Goal: Task Accomplishment & Management: Manage account settings

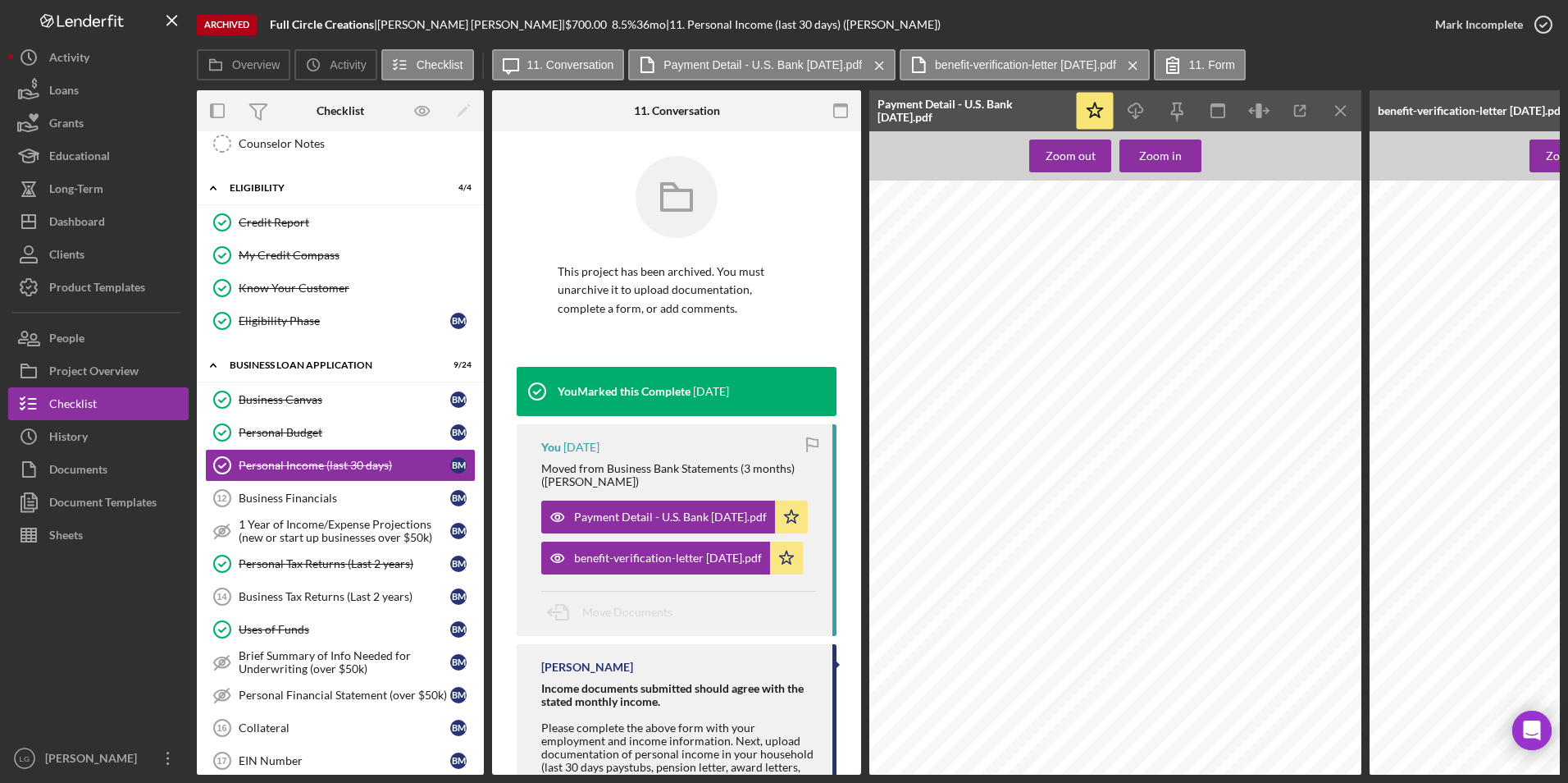
scroll to position [723, 0]
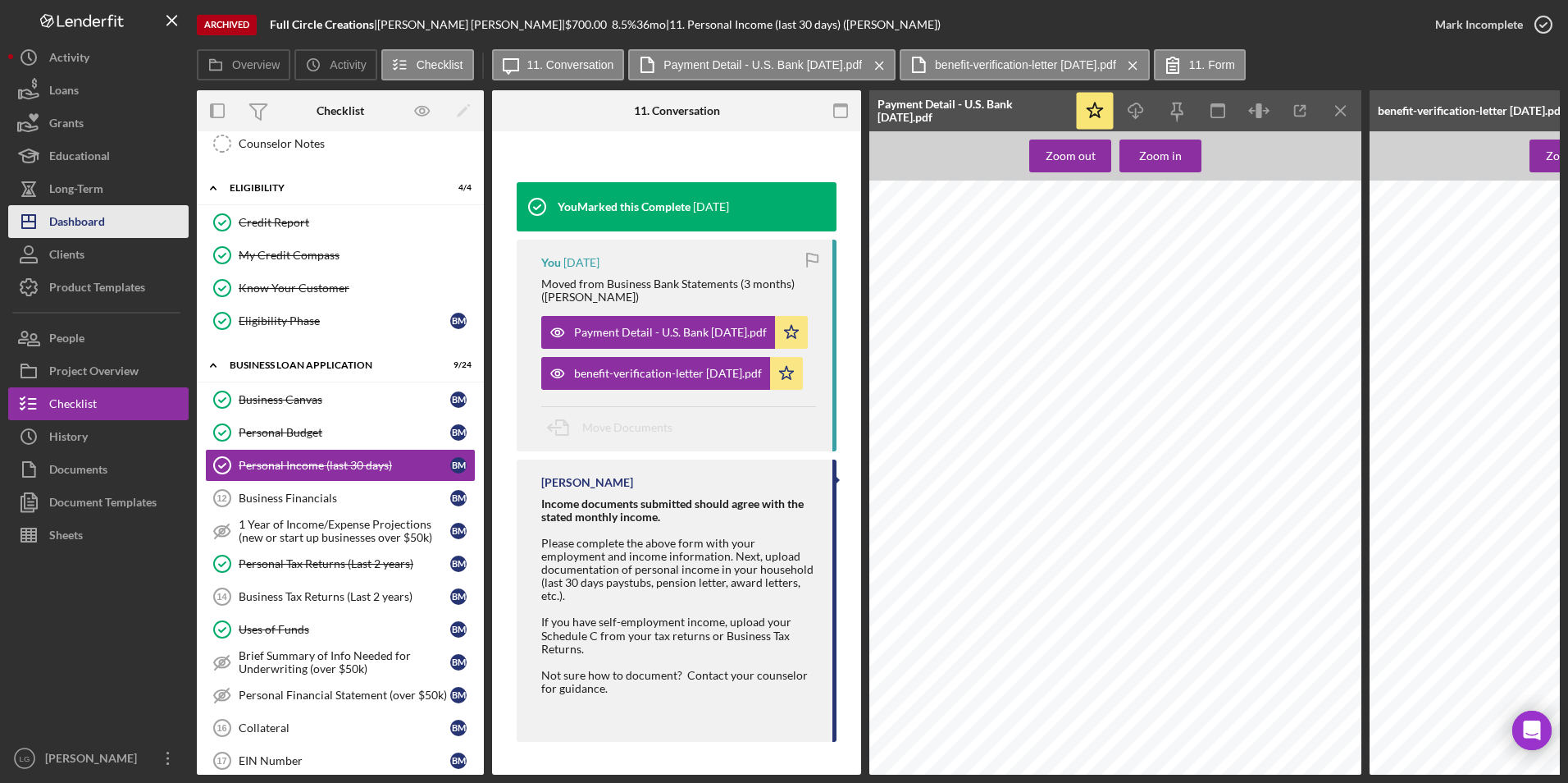
click at [104, 224] on div "Dashboard" at bounding box center [77, 223] width 55 height 37
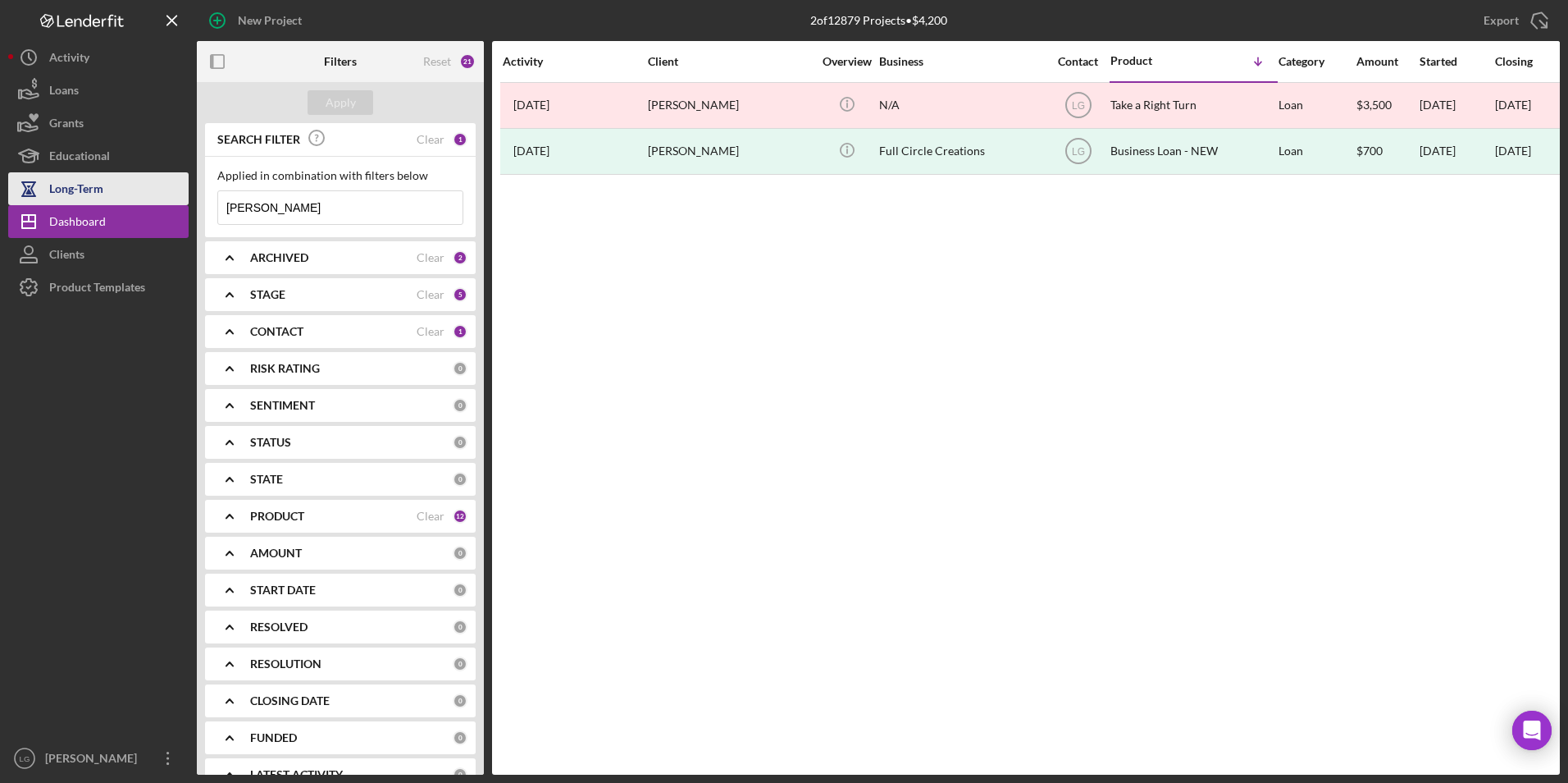
drag, startPoint x: 288, startPoint y: 192, endPoint x: 167, endPoint y: 203, distance: 121.5
click at [167, 203] on div "New Project 2 of 12879 Projects • $4,200 [PERSON_NAME] Export Icon/Export Filte…" at bounding box center [784, 387] width 1551 height 775
type input "[PERSON_NAME]"
click at [355, 96] on button "Apply" at bounding box center [341, 102] width 65 height 24
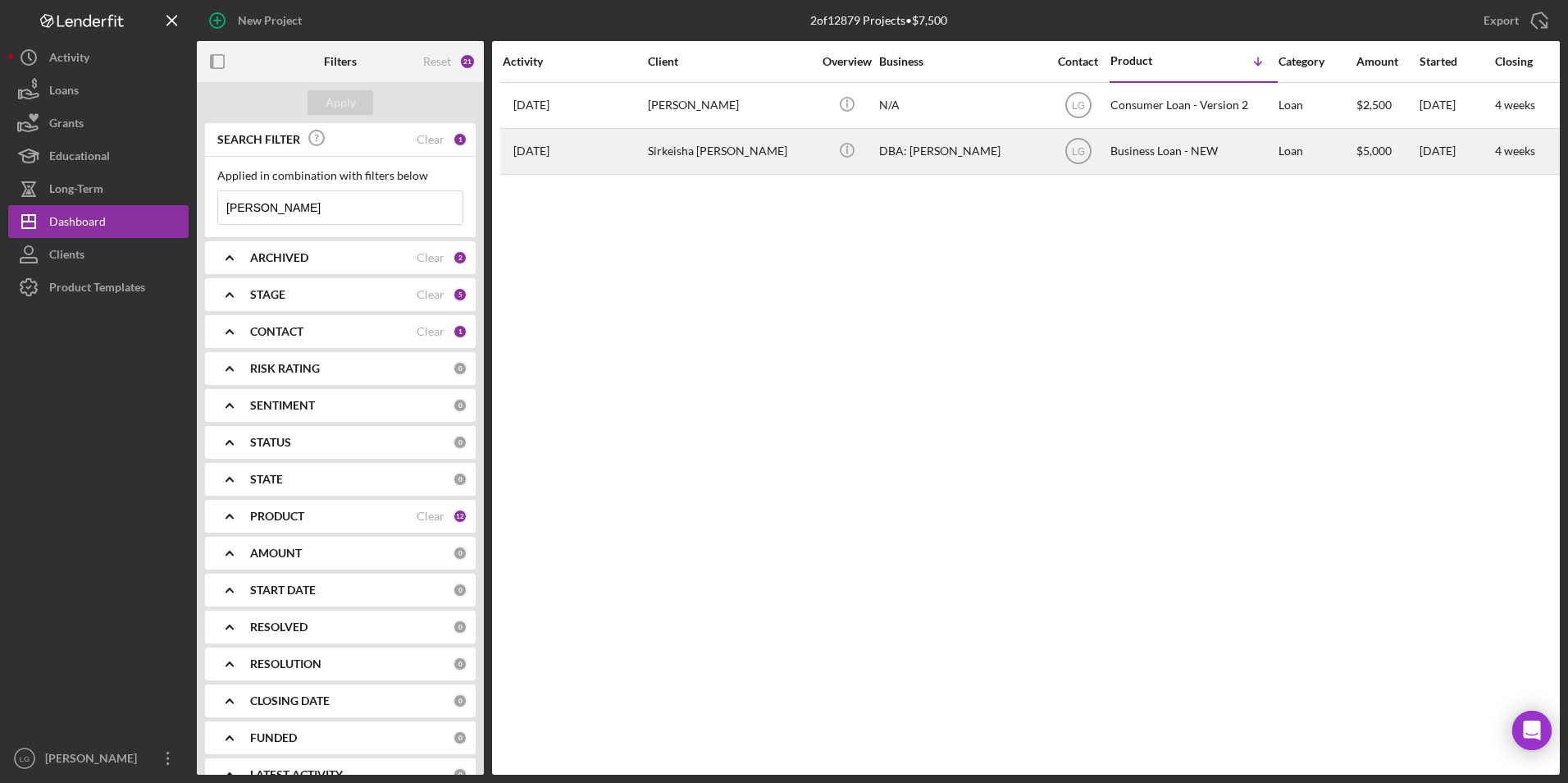
click at [533, 153] on time "[DATE]" at bounding box center [531, 151] width 36 height 13
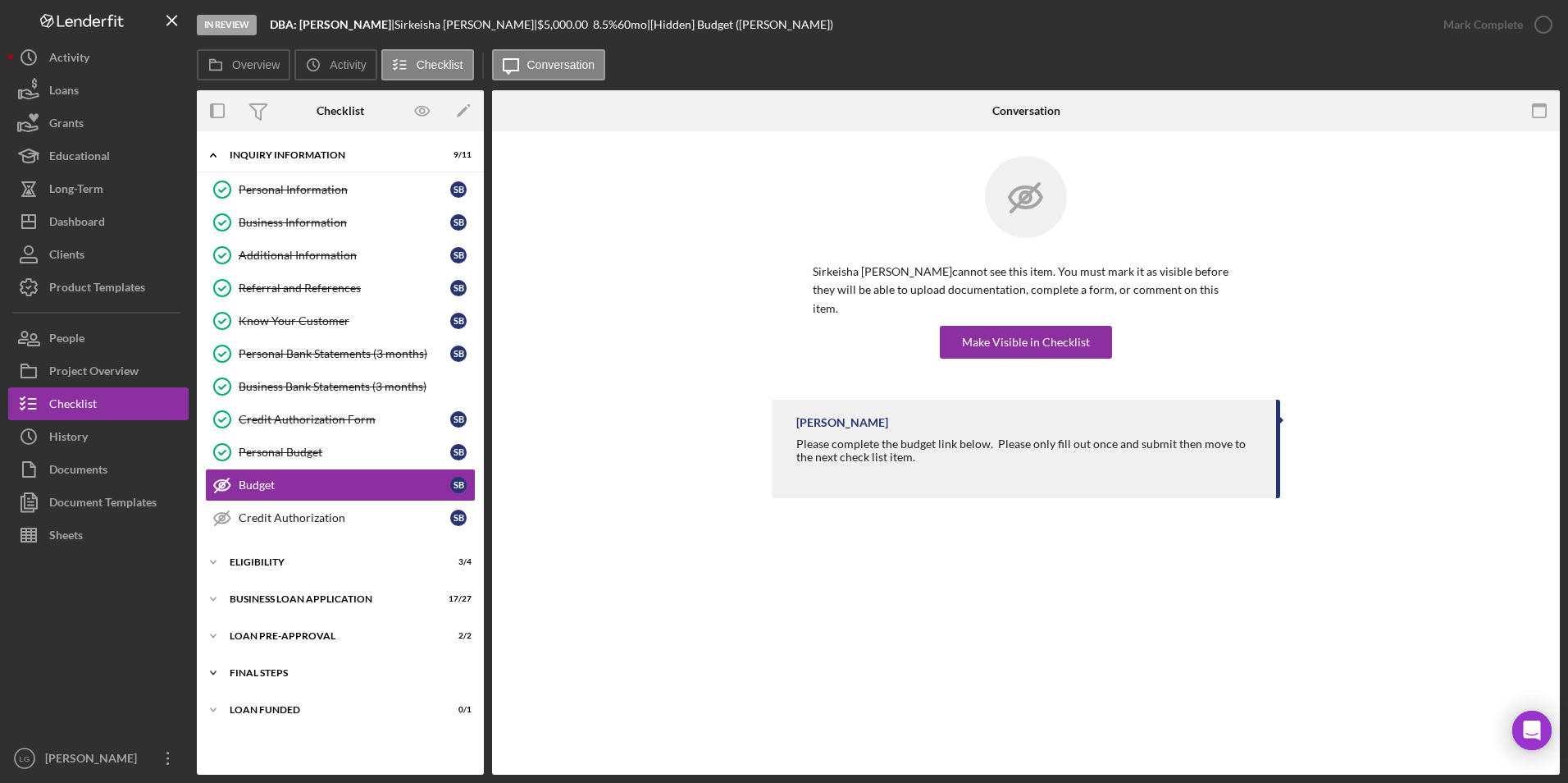
click at [268, 681] on div "Icon/Expander FINAL STEPS 9 / 19" at bounding box center [341, 672] width 287 height 33
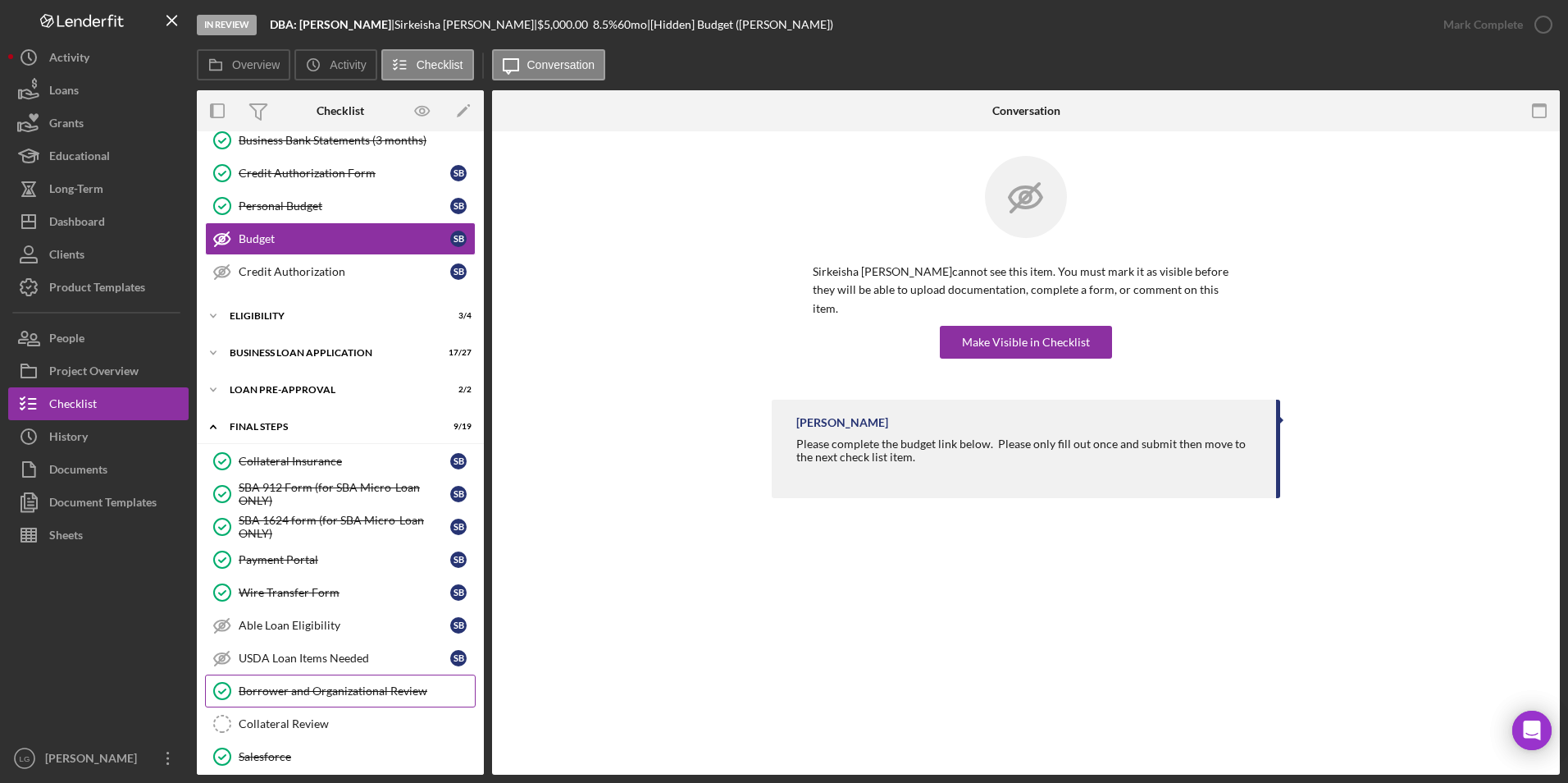
scroll to position [493, 0]
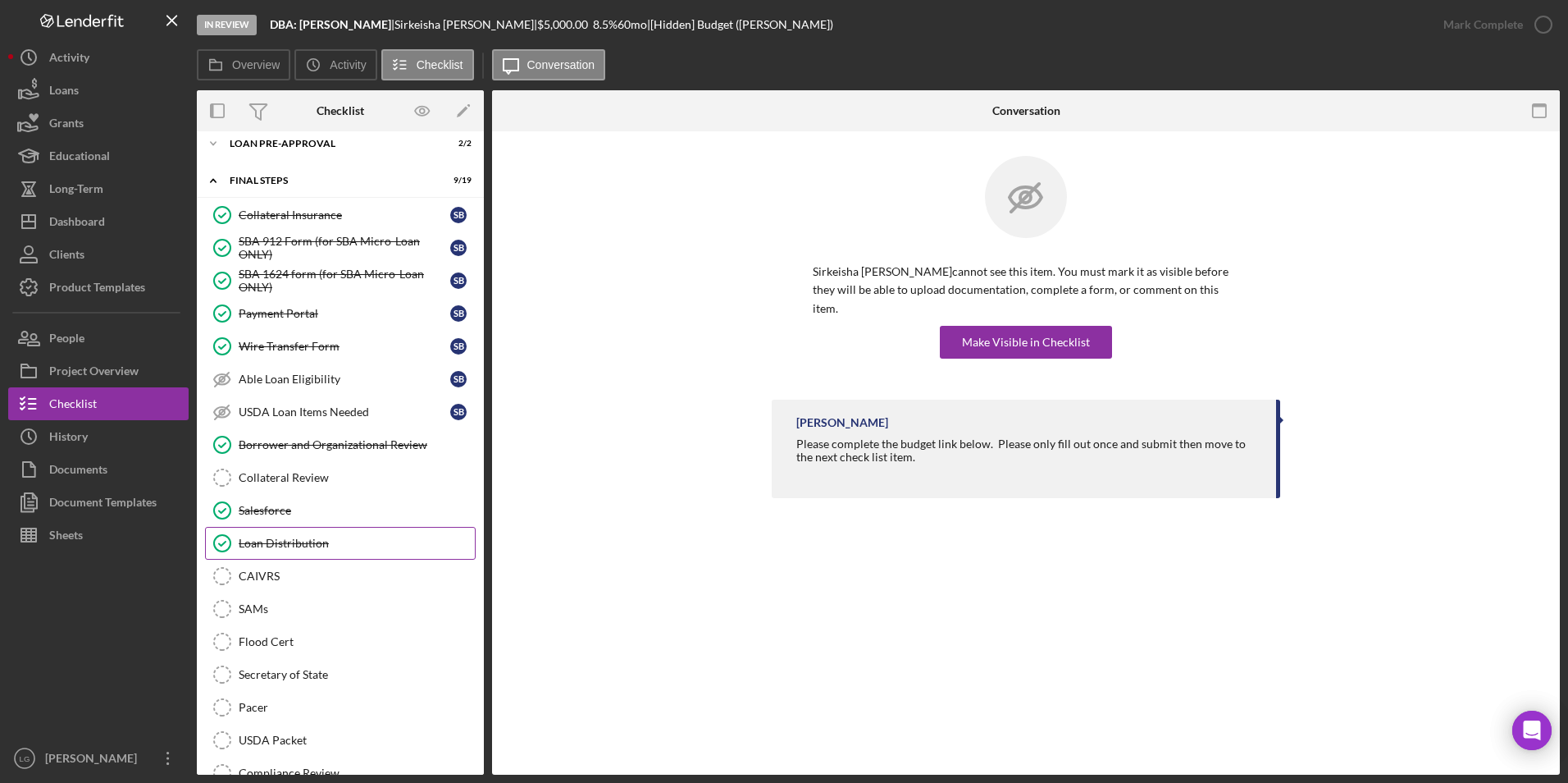
click at [305, 533] on link "Loan Distribution Loan Distribution" at bounding box center [340, 543] width 271 height 33
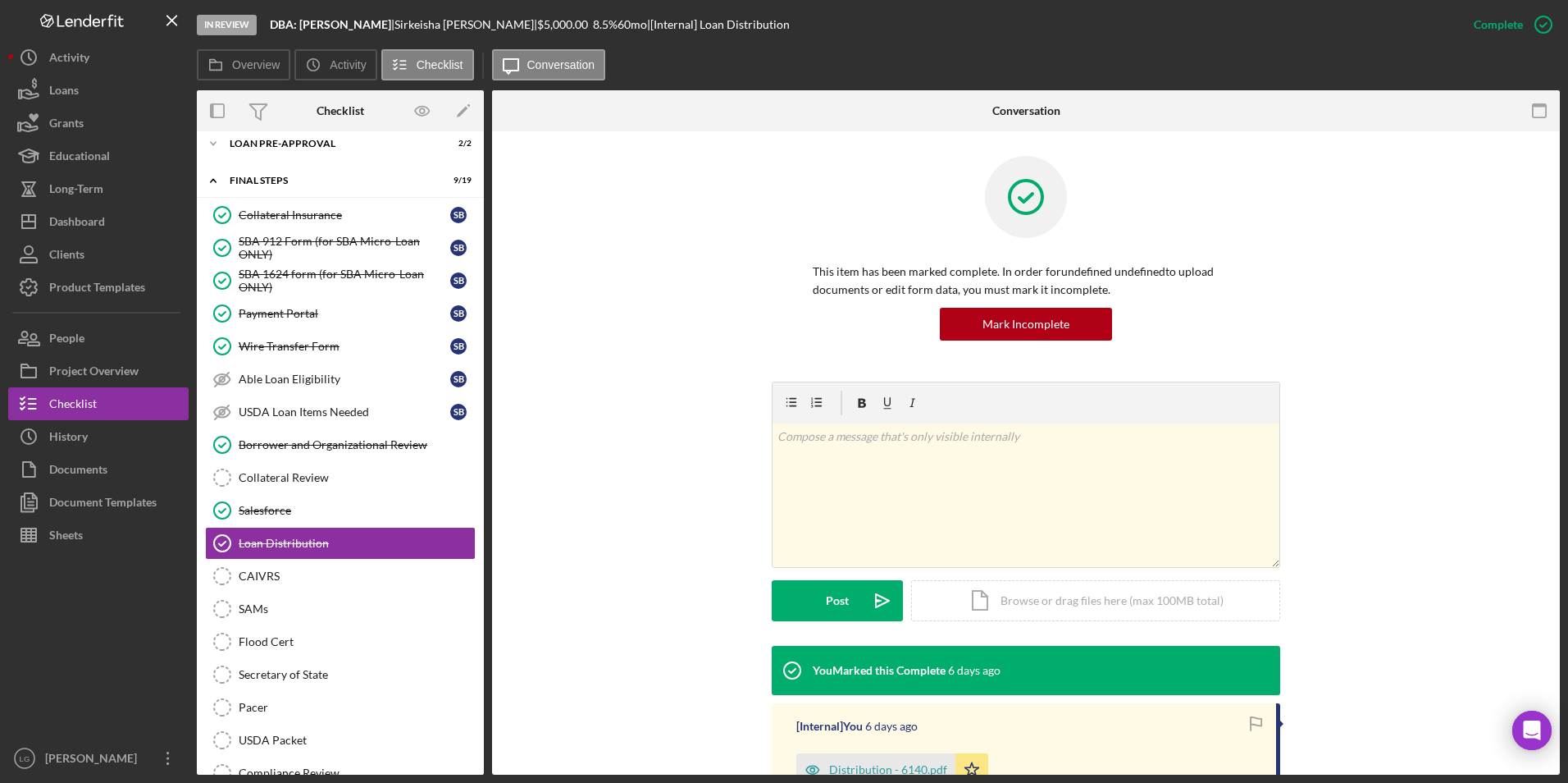
scroll to position [211, 0]
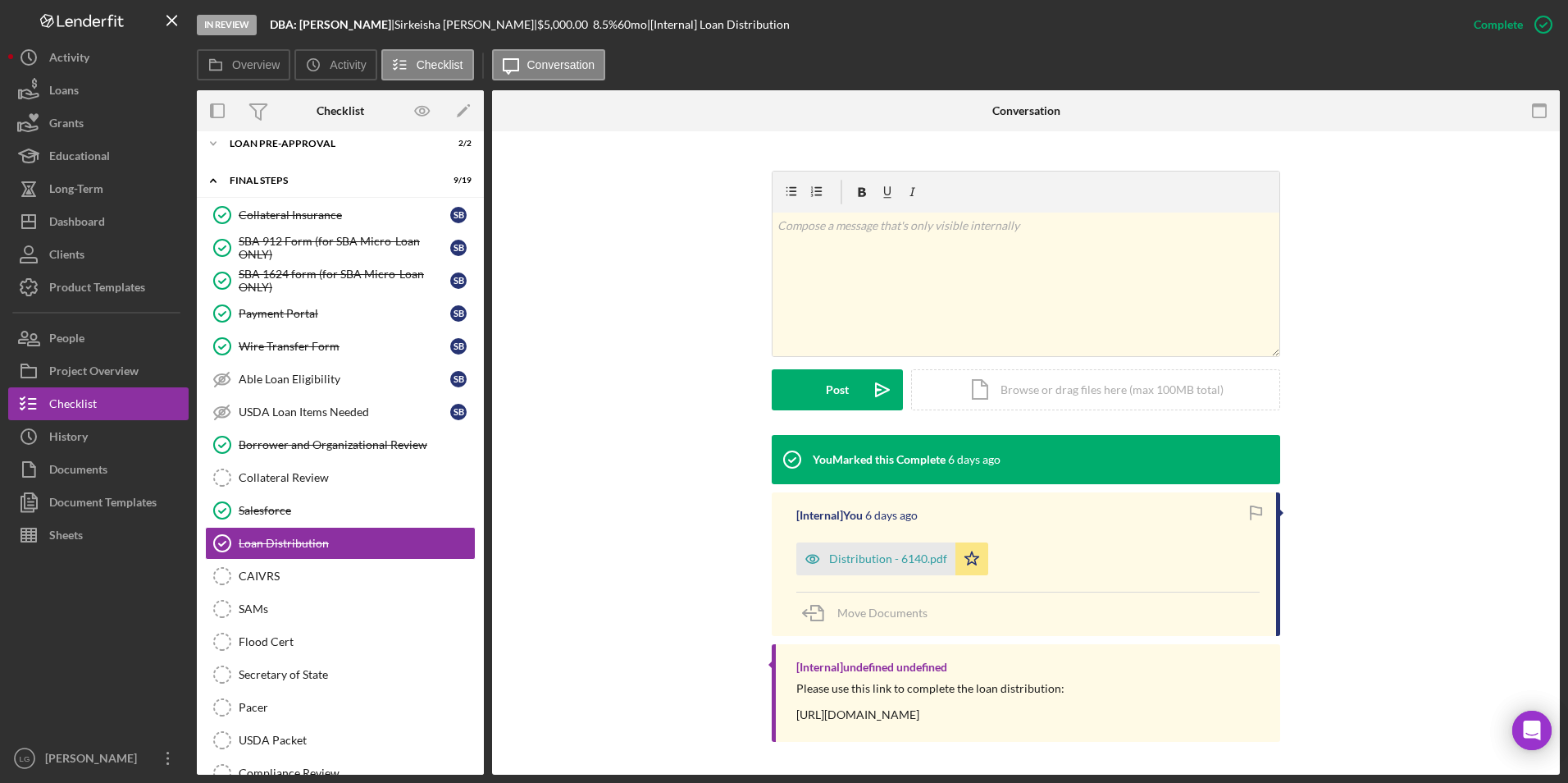
click at [867, 569] on div "Distribution - 6140.pdf" at bounding box center [876, 558] width 159 height 33
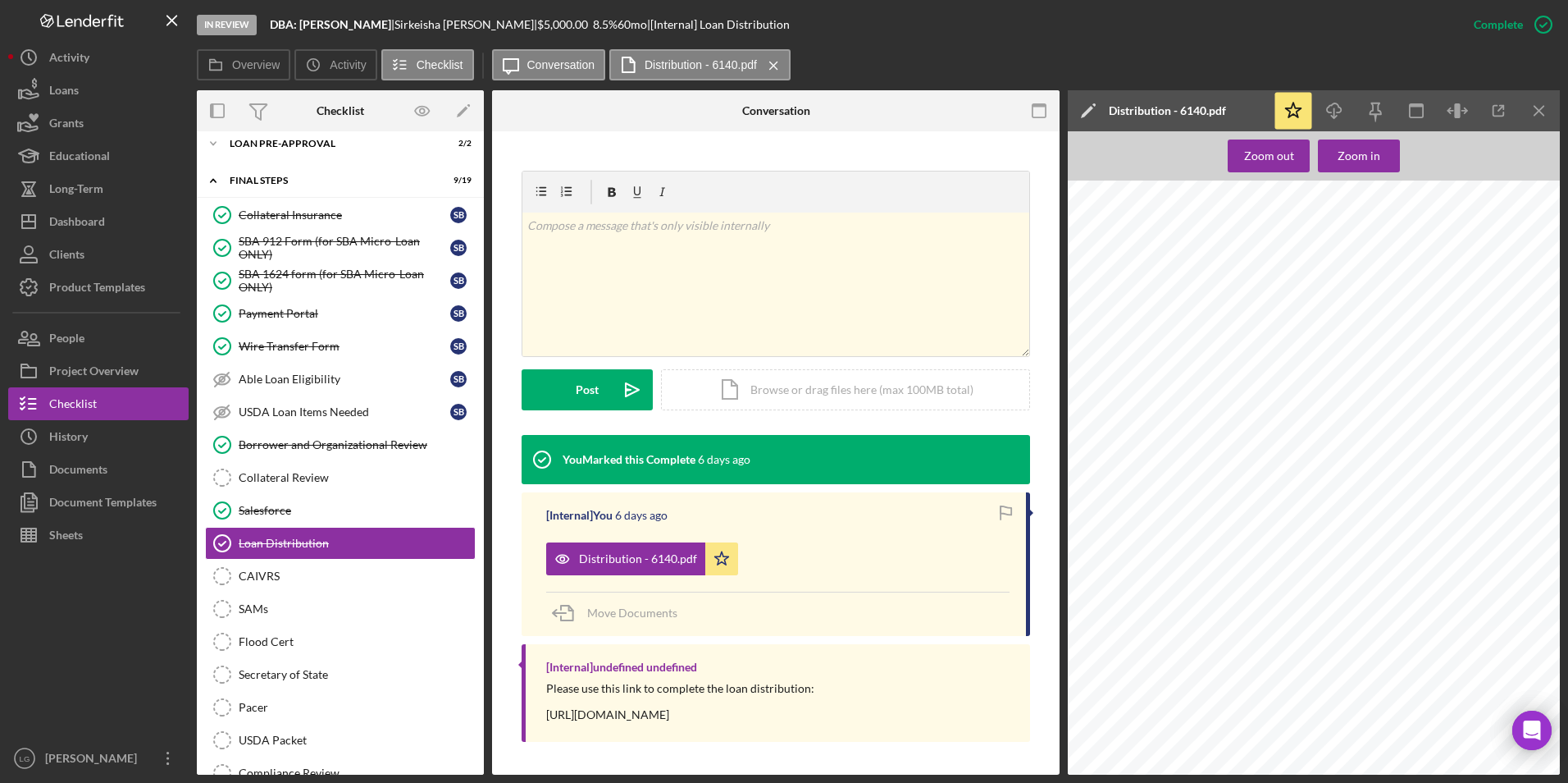
scroll to position [656, 0]
click at [105, 222] on div "Dashboard" at bounding box center [77, 223] width 55 height 37
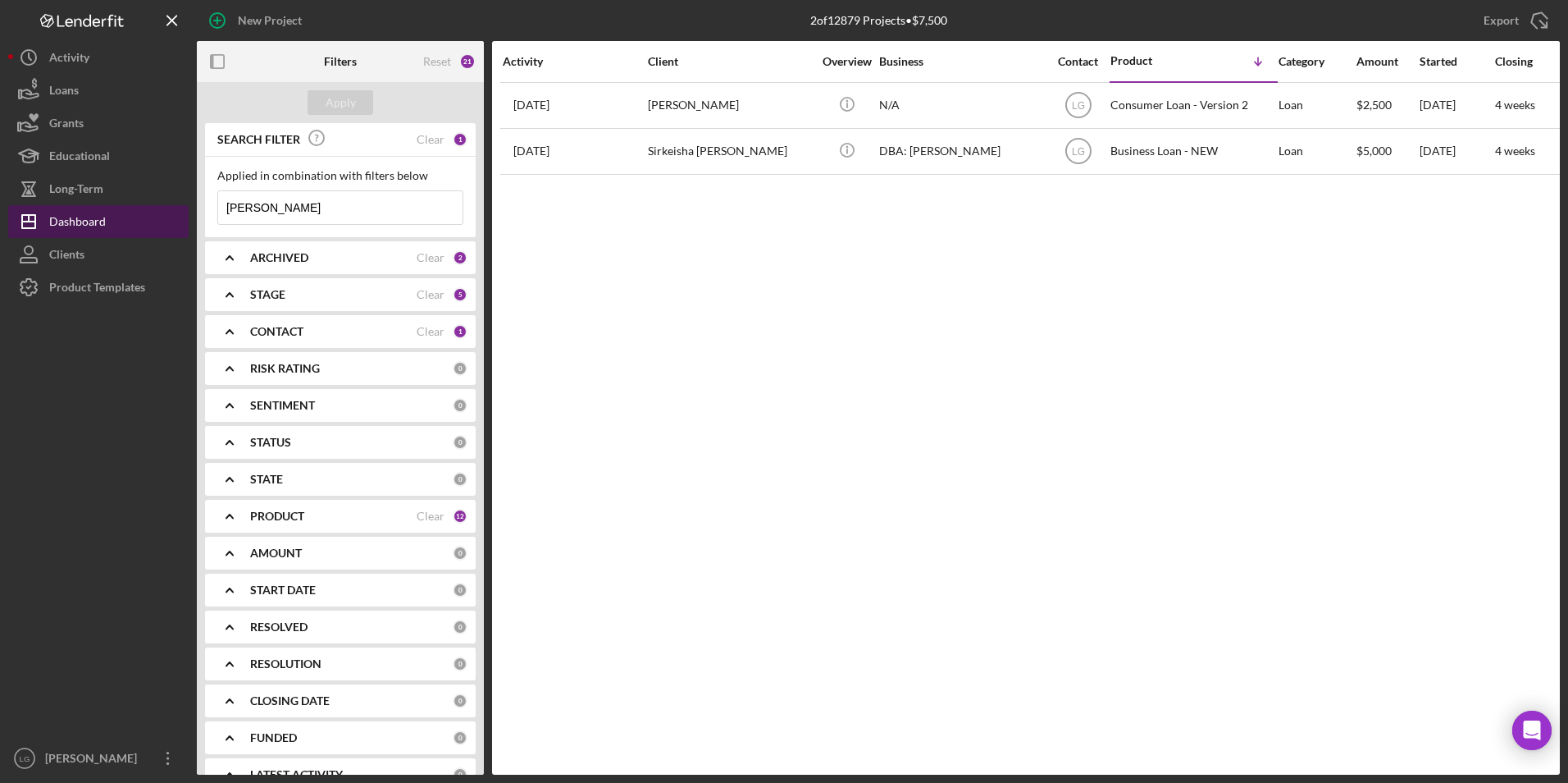
click at [91, 230] on div "Dashboard" at bounding box center [77, 223] width 56 height 37
click at [121, 217] on button "Icon/Dashboard Dashboard" at bounding box center [98, 221] width 180 height 33
drag, startPoint x: 202, startPoint y: 203, endPoint x: 167, endPoint y: 203, distance: 35.0
click at [167, 203] on div "New Project 2 of 12879 Projects • $7,500 [PERSON_NAME] Export Icon/Export Filte…" at bounding box center [784, 387] width 1551 height 775
click at [128, 217] on button "Icon/Dashboard Dashboard" at bounding box center [98, 221] width 180 height 33
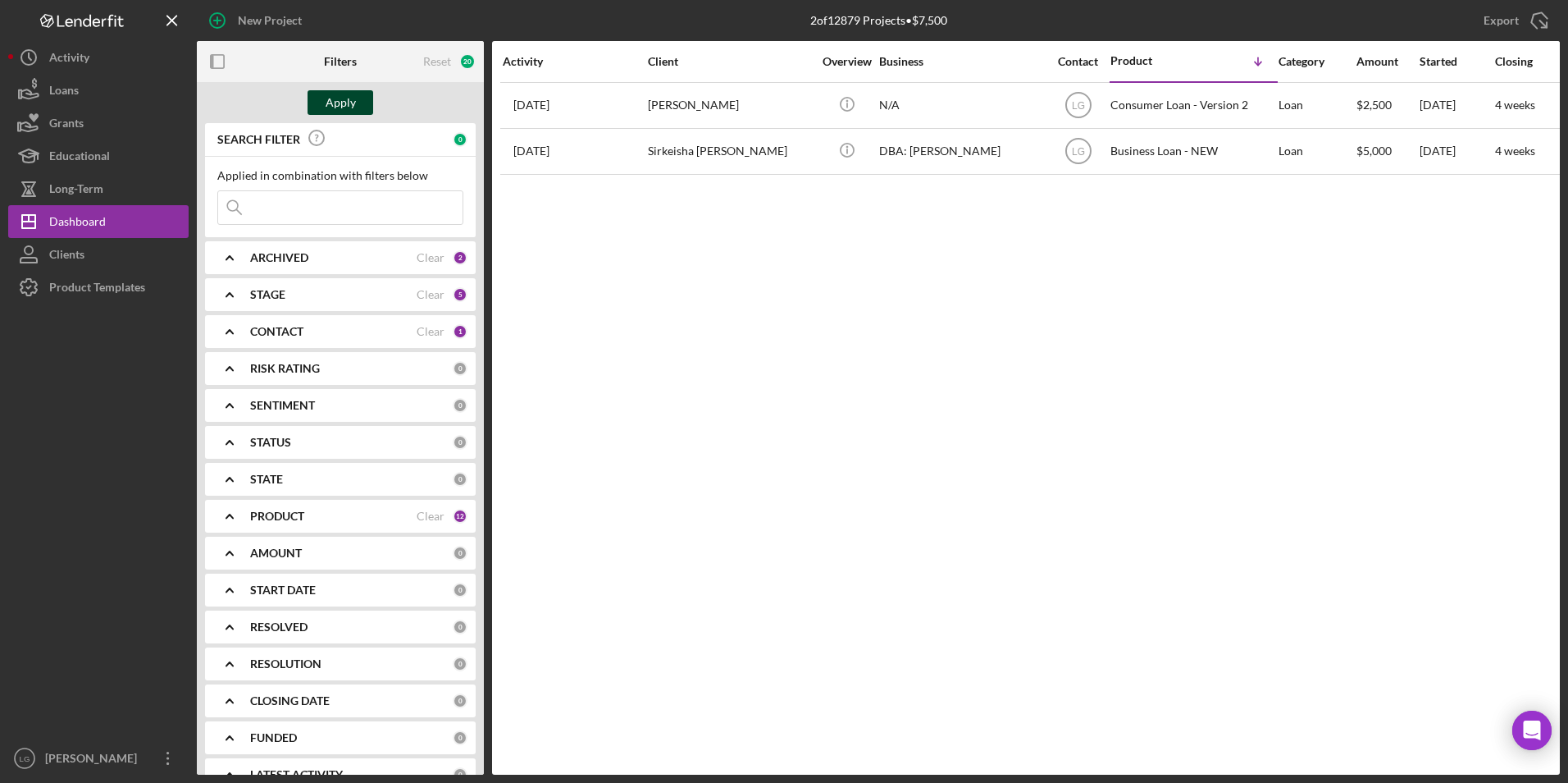
click at [350, 104] on div "Apply" at bounding box center [341, 102] width 30 height 24
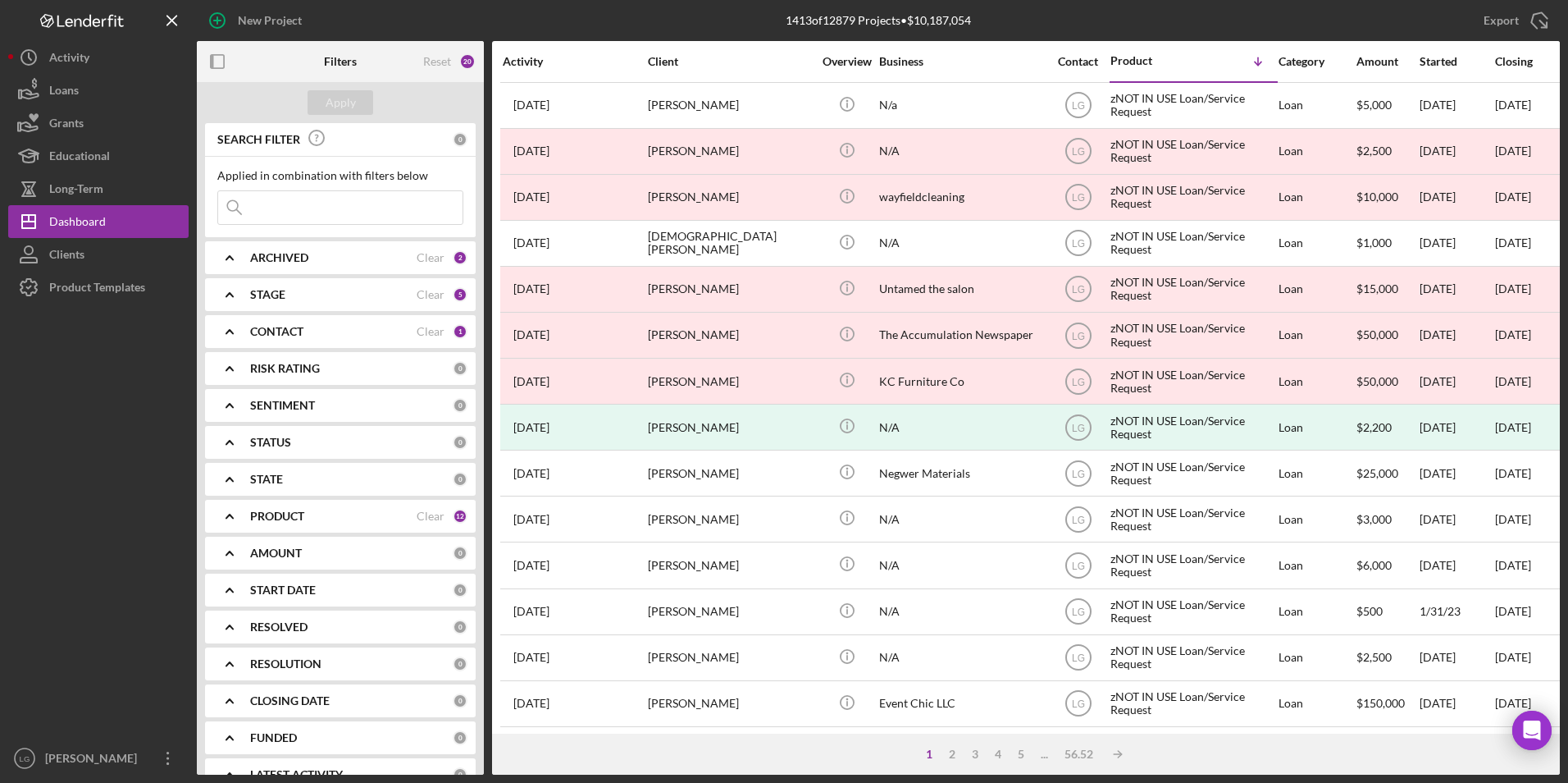
click at [305, 249] on div "ARCHIVED Clear 2" at bounding box center [358, 257] width 217 height 33
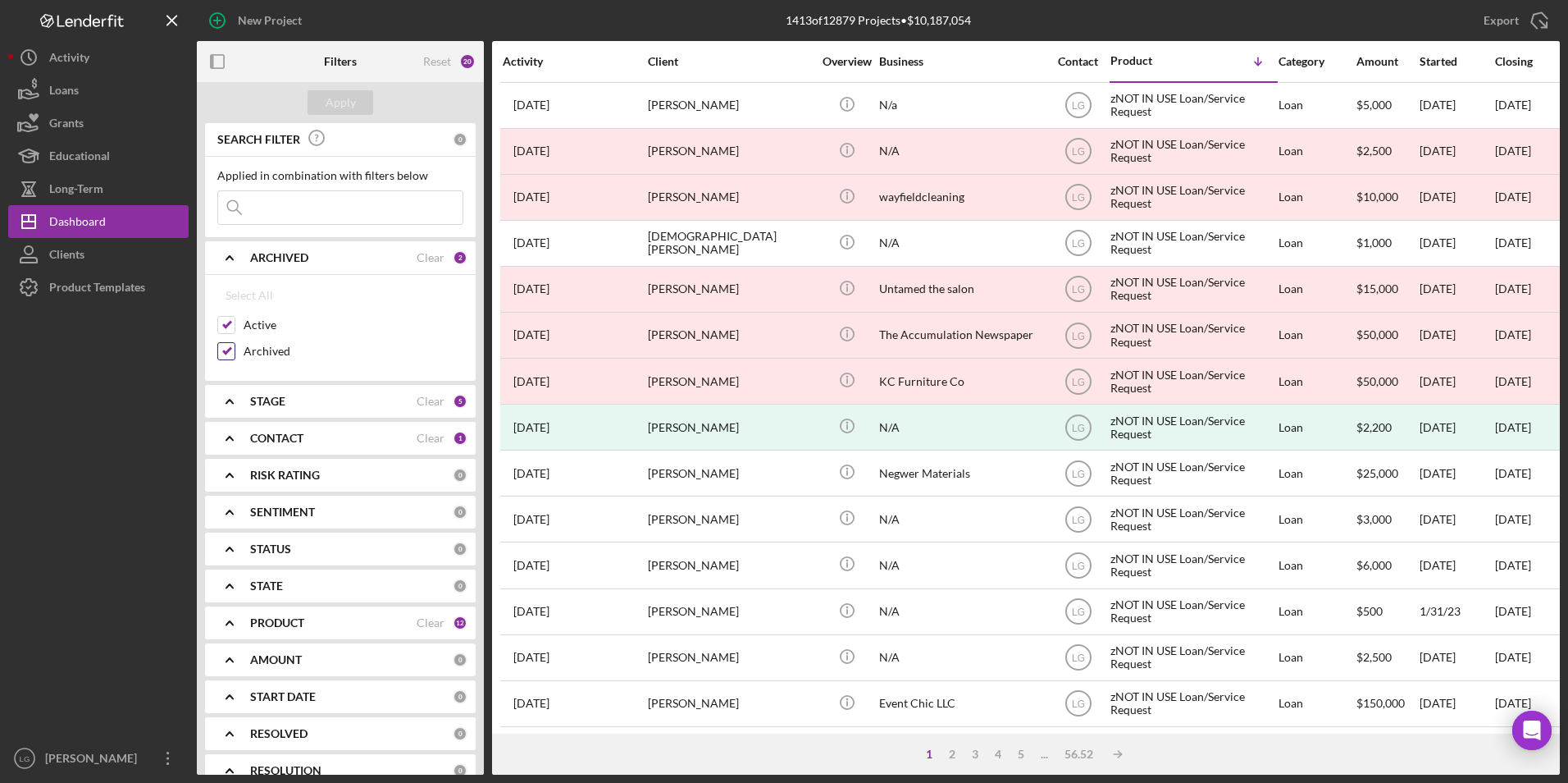
click at [233, 347] on input "Archived" at bounding box center [227, 352] width 17 height 17
checkbox input "false"
click at [357, 107] on button "Apply" at bounding box center [341, 102] width 65 height 24
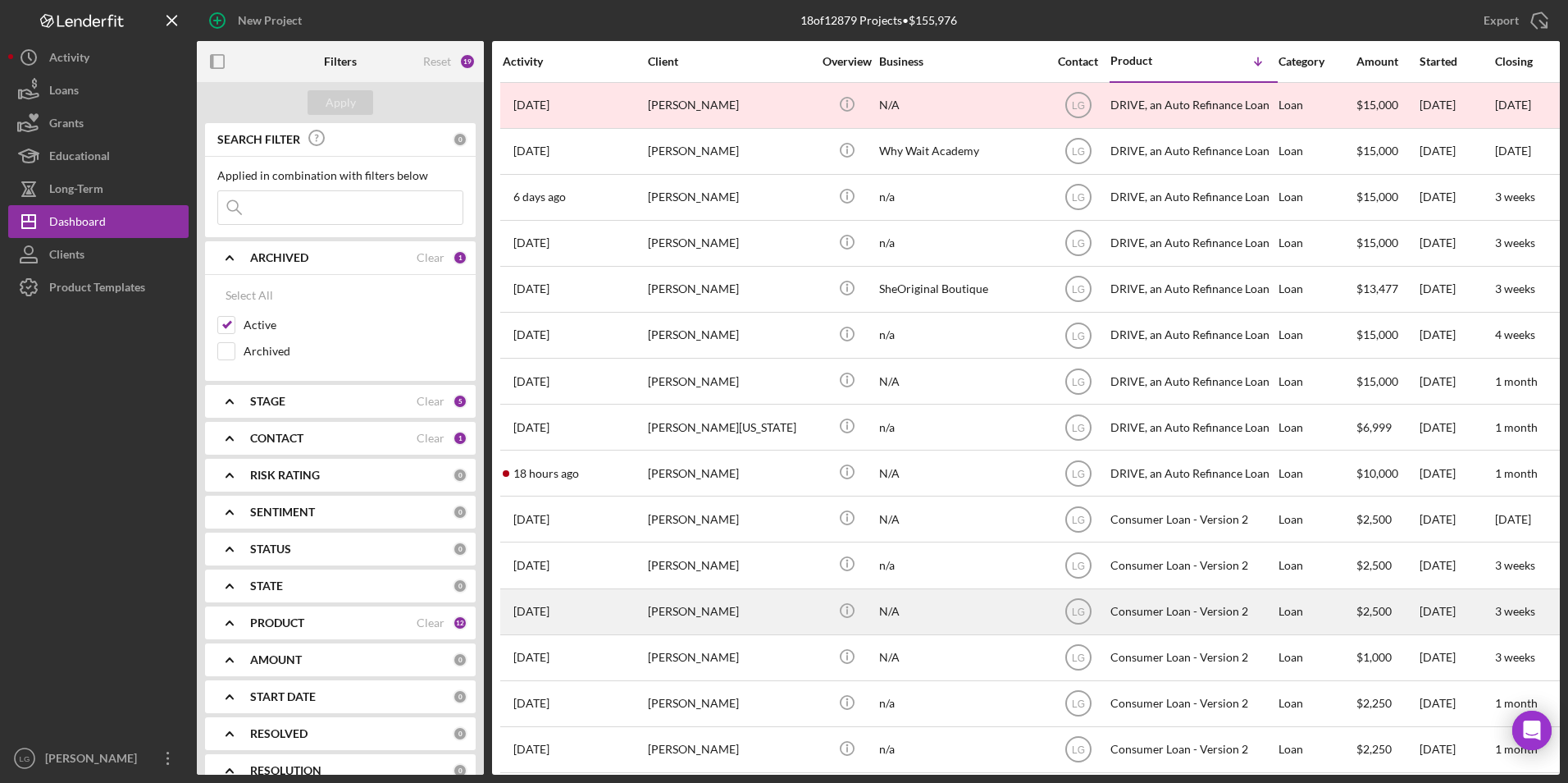
scroll to position [157, 0]
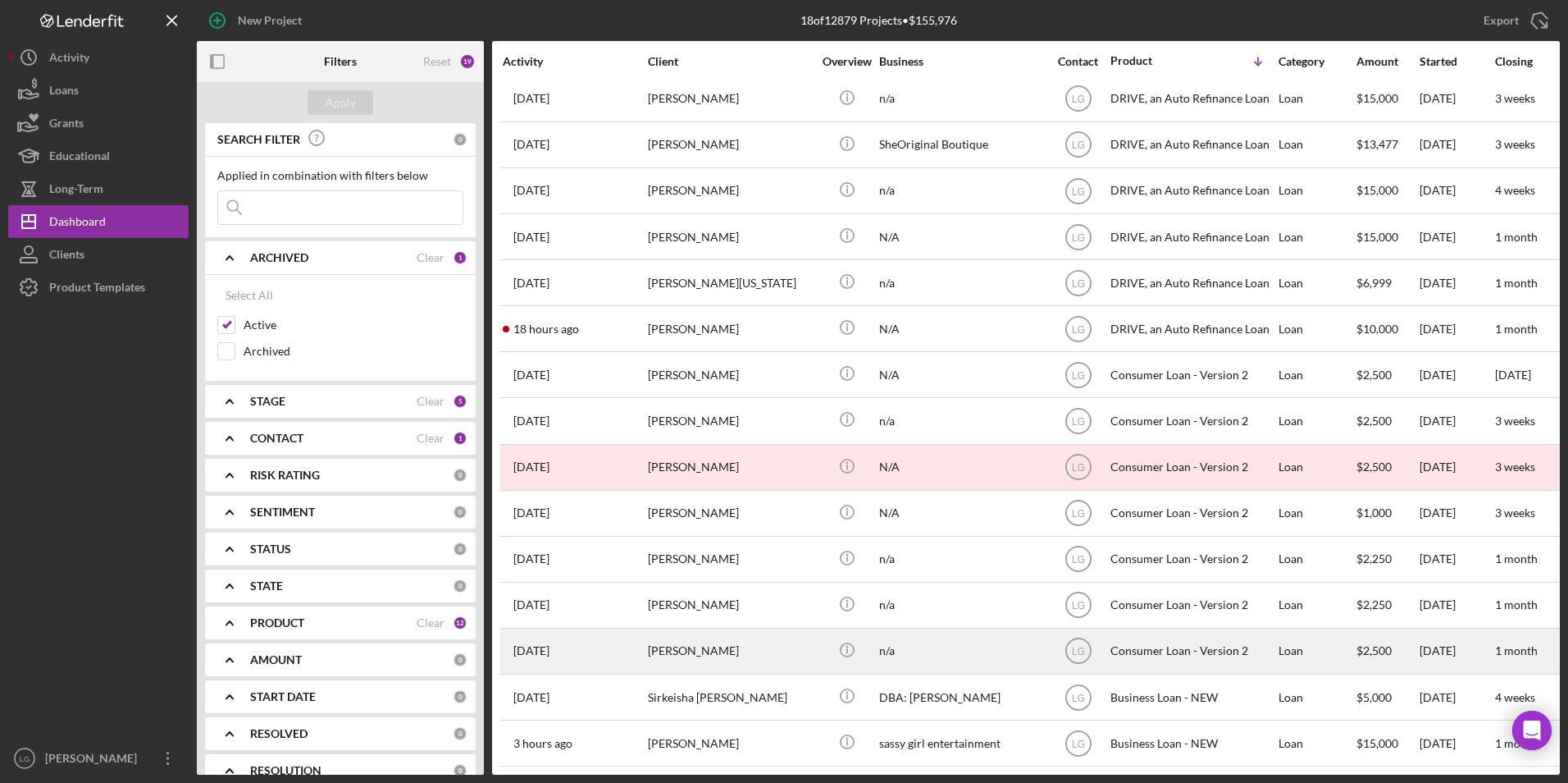
click at [647, 632] on td "[PERSON_NAME]" at bounding box center [731, 650] width 168 height 46
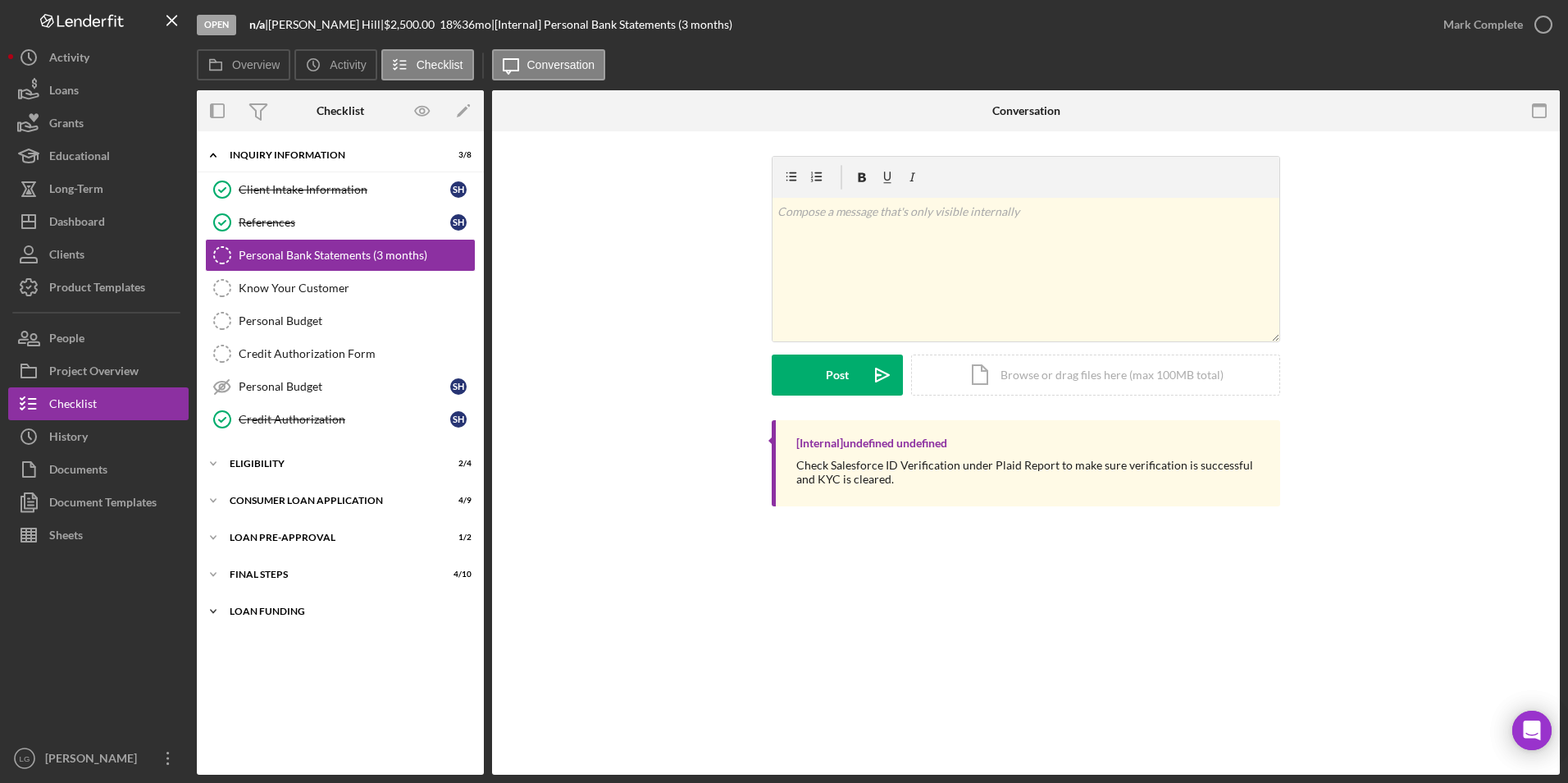
click at [266, 603] on div "Icon/Expander Loan Funding 0 / 1" at bounding box center [341, 611] width 287 height 33
click at [260, 581] on div "Icon/Expander FINAL STEPS 4 / 10" at bounding box center [341, 574] width 287 height 33
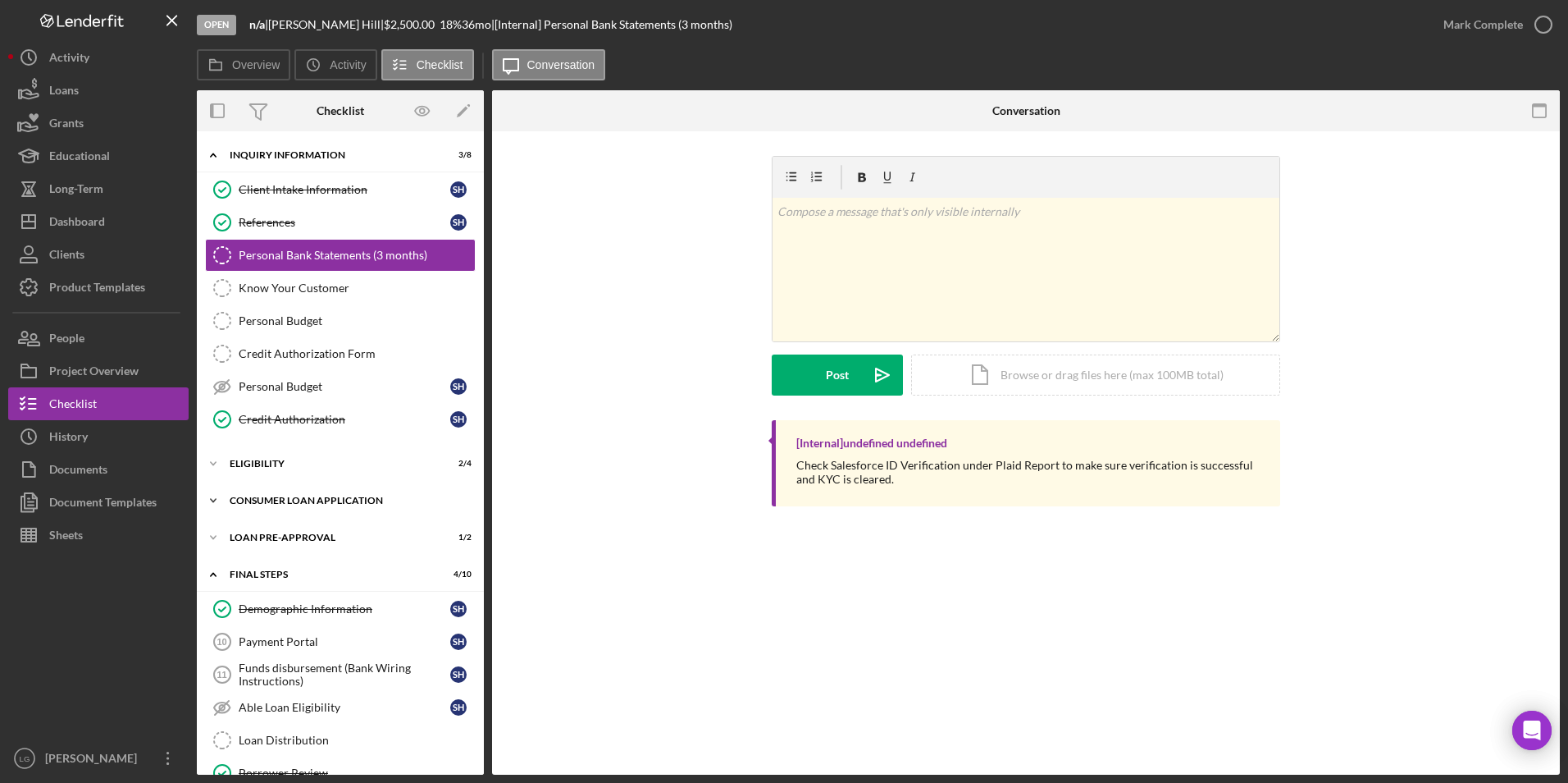
drag, startPoint x: 256, startPoint y: 533, endPoint x: 256, endPoint y: 509, distance: 24.0
click at [256, 530] on div "Icon/Expander Loan Pre-Approval 1 / 2" at bounding box center [341, 537] width 287 height 33
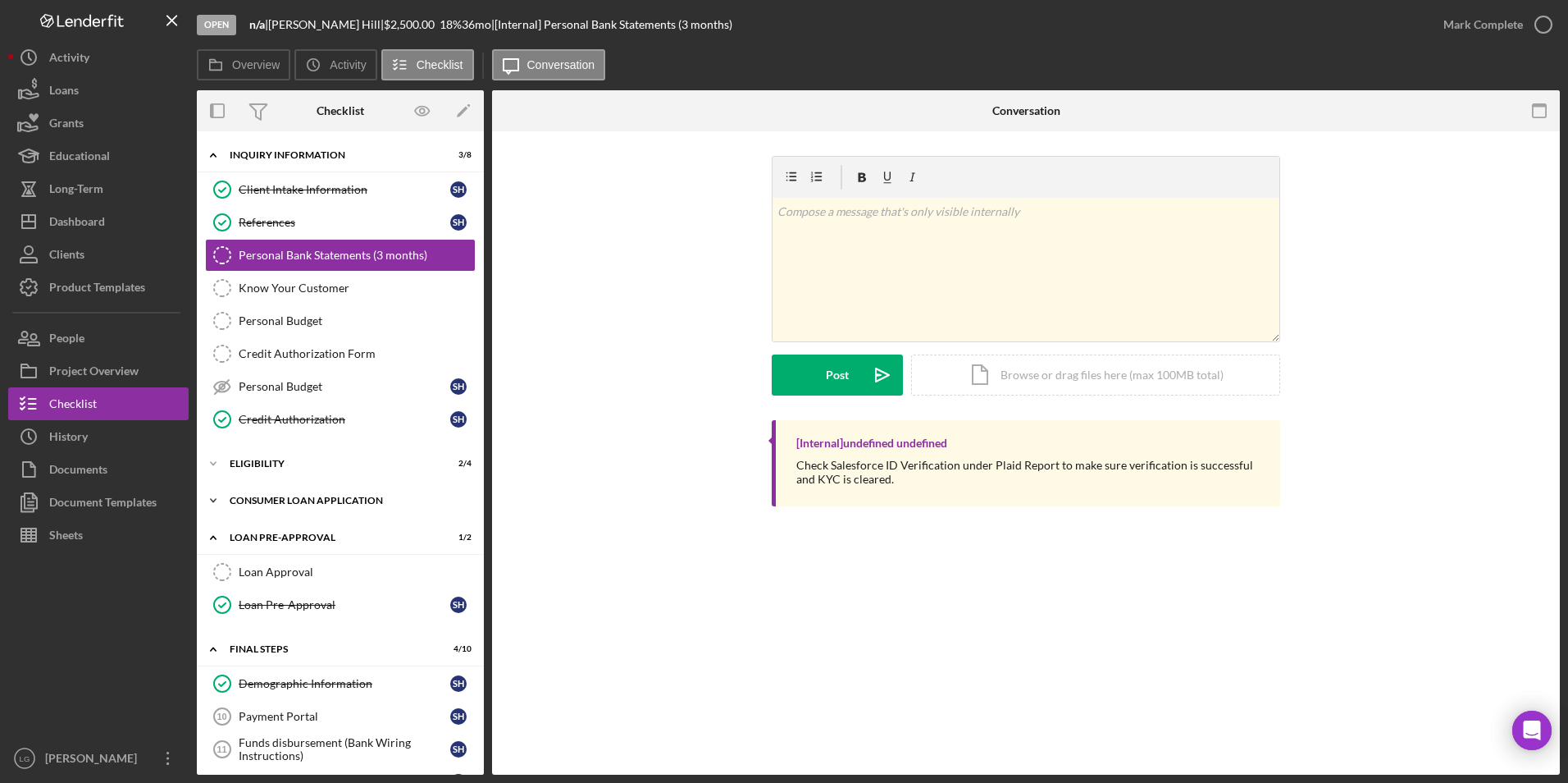
drag, startPoint x: 256, startPoint y: 509, endPoint x: 254, endPoint y: 495, distance: 14.1
click at [254, 495] on div "Icon/Expander Consumer Loan Application 4 / 9" at bounding box center [341, 500] width 287 height 33
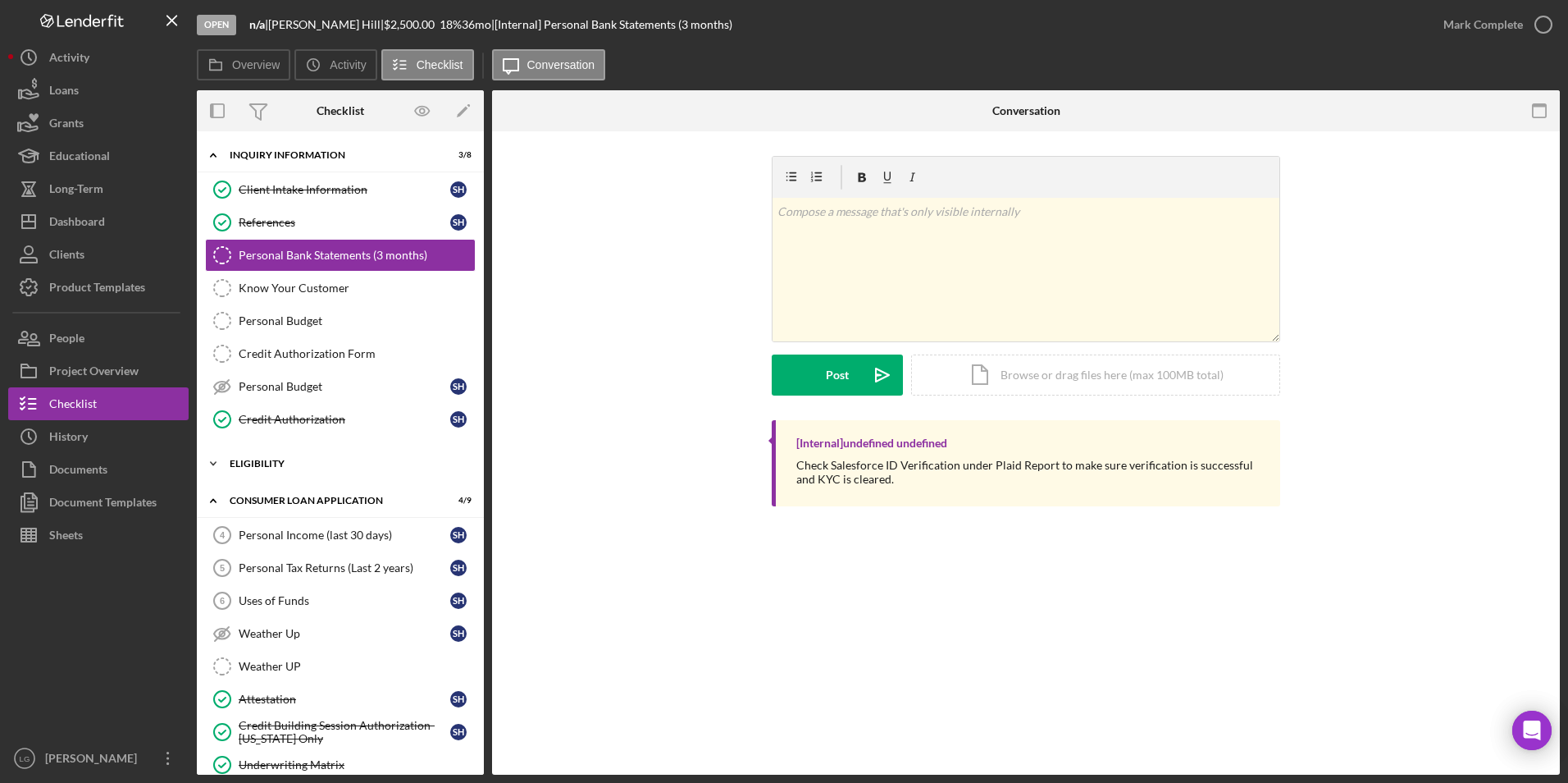
click at [249, 472] on div "Icon/Expander Eligibility 2 / 4" at bounding box center [341, 463] width 287 height 33
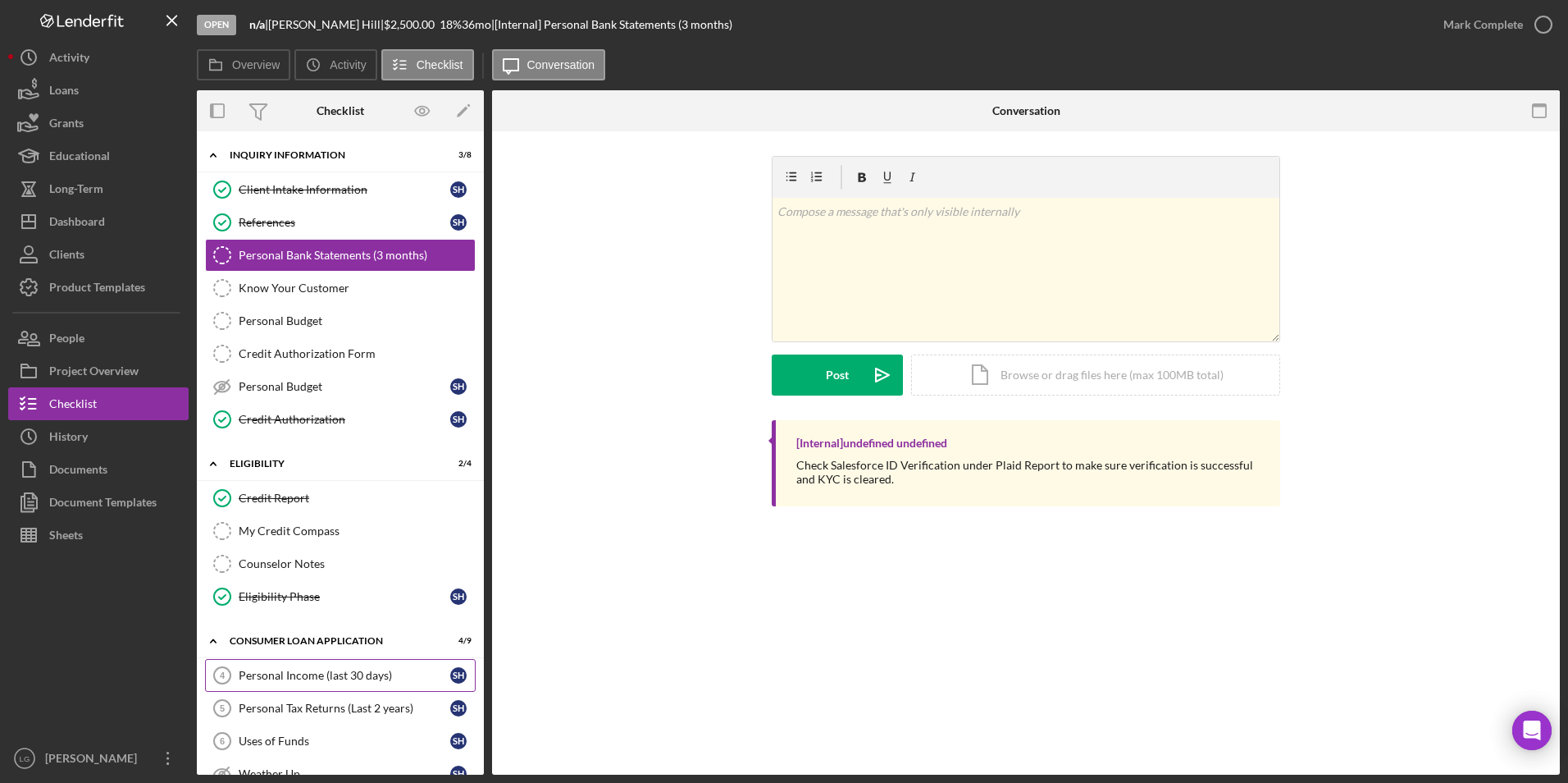
click at [290, 676] on div "Personal Income (last 30 days)" at bounding box center [344, 676] width 211 height 13
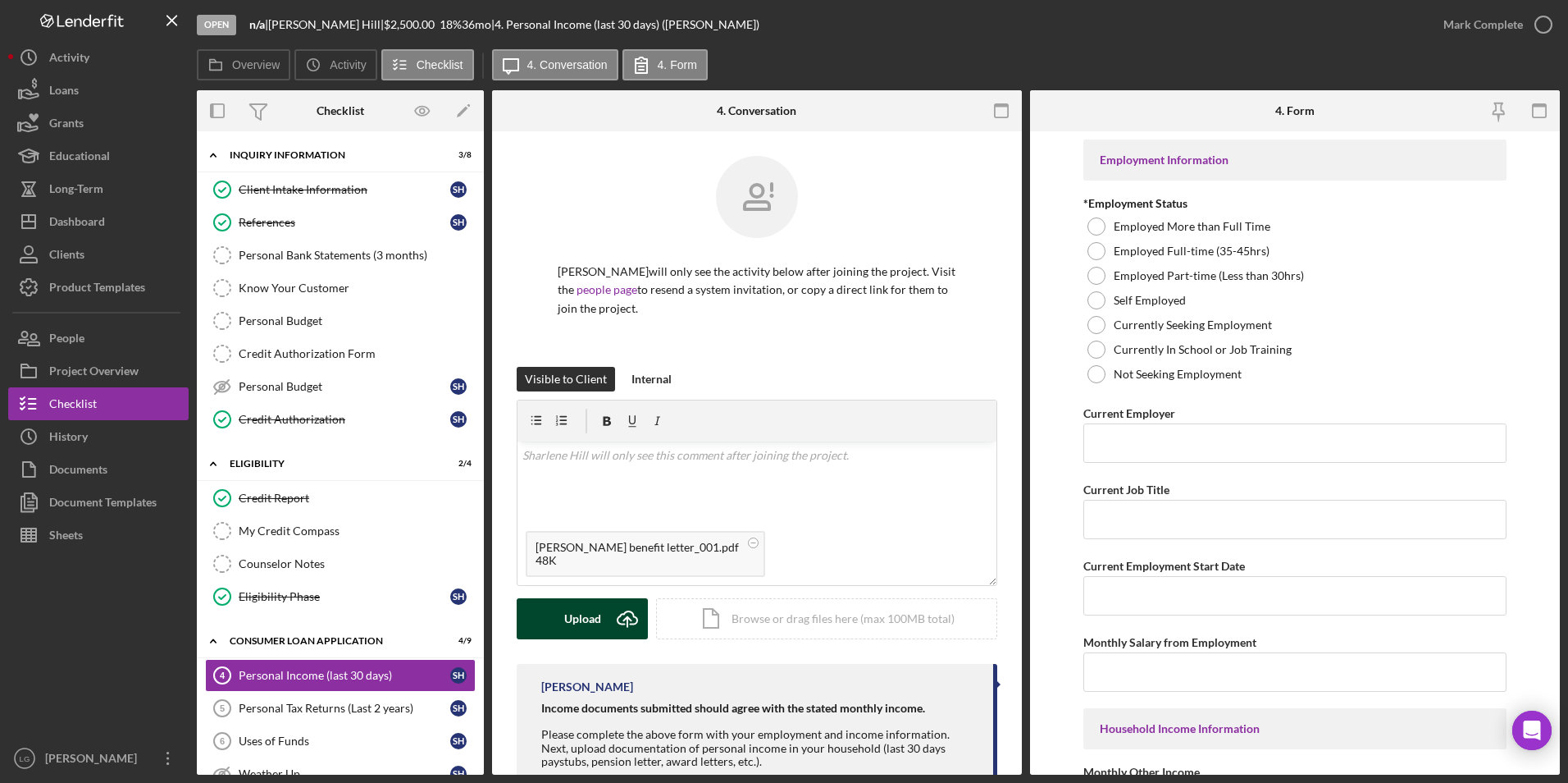
click at [607, 624] on icon "Icon/Upload" at bounding box center [627, 619] width 41 height 41
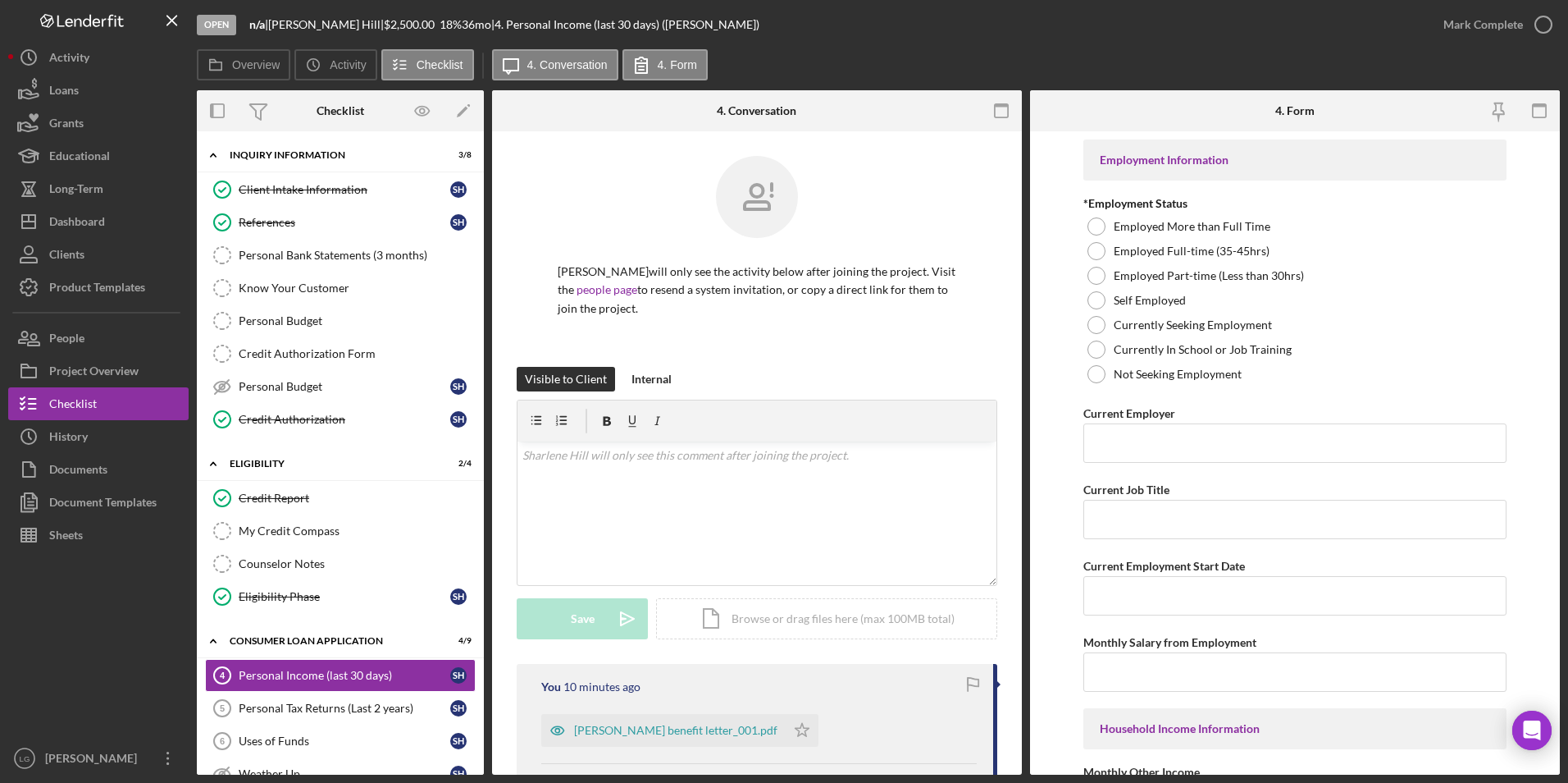
scroll to position [164, 0]
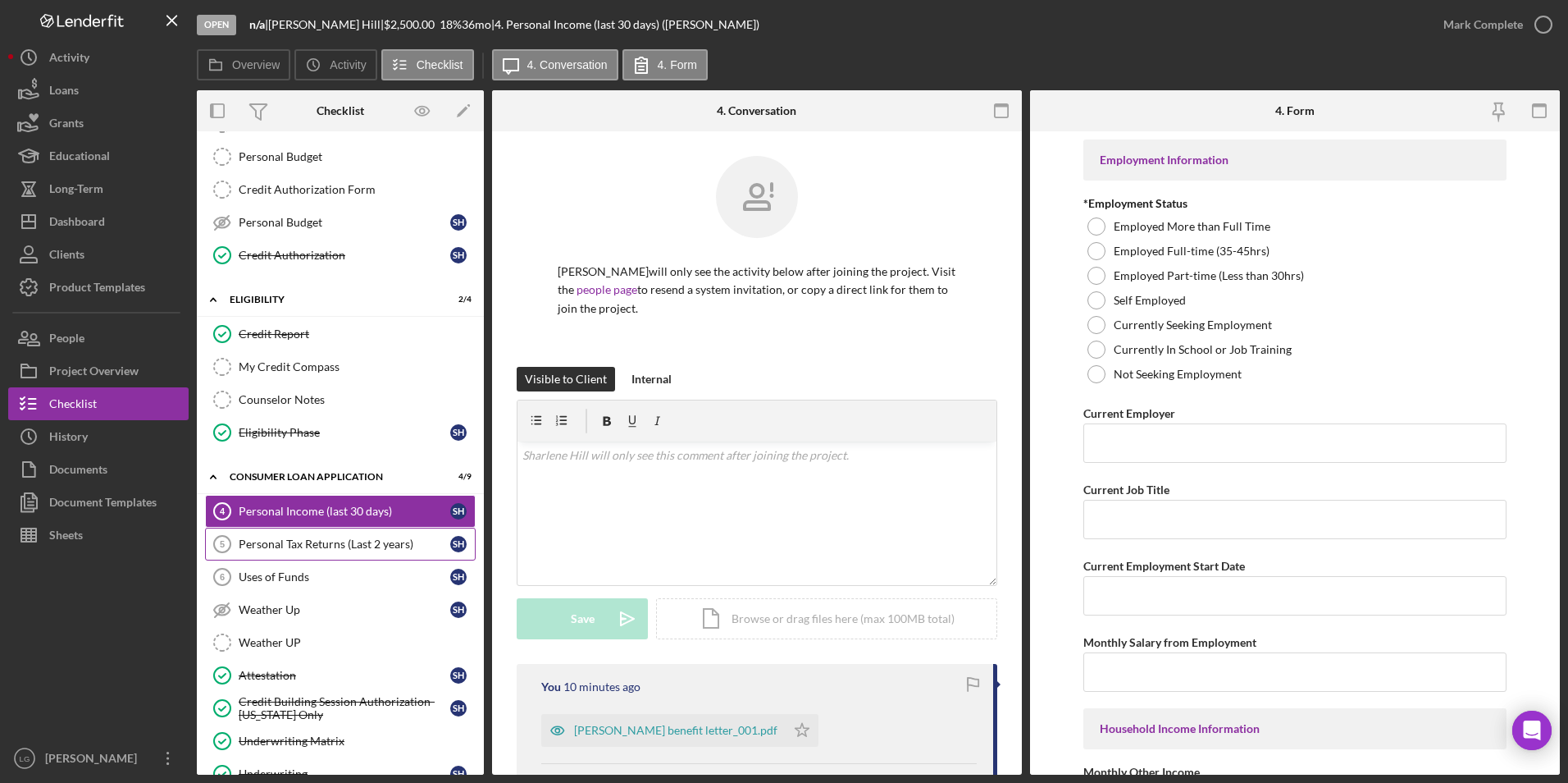
click at [354, 545] on div "Personal Tax Returns (Last 2 years)" at bounding box center [344, 544] width 211 height 13
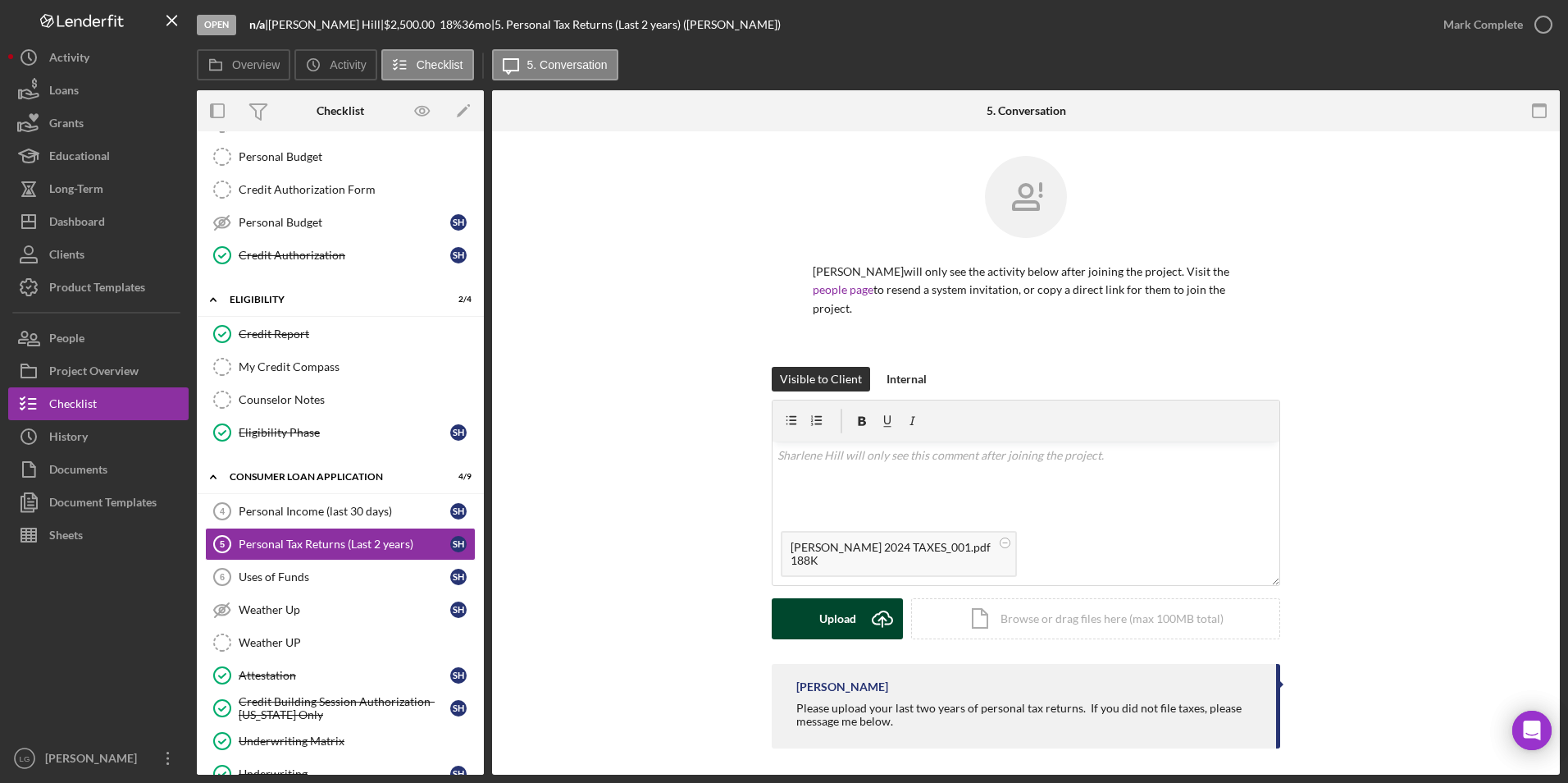
click at [805, 598] on button "Upload Icon/Upload" at bounding box center [837, 619] width 131 height 41
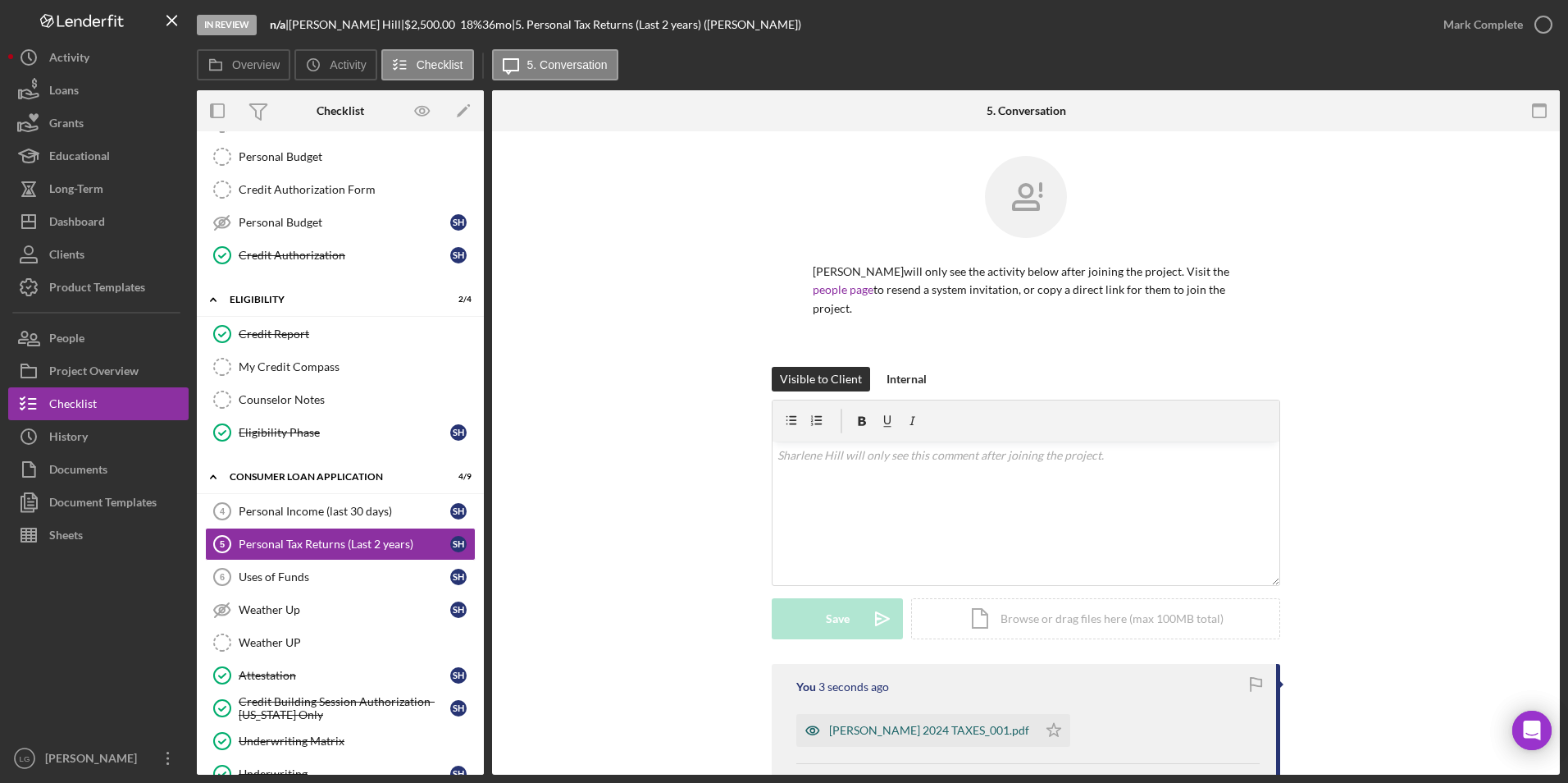
click at [867, 723] on div "[PERSON_NAME] 2024 TAXES_001.pdf" at bounding box center [929, 730] width 201 height 13
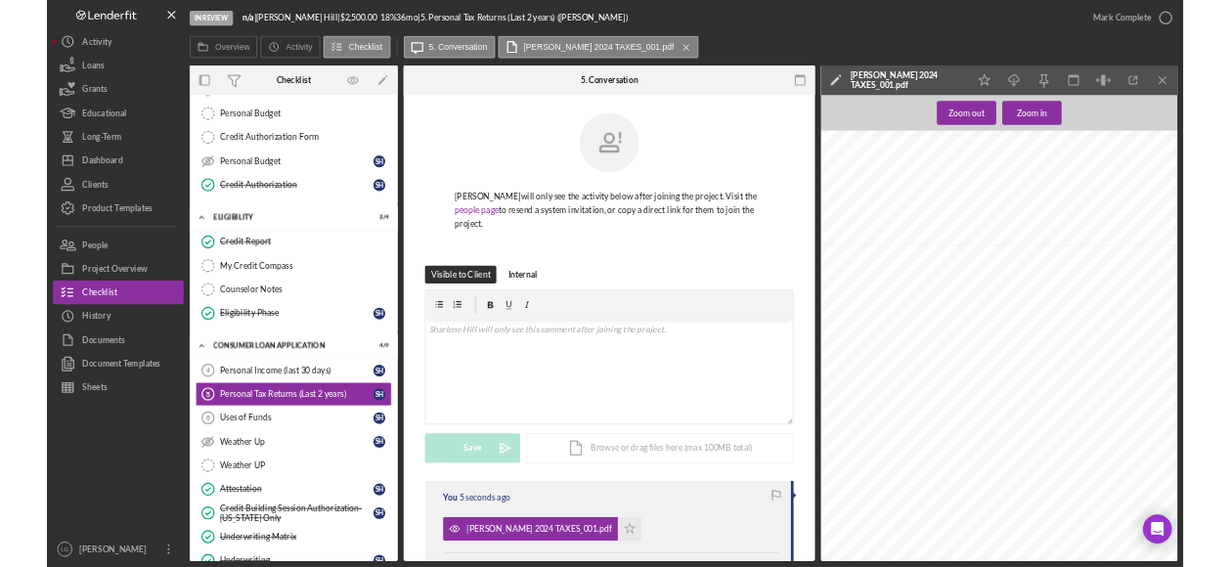
scroll to position [855, 0]
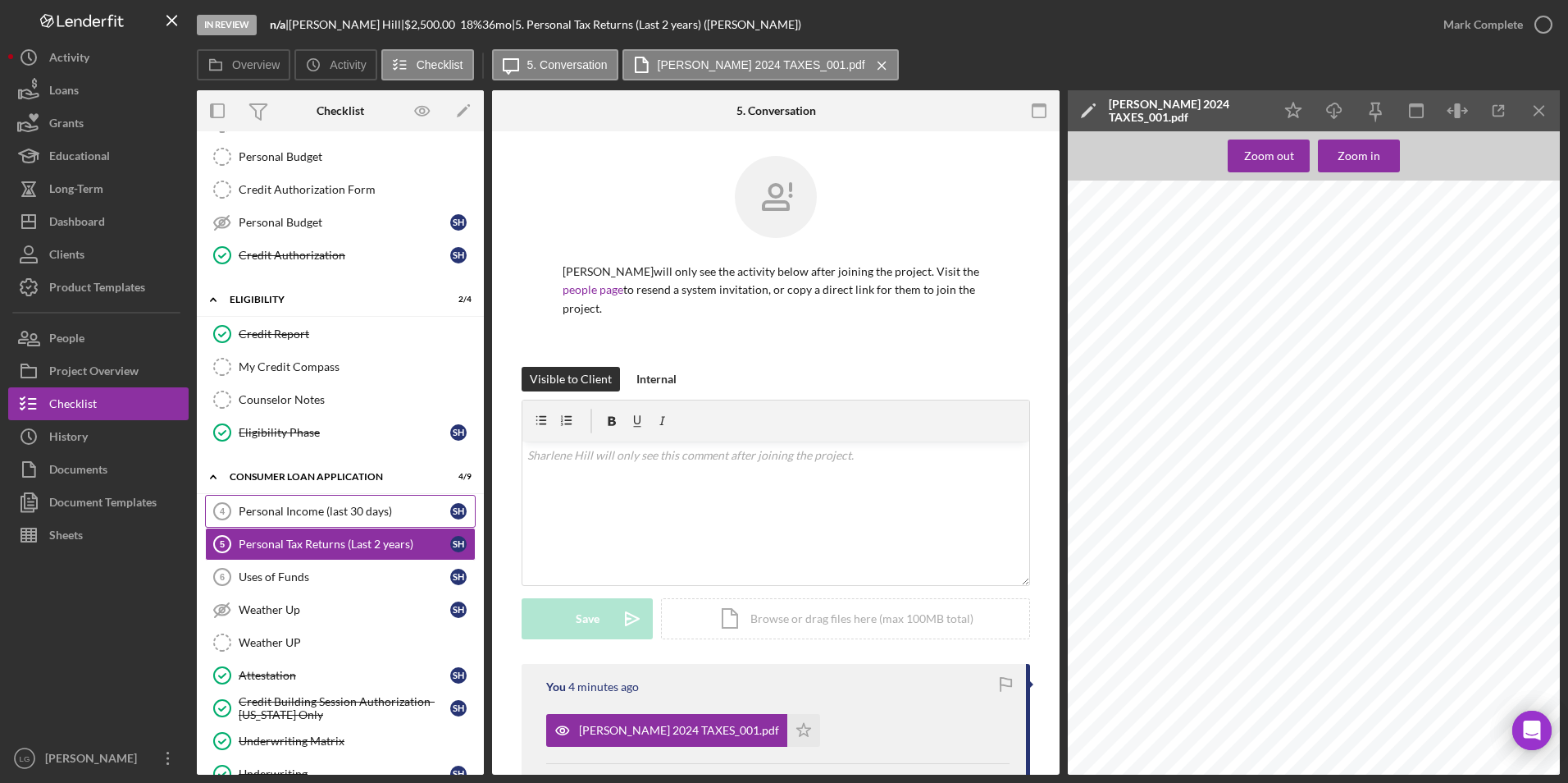
click at [343, 516] on div "Personal Income (last 30 days)" at bounding box center [344, 511] width 211 height 13
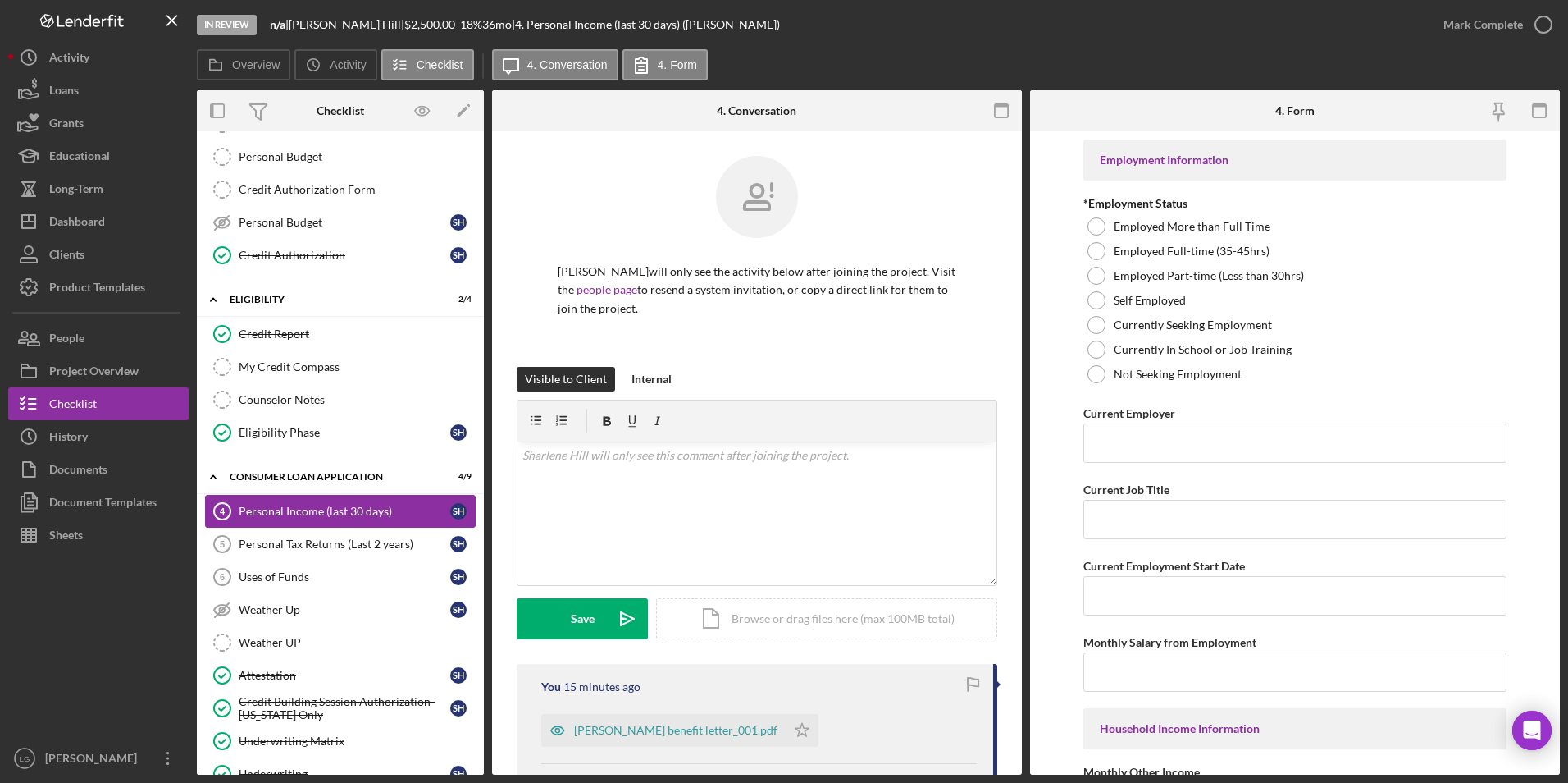
type input "n/a"
type input "$0"
type input "$733"
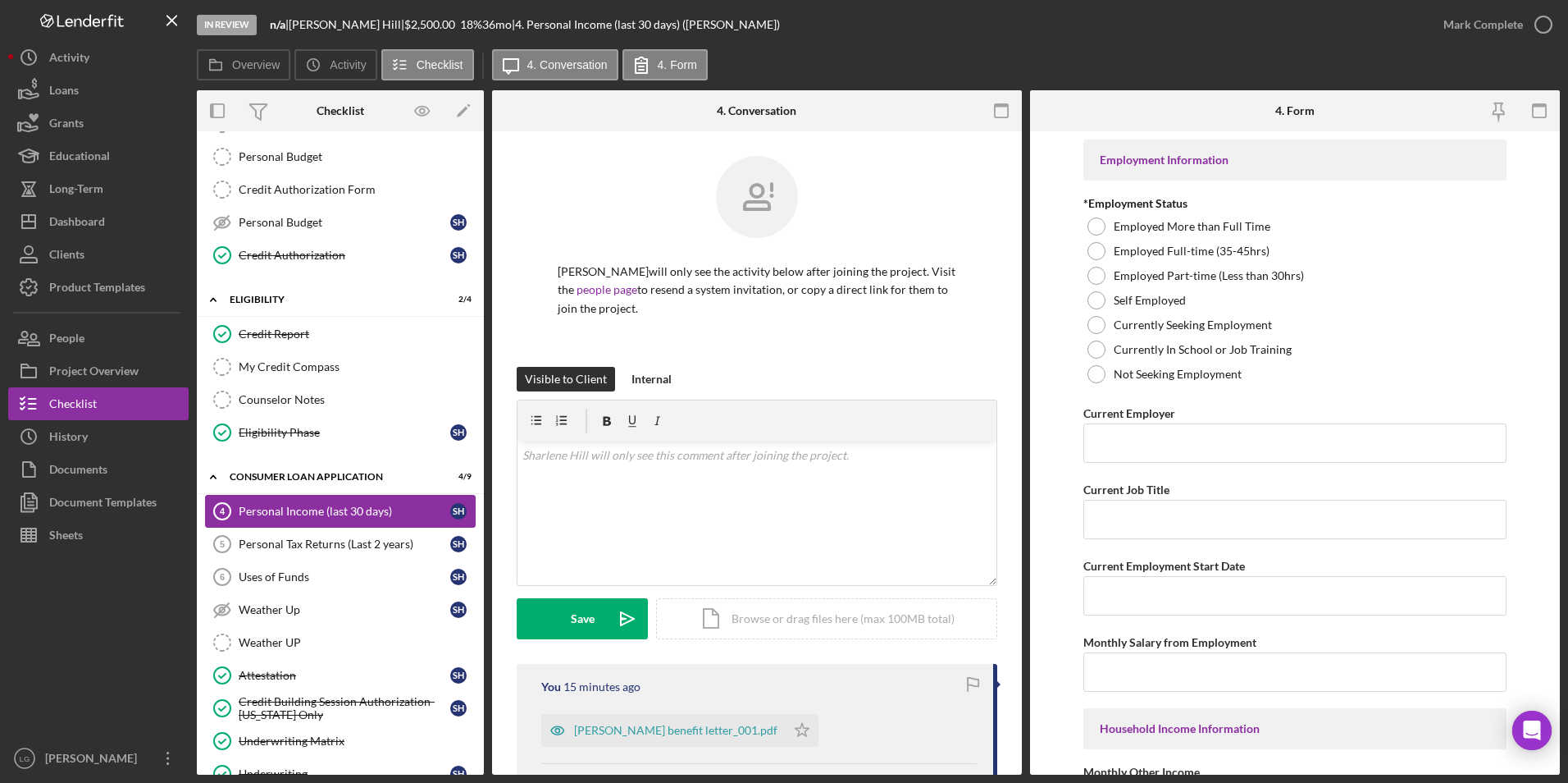
type input "$2,025"
type input "$2,758"
type input "2"
type textarea "- I own a 4 family flat, where I rent out 3 units, for $675 a month. One person…"
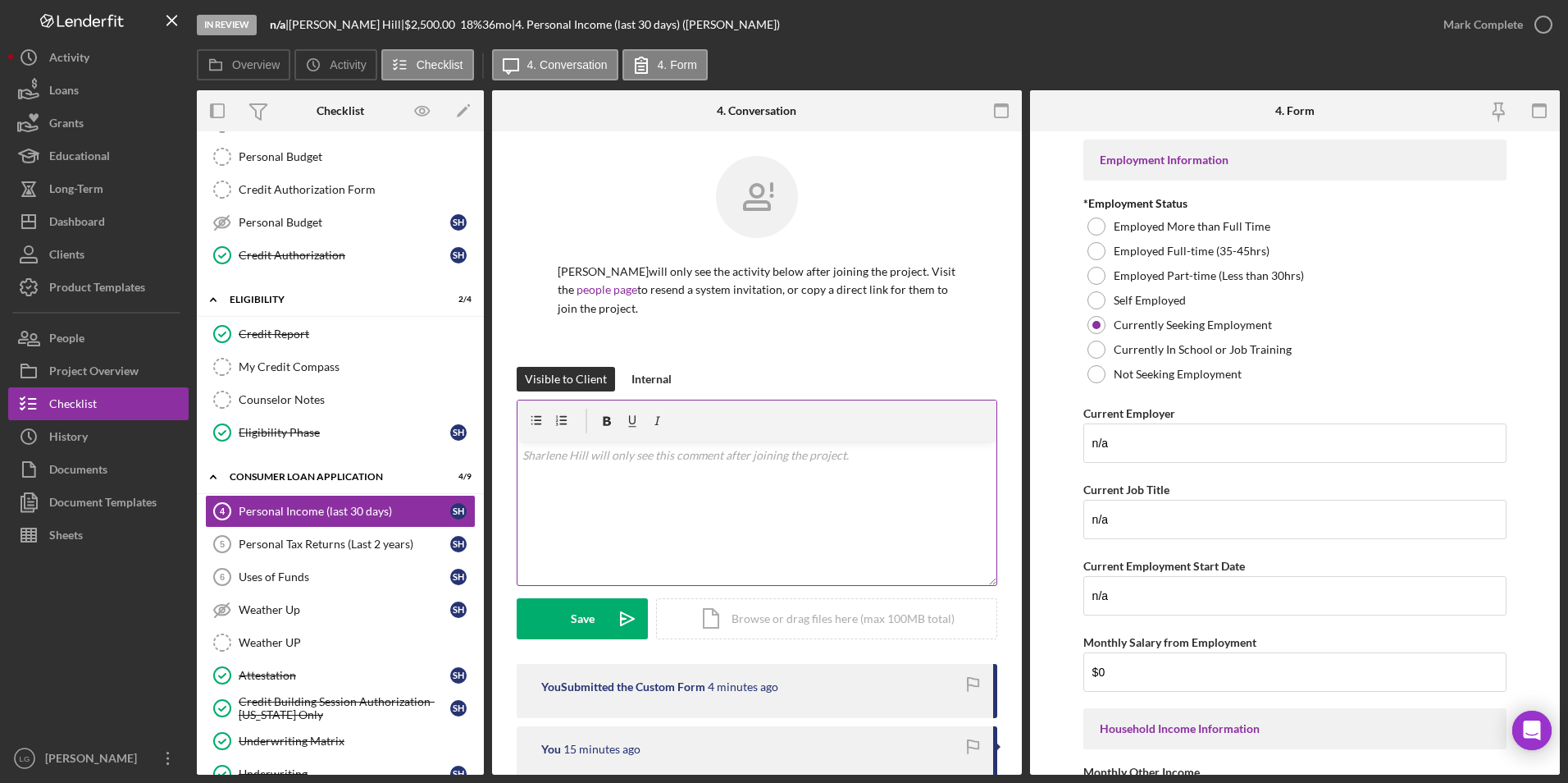
click at [529, 522] on div "v Color teal Color pink Remove color Add row above Add row below Add column bef…" at bounding box center [757, 513] width 479 height 144
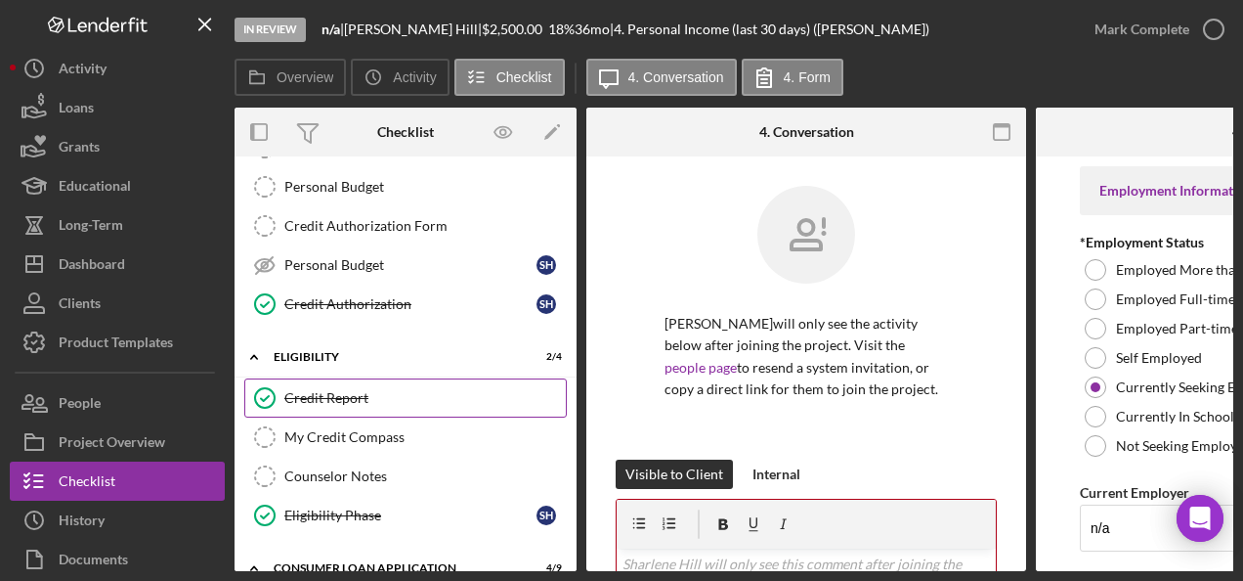
scroll to position [489, 0]
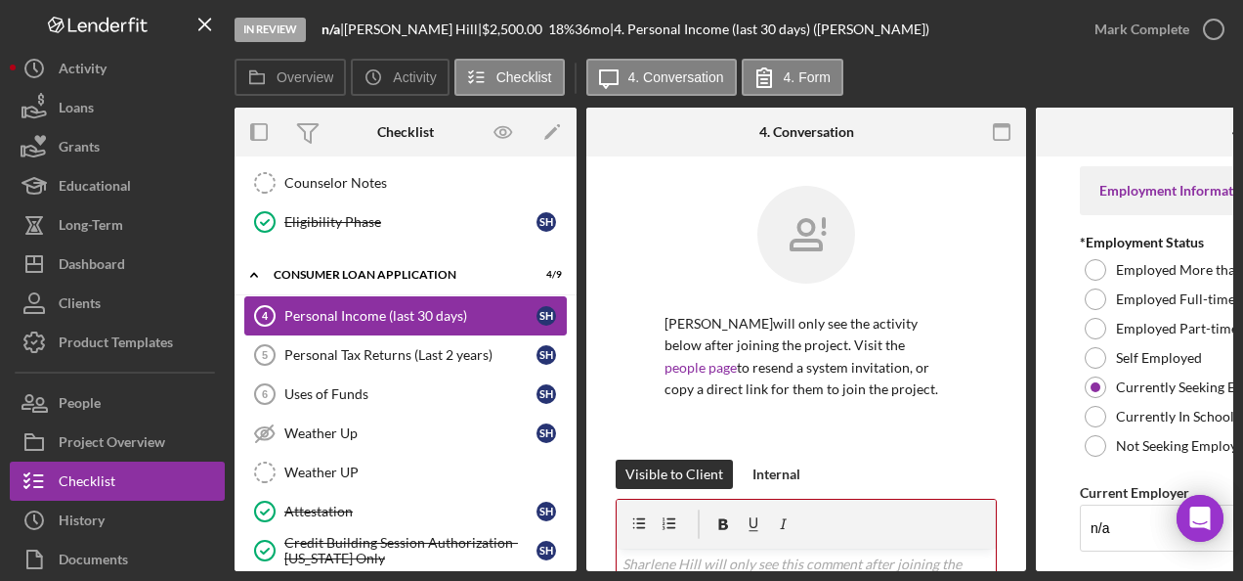
drag, startPoint x: 433, startPoint y: 305, endPoint x: 483, endPoint y: 310, distance: 50.1
click at [433, 308] on div "Personal Income (last 30 days)" at bounding box center [410, 316] width 252 height 16
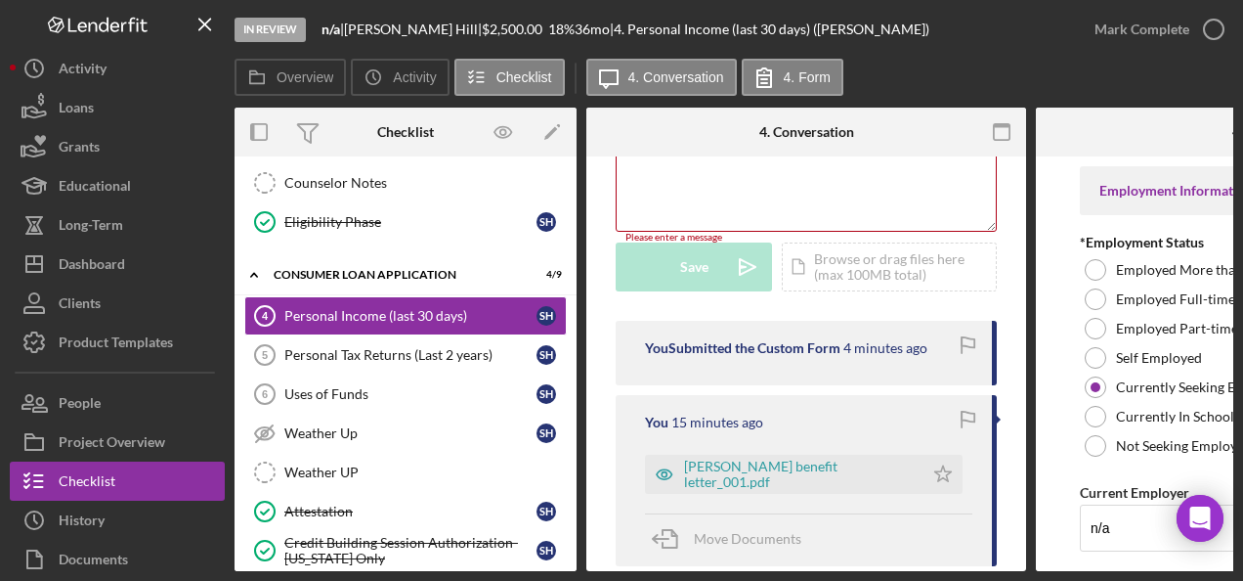
scroll to position [391, 0]
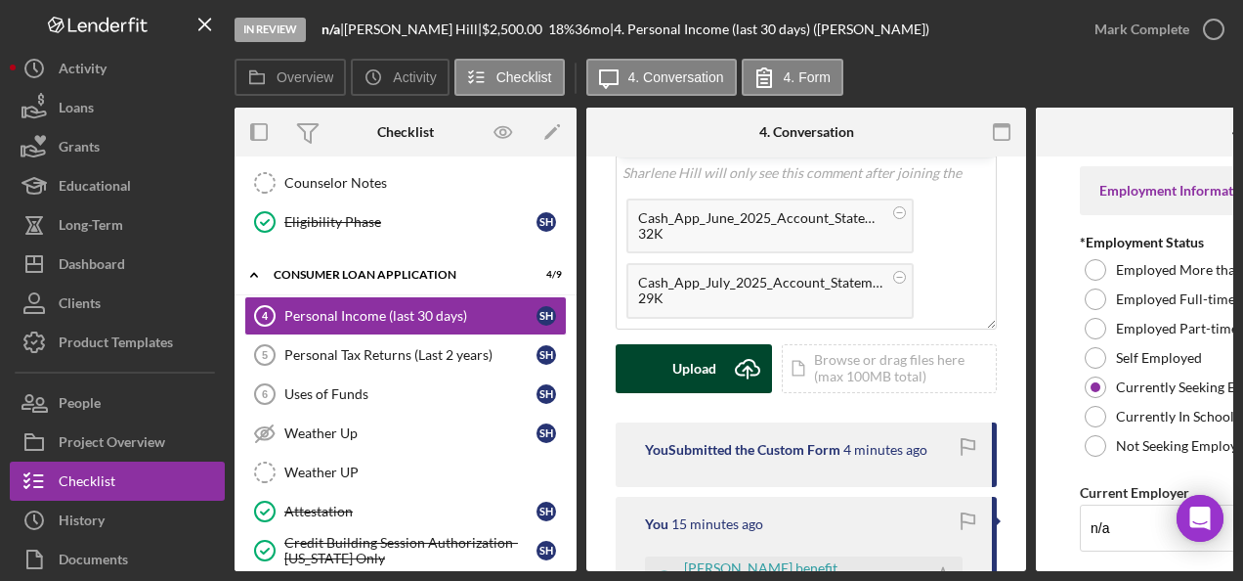
click at [654, 360] on button "Upload Icon/Upload" at bounding box center [694, 368] width 156 height 49
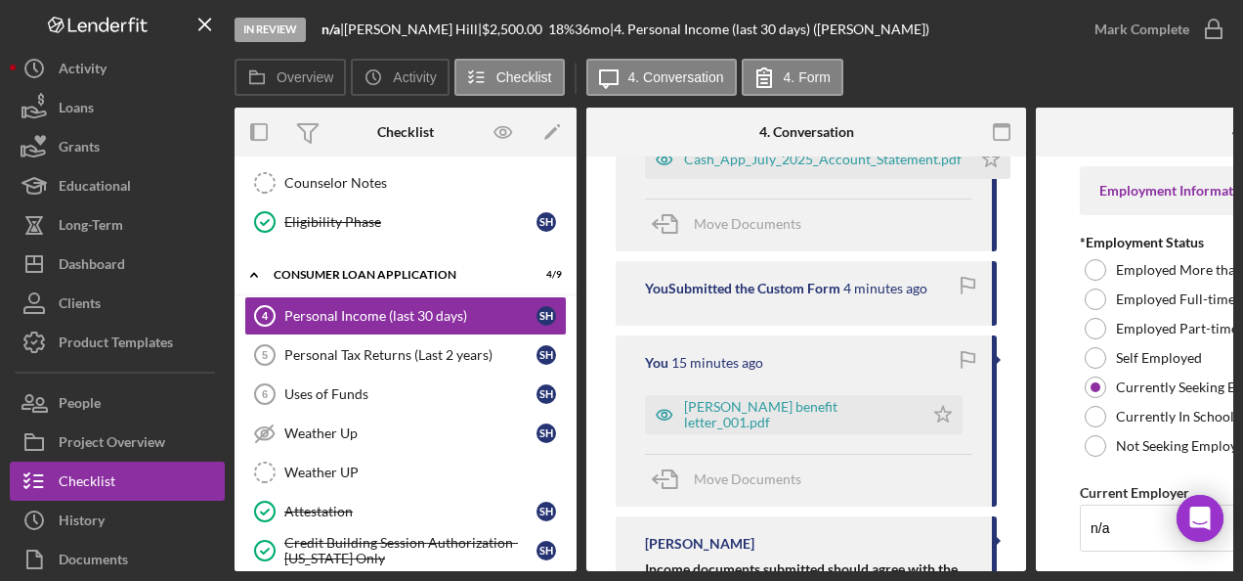
scroll to position [587, 0]
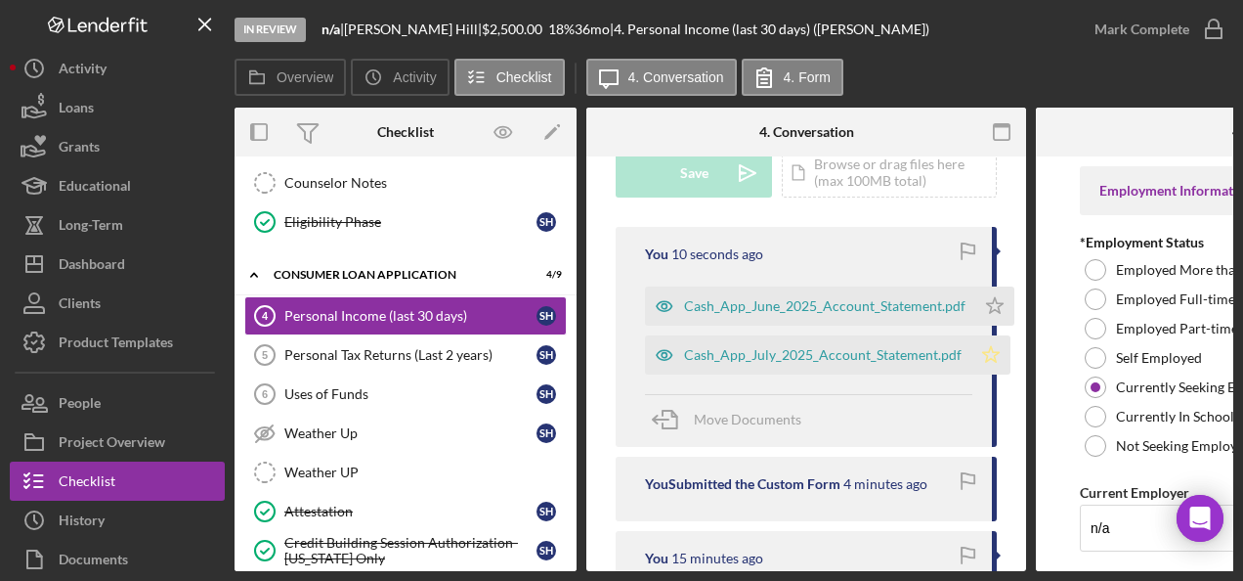
click at [987, 313] on polygon "button" at bounding box center [995, 305] width 17 height 16
click at [991, 307] on icon "Icon/Star" at bounding box center [995, 305] width 39 height 39
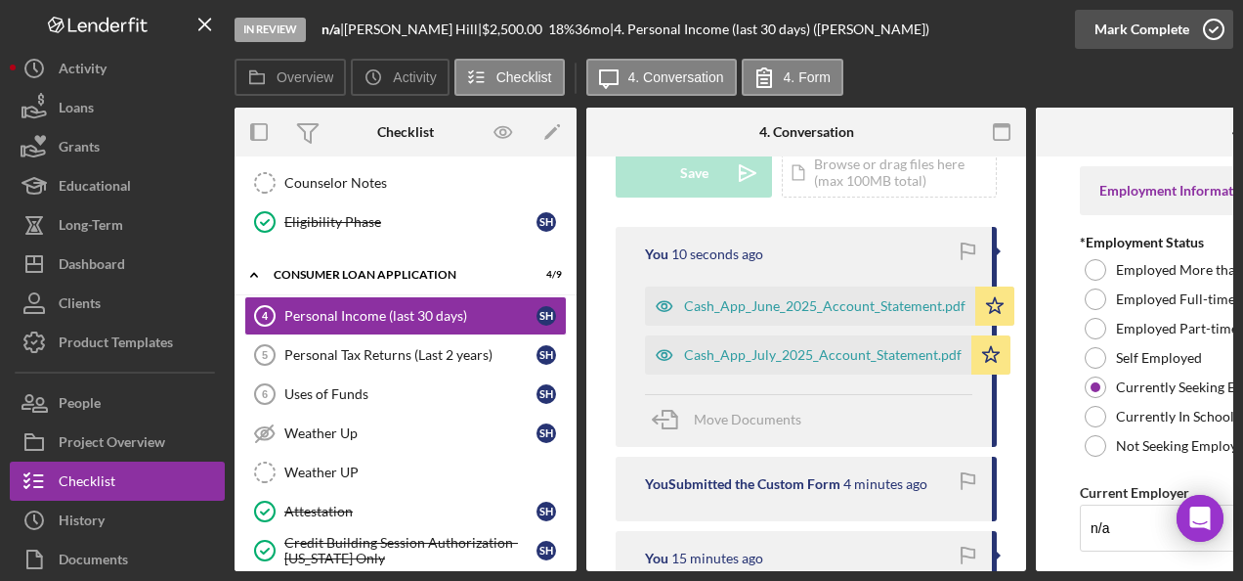
click at [1186, 36] on div "Mark Complete" at bounding box center [1142, 29] width 95 height 39
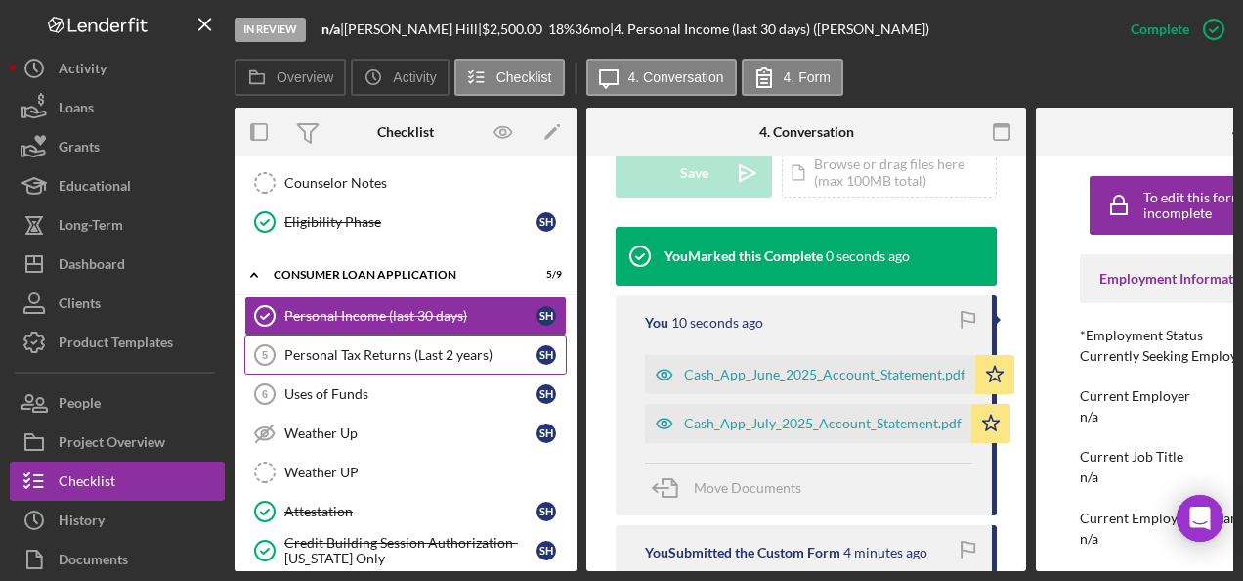
click at [383, 347] on div "Personal Tax Returns (Last 2 years)" at bounding box center [410, 355] width 252 height 16
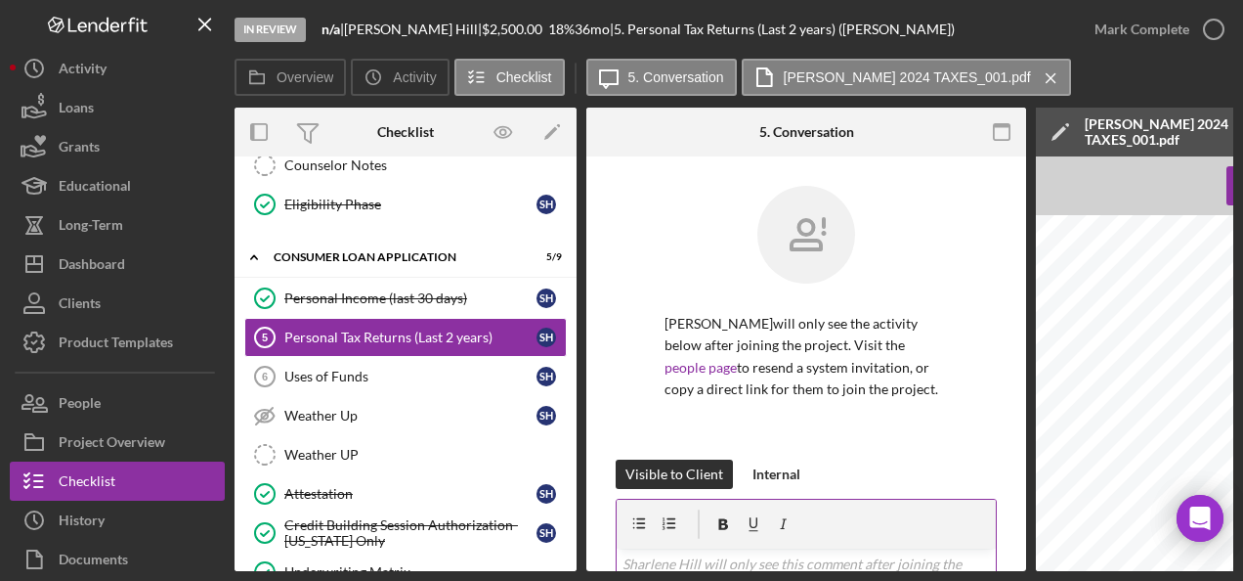
scroll to position [293, 0]
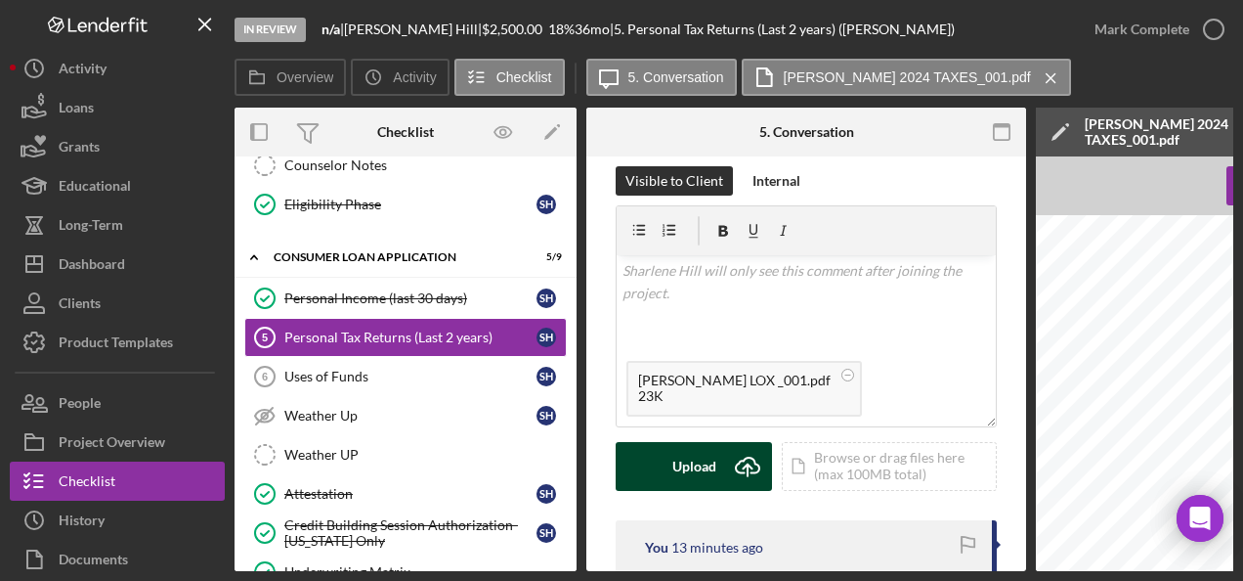
click at [671, 474] on button "Upload Icon/Upload" at bounding box center [694, 466] width 156 height 49
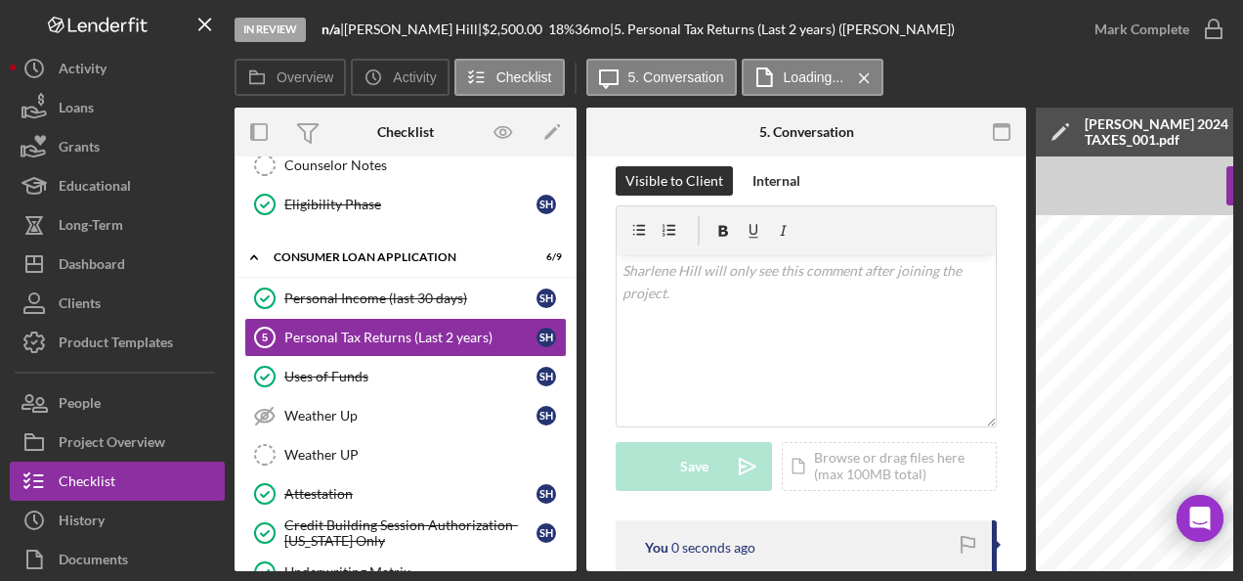
scroll to position [587, 0]
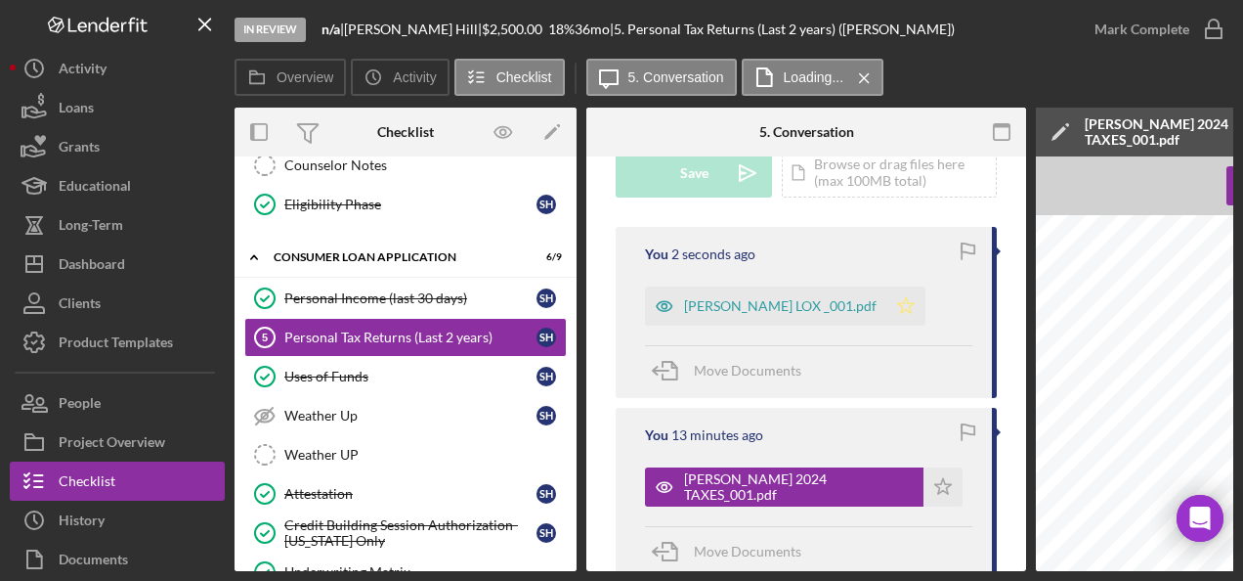
click at [887, 299] on icon "Icon/Star" at bounding box center [906, 305] width 39 height 39
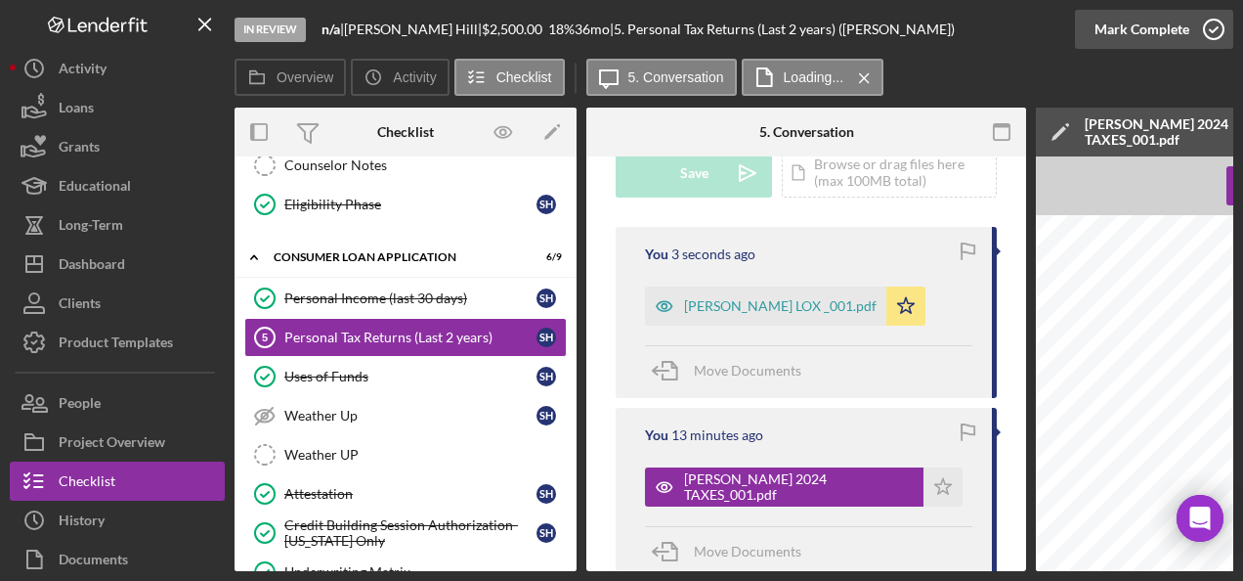
click at [1124, 23] on div "Mark Complete" at bounding box center [1142, 29] width 95 height 39
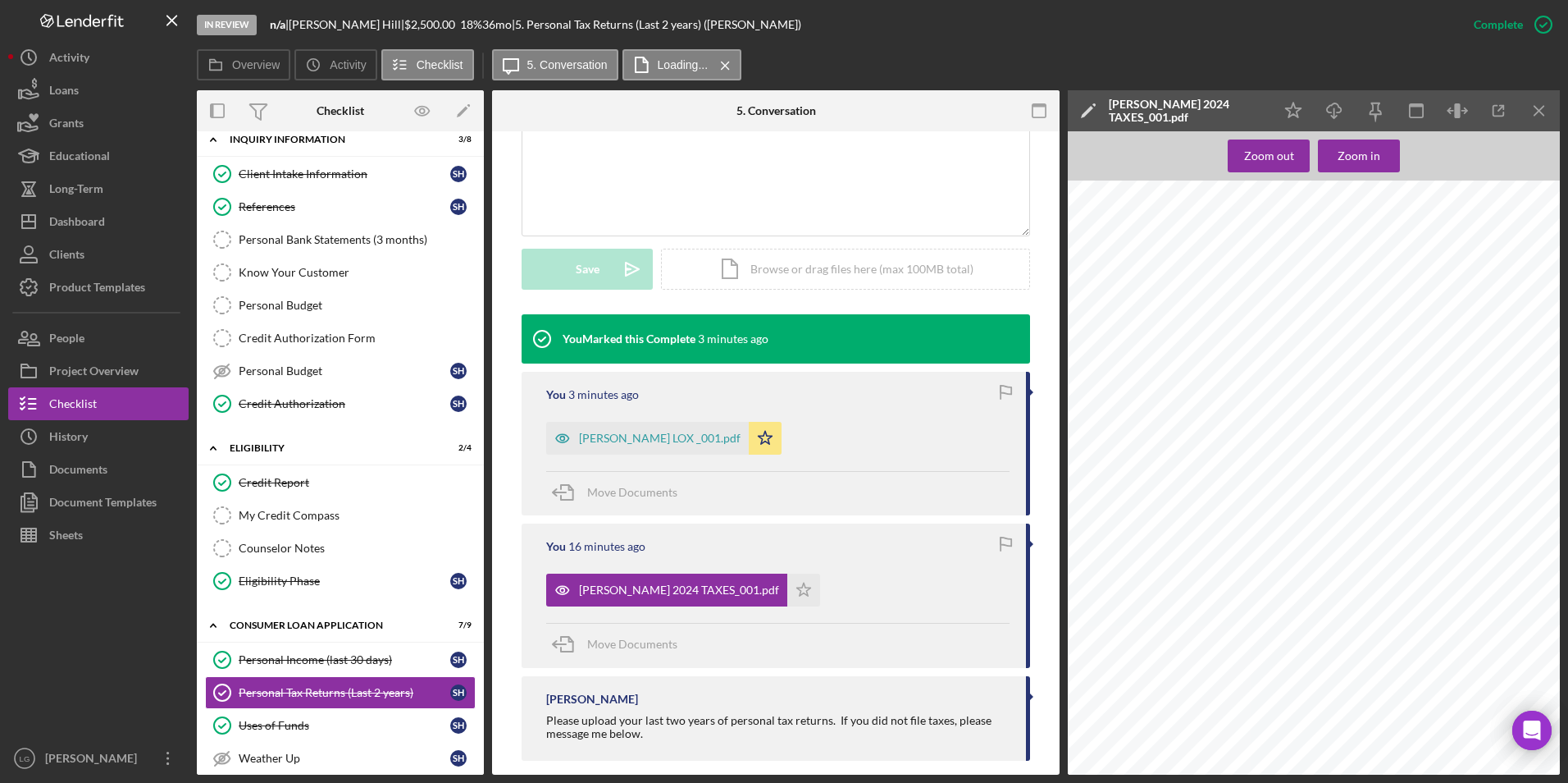
scroll to position [164, 0]
click at [335, 234] on div "Personal Bank Statements (3 months)" at bounding box center [357, 240] width 237 height 13
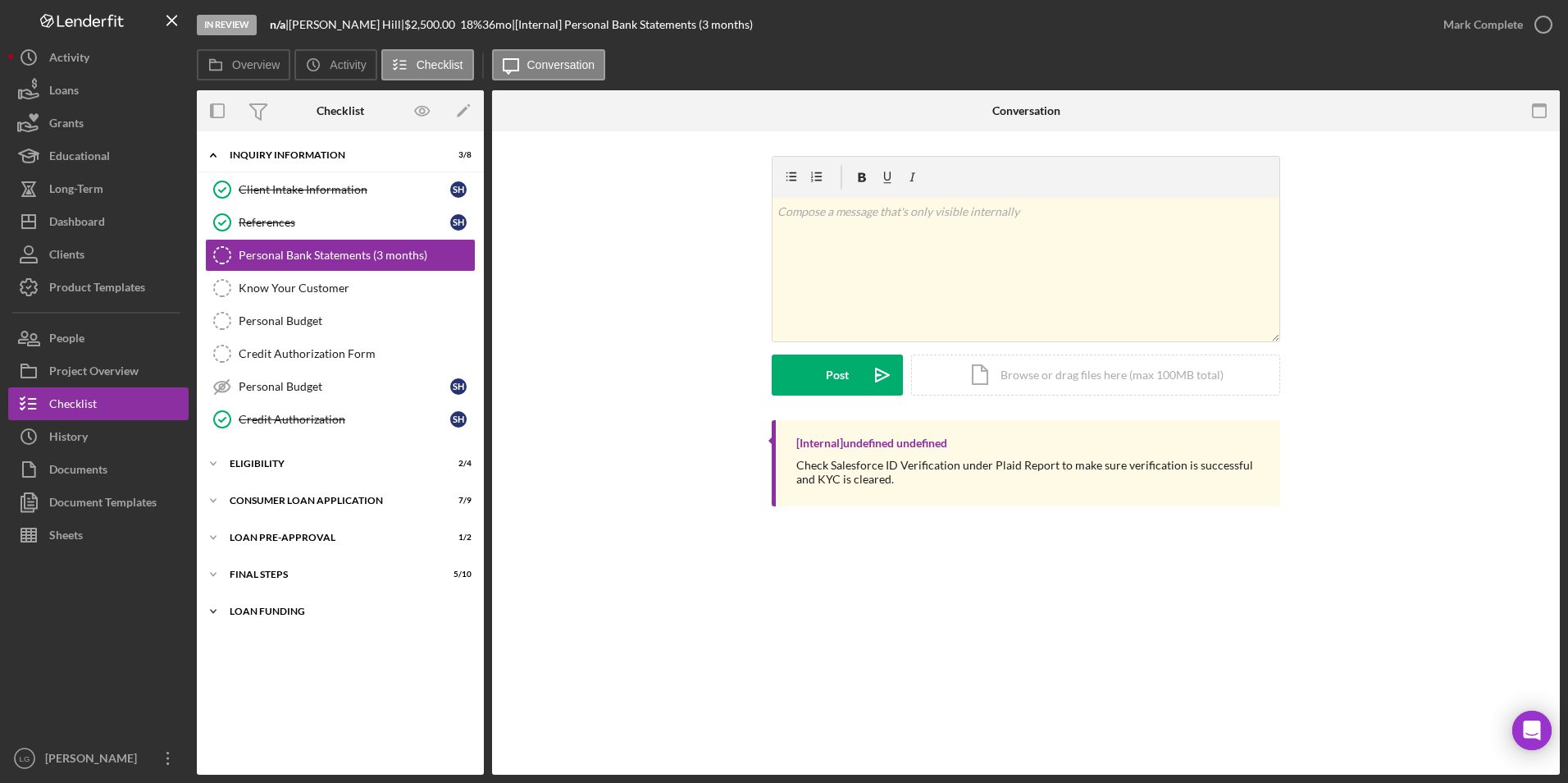
click at [247, 612] on div "Loan Funding" at bounding box center [346, 611] width 234 height 10
click at [244, 567] on div "Icon/Expander FINAL STEPS 5 / 10" at bounding box center [341, 574] width 287 height 33
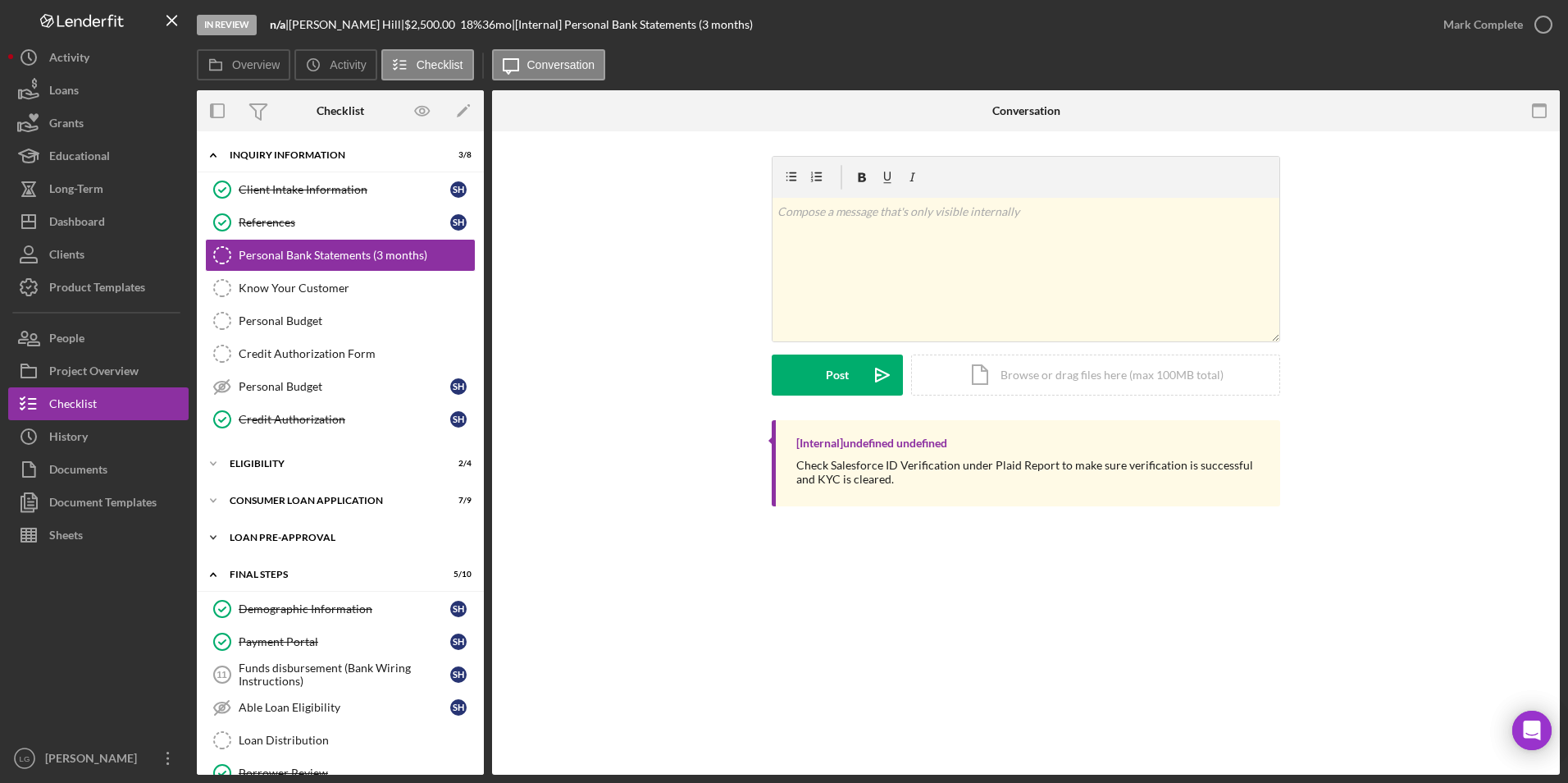
click at [240, 537] on div "Loan Pre-Approval" at bounding box center [346, 537] width 234 height 10
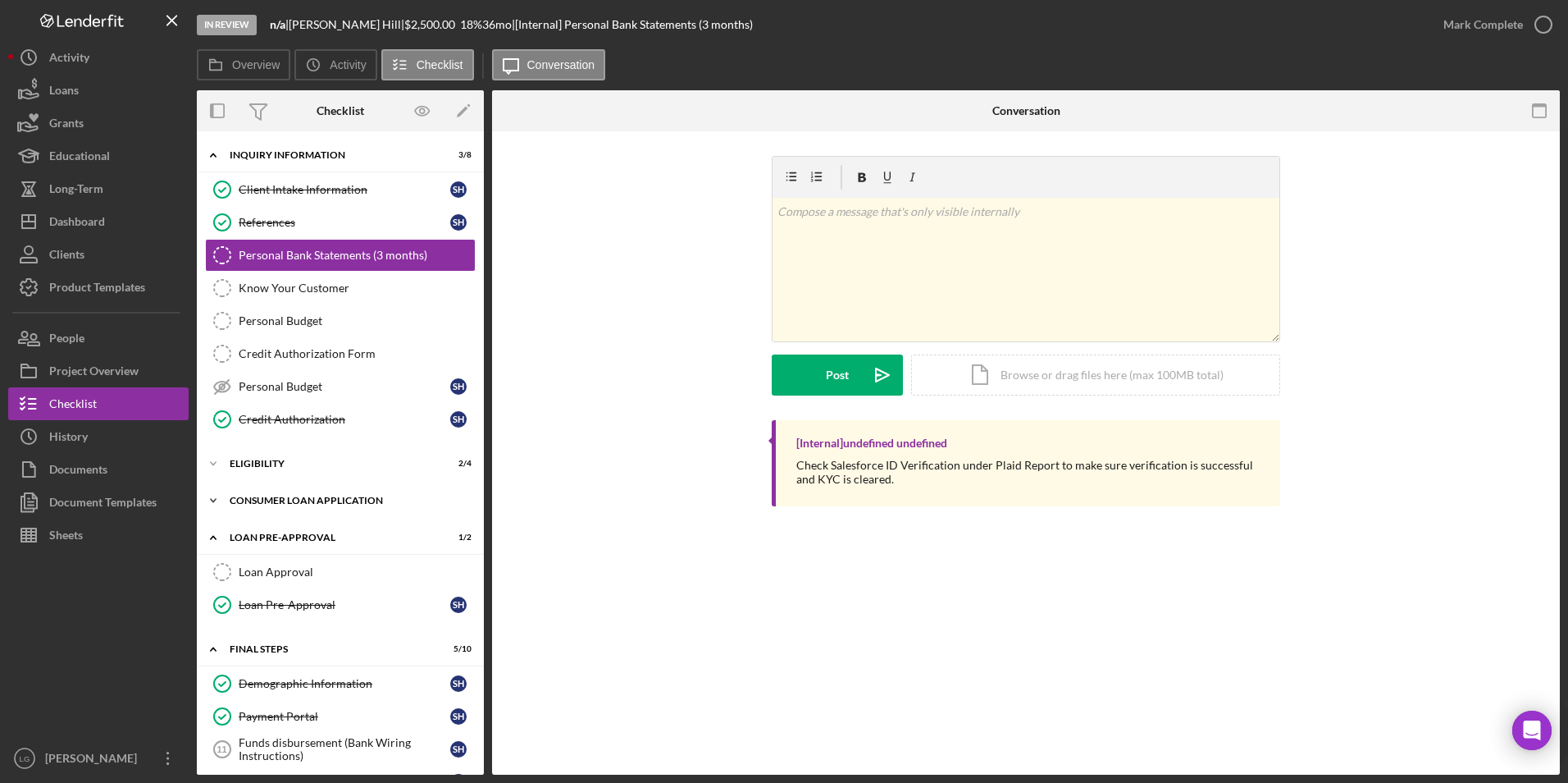
click at [237, 497] on div "Consumer Loan Application" at bounding box center [346, 500] width 234 height 10
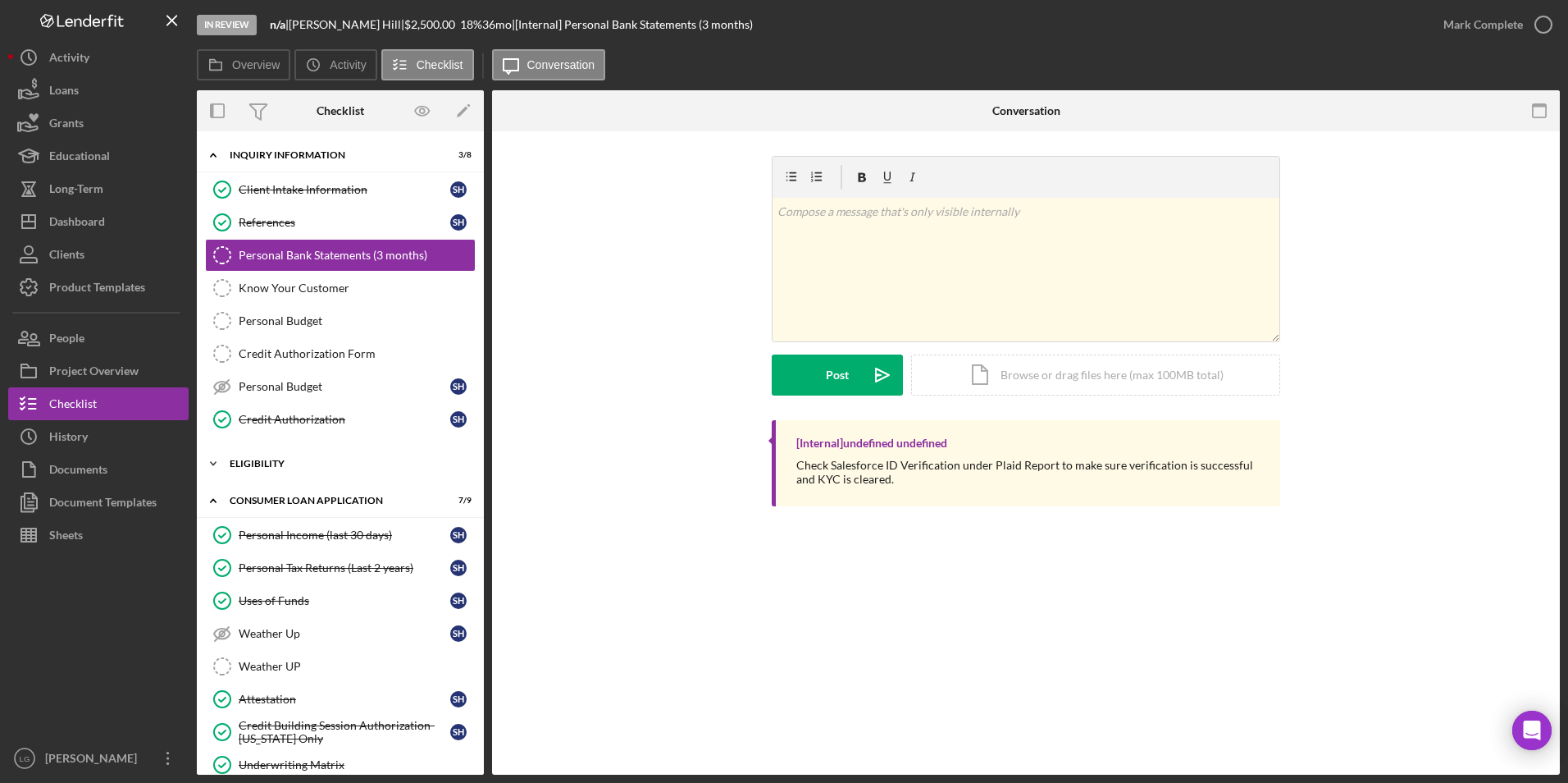
click at [235, 461] on div "Eligibility" at bounding box center [346, 463] width 234 height 10
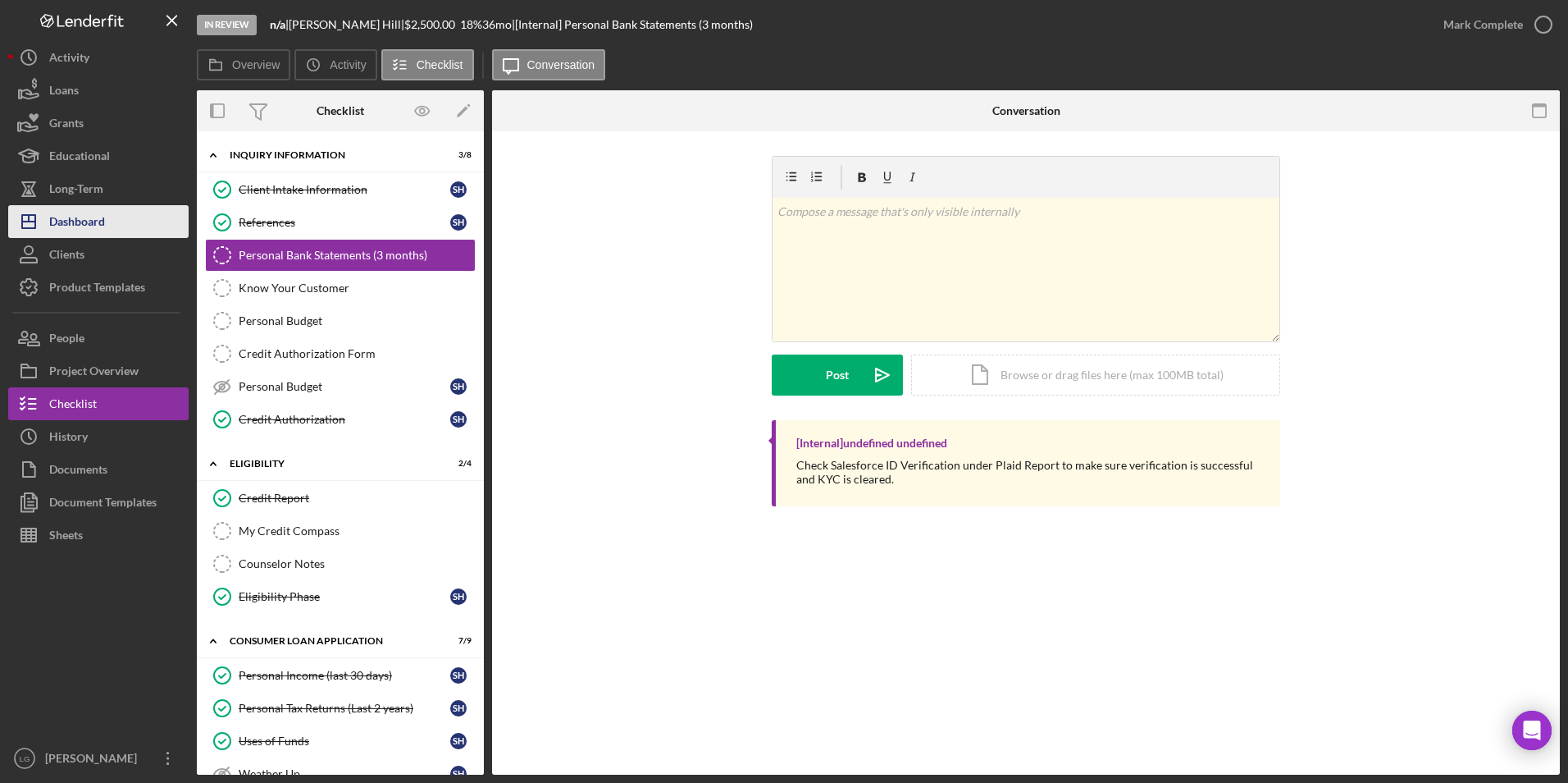
click at [115, 228] on button "Icon/Dashboard Dashboard" at bounding box center [98, 221] width 180 height 33
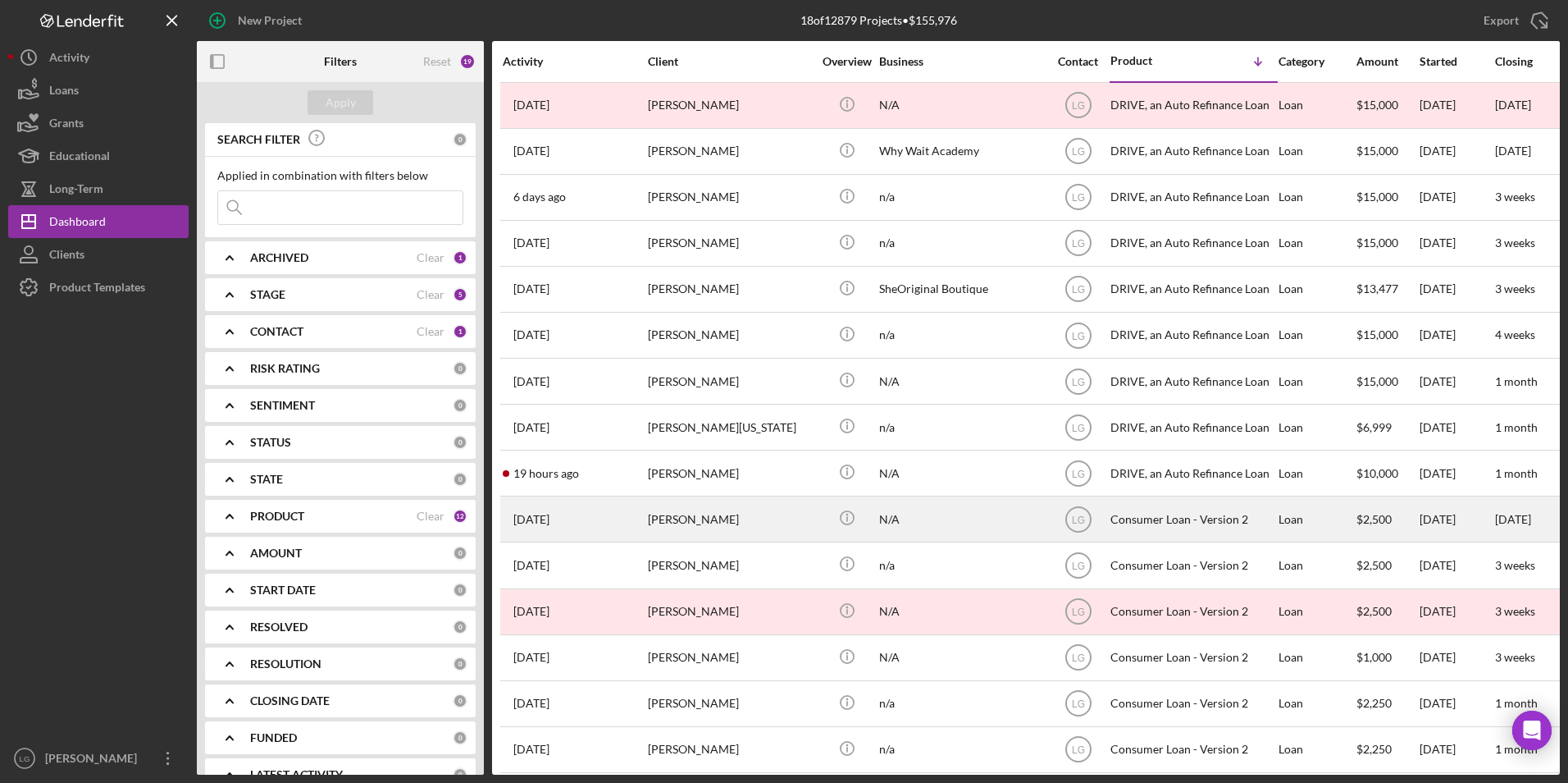
scroll to position [157, 0]
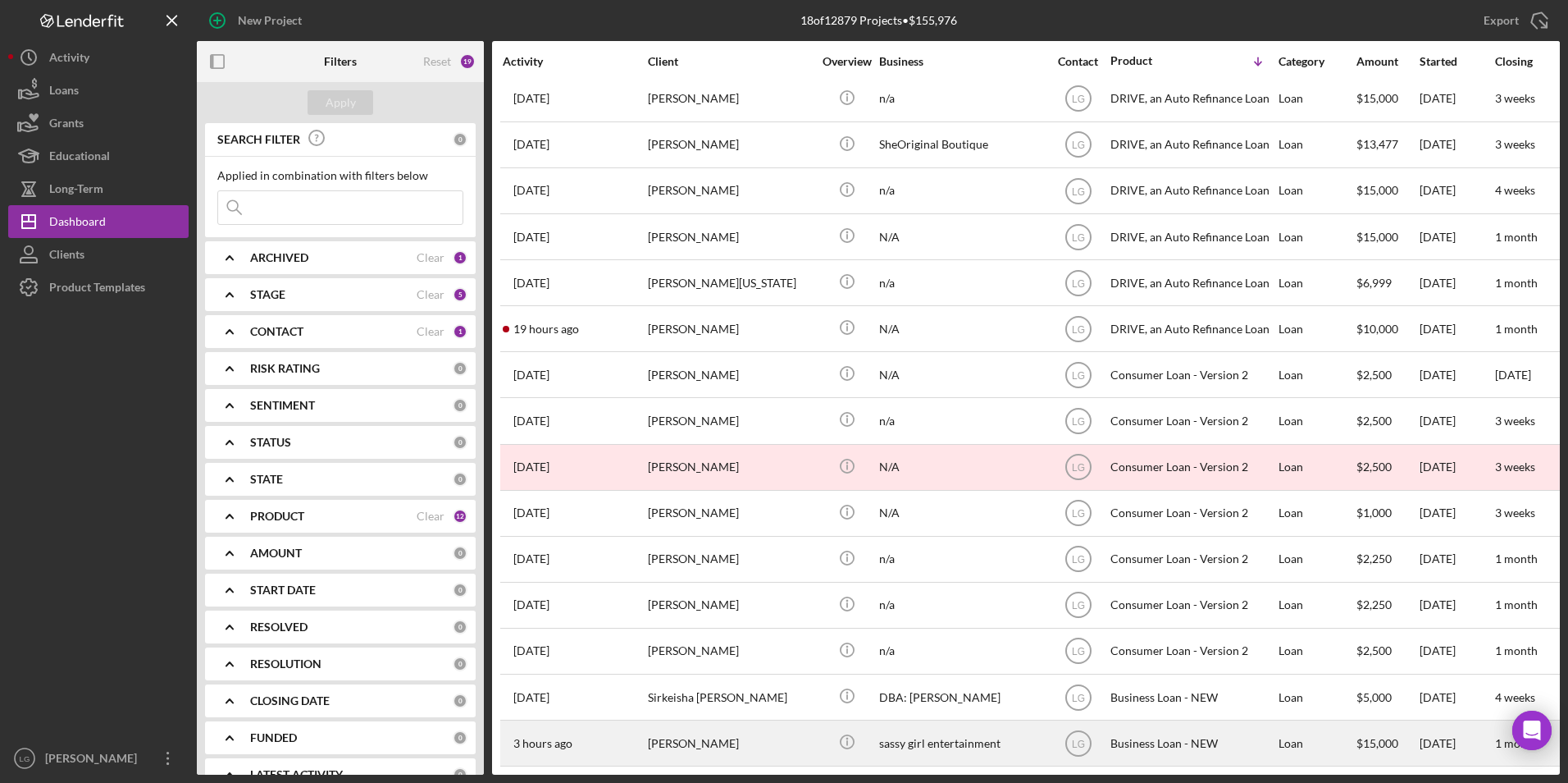
click at [705, 721] on div "[PERSON_NAME]" at bounding box center [730, 743] width 164 height 44
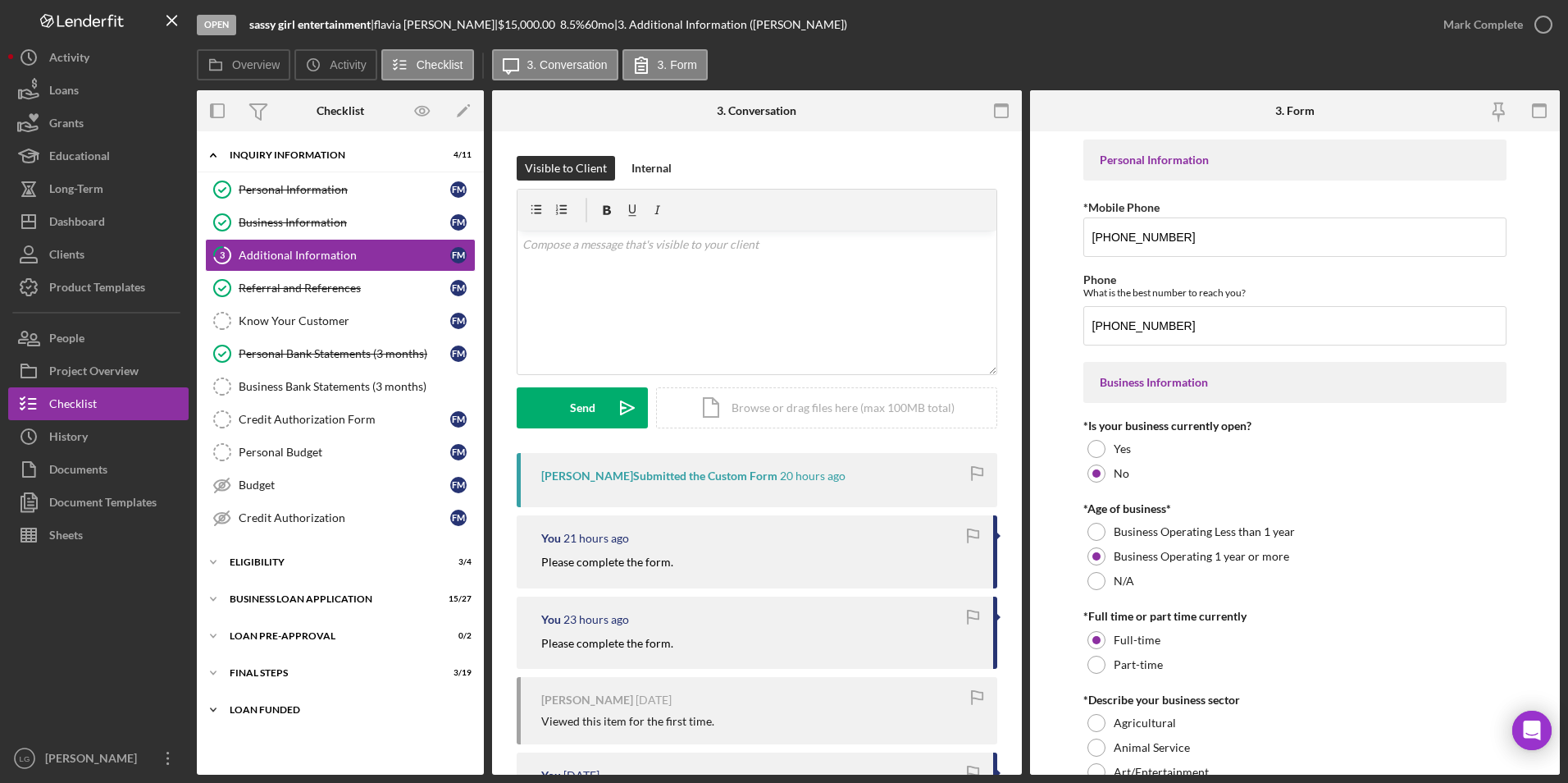
click at [258, 702] on div "Icon/Expander LOAN FUNDED 0 / 1" at bounding box center [341, 709] width 287 height 33
click at [269, 665] on div "Icon/Expander FINAL STEPS 3 / 19" at bounding box center [341, 672] width 287 height 33
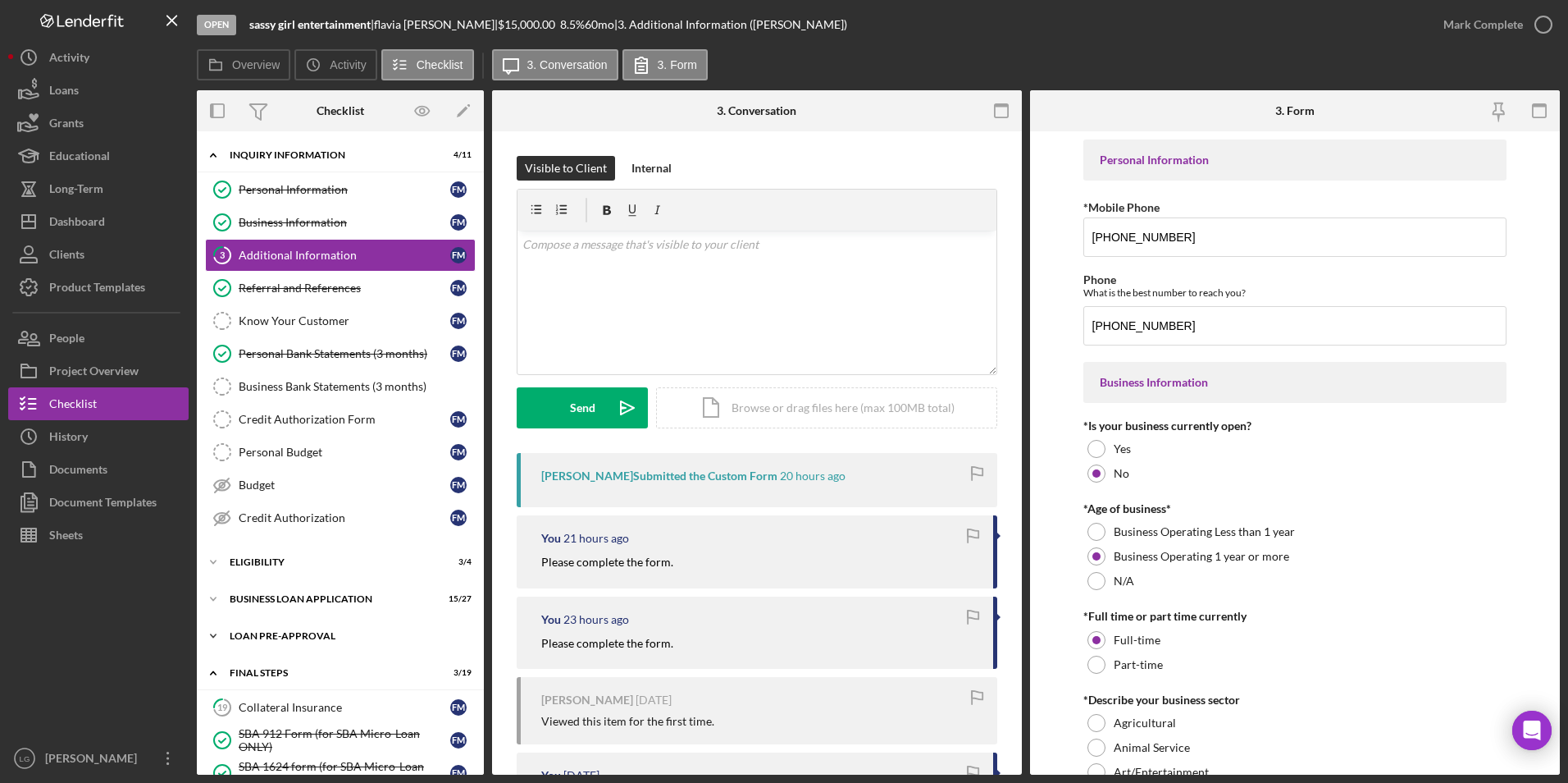
click at [270, 637] on div "LOAN PRE-APPROVAL" at bounding box center [346, 636] width 234 height 10
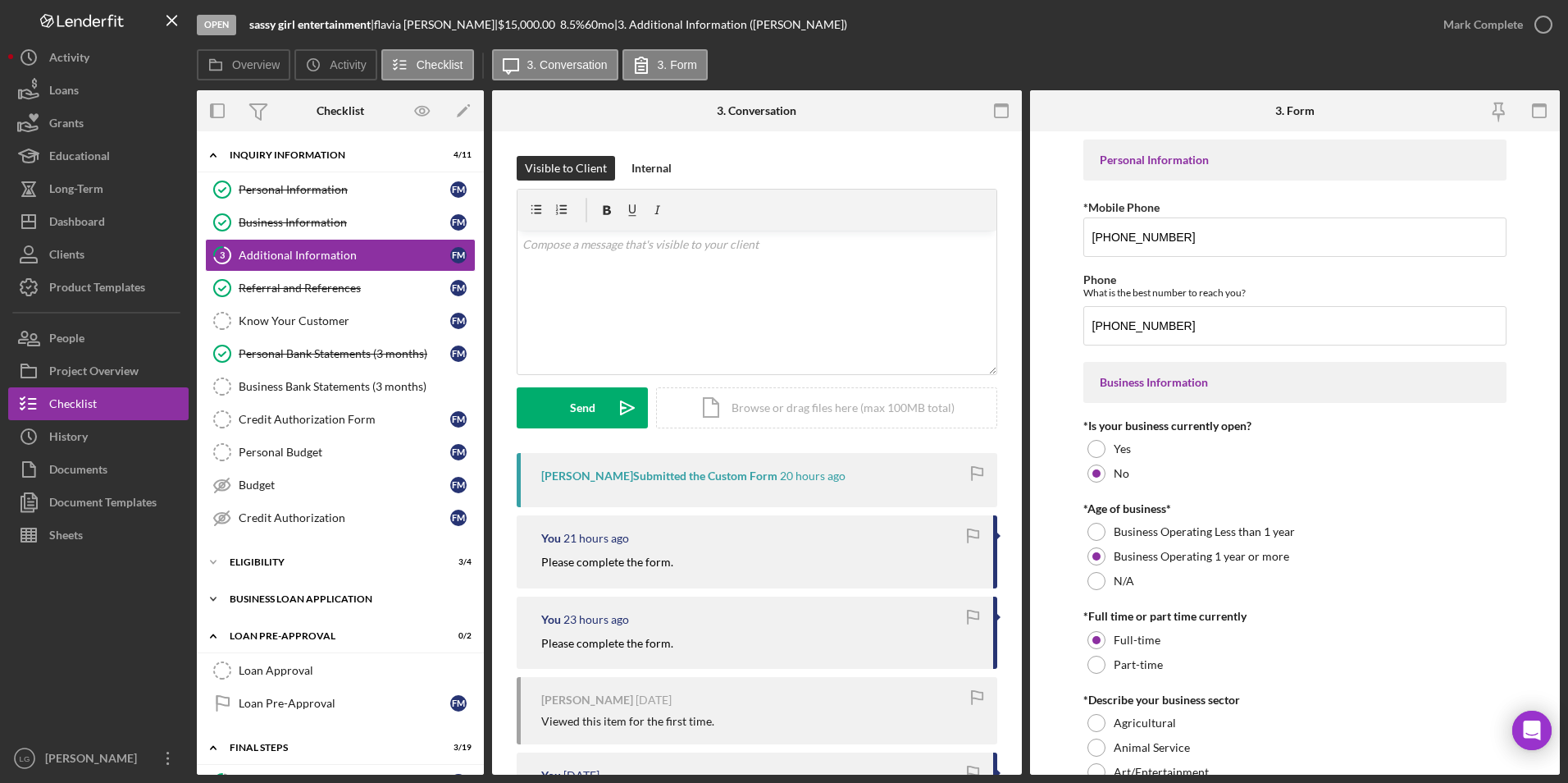
click at [270, 601] on div "BUSINESS LOAN APPLICATION" at bounding box center [346, 599] width 234 height 10
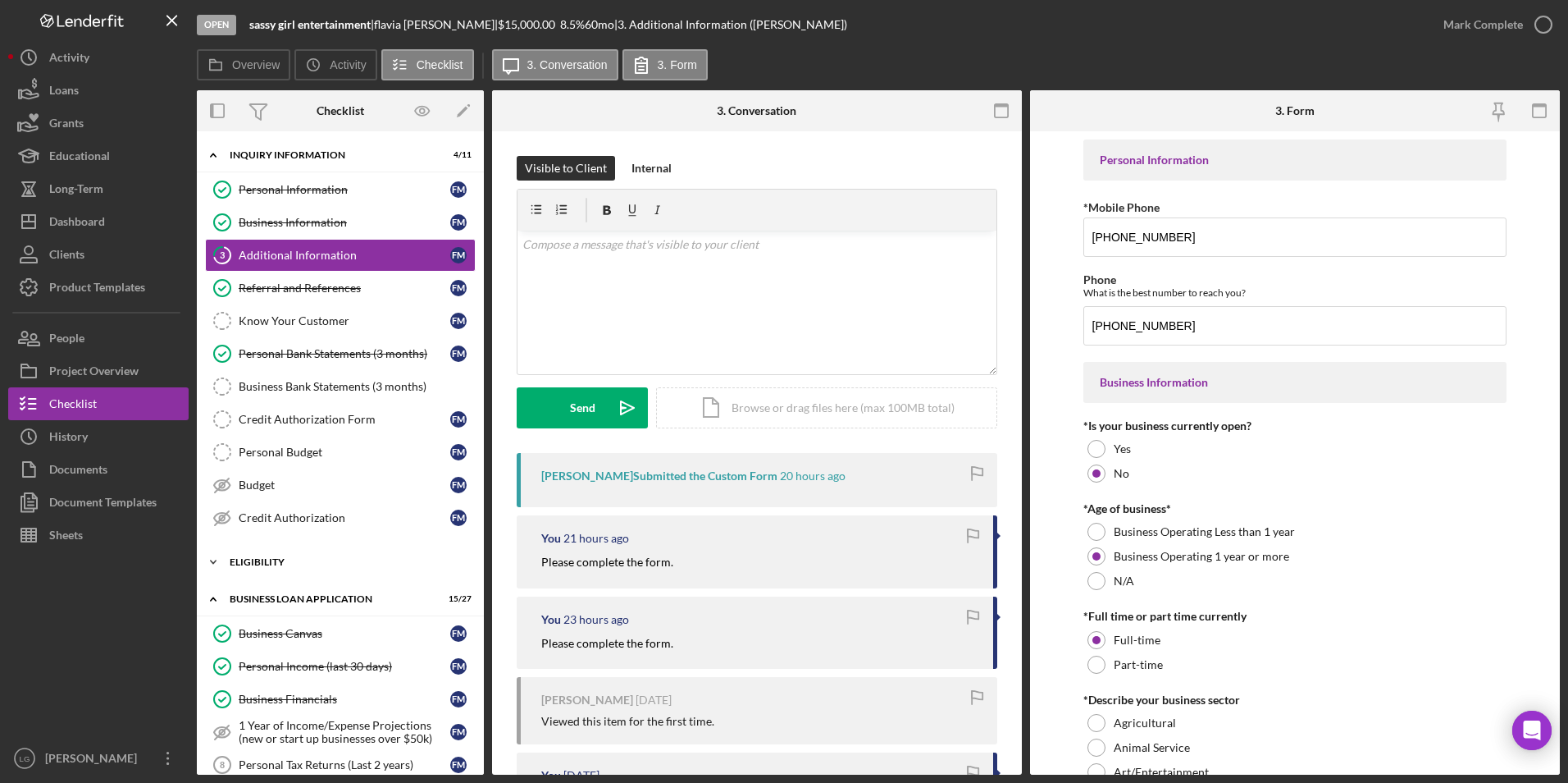
click at [258, 551] on div "Icon/Expander ELIGIBILITY 3 / 4" at bounding box center [341, 561] width 287 height 33
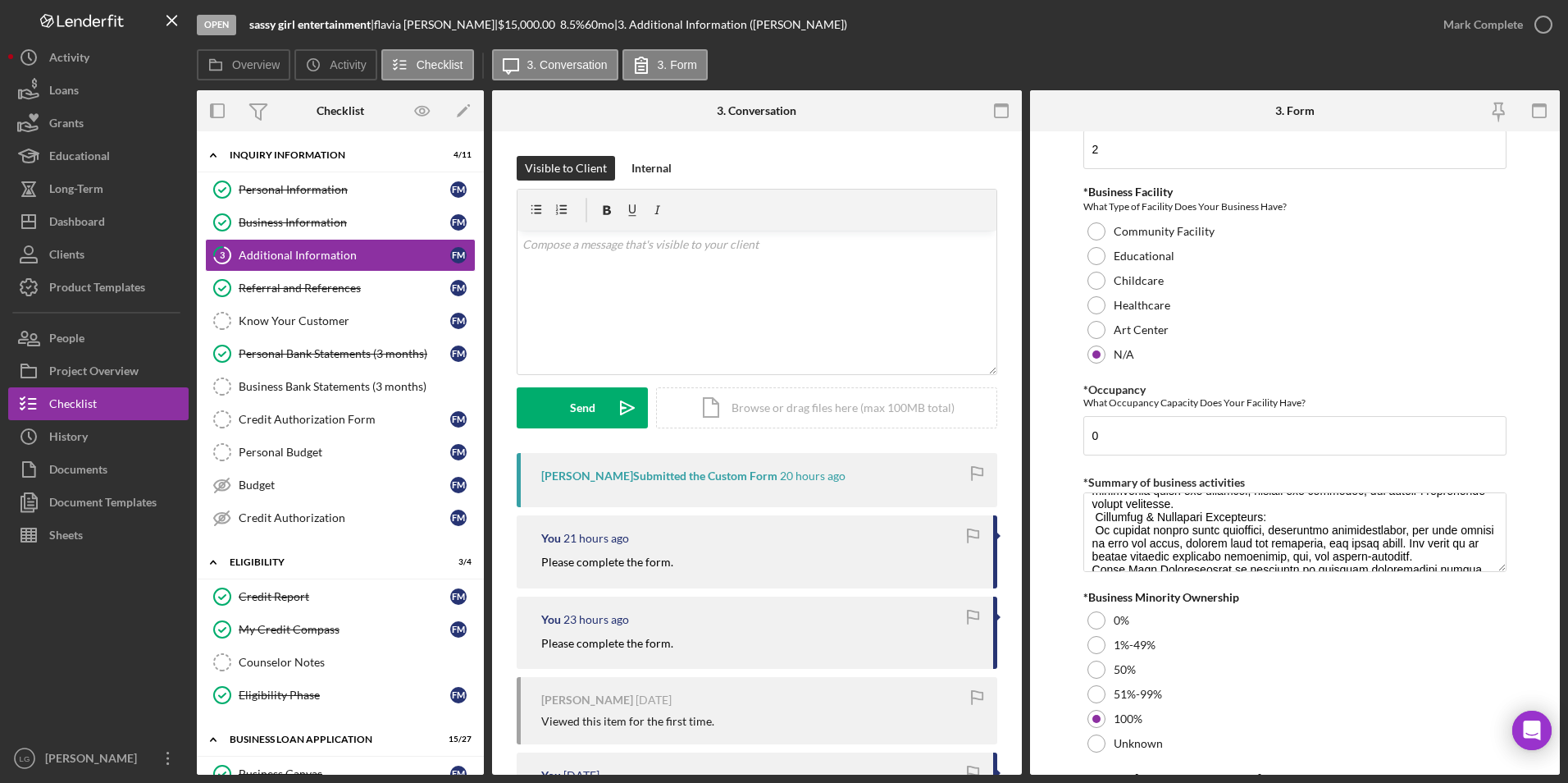
scroll to position [1781, 0]
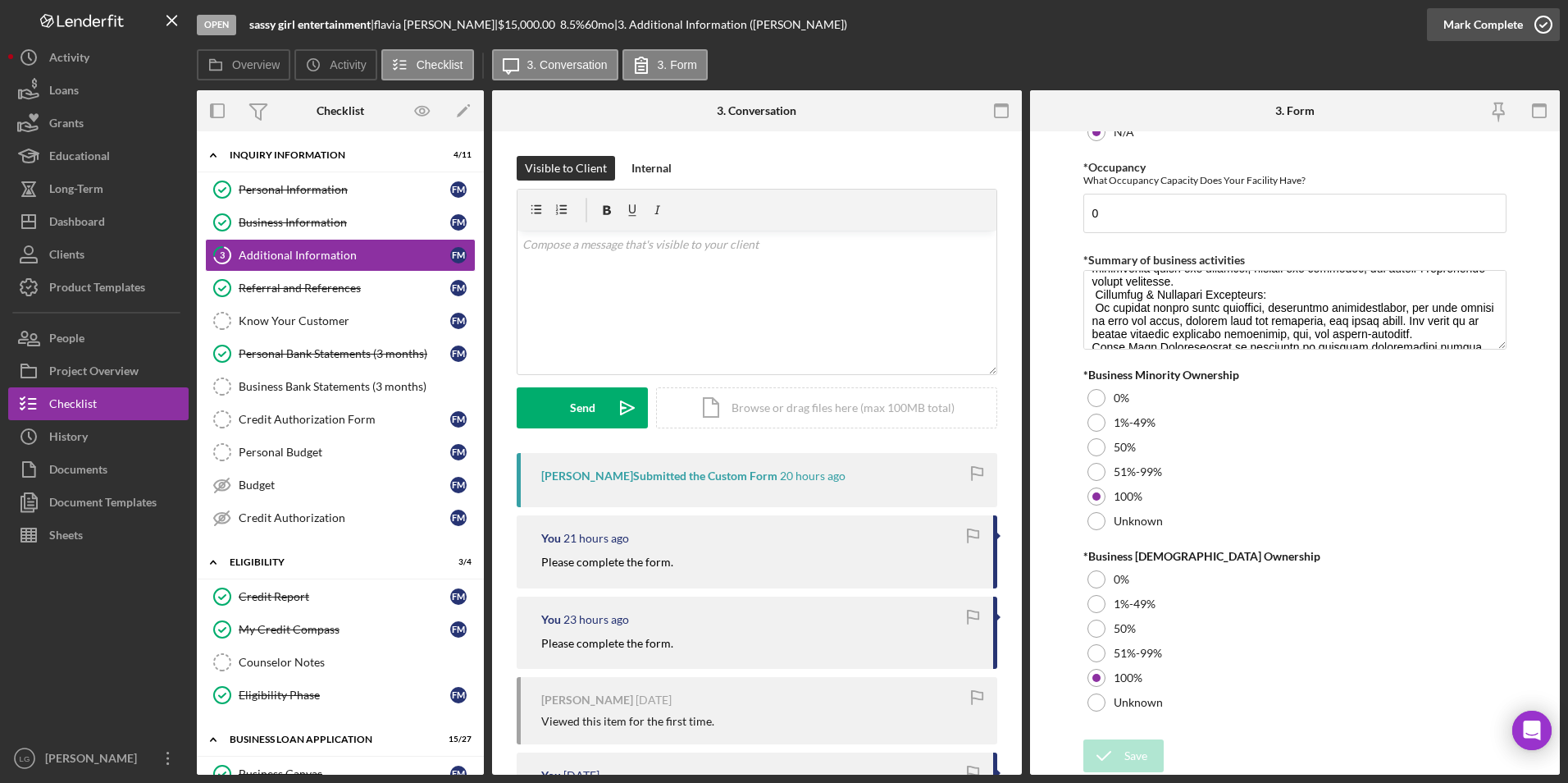
click at [1480, 17] on div "Mark Complete" at bounding box center [1482, 24] width 80 height 33
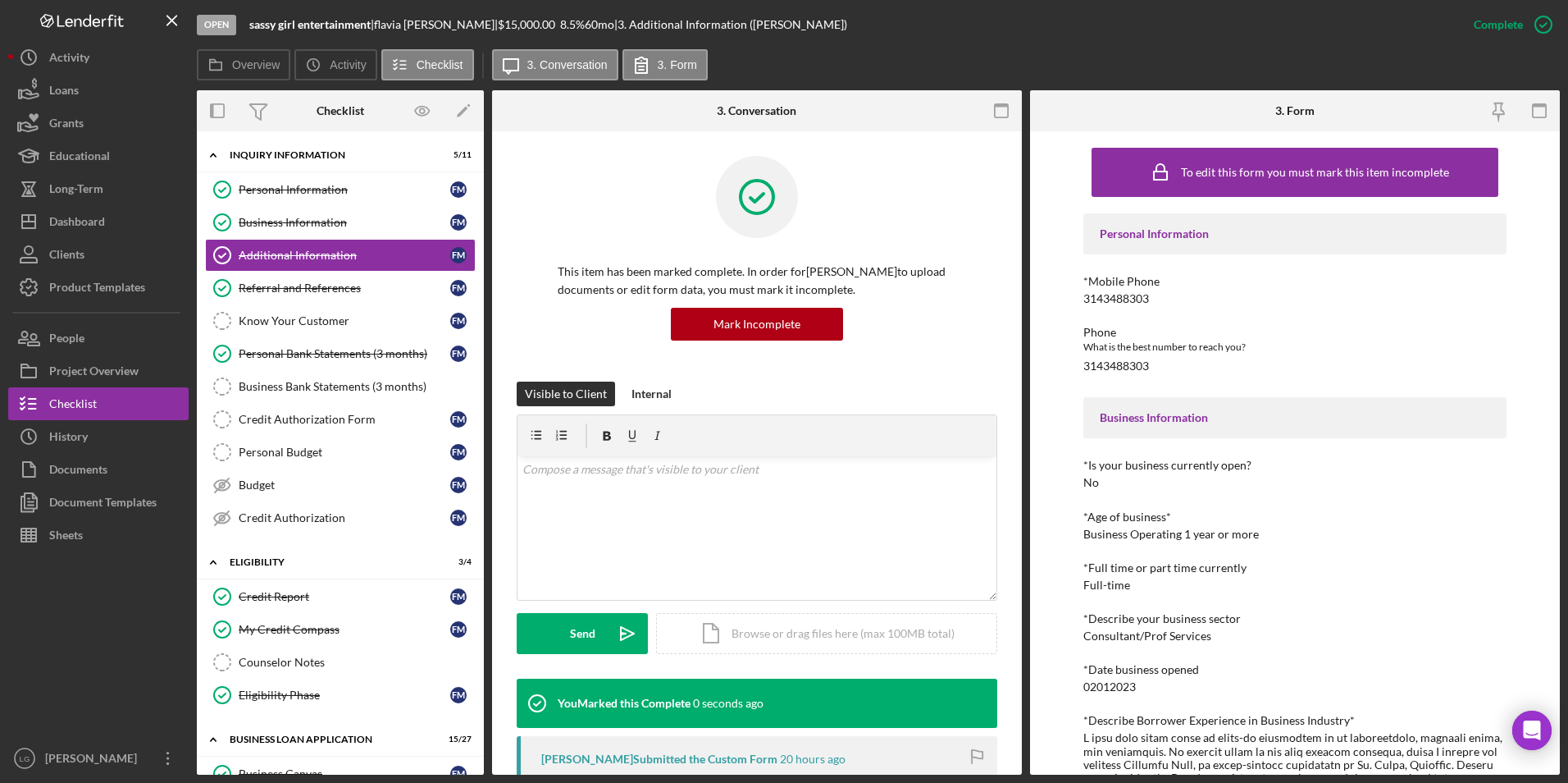
click at [383, 352] on div "Personal Bank Statements (3 months)" at bounding box center [344, 353] width 211 height 13
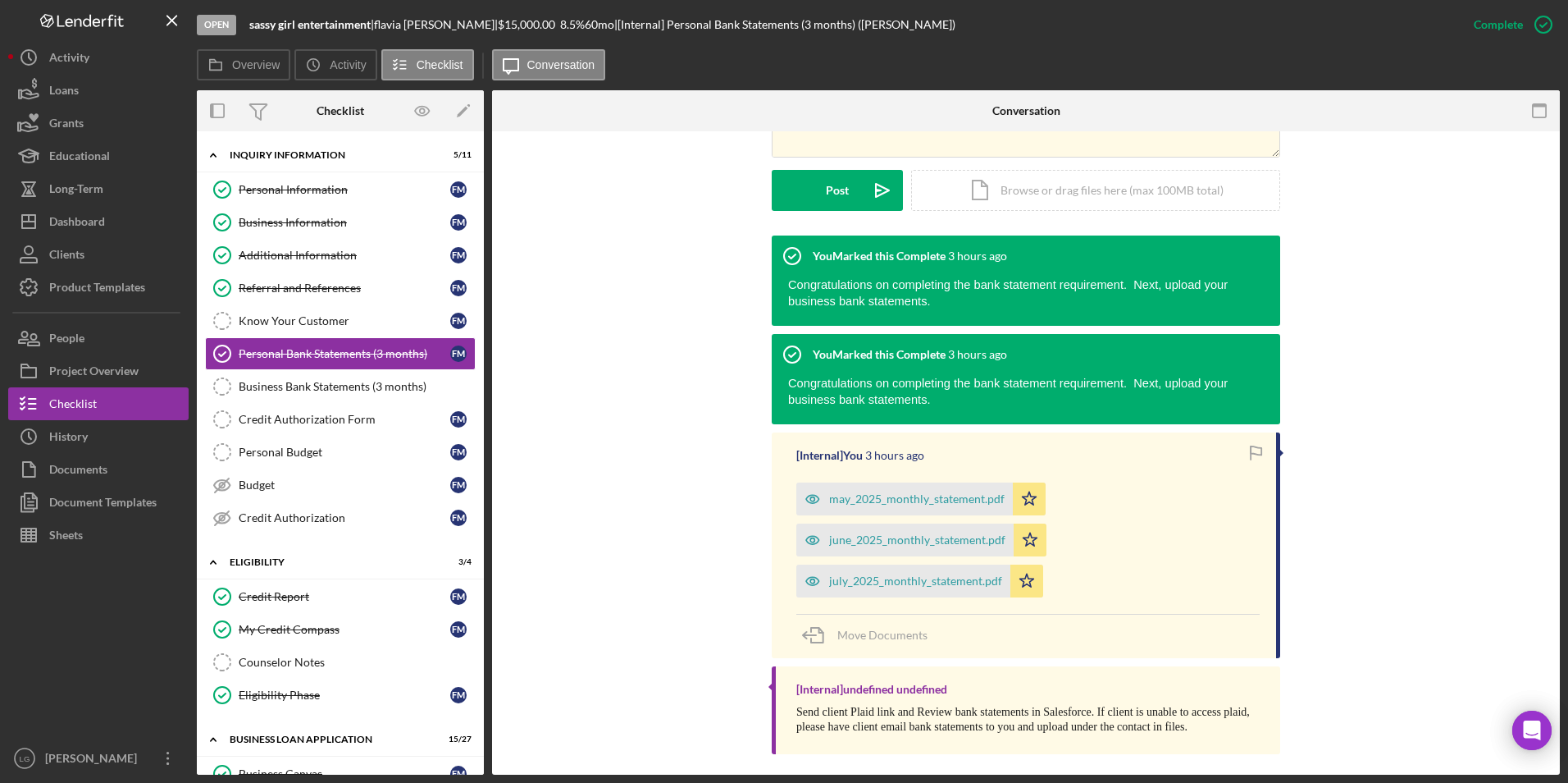
scroll to position [422, 0]
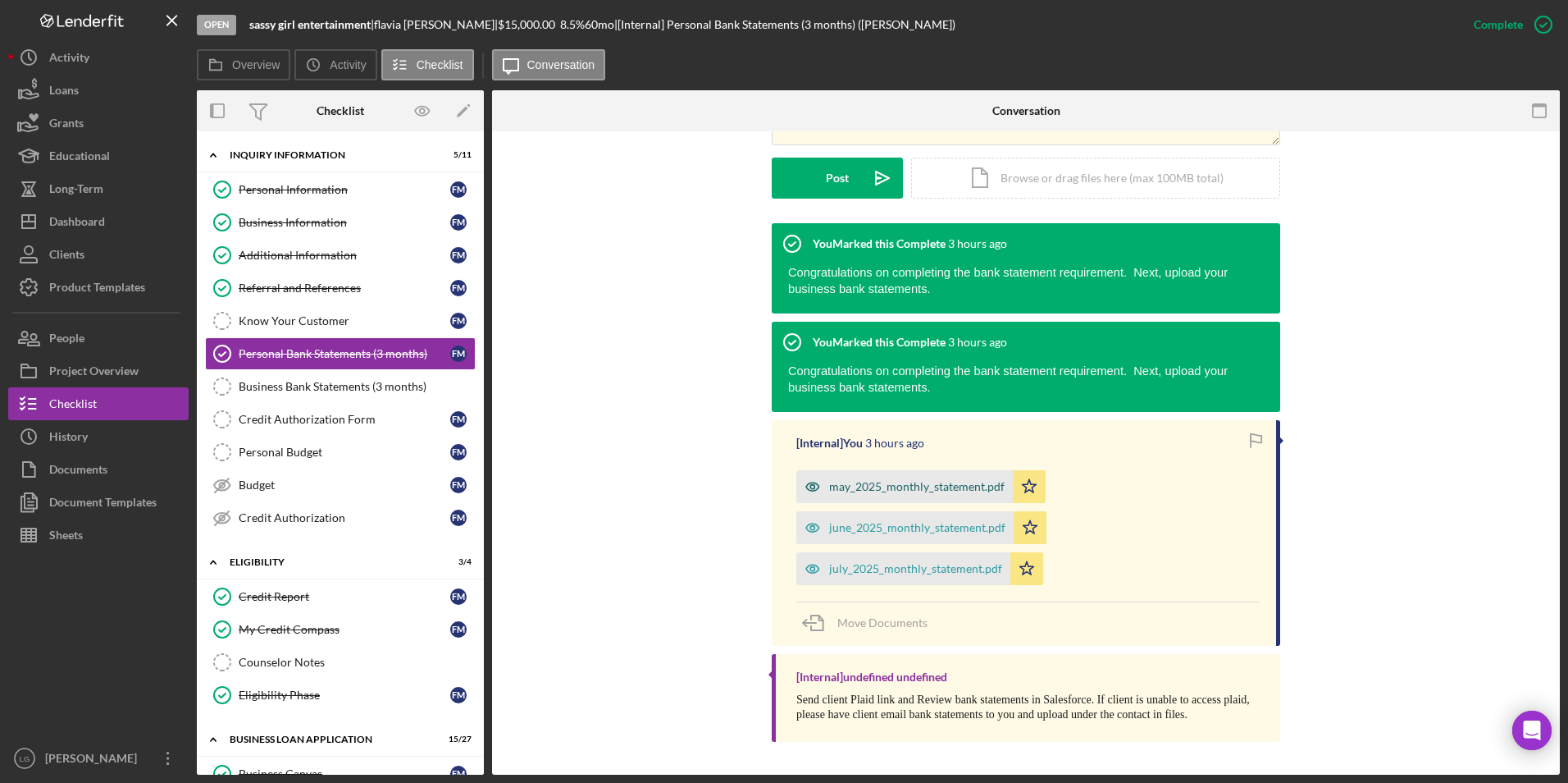
click at [868, 490] on div "may_2025_monthly_statement.pdf" at bounding box center [916, 487] width 175 height 13
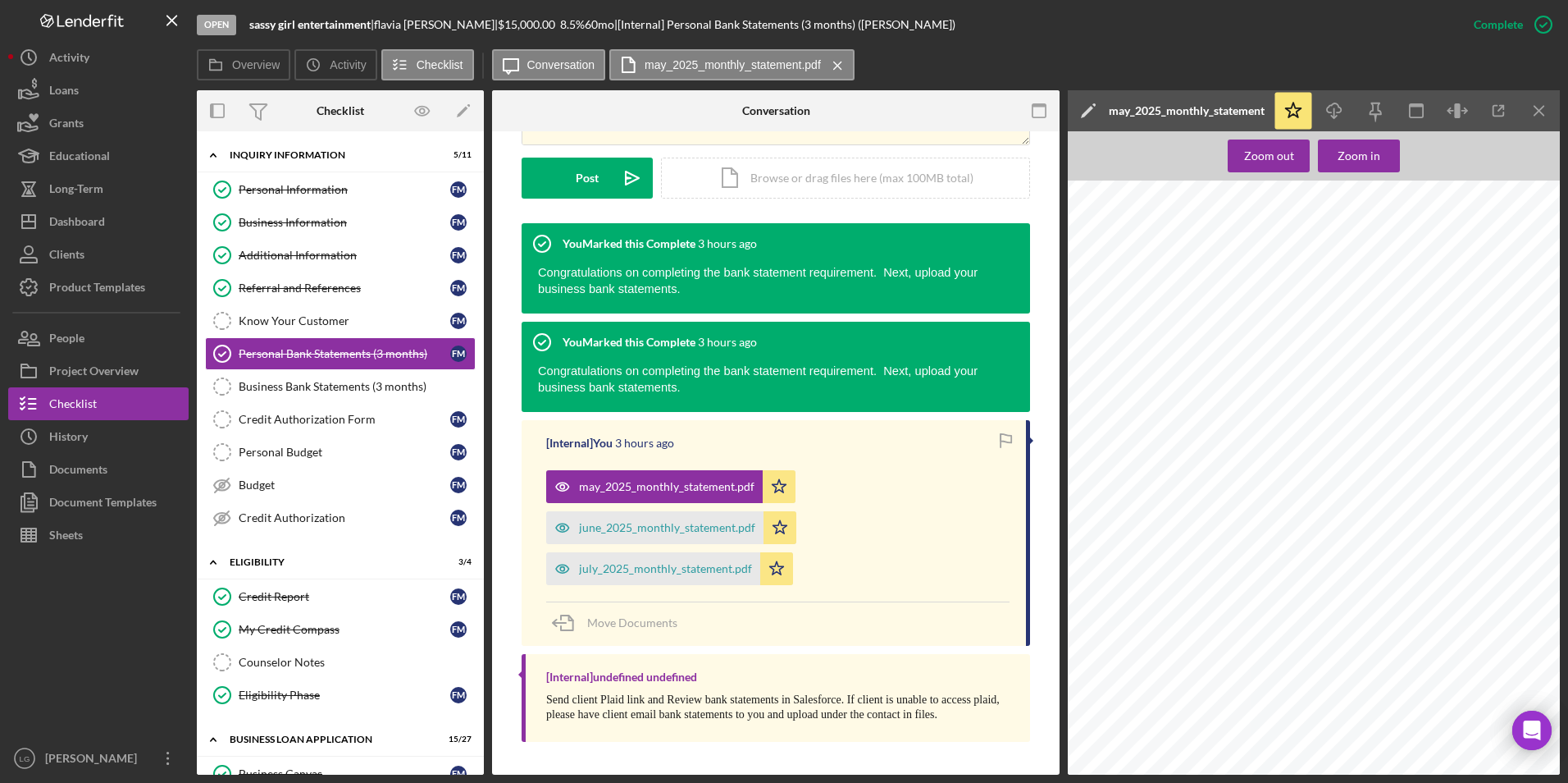
scroll to position [0, 0]
click at [614, 524] on div "june_2025_monthly_statement.pdf" at bounding box center [667, 528] width 176 height 13
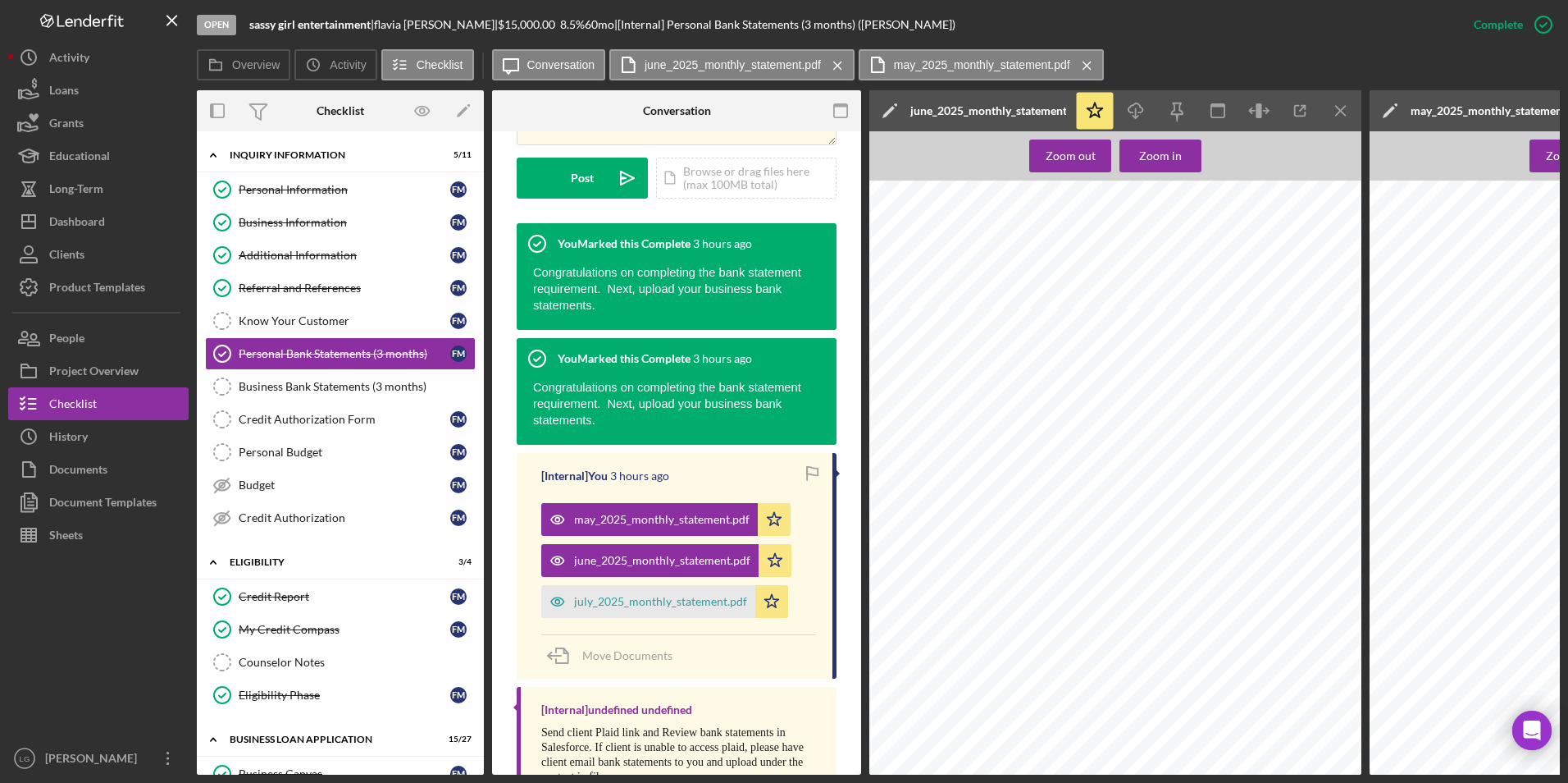
scroll to position [1461, 0]
click at [637, 598] on div "july_2025_monthly_statement.pdf" at bounding box center [660, 602] width 173 height 13
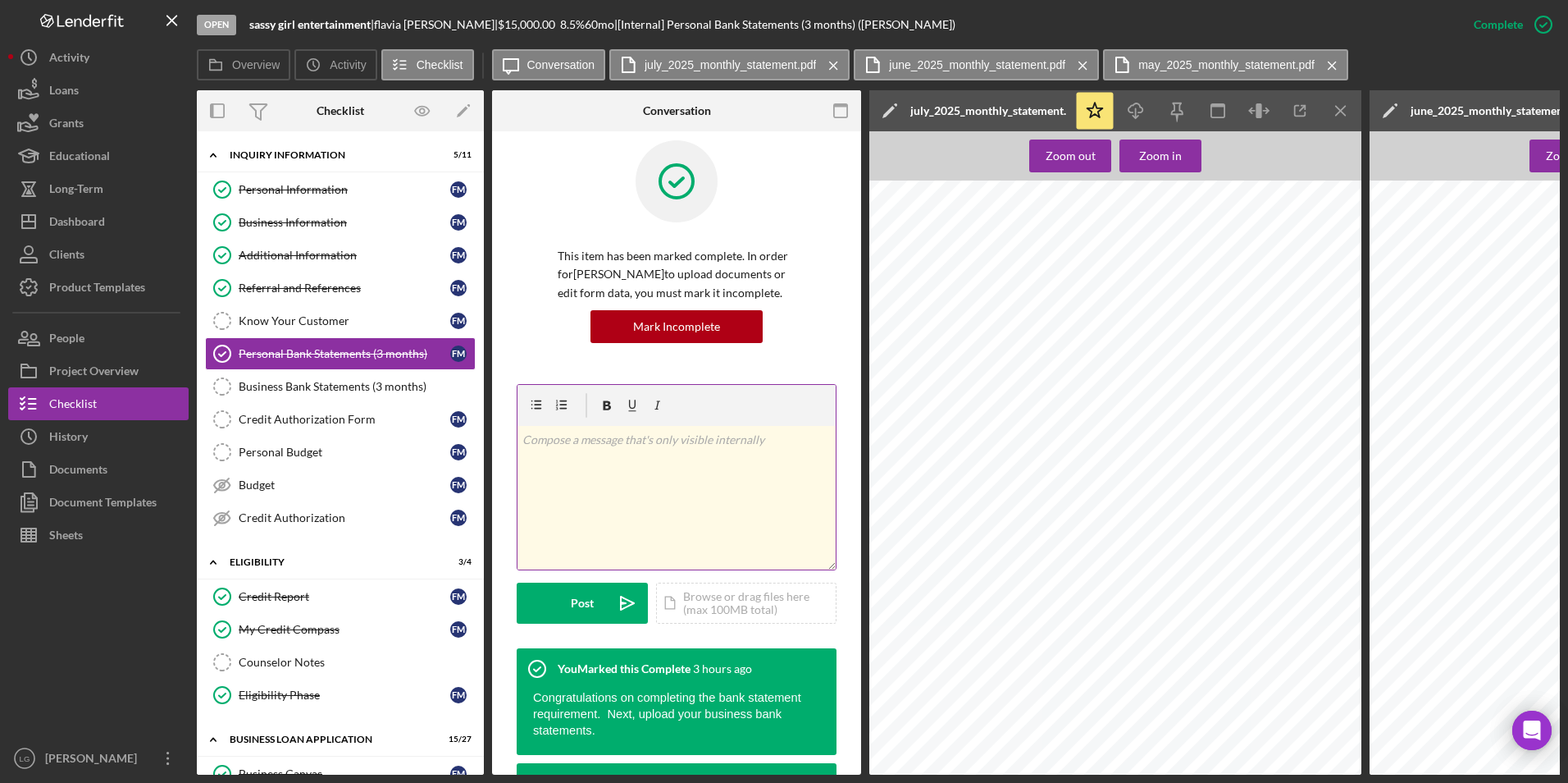
scroll to position [0, 0]
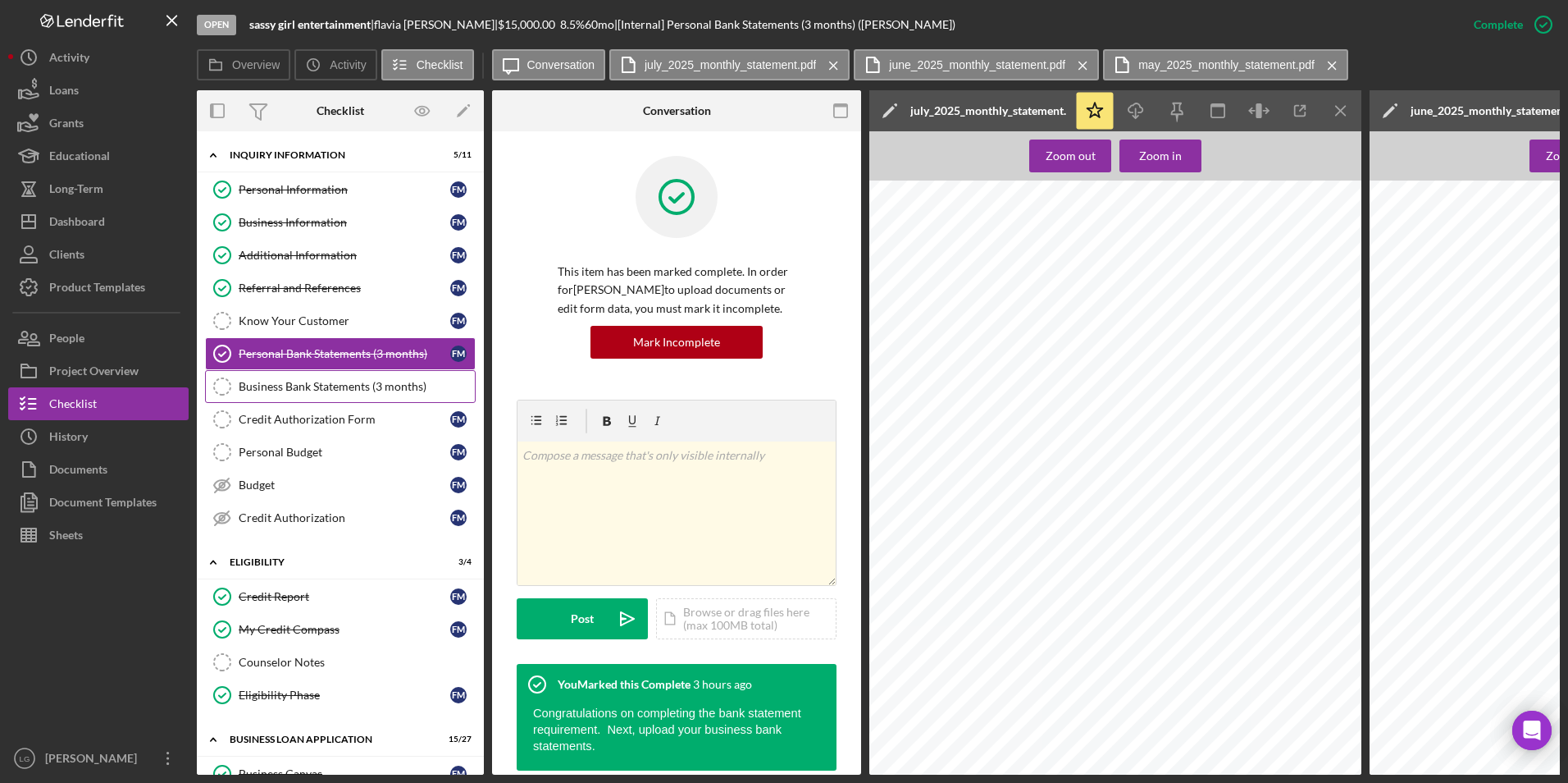
drag, startPoint x: 380, startPoint y: 382, endPoint x: 406, endPoint y: 382, distance: 26.0
click at [380, 382] on div "Business Bank Statements (3 months)" at bounding box center [357, 387] width 237 height 13
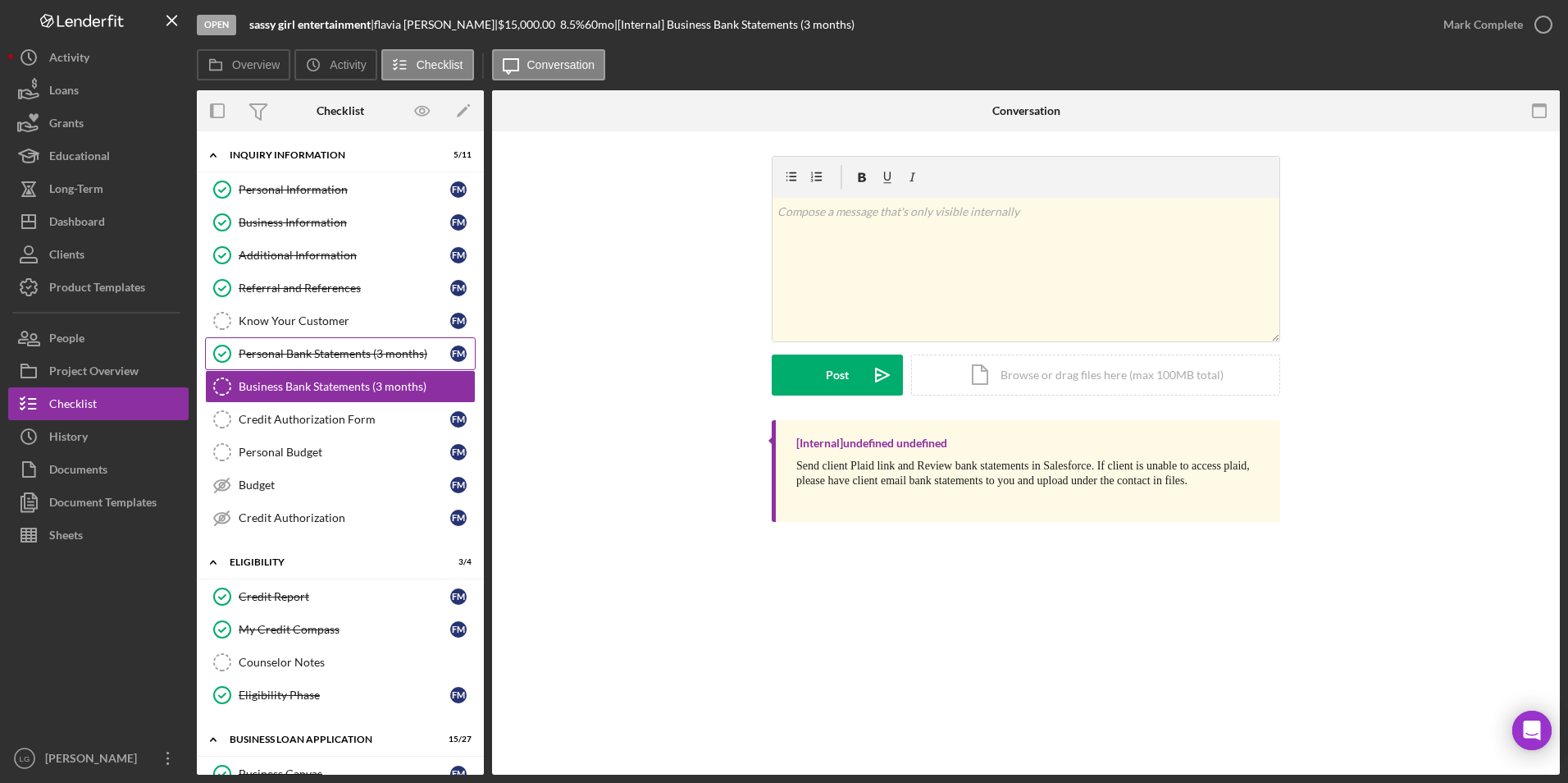
click at [368, 342] on link "Personal Bank Statements (3 months) Personal Bank Statements (3 months) f m" at bounding box center [340, 353] width 271 height 33
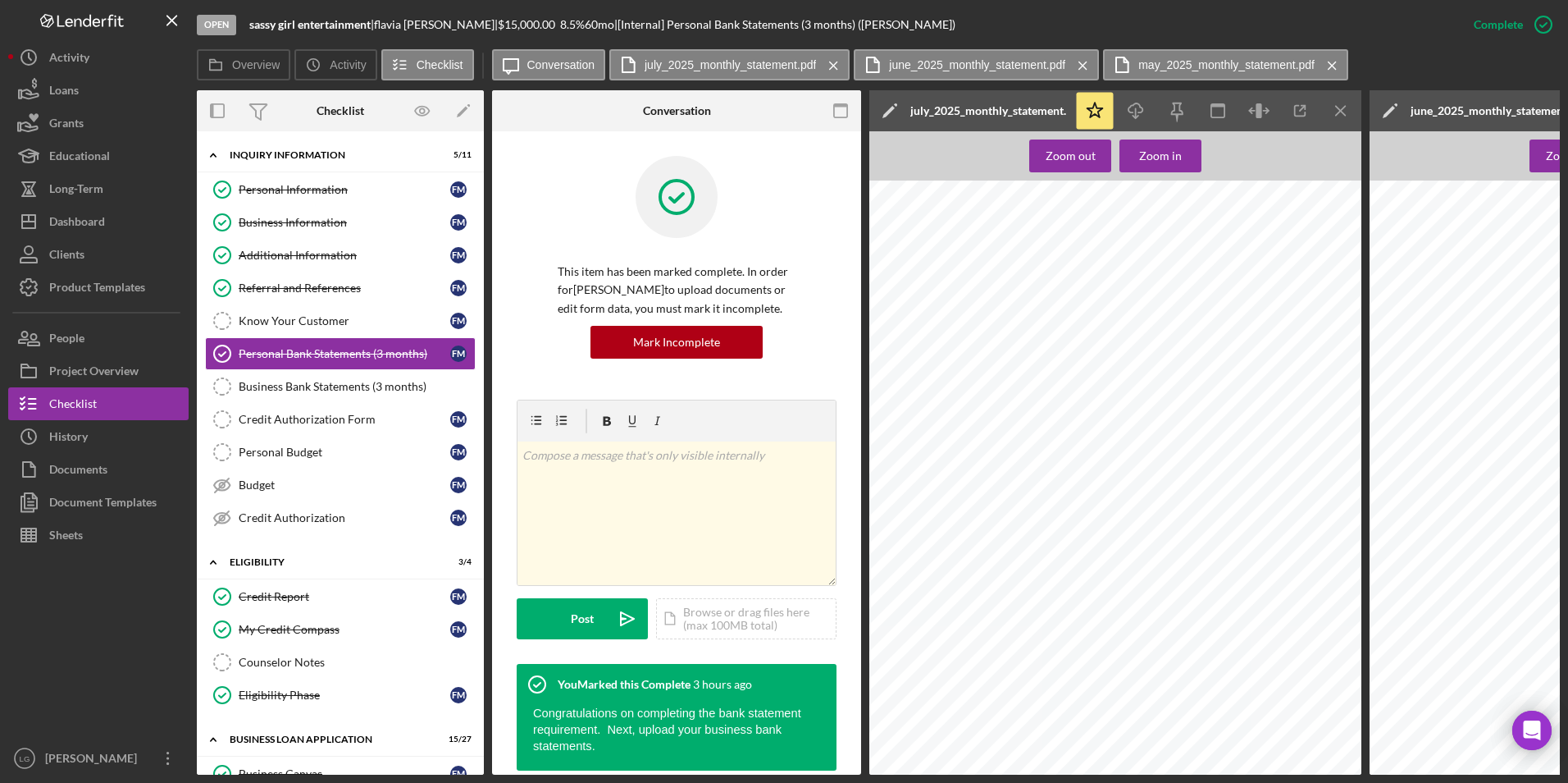
scroll to position [984, 0]
click at [1042, 543] on div "Page 2 of 3 07-24 Deposit - ACH Paid From Facebook Inc Bce0Fn2V8X 072425 07-01 …" at bounding box center [1134, 214] width 531 height 679
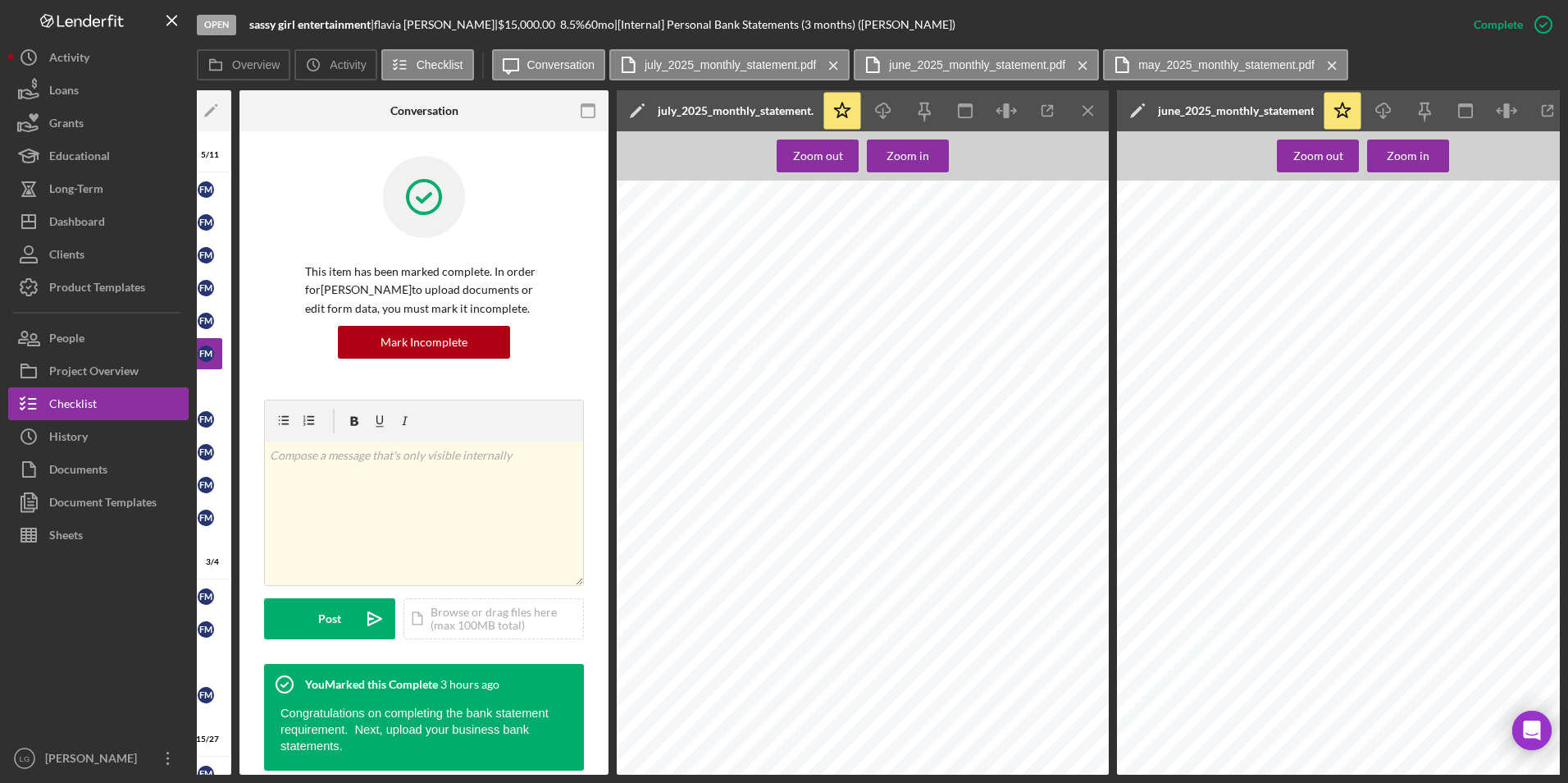
scroll to position [0, 0]
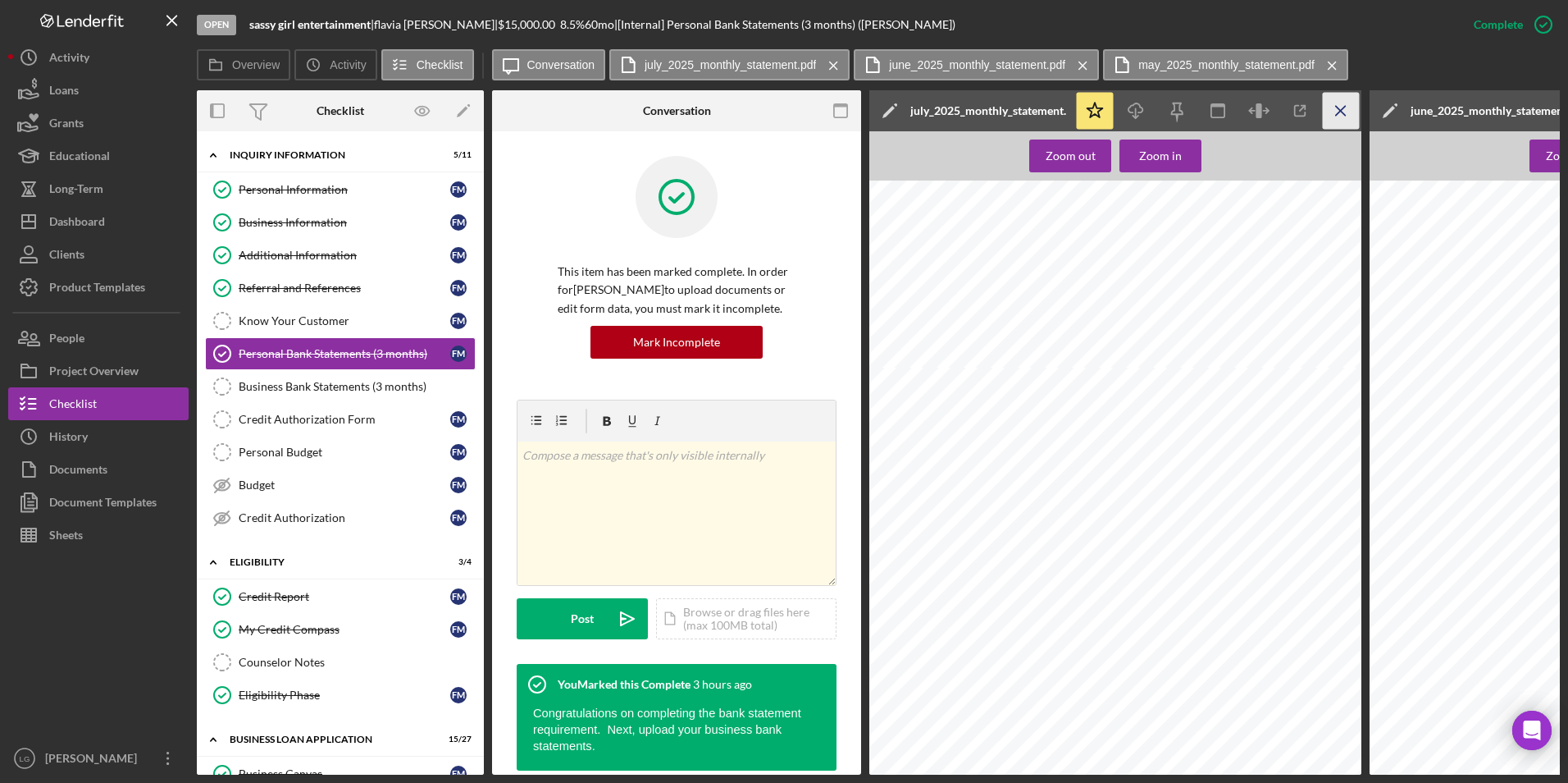
click at [1347, 112] on icon "Icon/Menu Close" at bounding box center [1341, 111] width 37 height 37
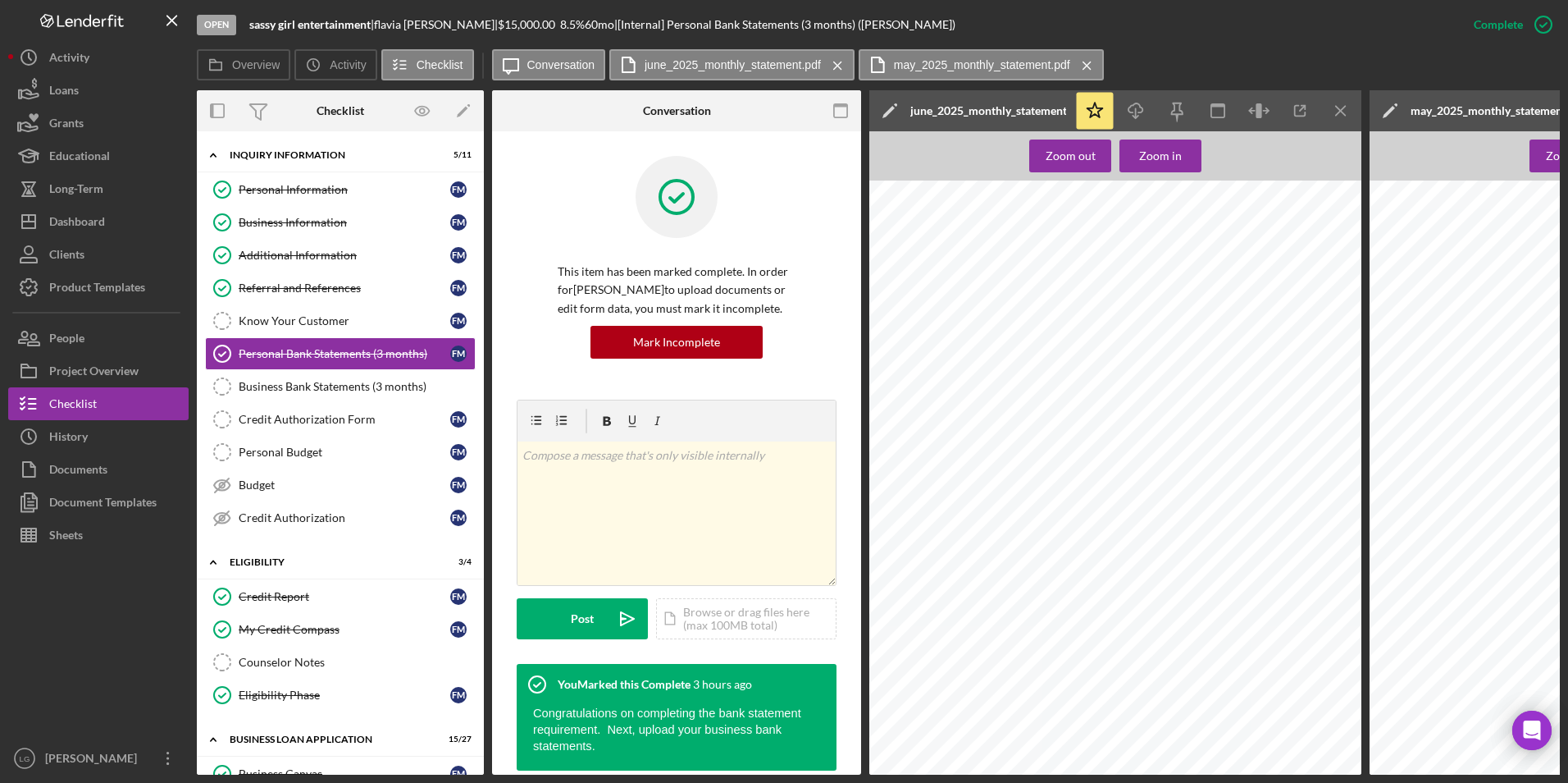
click at [1347, 112] on icon "Icon/Menu Close" at bounding box center [1341, 111] width 37 height 37
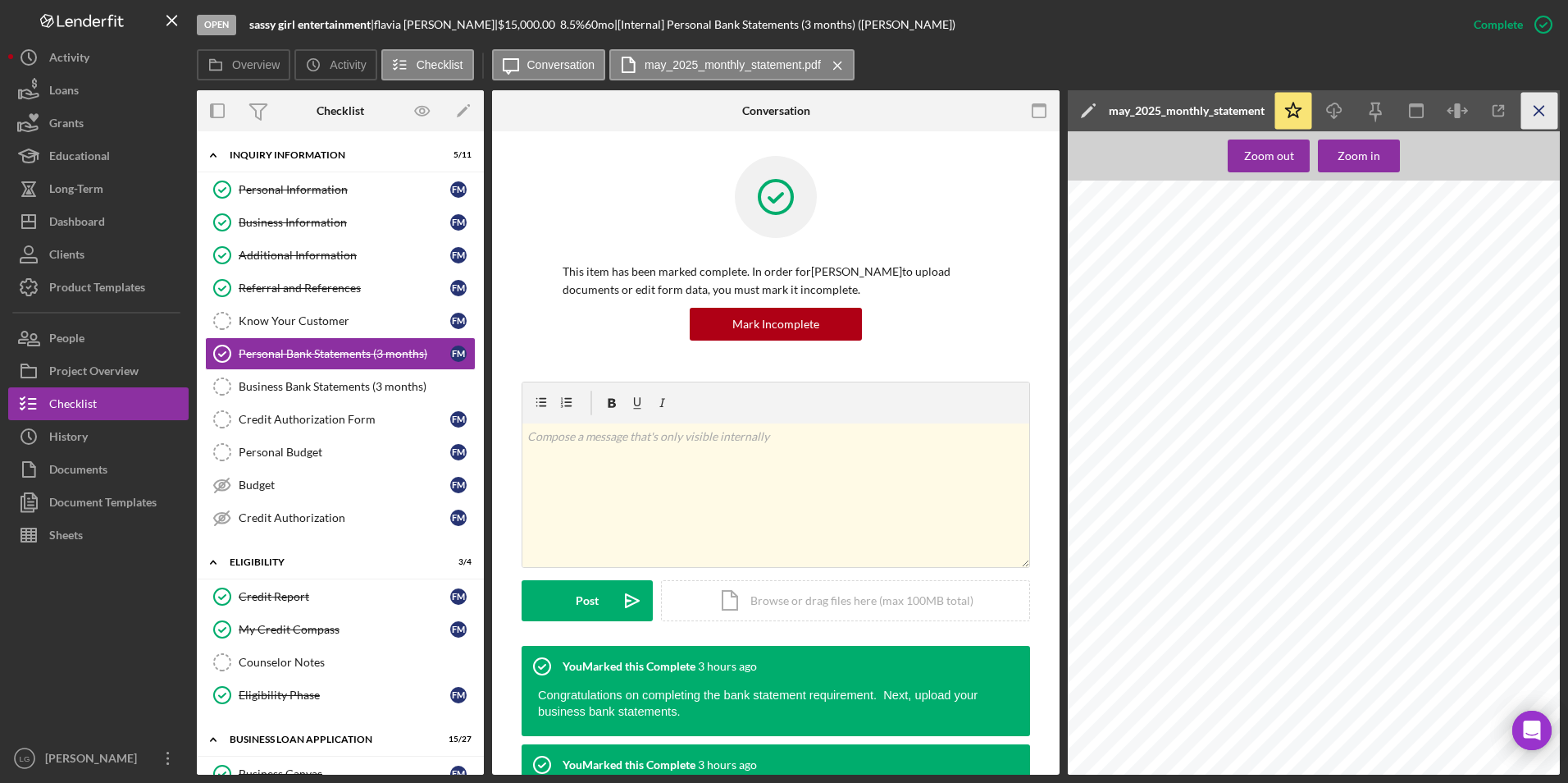
click at [1551, 117] on icon "Icon/Menu Close" at bounding box center [1539, 111] width 37 height 37
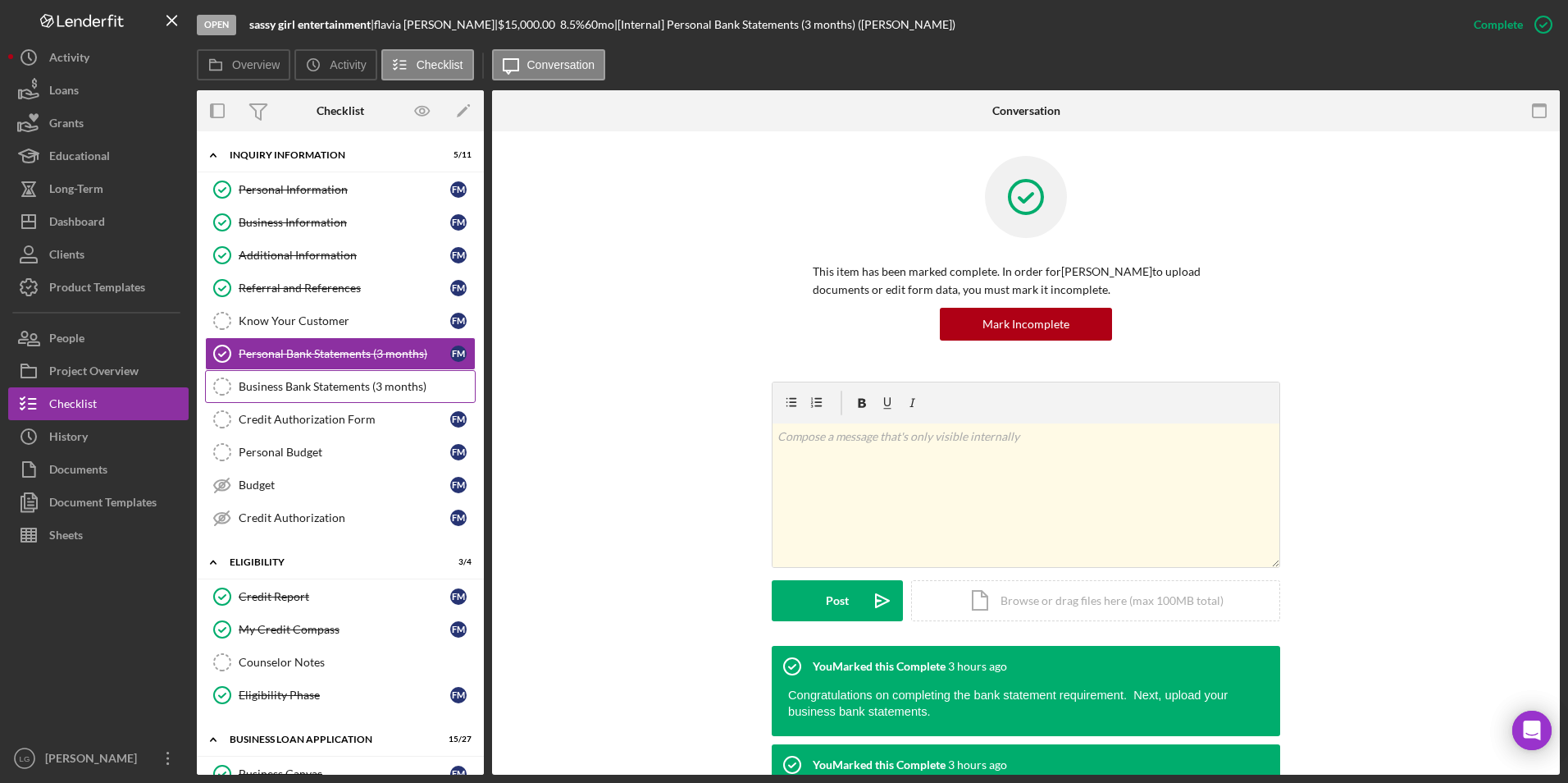
click at [310, 384] on div "Business Bank Statements (3 months)" at bounding box center [357, 387] width 237 height 13
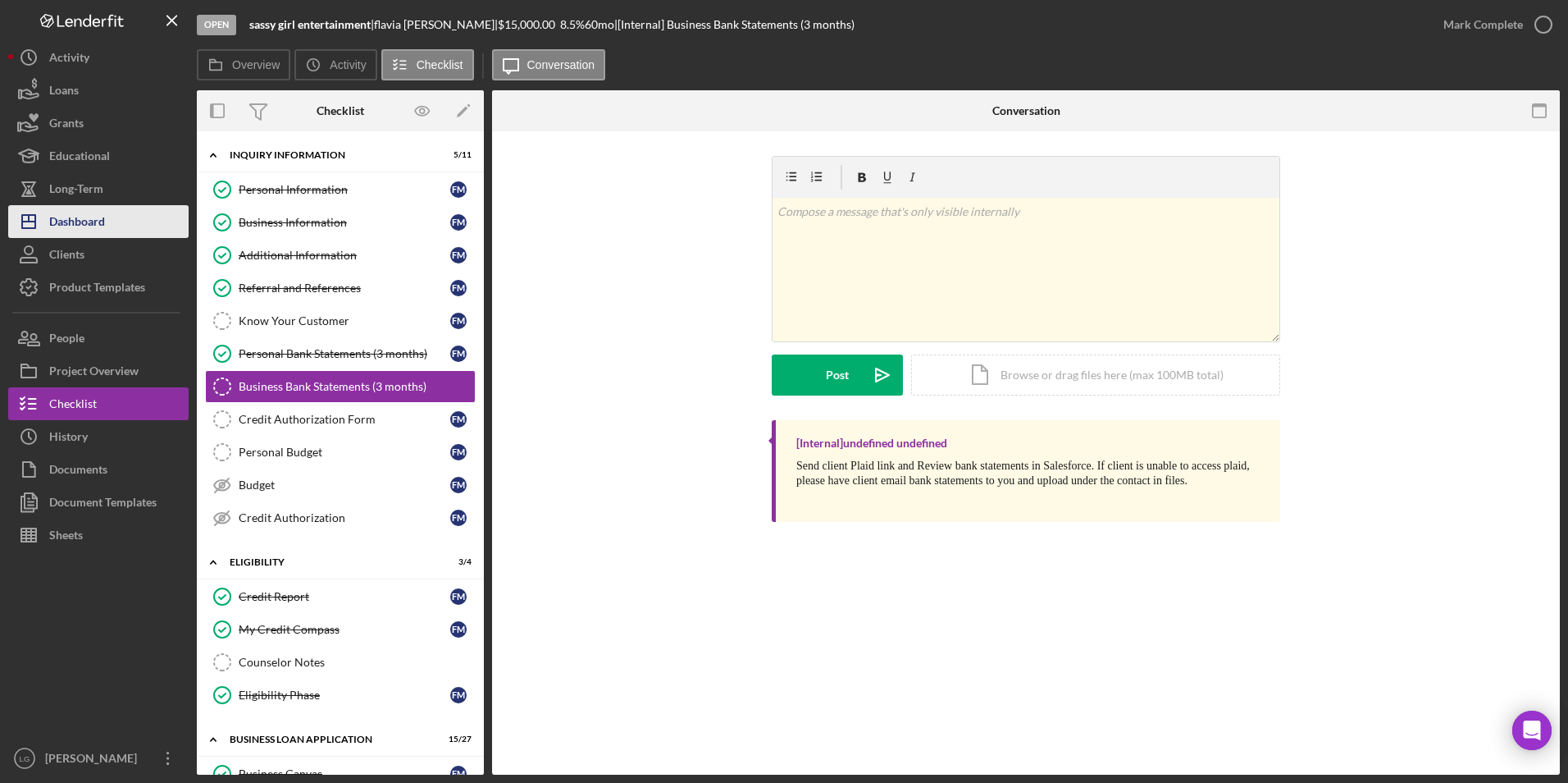
click at [90, 210] on div "Dashboard" at bounding box center [77, 223] width 55 height 37
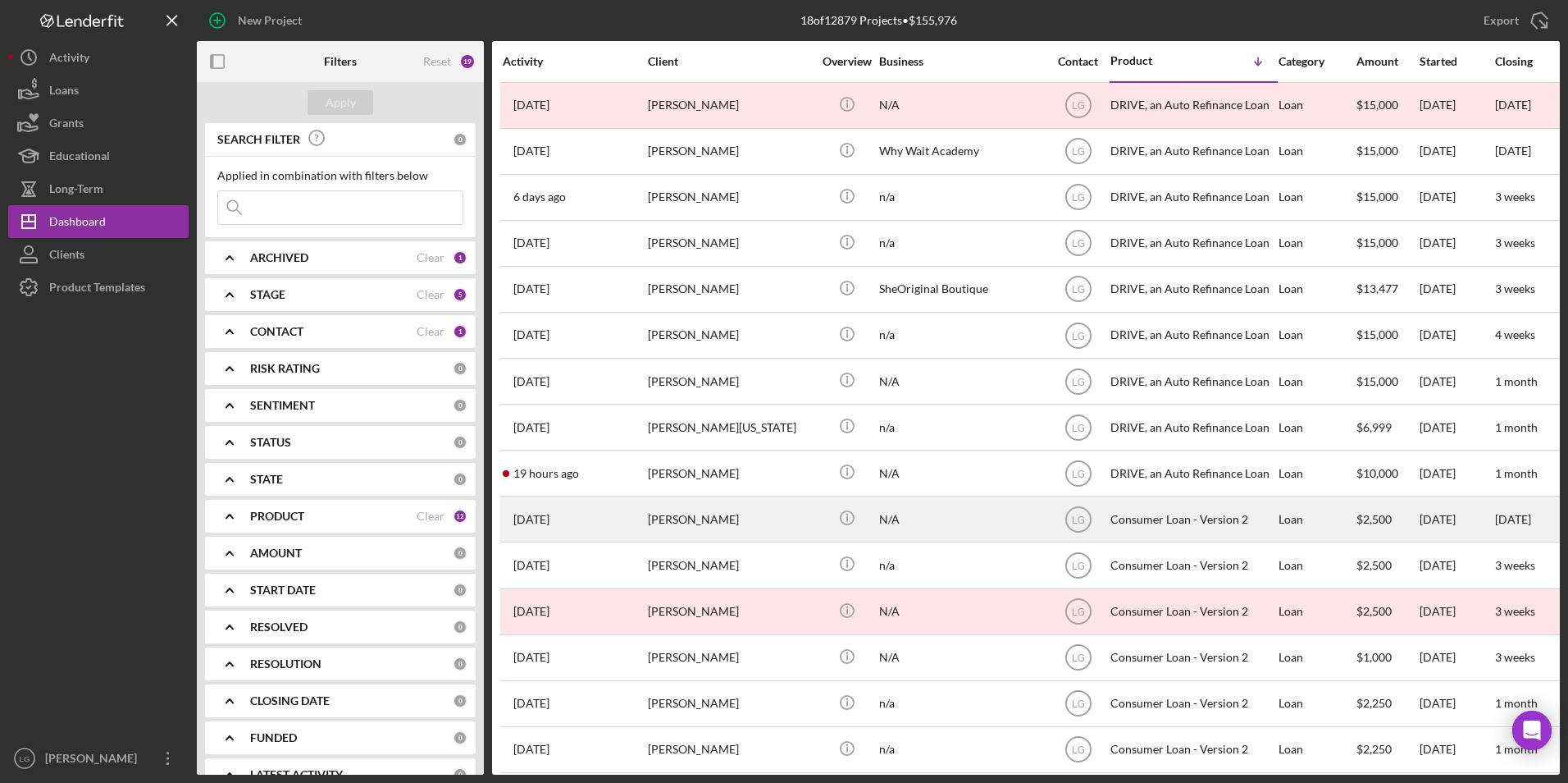
scroll to position [157, 0]
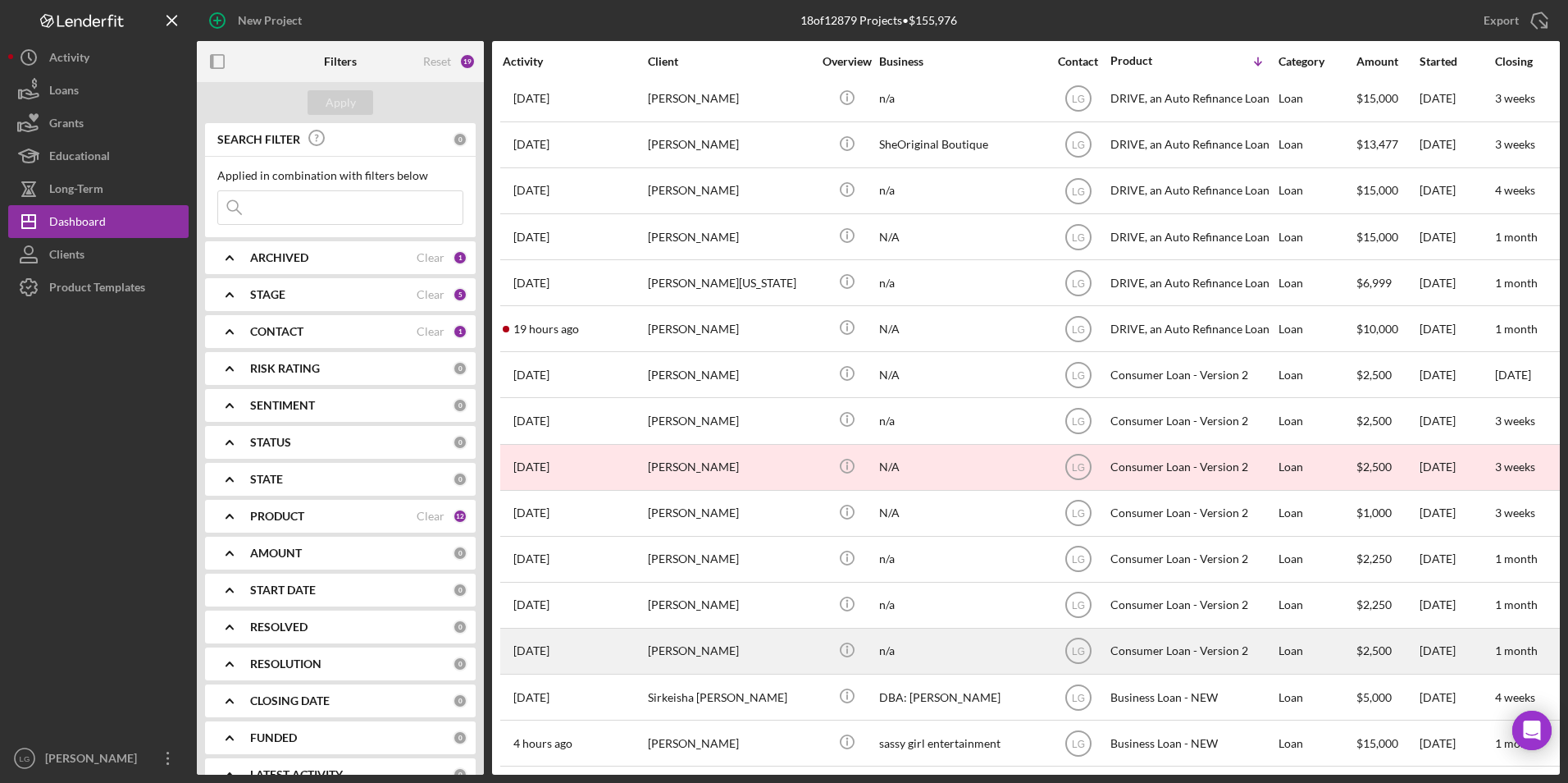
click at [681, 635] on div "[PERSON_NAME]" at bounding box center [730, 651] width 164 height 44
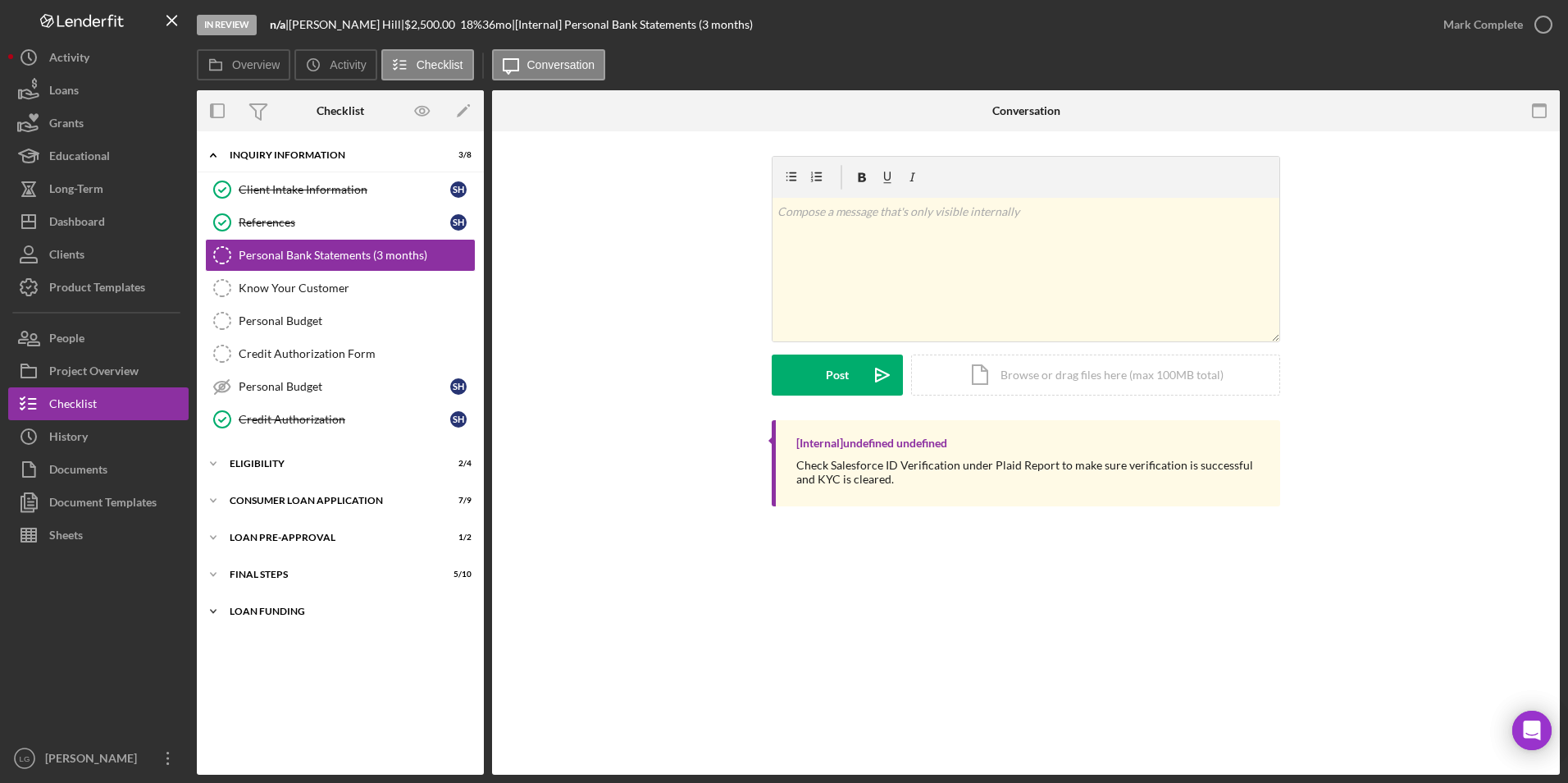
click at [282, 609] on div "Loan Funding" at bounding box center [346, 611] width 234 height 10
click at [247, 566] on div "Icon/Expander FINAL STEPS 5 / 10" at bounding box center [341, 574] width 287 height 33
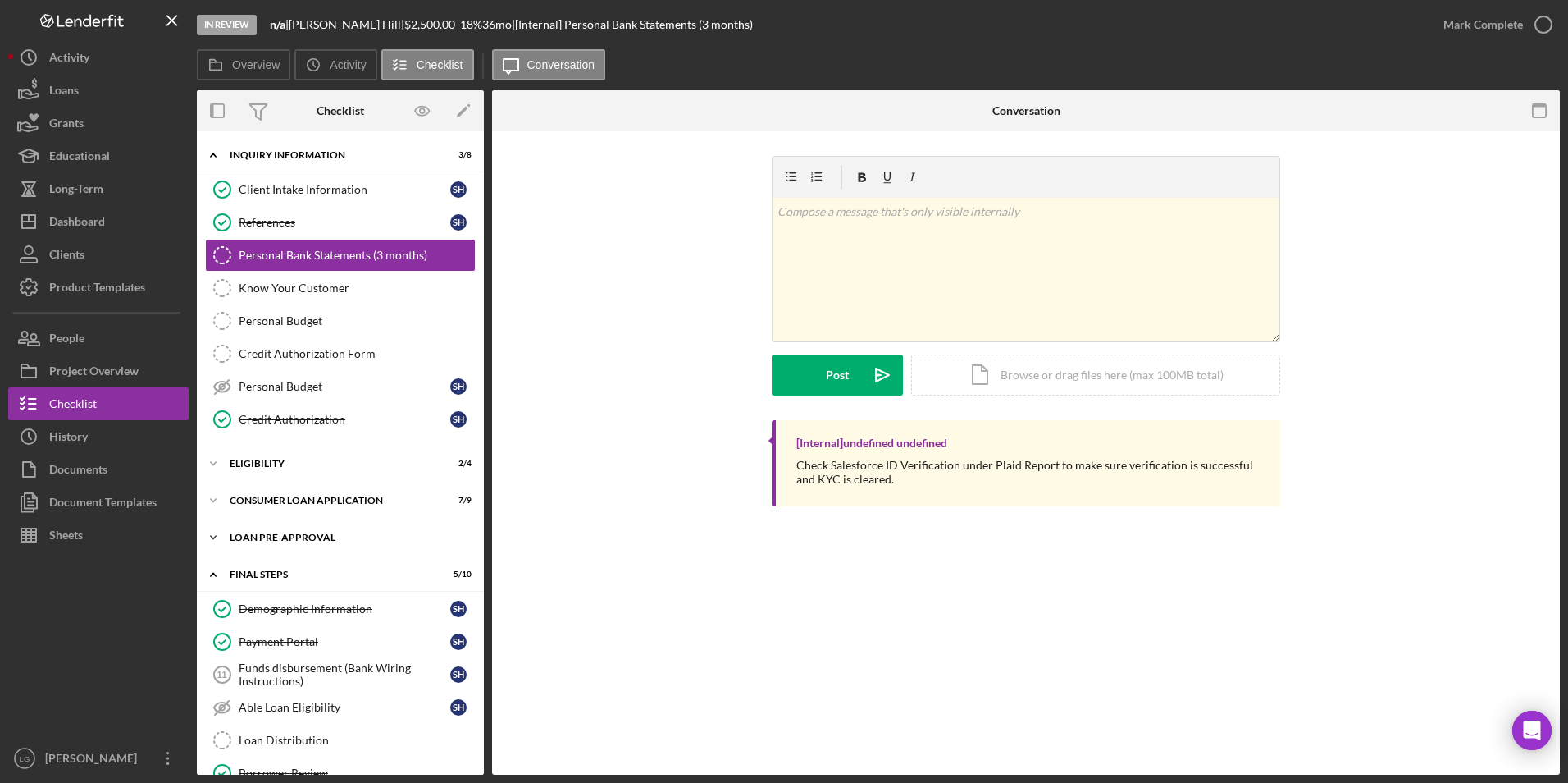
click at [246, 526] on div "Icon/Expander Loan Pre-Approval 1 / 2" at bounding box center [341, 537] width 287 height 33
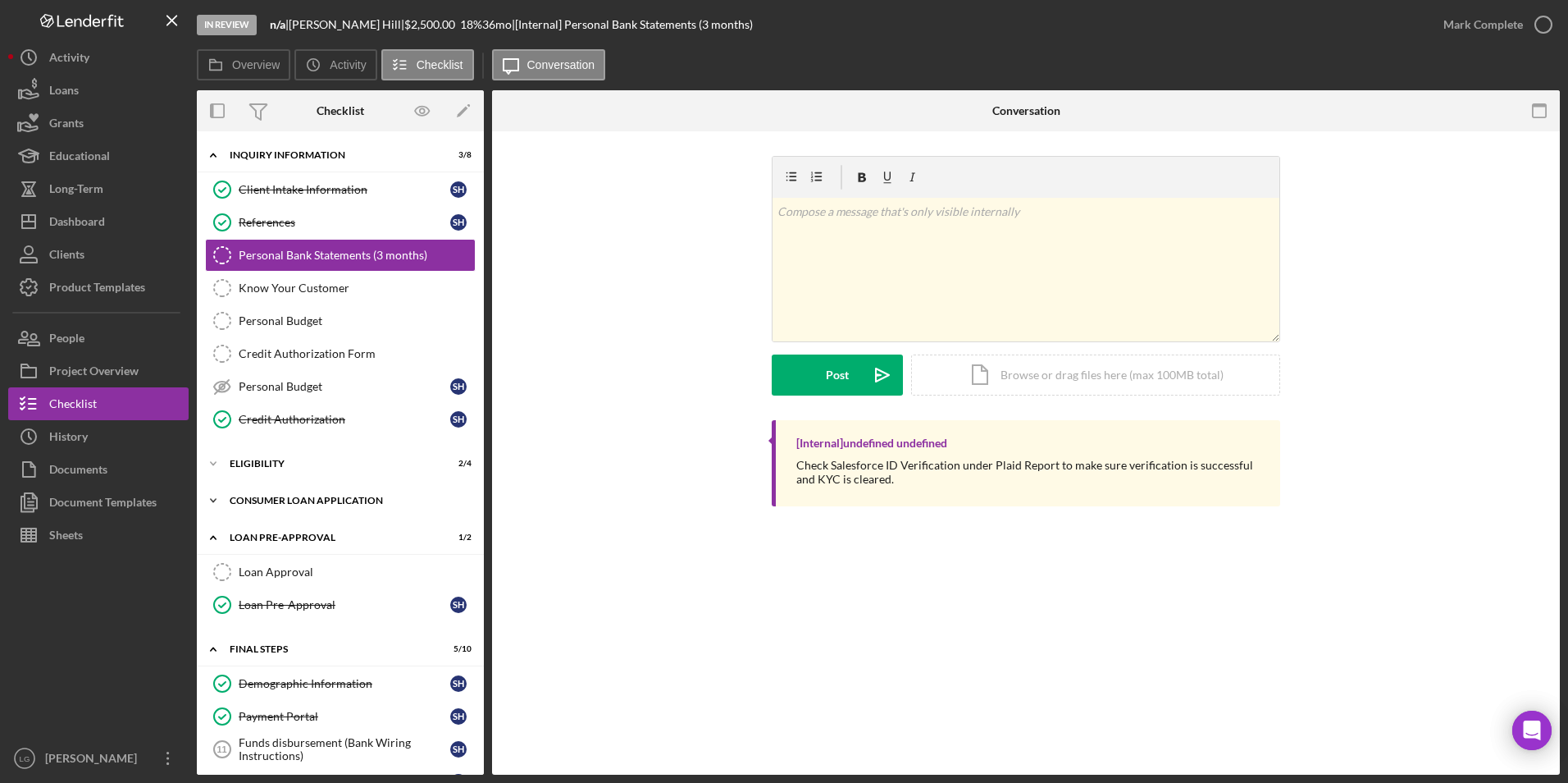
click at [237, 493] on div "Icon/Expander Consumer Loan Application 7 / 9" at bounding box center [341, 500] width 287 height 33
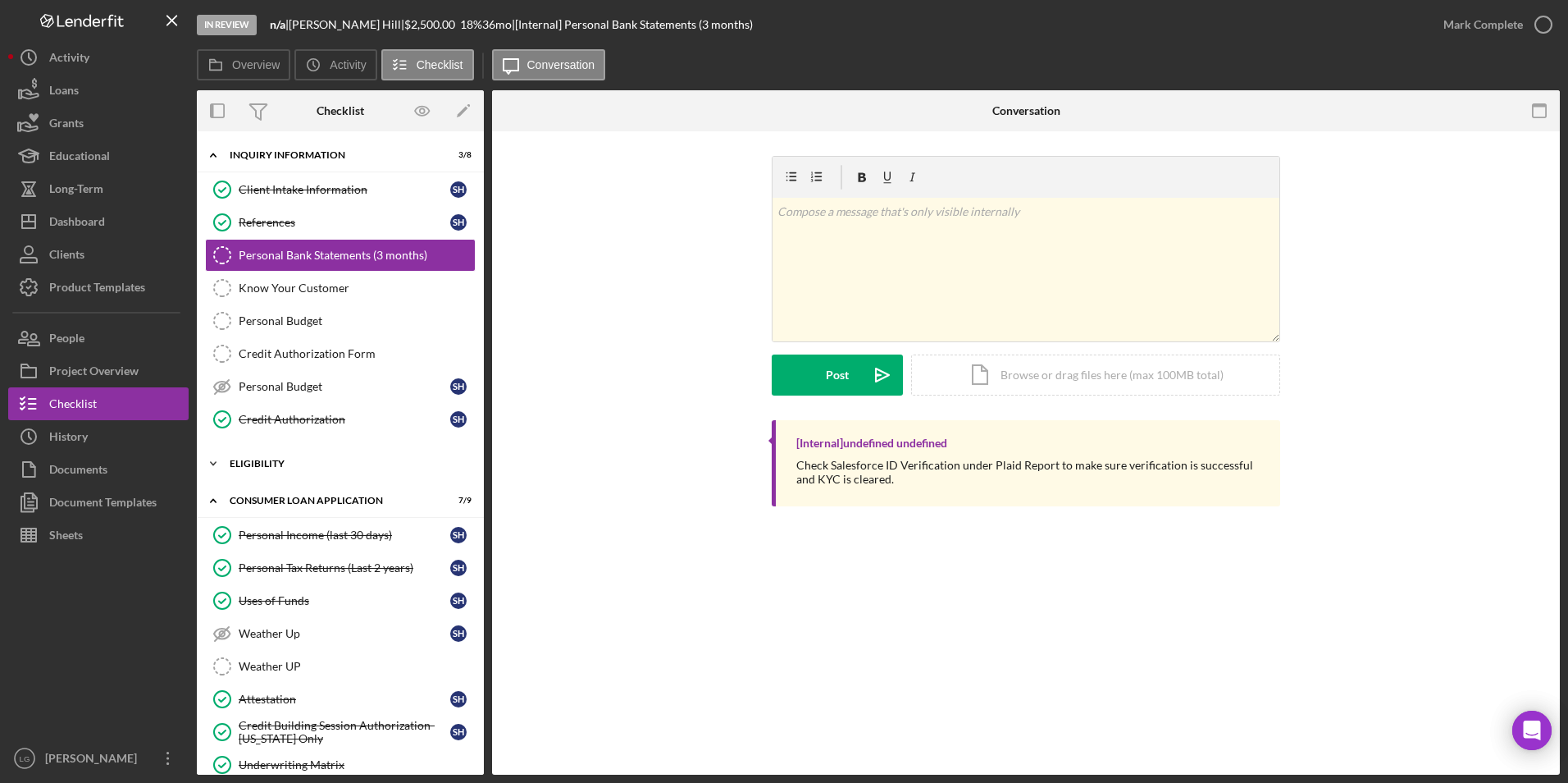
click at [237, 457] on div "Icon/Expander Eligibility 2 / 4" at bounding box center [341, 463] width 287 height 33
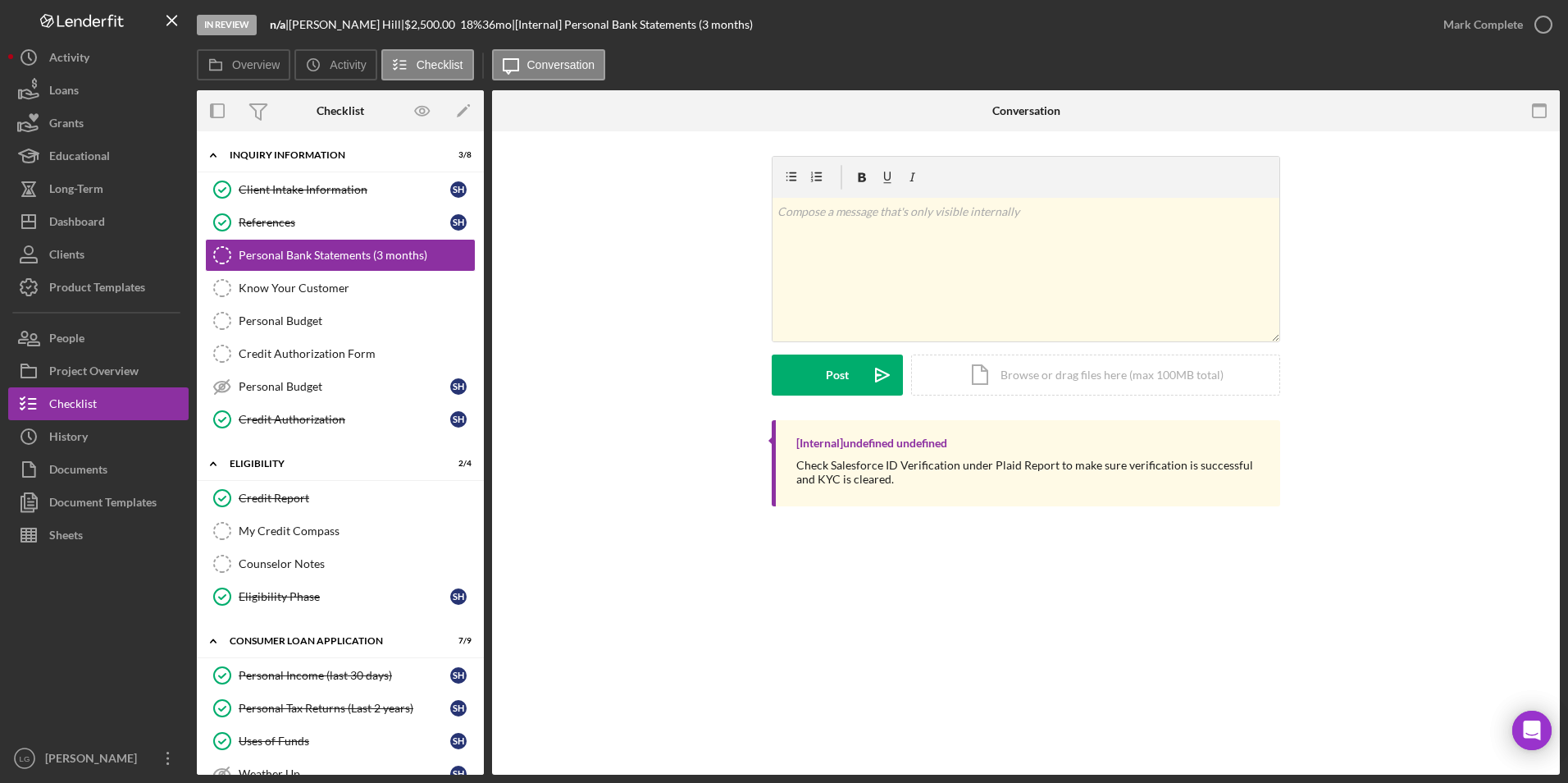
scroll to position [164, 0]
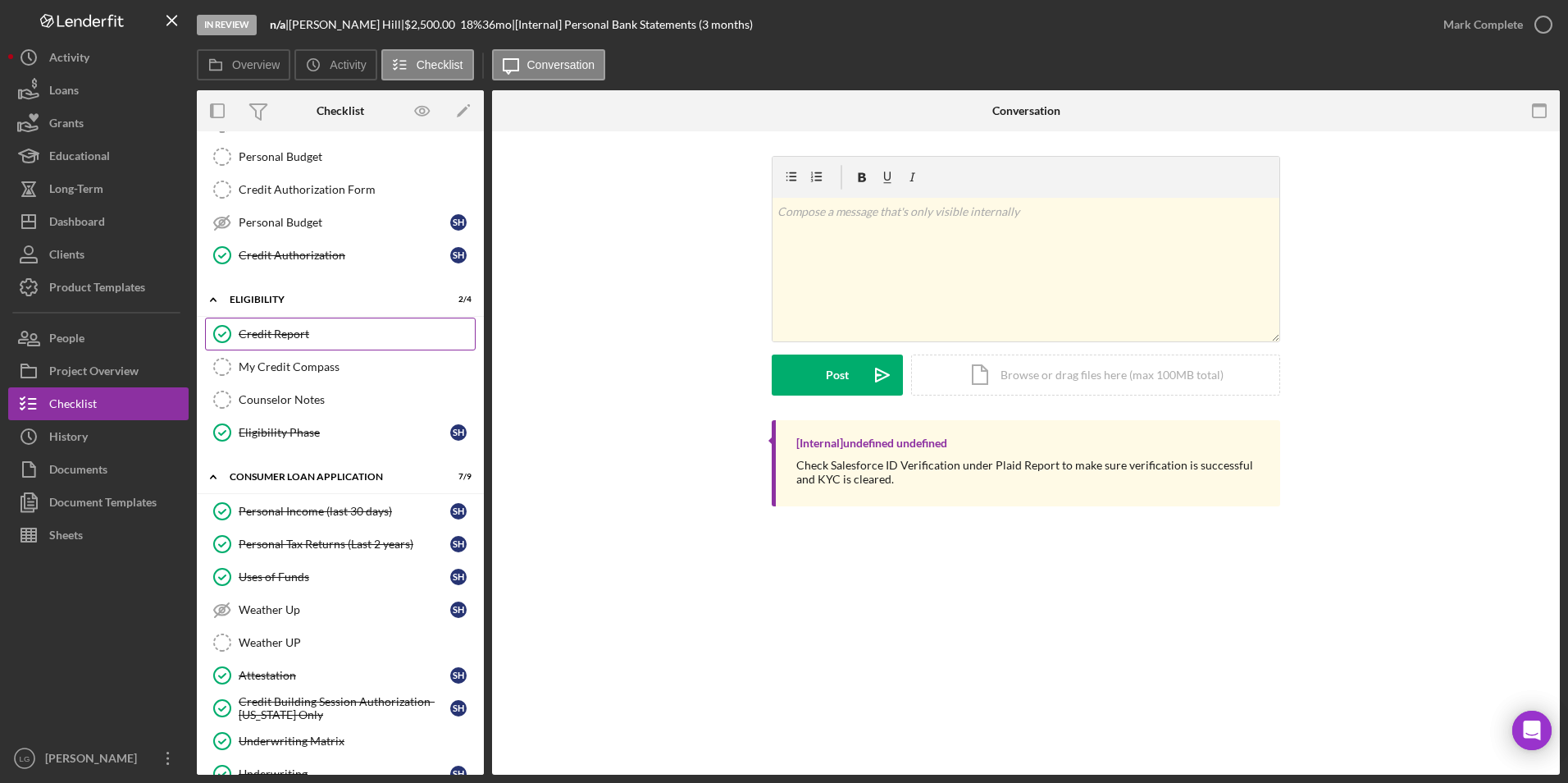
click at [255, 344] on link "Credit Report Credit Report" at bounding box center [340, 333] width 271 height 33
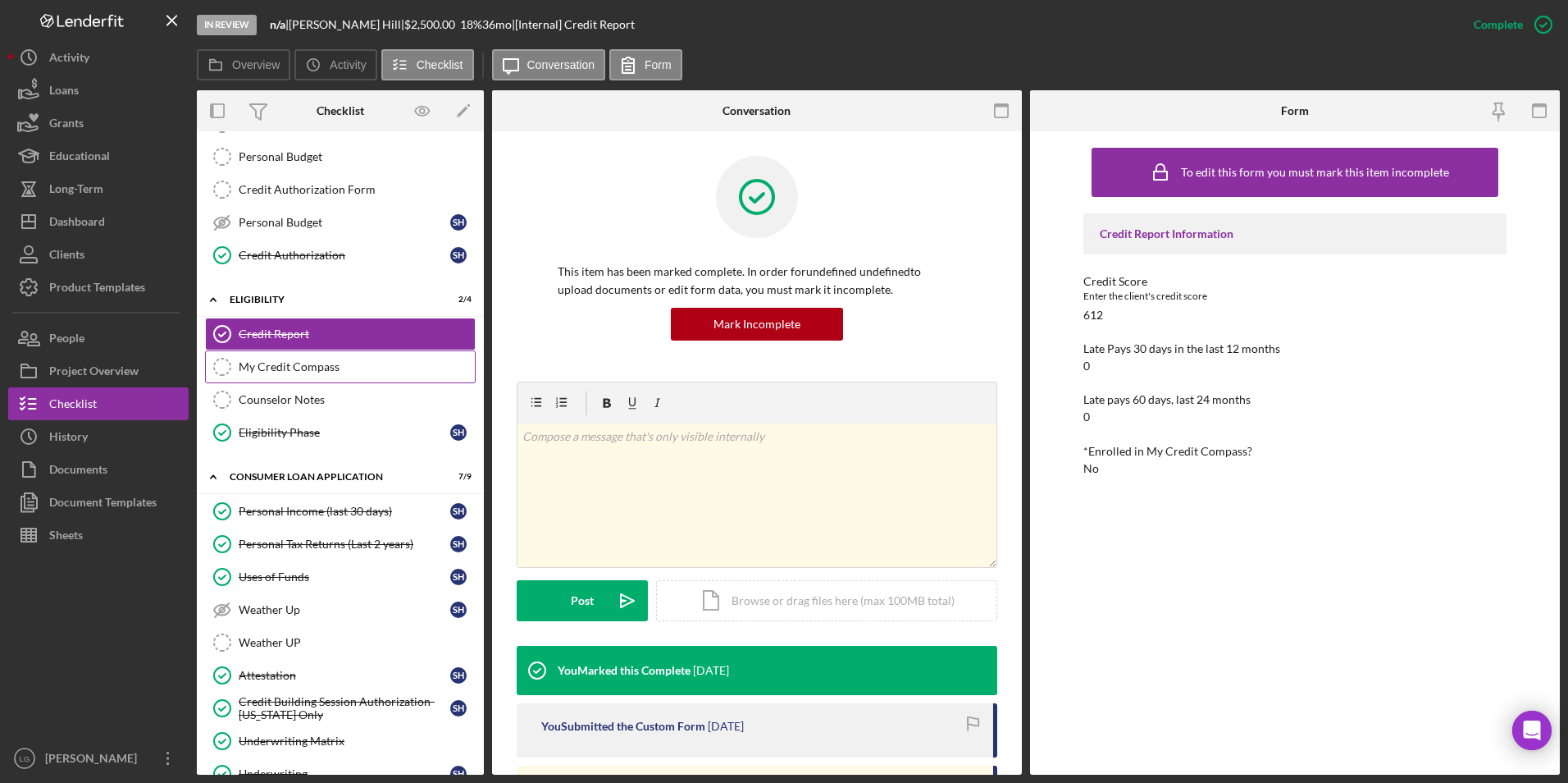
click at [253, 370] on div "My Credit Compass" at bounding box center [357, 367] width 237 height 13
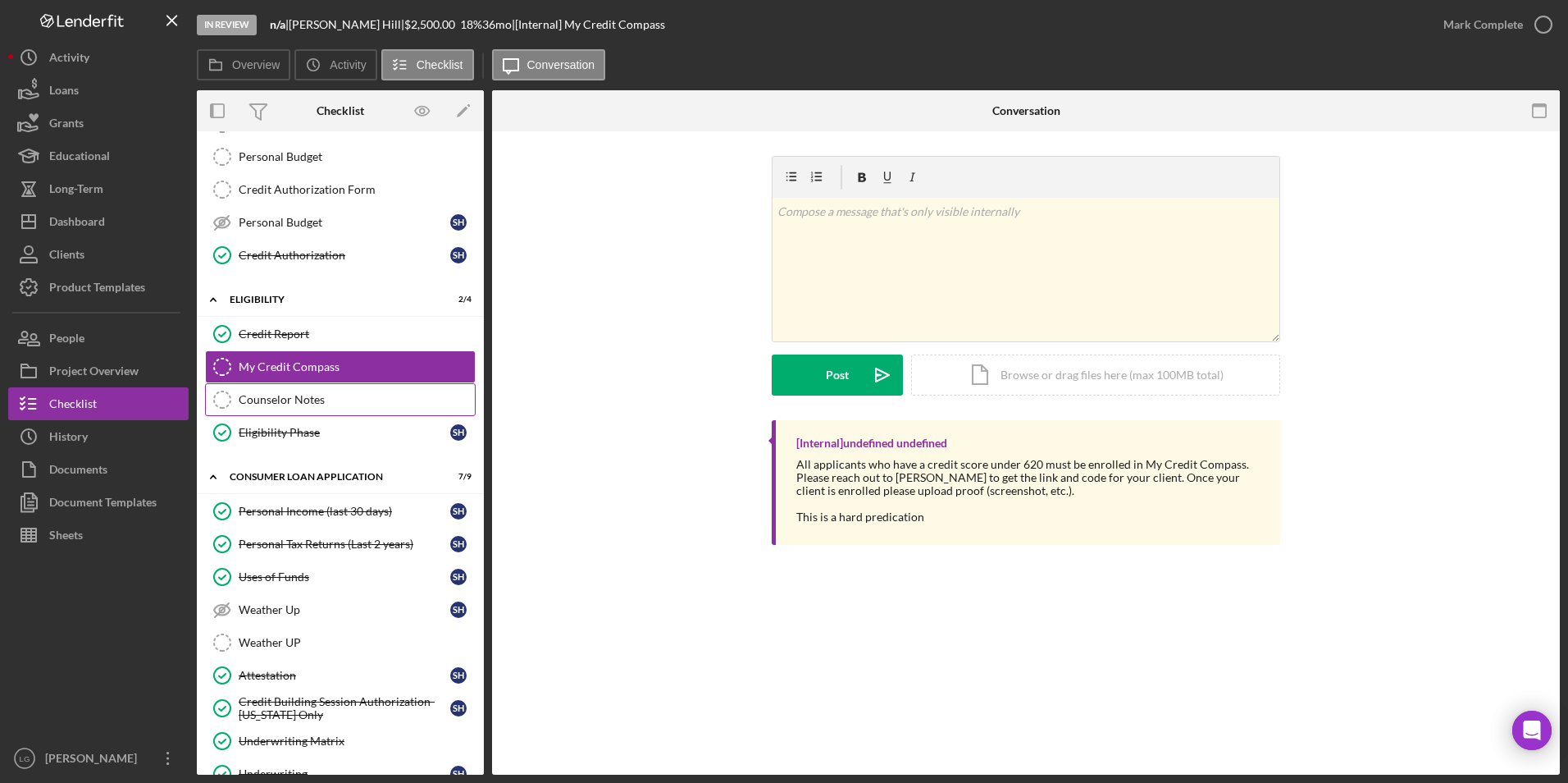
click at [279, 398] on div "Counselor Notes" at bounding box center [357, 399] width 237 height 13
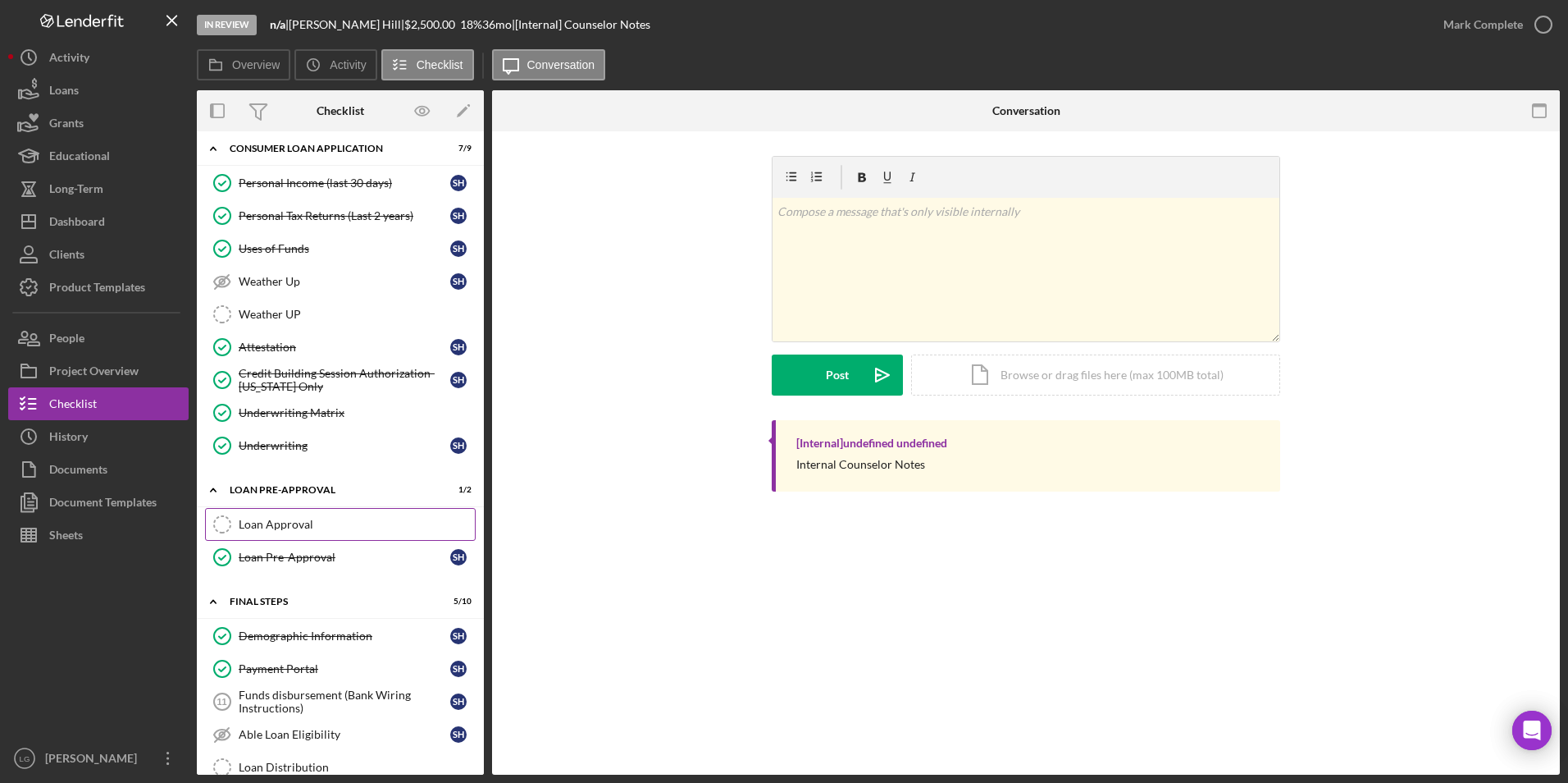
scroll to position [656, 0]
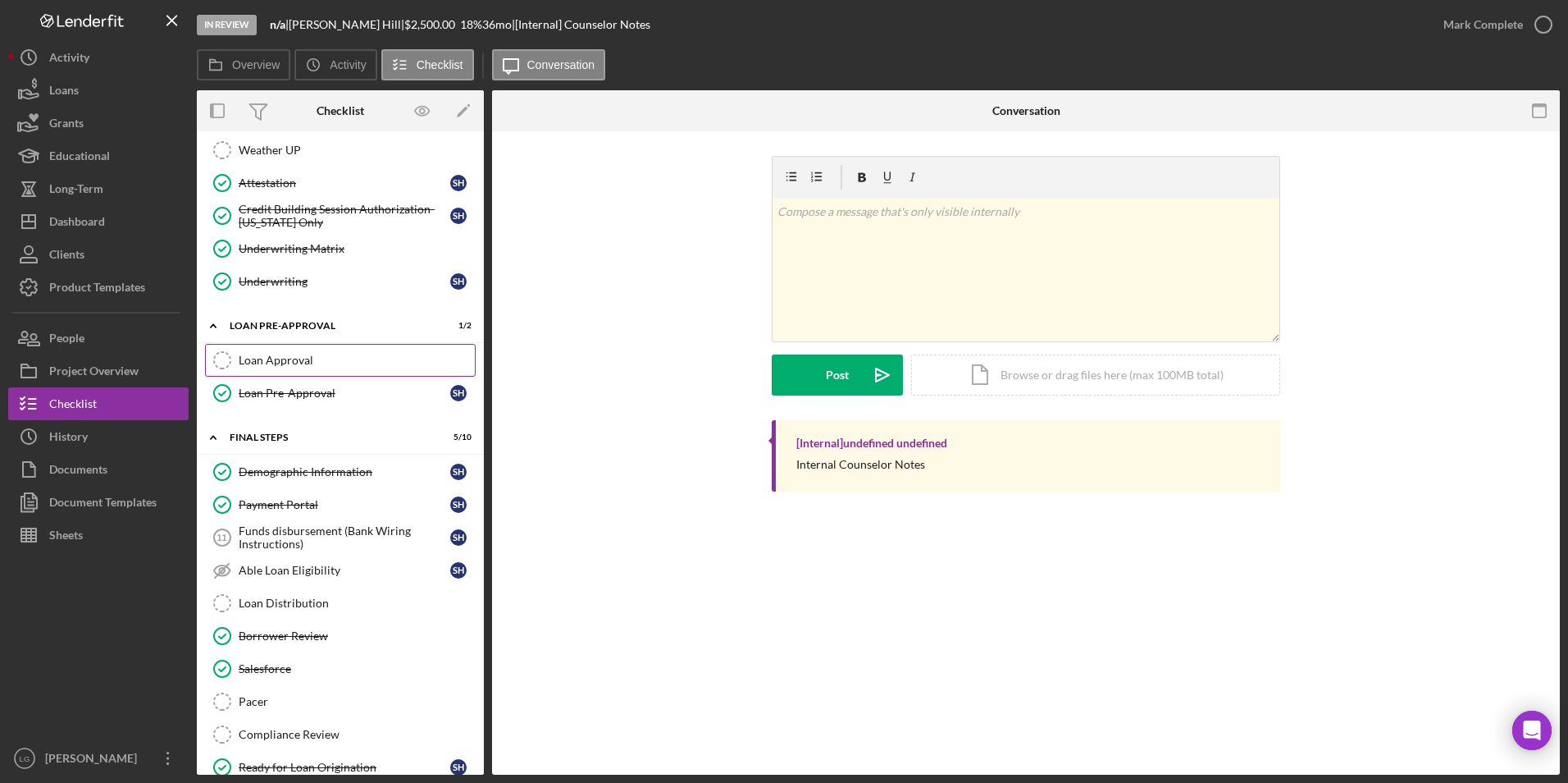
click at [362, 538] on div "Funds disbursement (Bank Wiring Instructions)" at bounding box center [344, 537] width 211 height 26
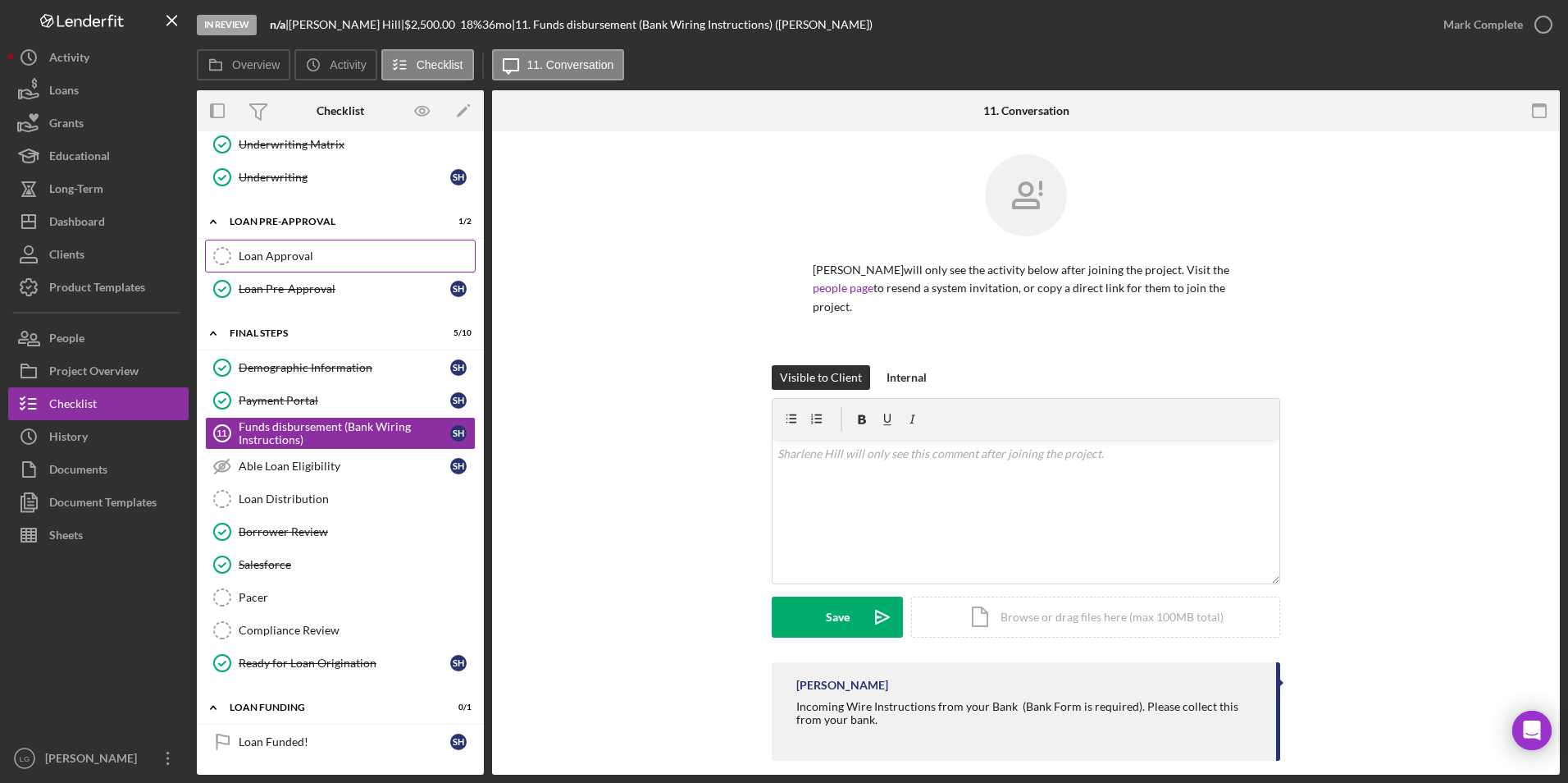
scroll to position [514, 0]
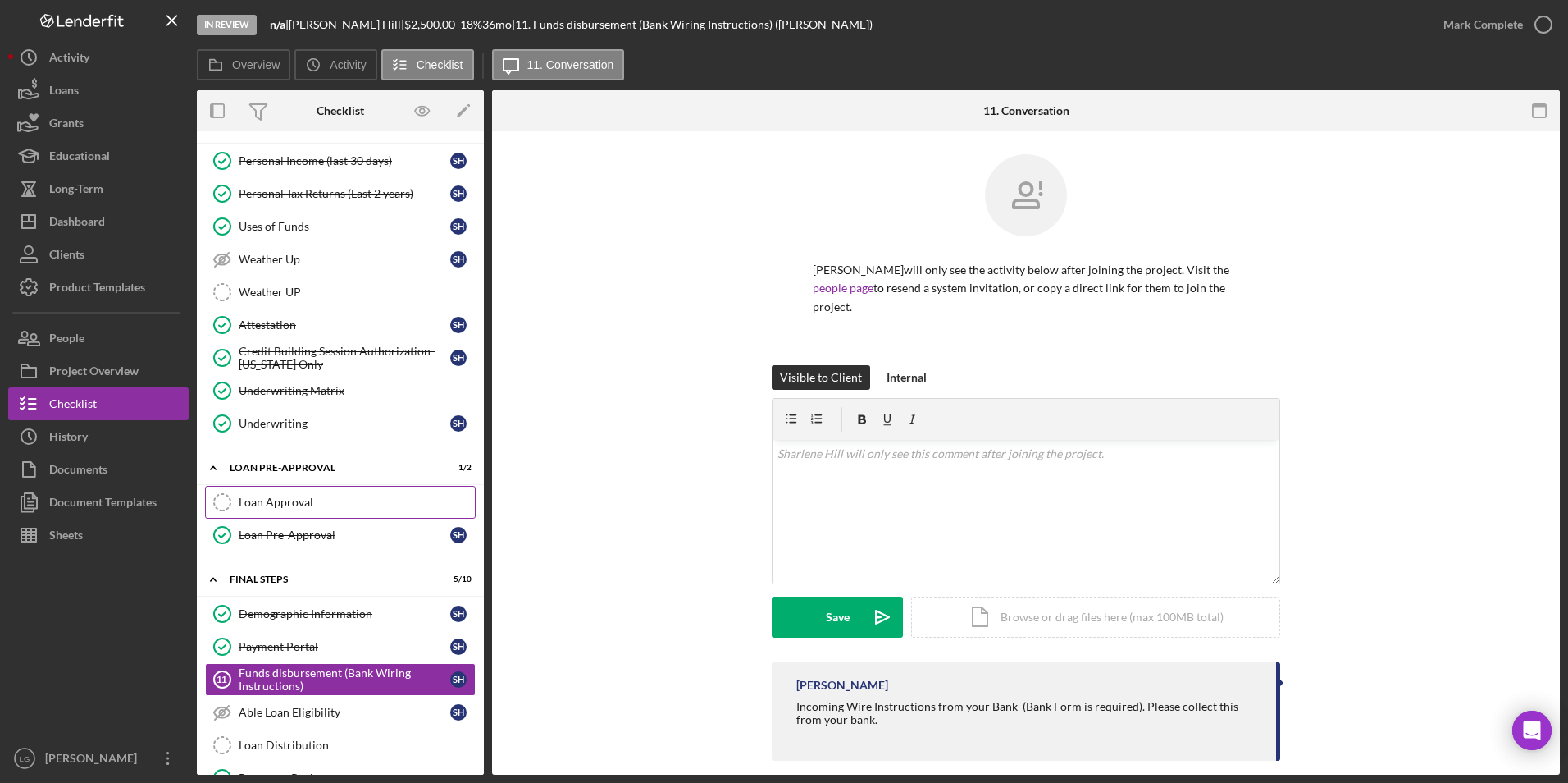
click at [273, 499] on div "Loan Approval" at bounding box center [357, 502] width 237 height 13
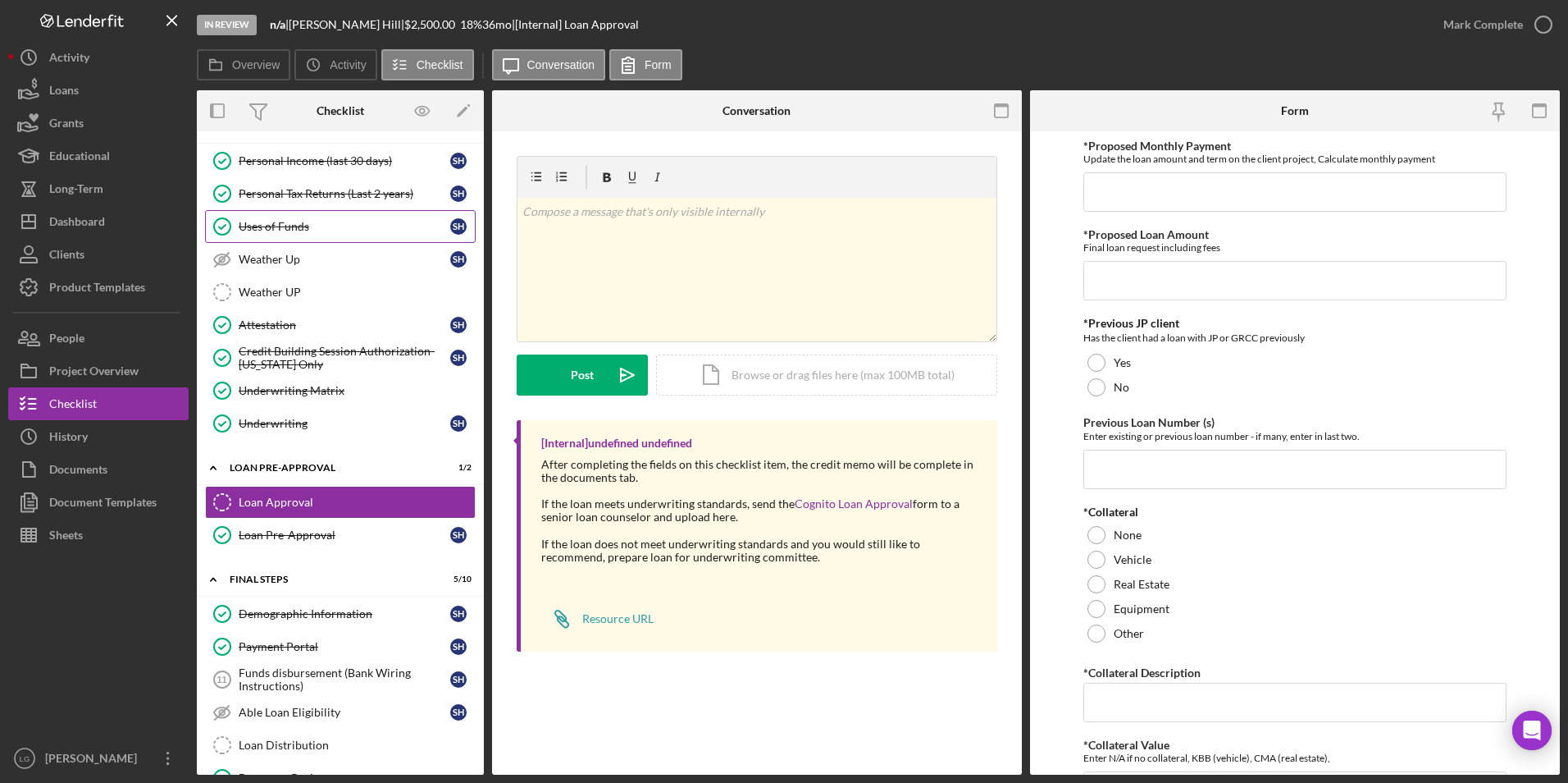
scroll to position [269, 0]
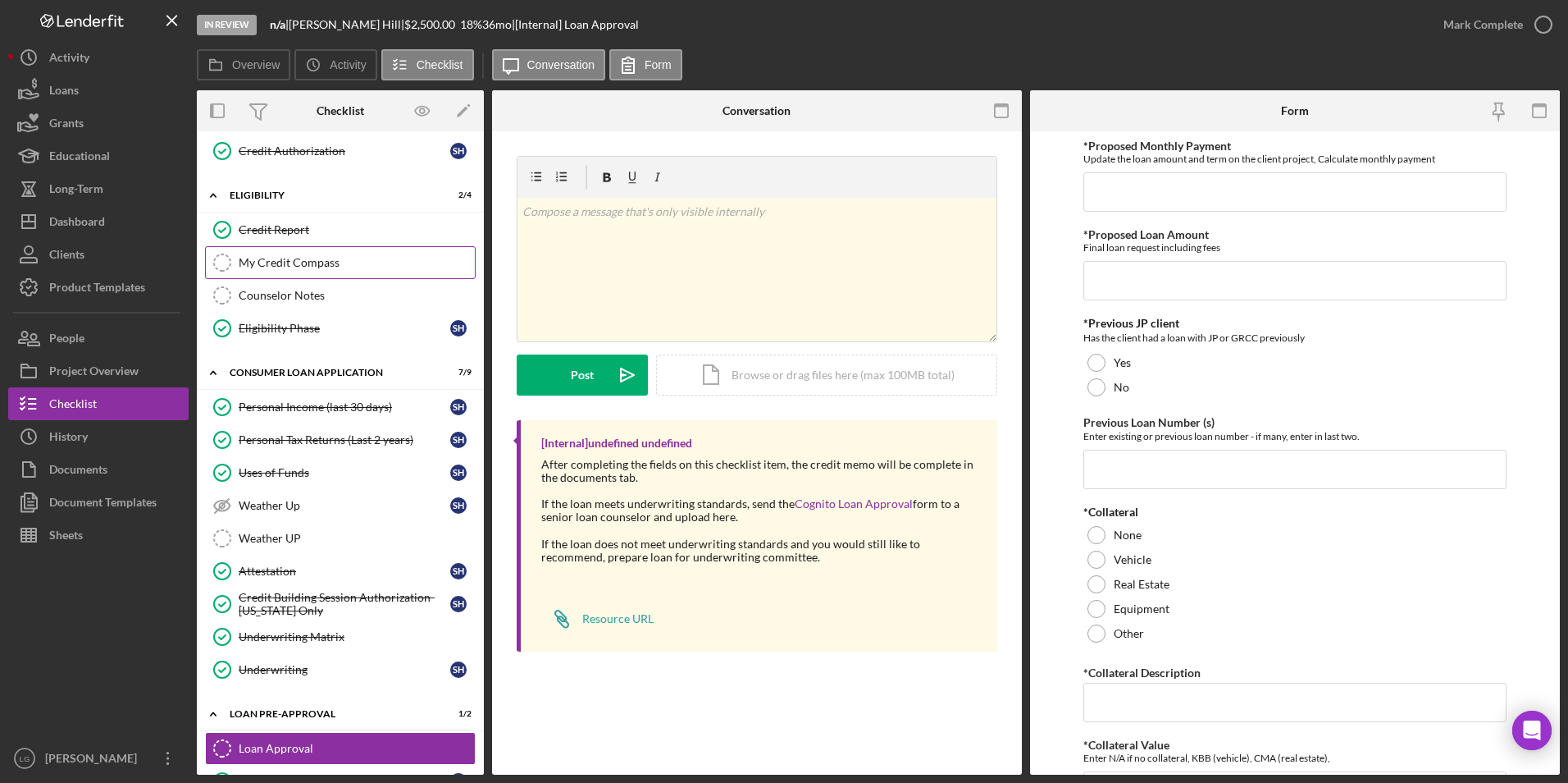
click at [297, 265] on div "My Credit Compass" at bounding box center [357, 263] width 237 height 13
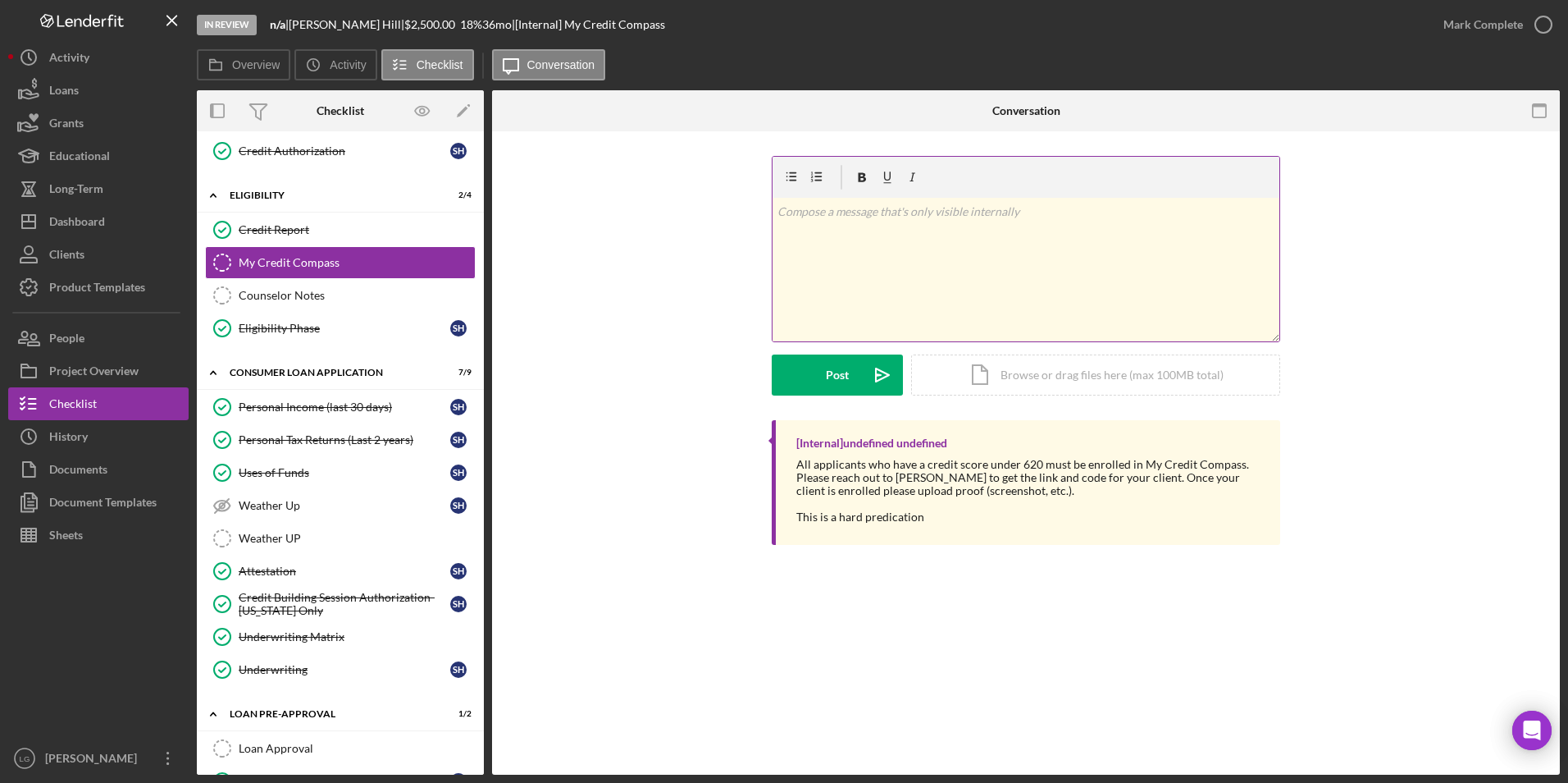
click at [894, 270] on div "v Color teal Color pink Remove color Add row above Add row below Add column bef…" at bounding box center [1026, 269] width 507 height 144
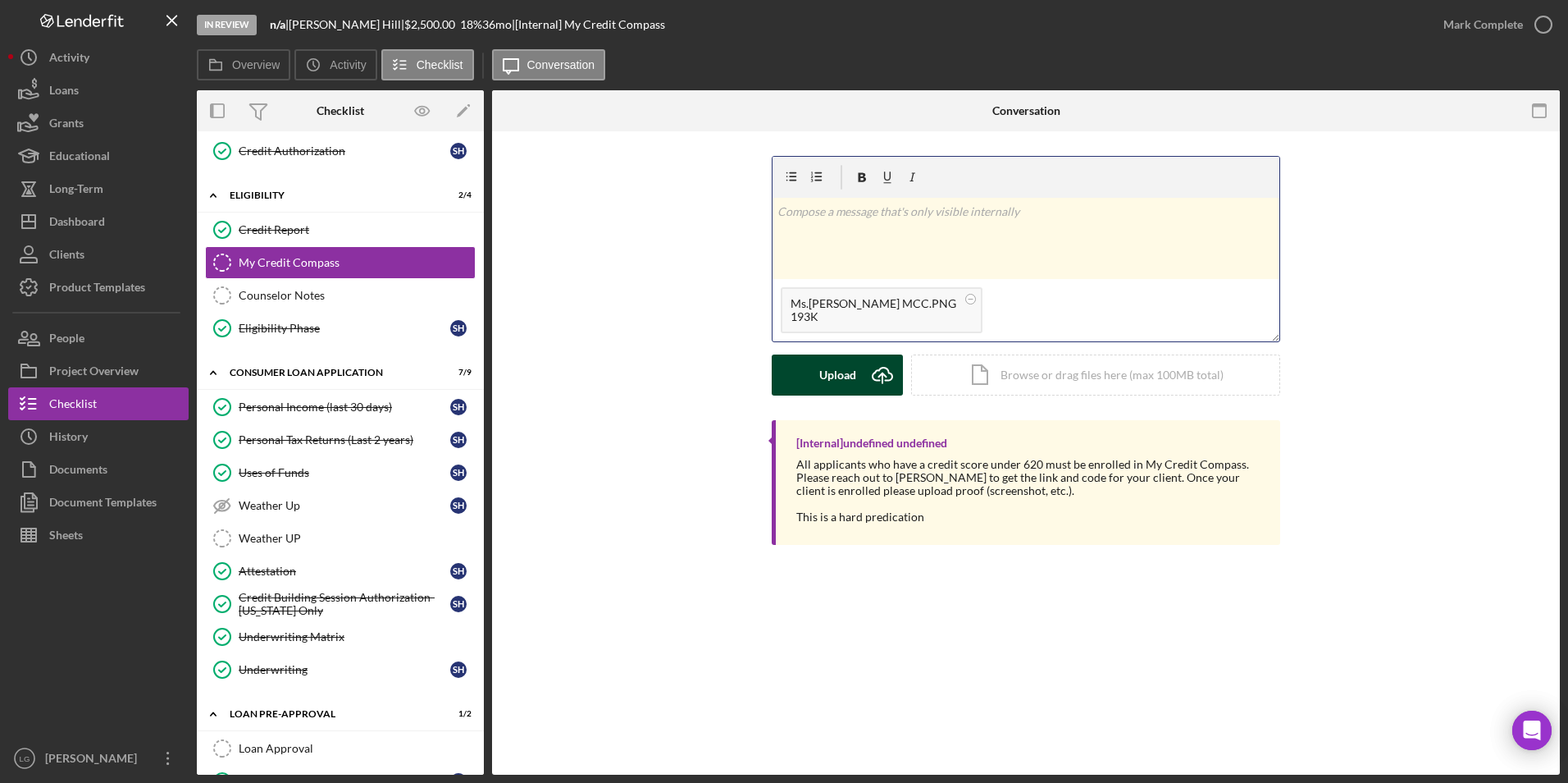
click at [817, 372] on button "Upload Icon/Upload" at bounding box center [837, 374] width 131 height 41
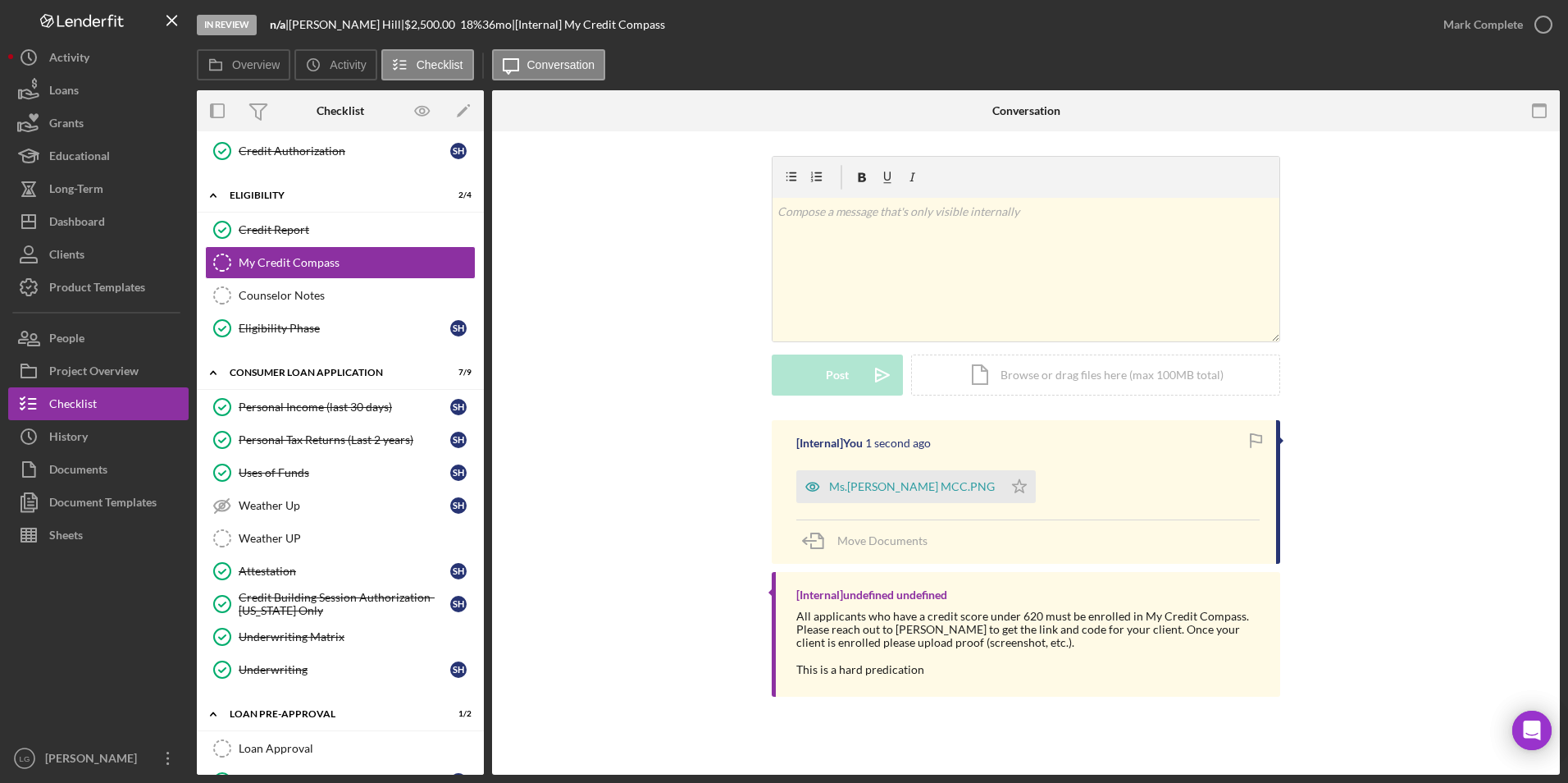
click at [899, 478] on div "Ms.[PERSON_NAME] MCC.PNG" at bounding box center [899, 486] width 206 height 33
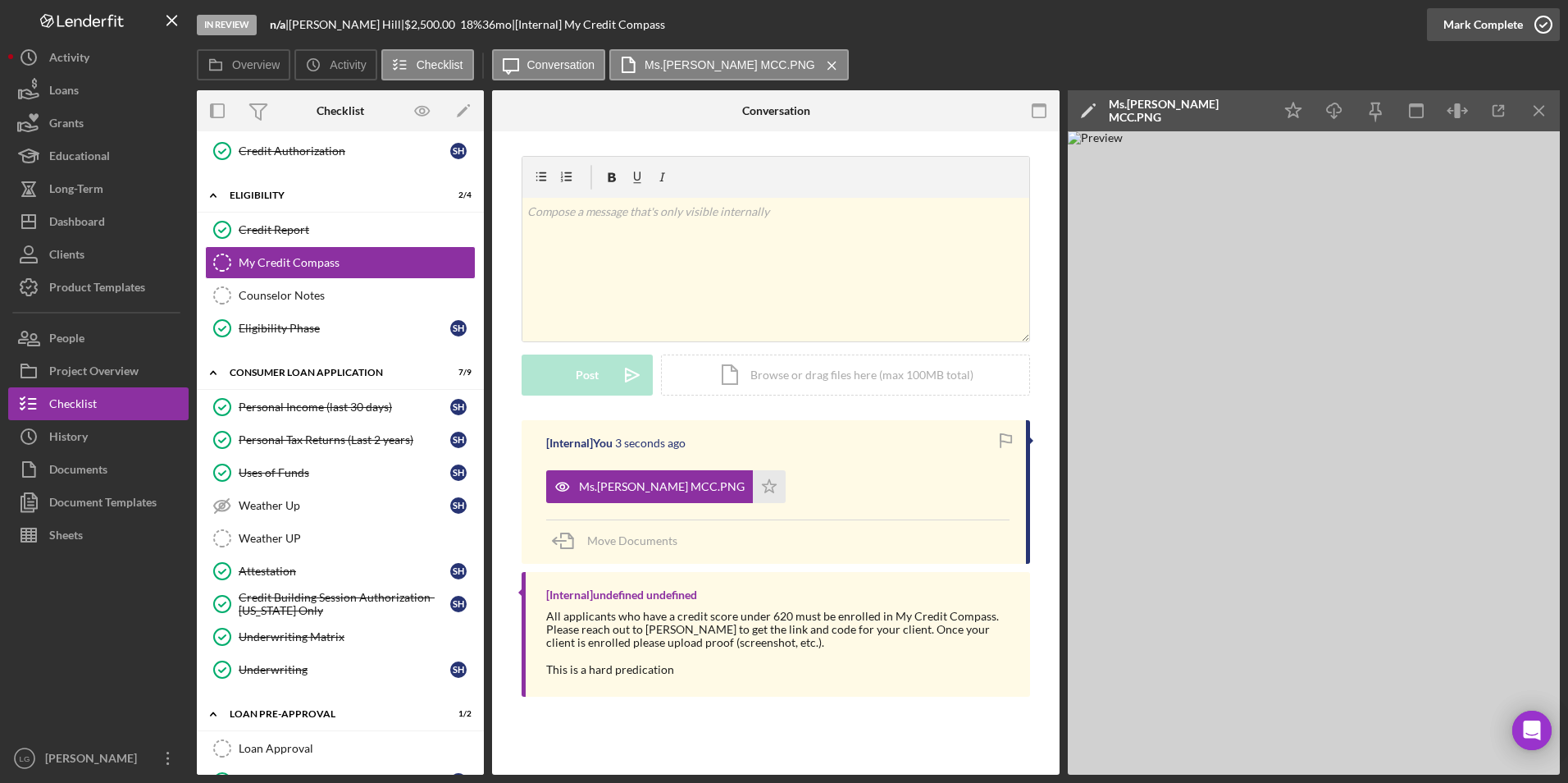
click at [1482, 11] on div "Mark Complete" at bounding box center [1482, 24] width 80 height 33
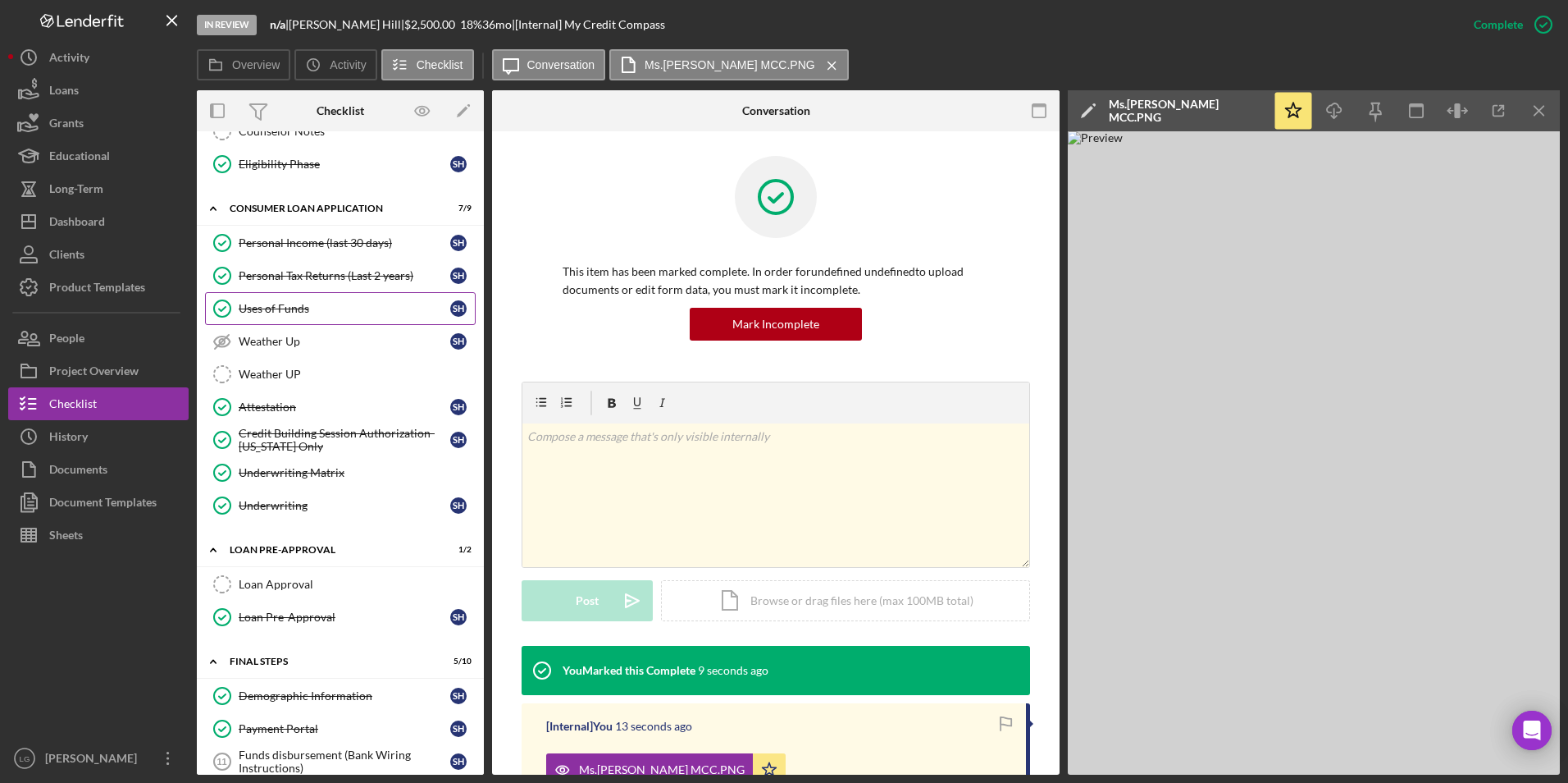
scroll to position [597, 0]
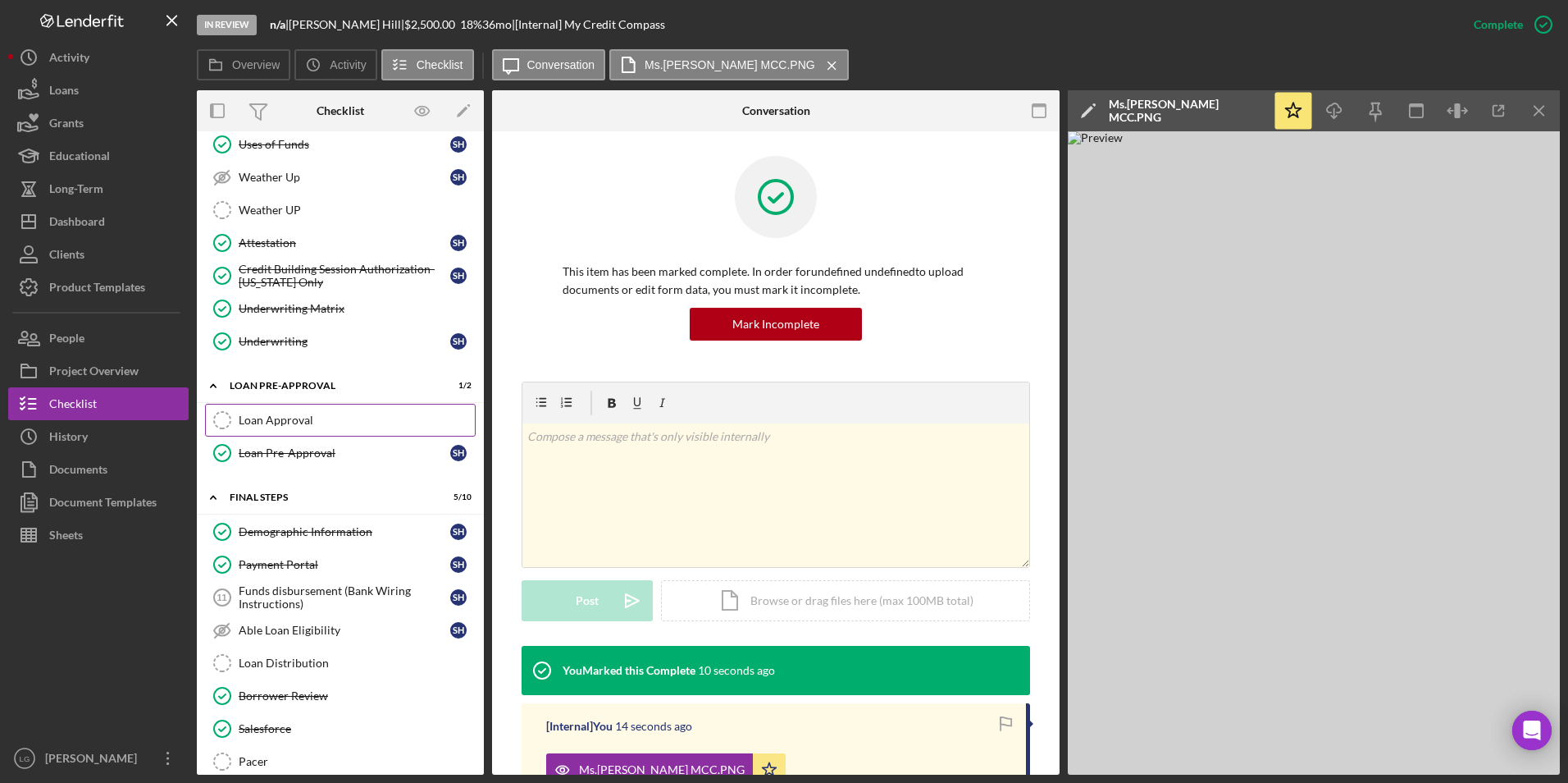
click at [284, 411] on link "Loan Approval Loan Approval" at bounding box center [340, 420] width 271 height 33
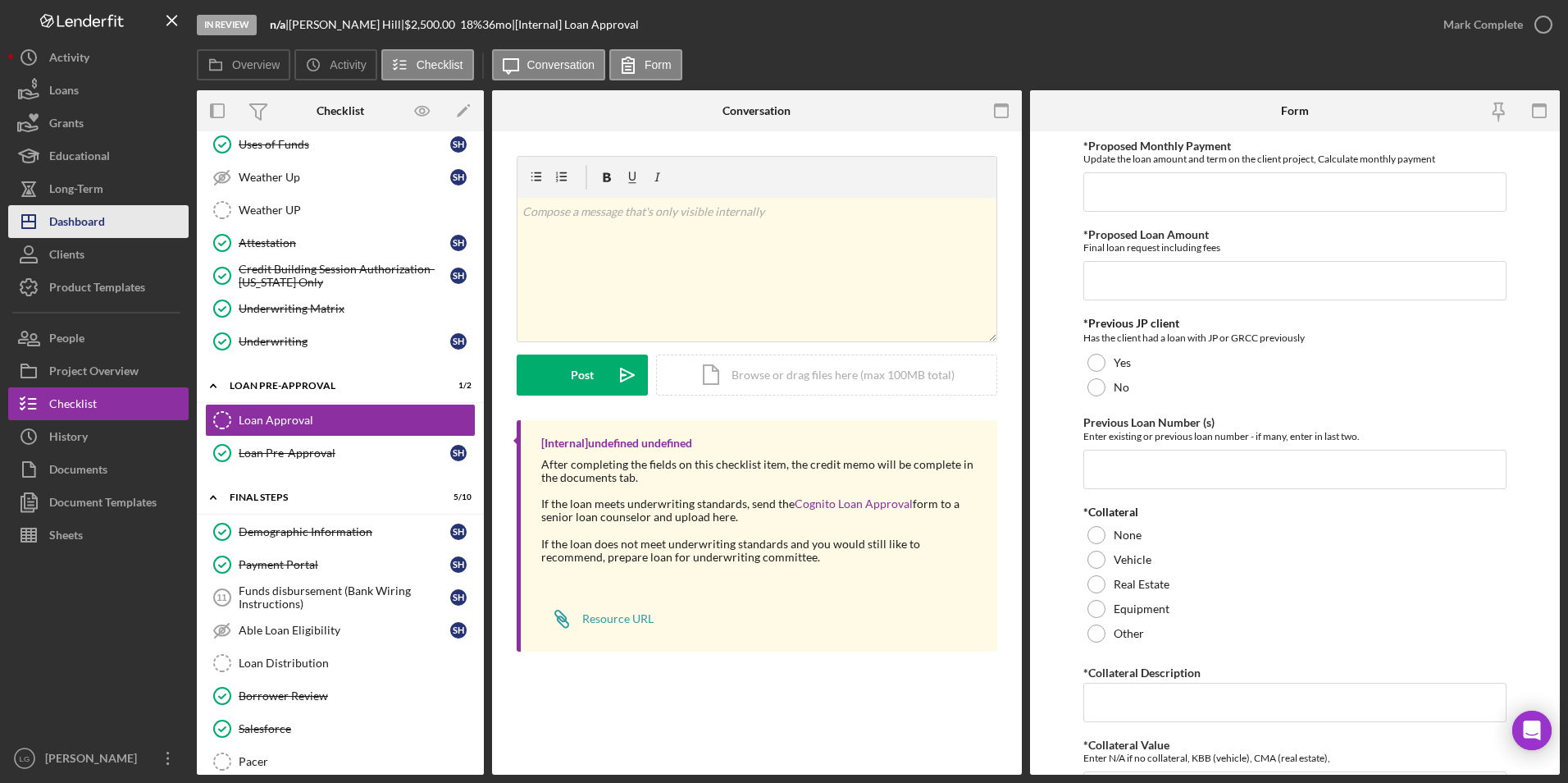
click at [75, 211] on div "Dashboard" at bounding box center [77, 223] width 55 height 37
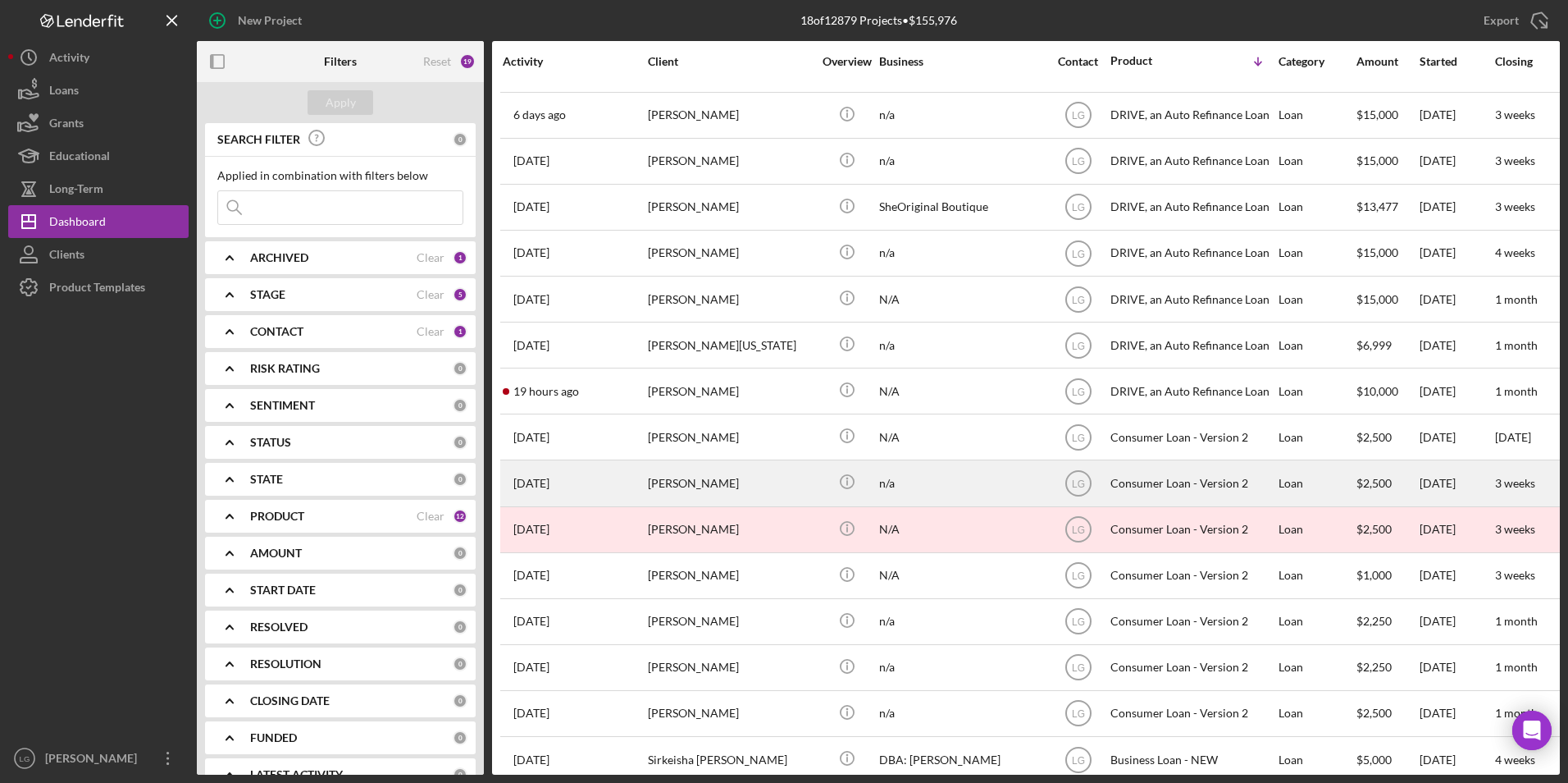
scroll to position [157, 0]
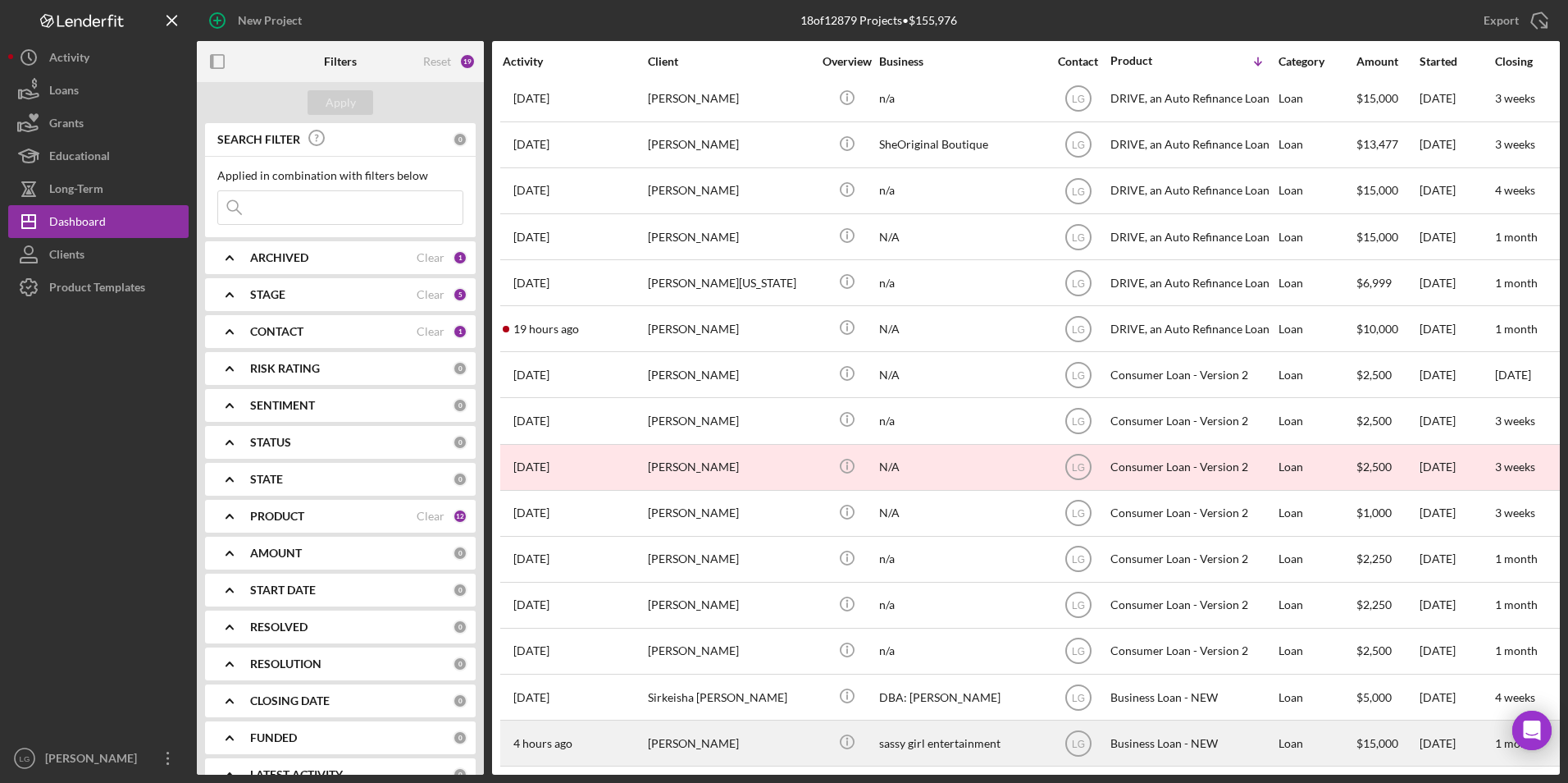
click at [695, 735] on div "[PERSON_NAME]" at bounding box center [730, 743] width 164 height 44
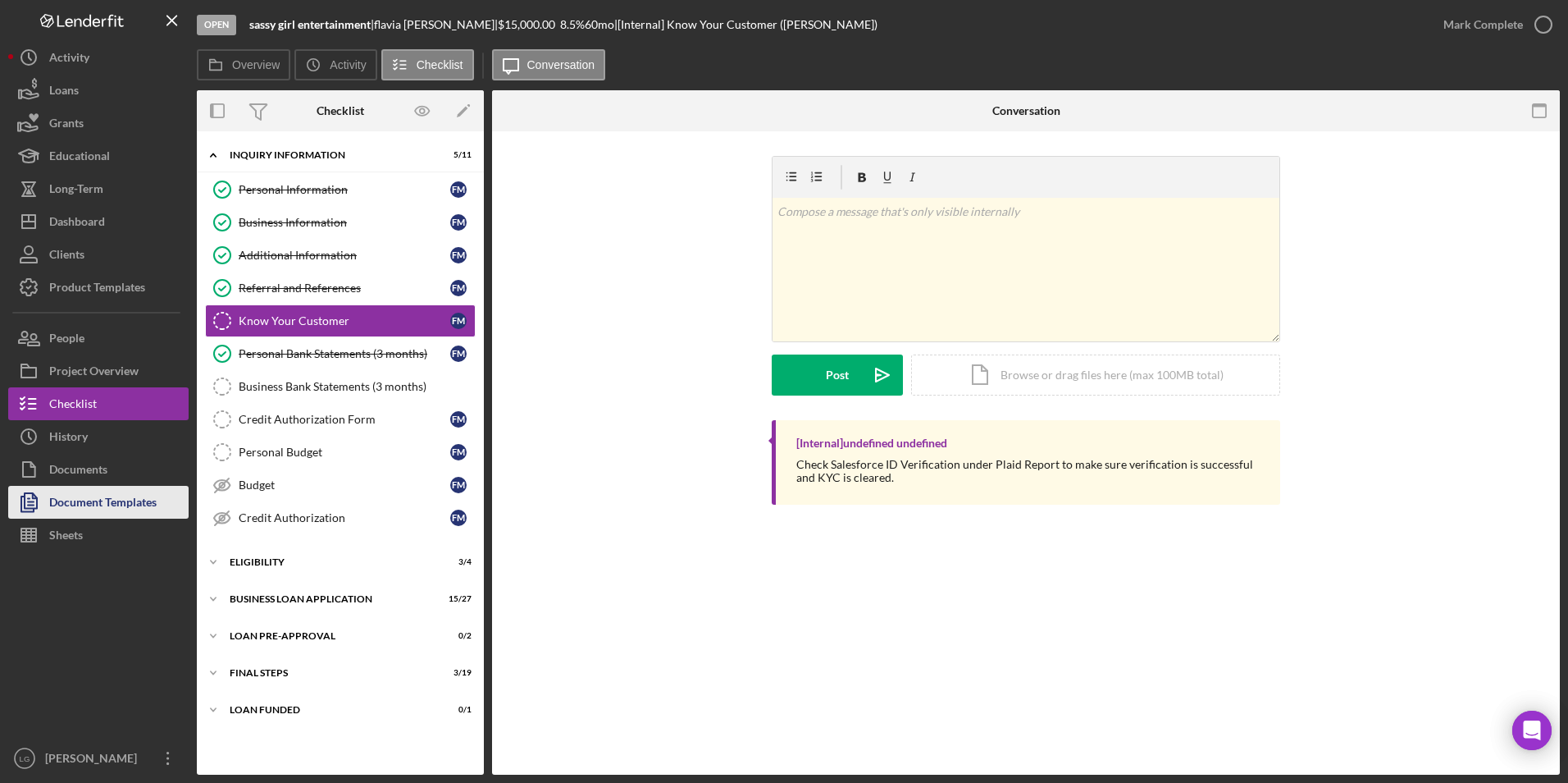
click at [93, 509] on div "Document Templates" at bounding box center [103, 504] width 107 height 37
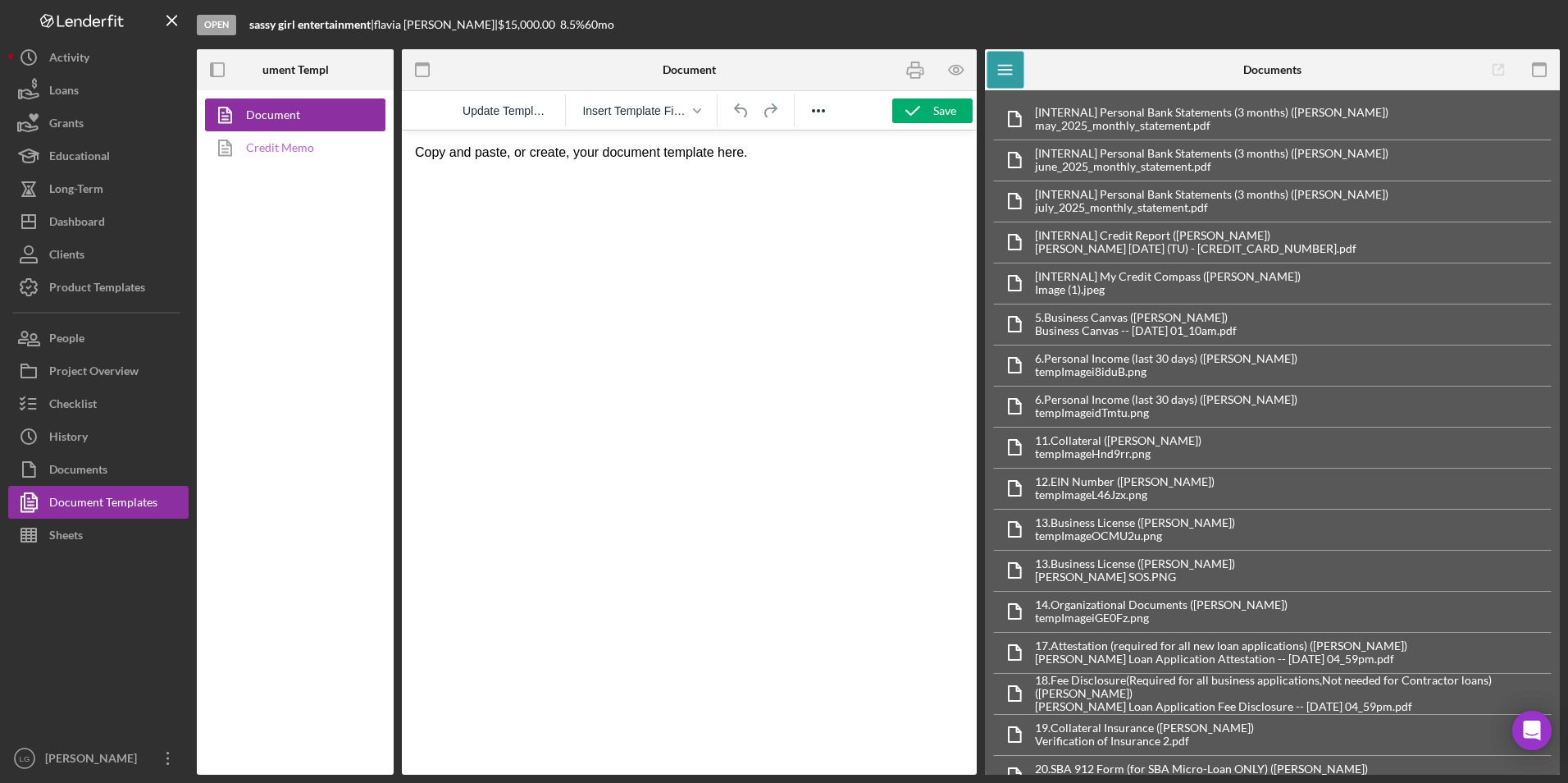
click at [262, 163] on link "Credit Memo" at bounding box center [290, 147] width 172 height 33
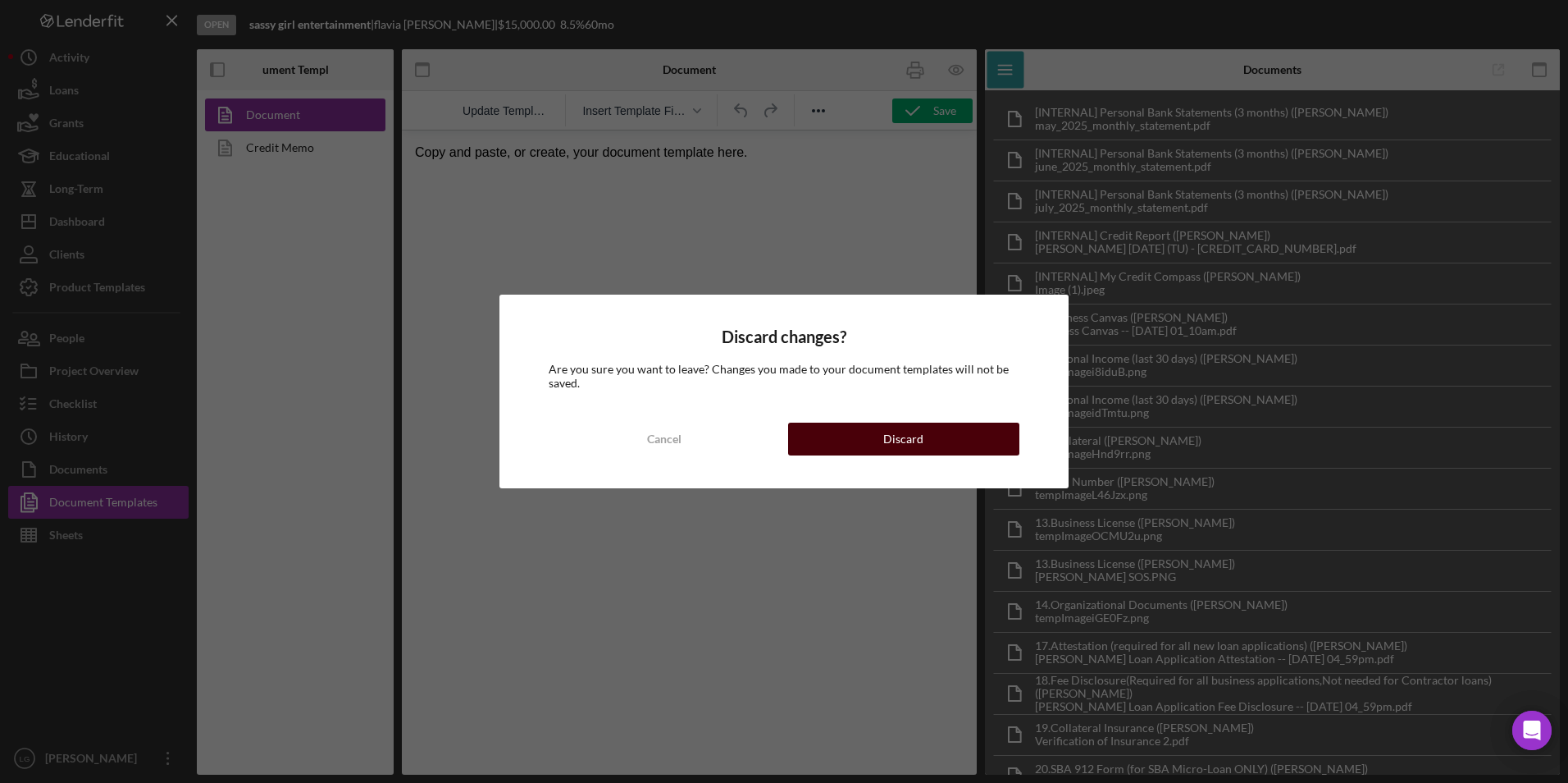
click at [948, 433] on button "Discard" at bounding box center [904, 438] width 232 height 33
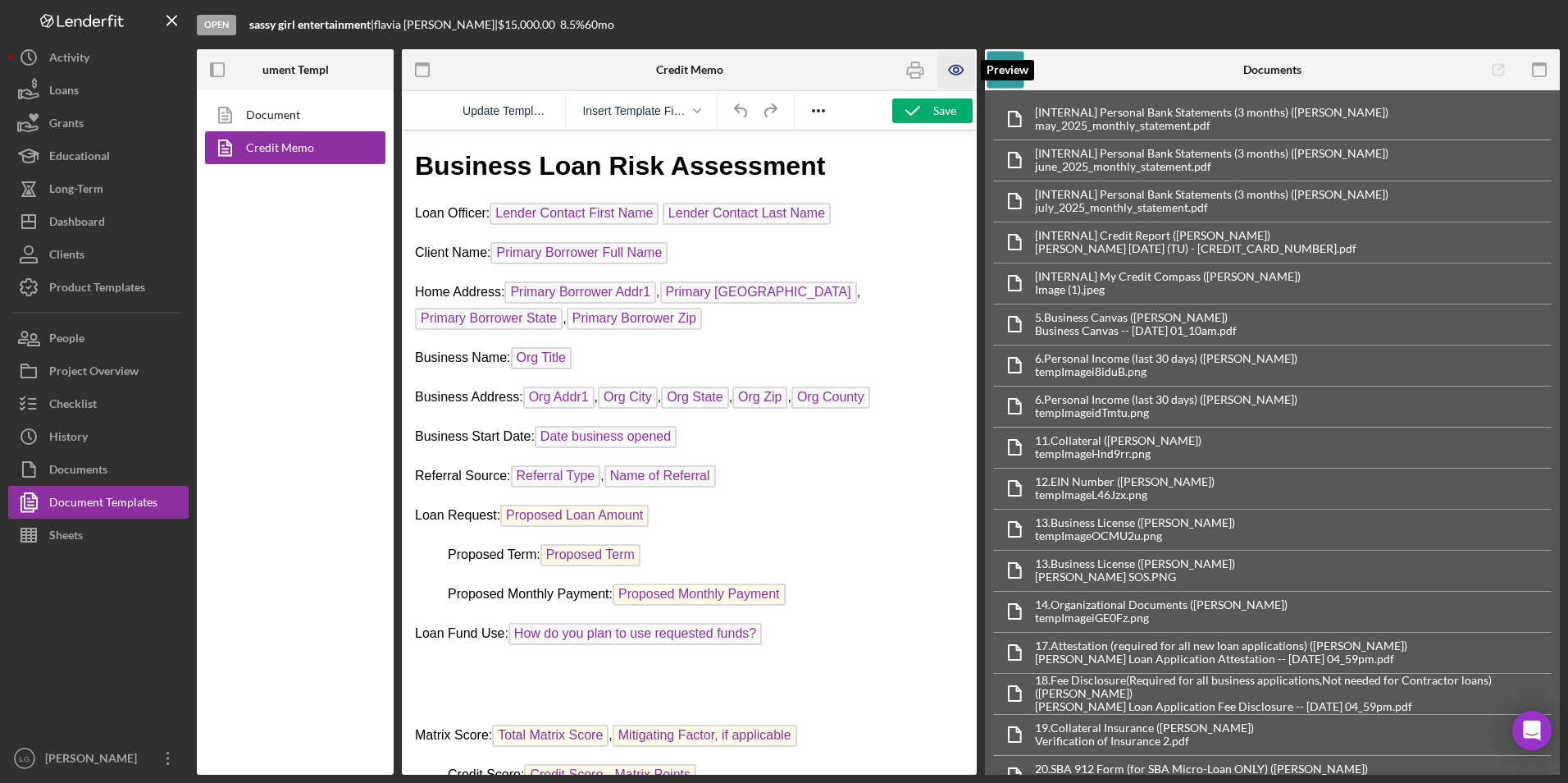
click at [952, 66] on icon "button" at bounding box center [956, 70] width 14 height 9
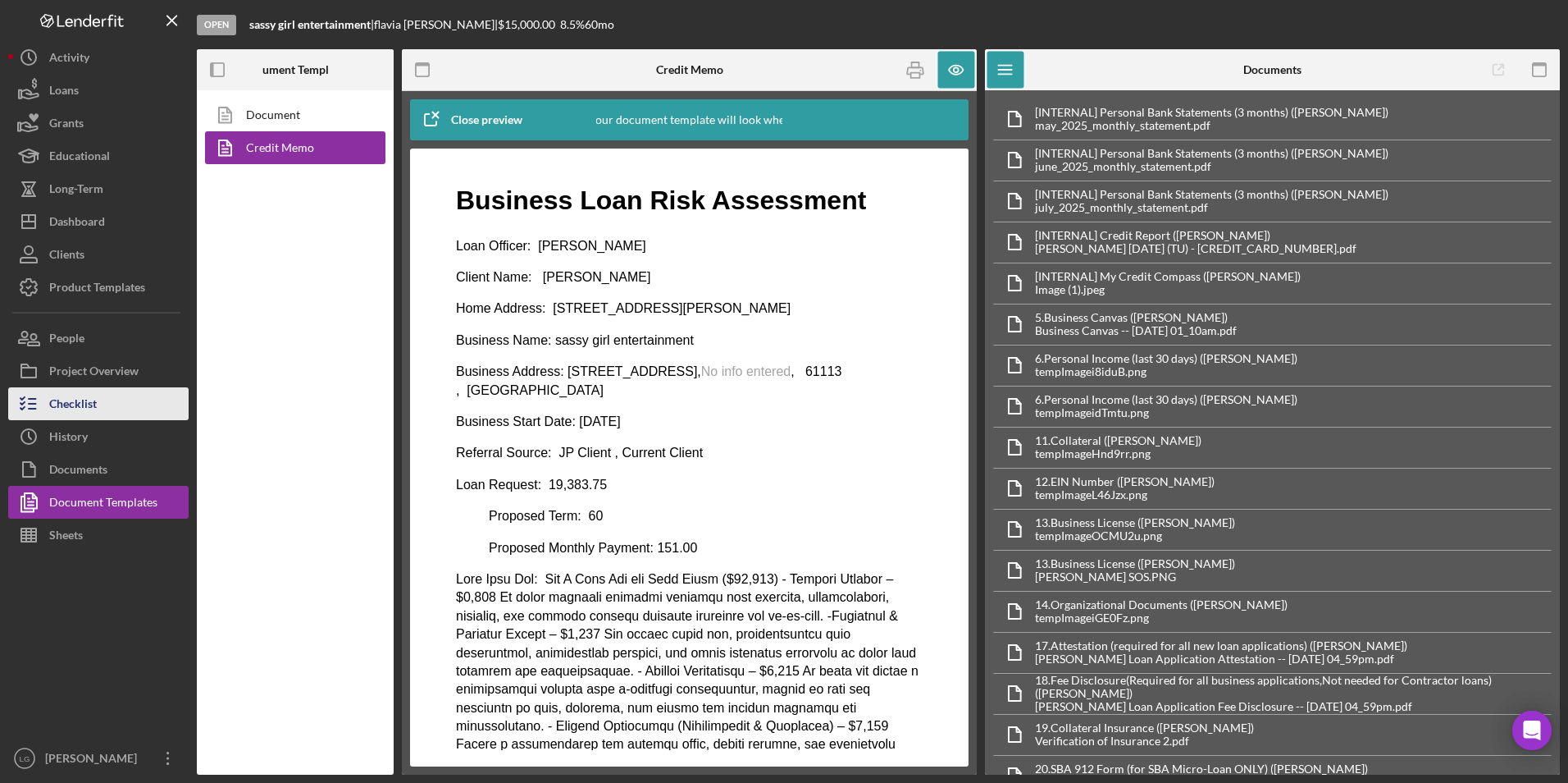
click at [68, 406] on div "Checklist" at bounding box center [73, 405] width 48 height 37
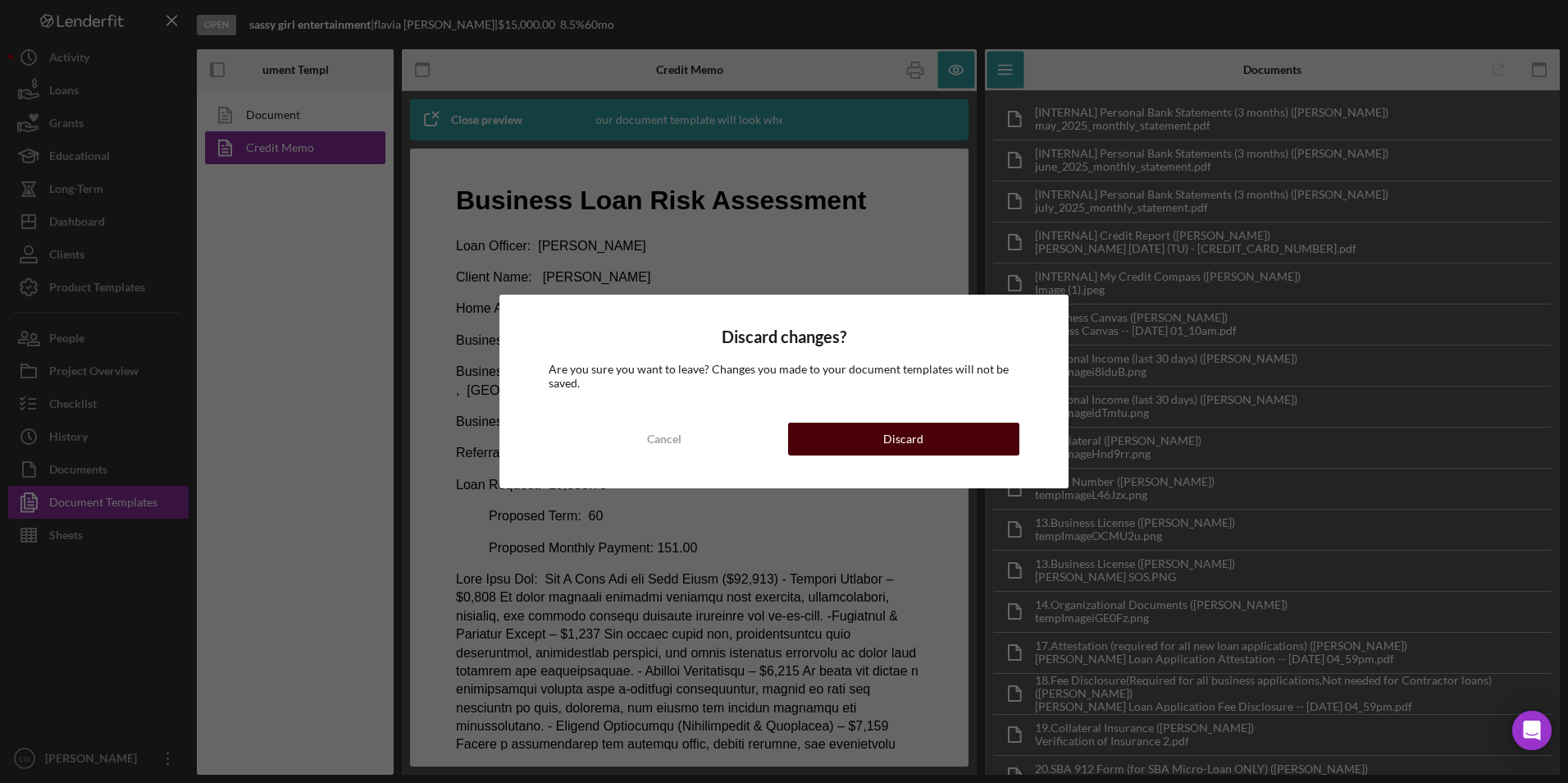
click at [804, 434] on button "Discard" at bounding box center [904, 438] width 232 height 33
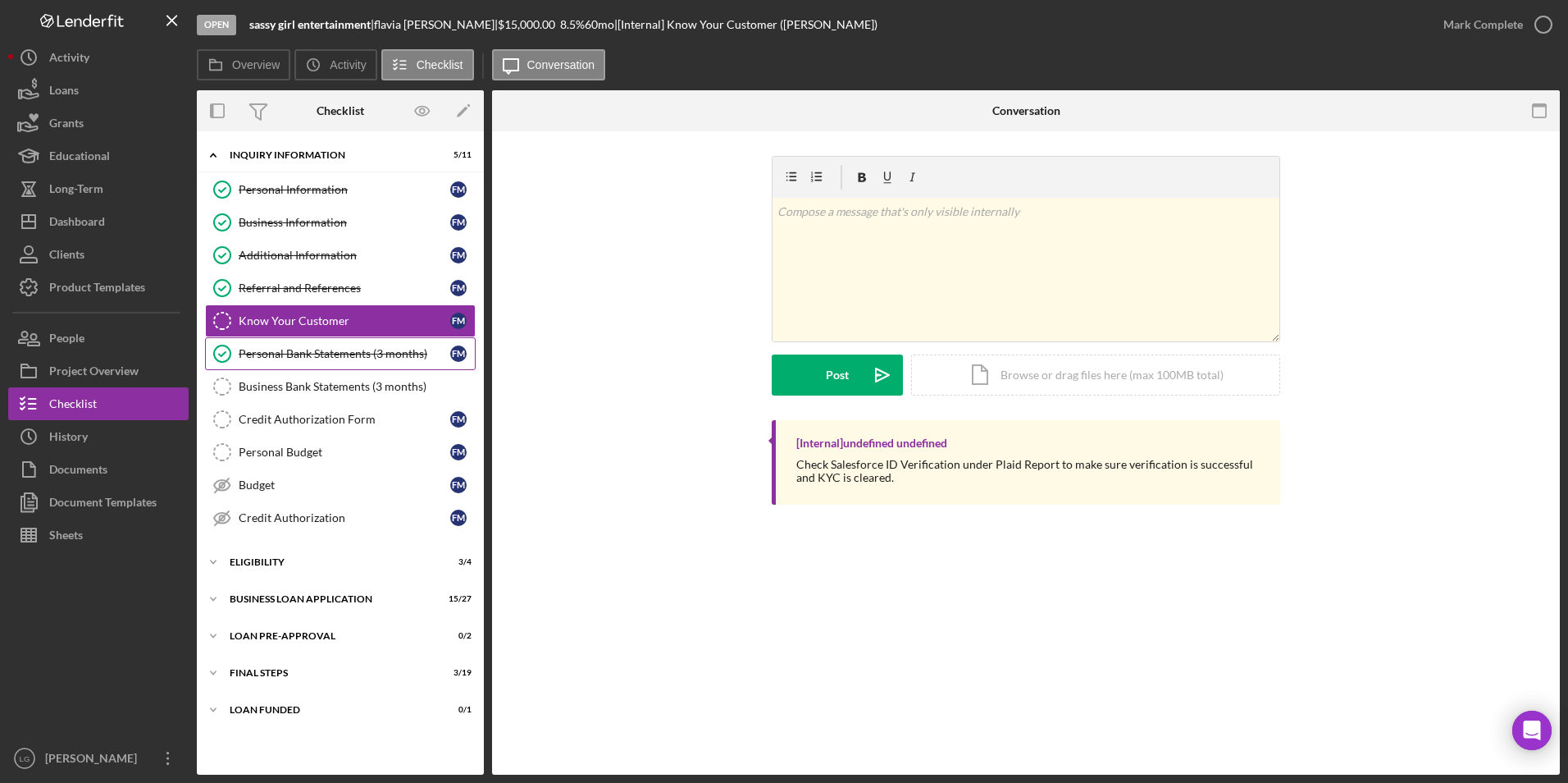
click at [332, 360] on div "Personal Bank Statements (3 months)" at bounding box center [344, 353] width 211 height 13
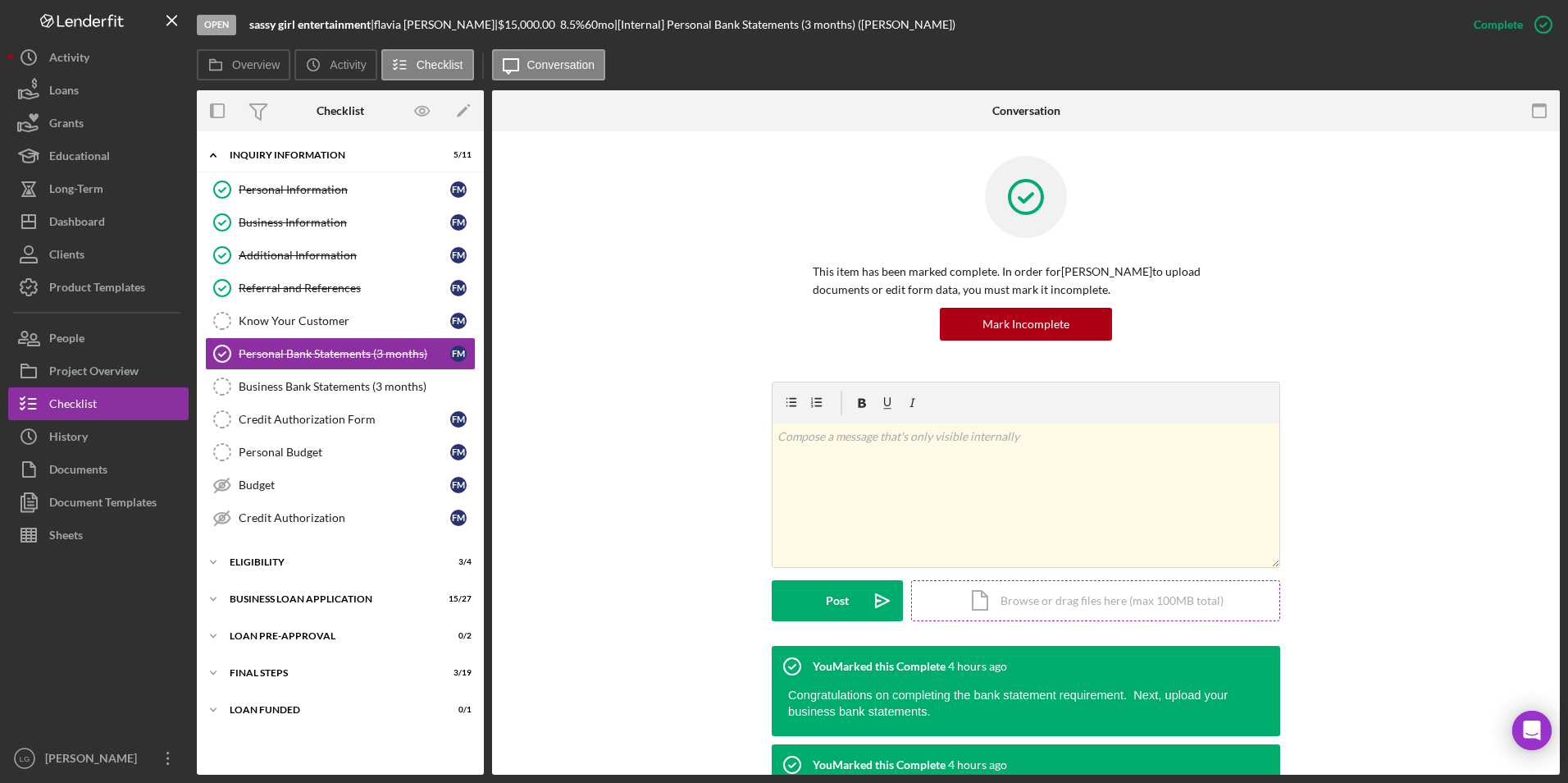
click at [1018, 599] on div "Icon/Document Browse or drag files here (max 100MB total) Tap to choose files o…" at bounding box center [1096, 600] width 369 height 41
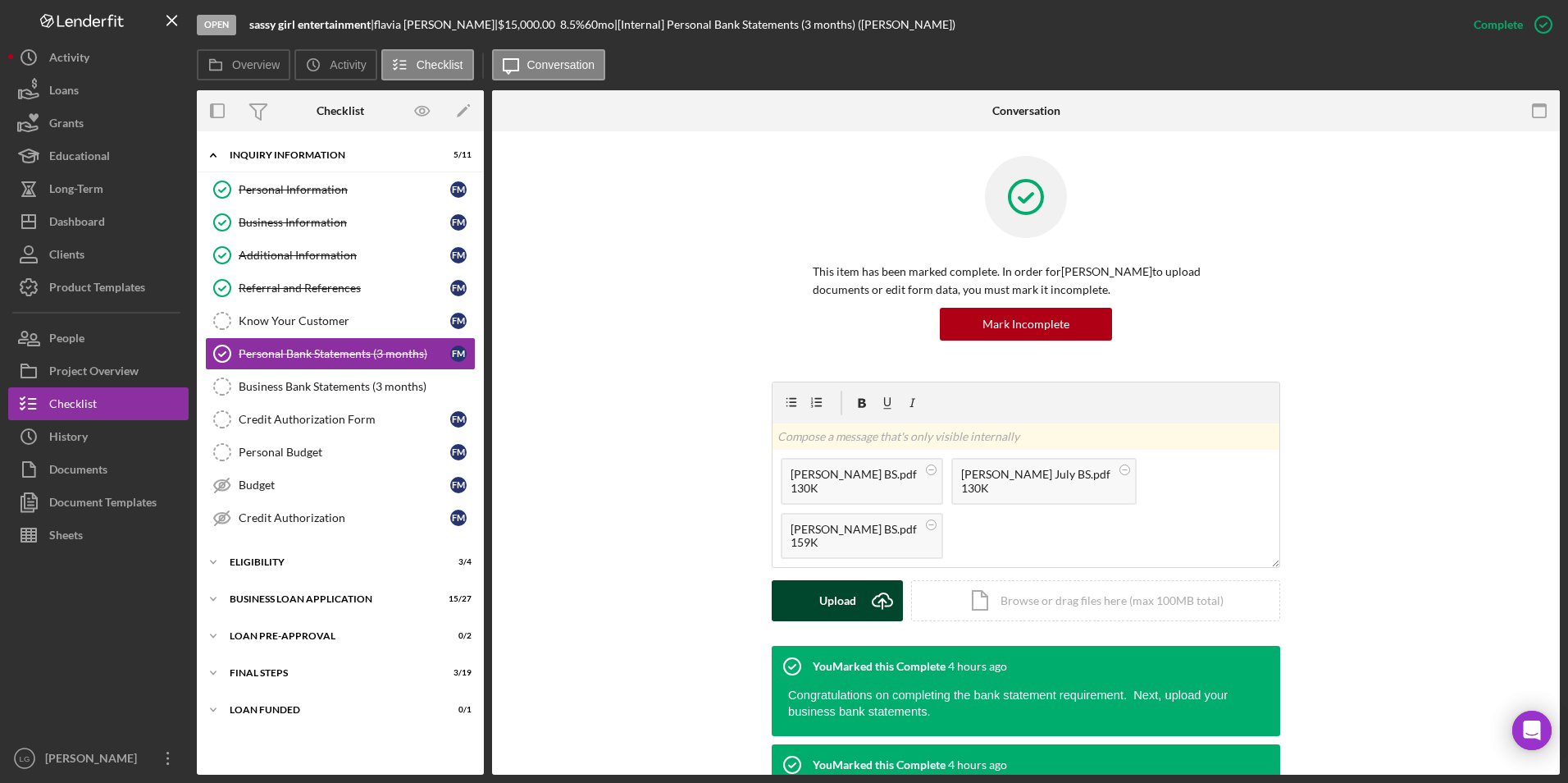
click at [801, 597] on button "Upload Icon/Upload" at bounding box center [837, 600] width 131 height 41
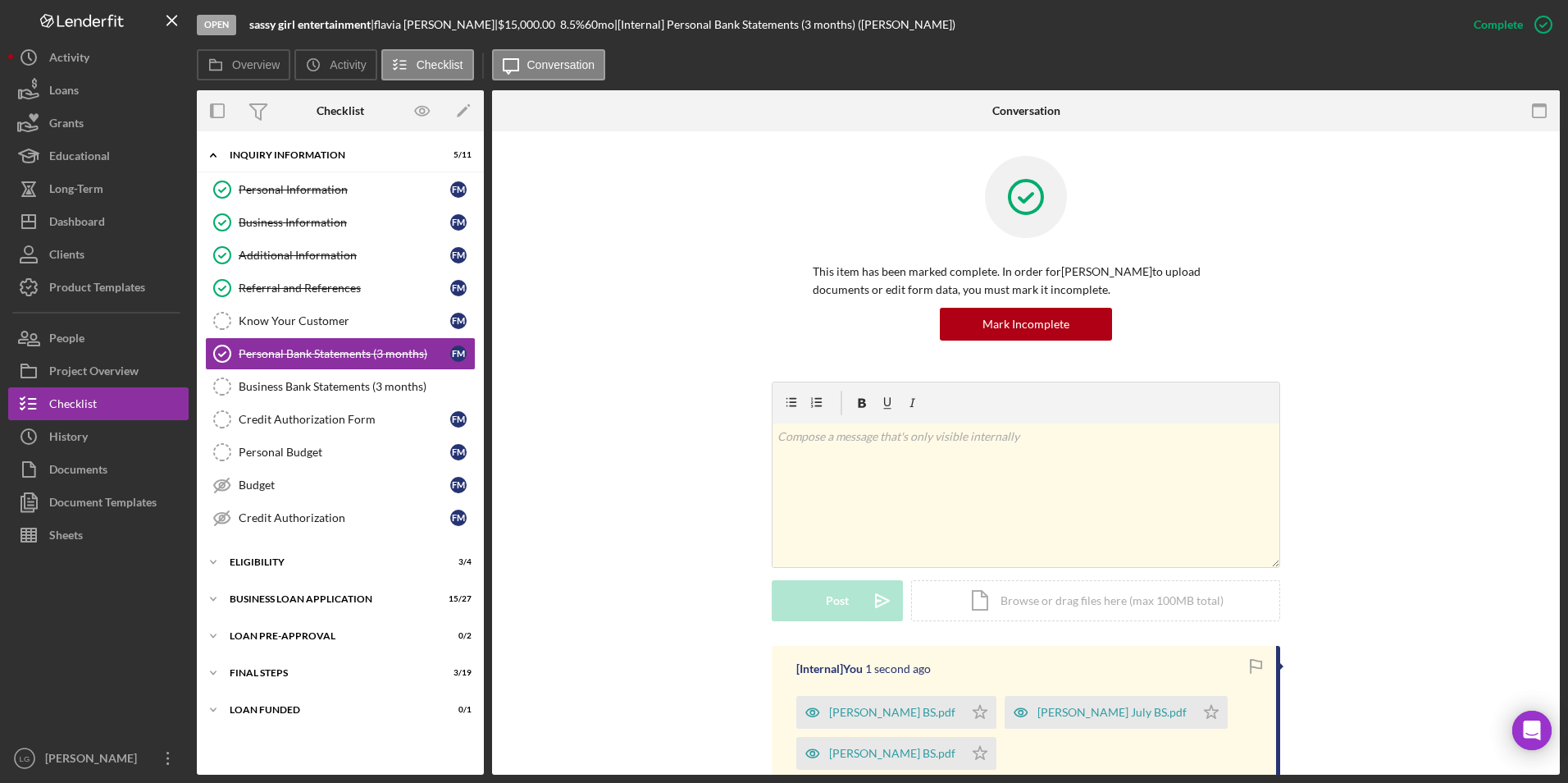
scroll to position [164, 0]
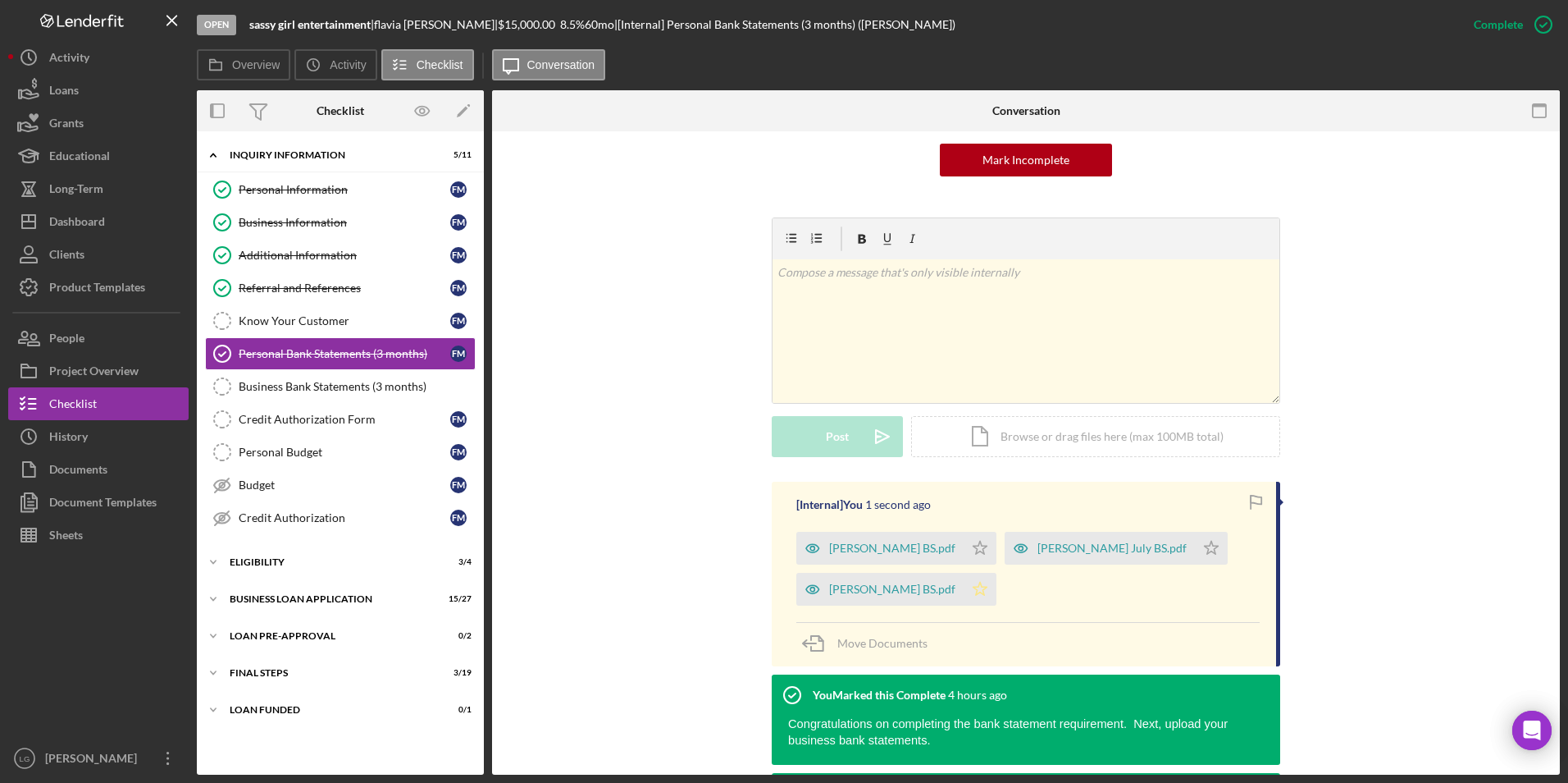
click at [964, 585] on icon "Icon/Star" at bounding box center [980, 588] width 33 height 33
click at [973, 550] on polygon "button" at bounding box center [980, 547] width 14 height 13
click at [1195, 539] on icon "Icon/Star" at bounding box center [1211, 547] width 33 height 33
click at [840, 541] on div "[PERSON_NAME] BS.pdf" at bounding box center [892, 548] width 127 height 13
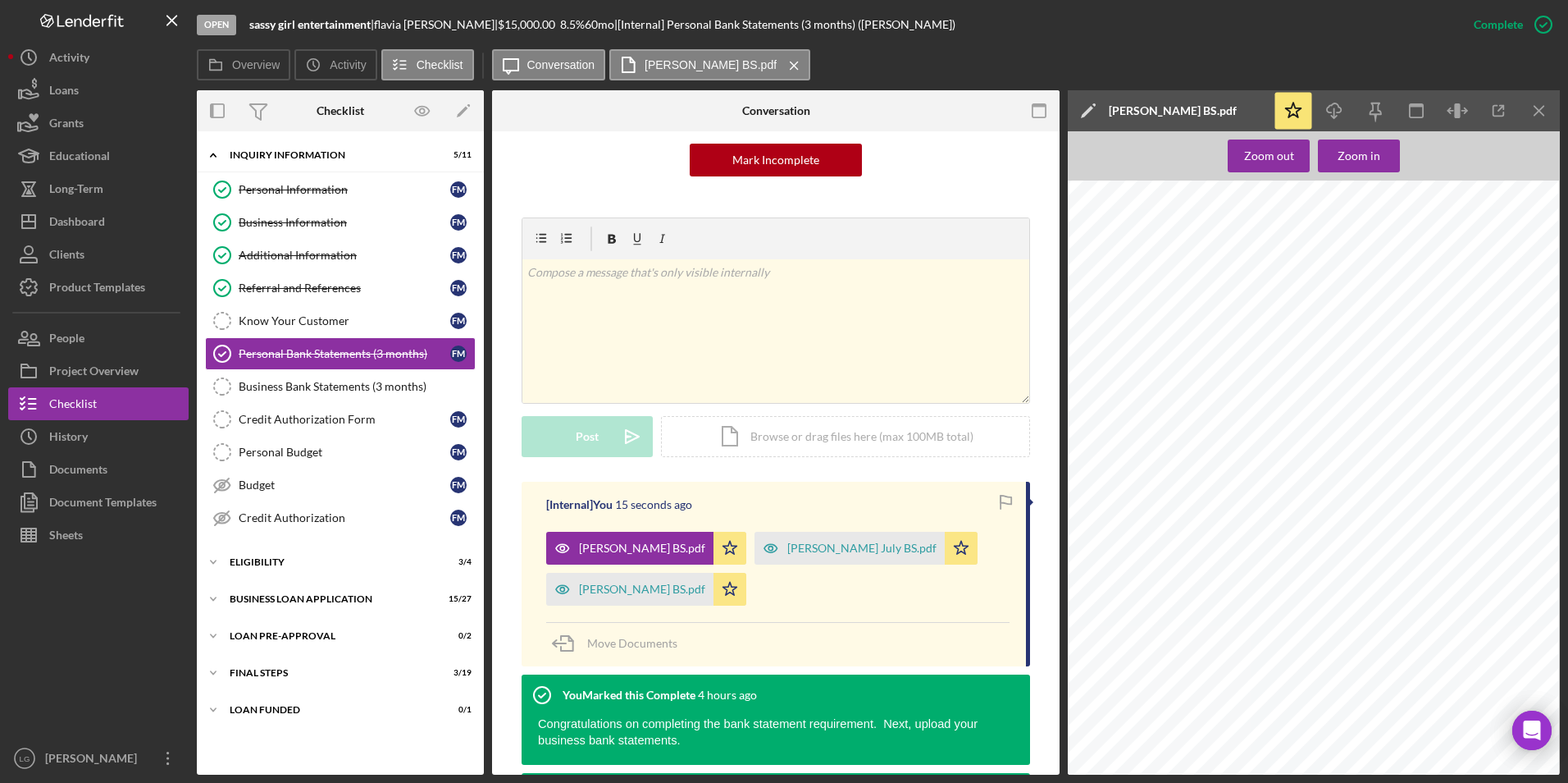
scroll to position [395, 211]
drag, startPoint x: 1379, startPoint y: 779, endPoint x: 1073, endPoint y: 734, distance: 309.3
click at [1073, 734] on div "Open sassy girl entertainment | [PERSON_NAME] | $15,000.00 8.5 % 60 mo | [Inter…" at bounding box center [784, 391] width 1568 height 783
click at [841, 551] on div "[PERSON_NAME] July BS.pdf" at bounding box center [862, 548] width 149 height 13
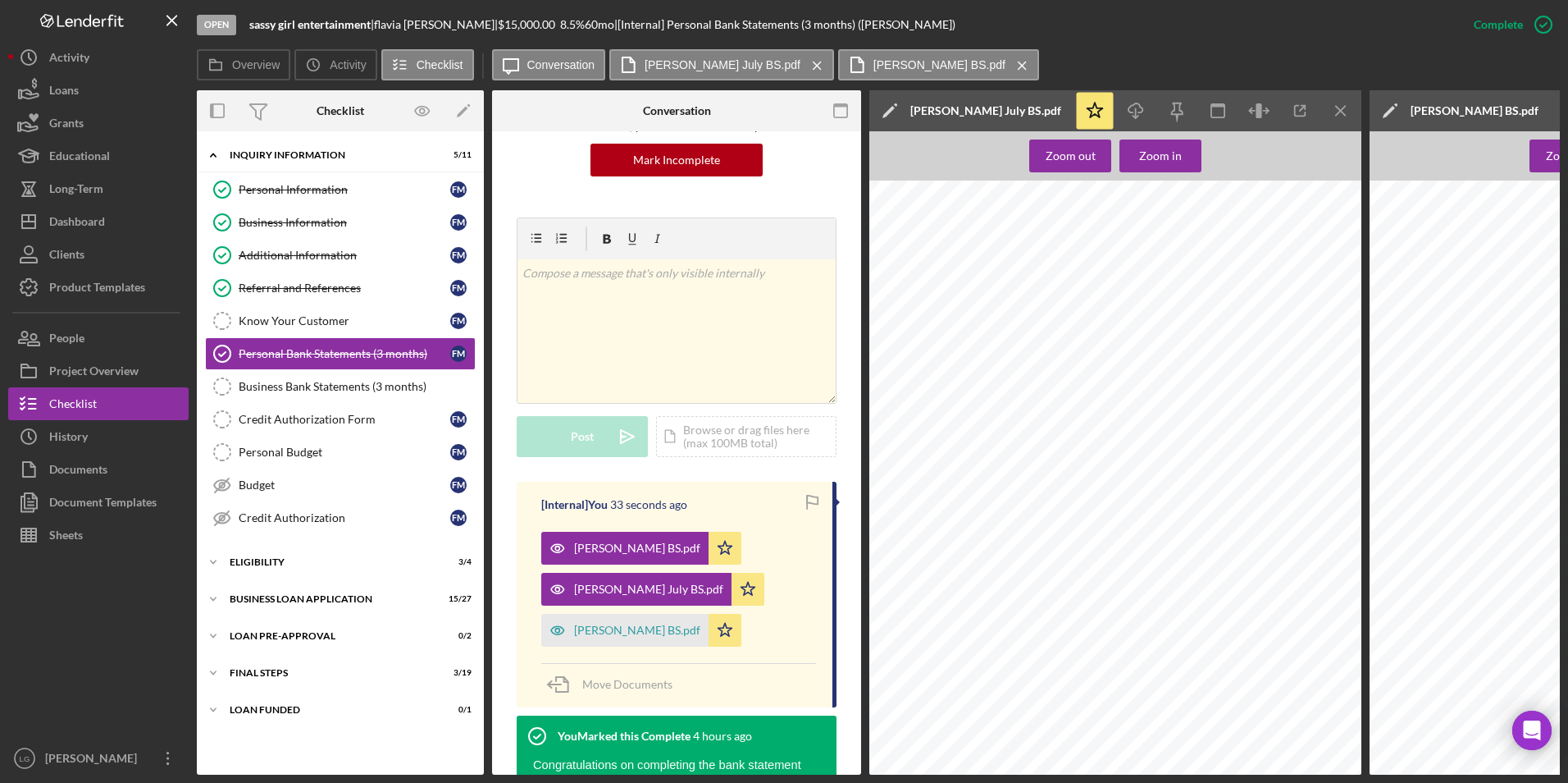
scroll to position [400, 0]
click at [636, 629] on div "[PERSON_NAME] BS.pdf" at bounding box center [637, 630] width 127 height 13
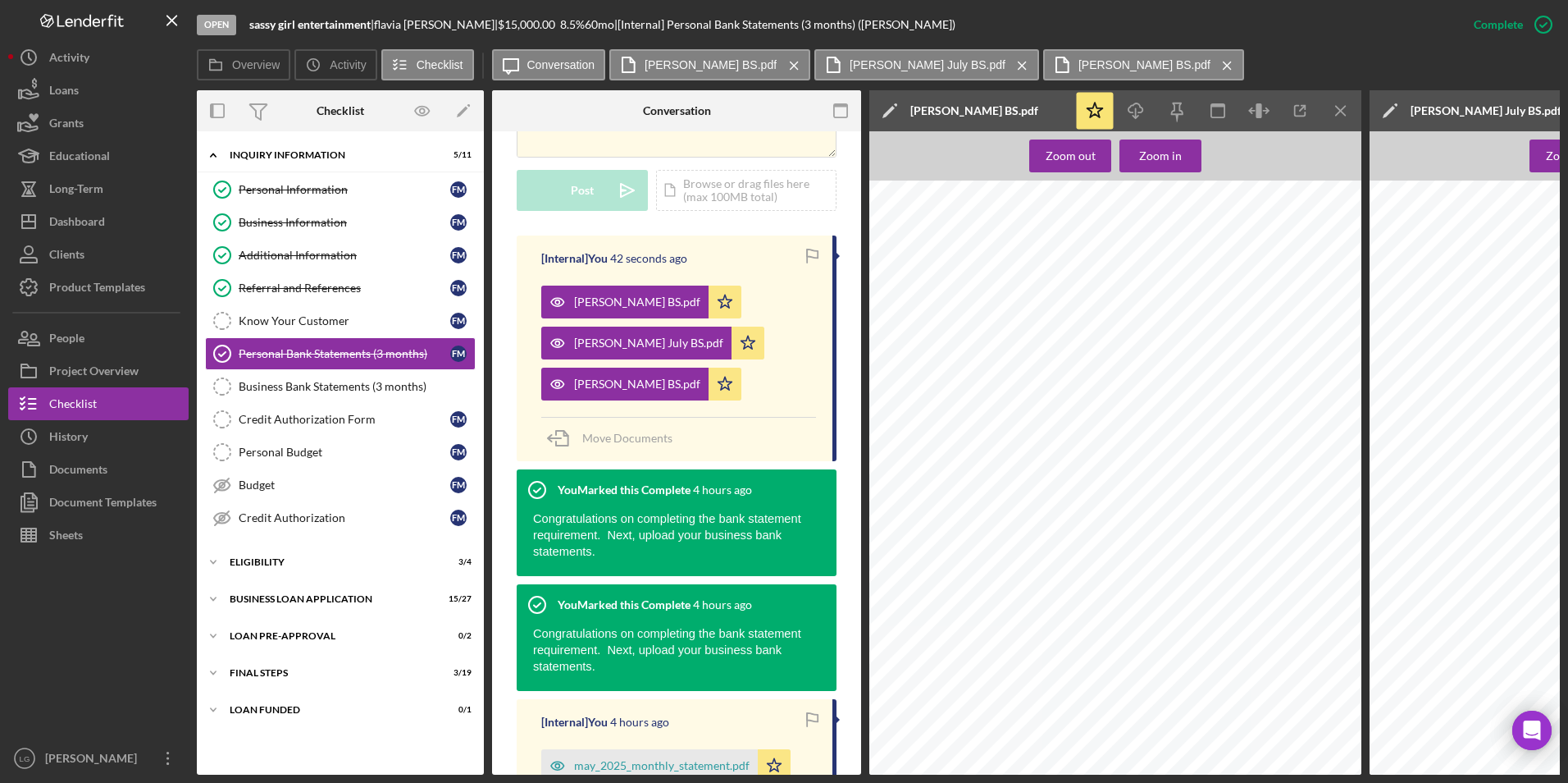
scroll to position [675, 0]
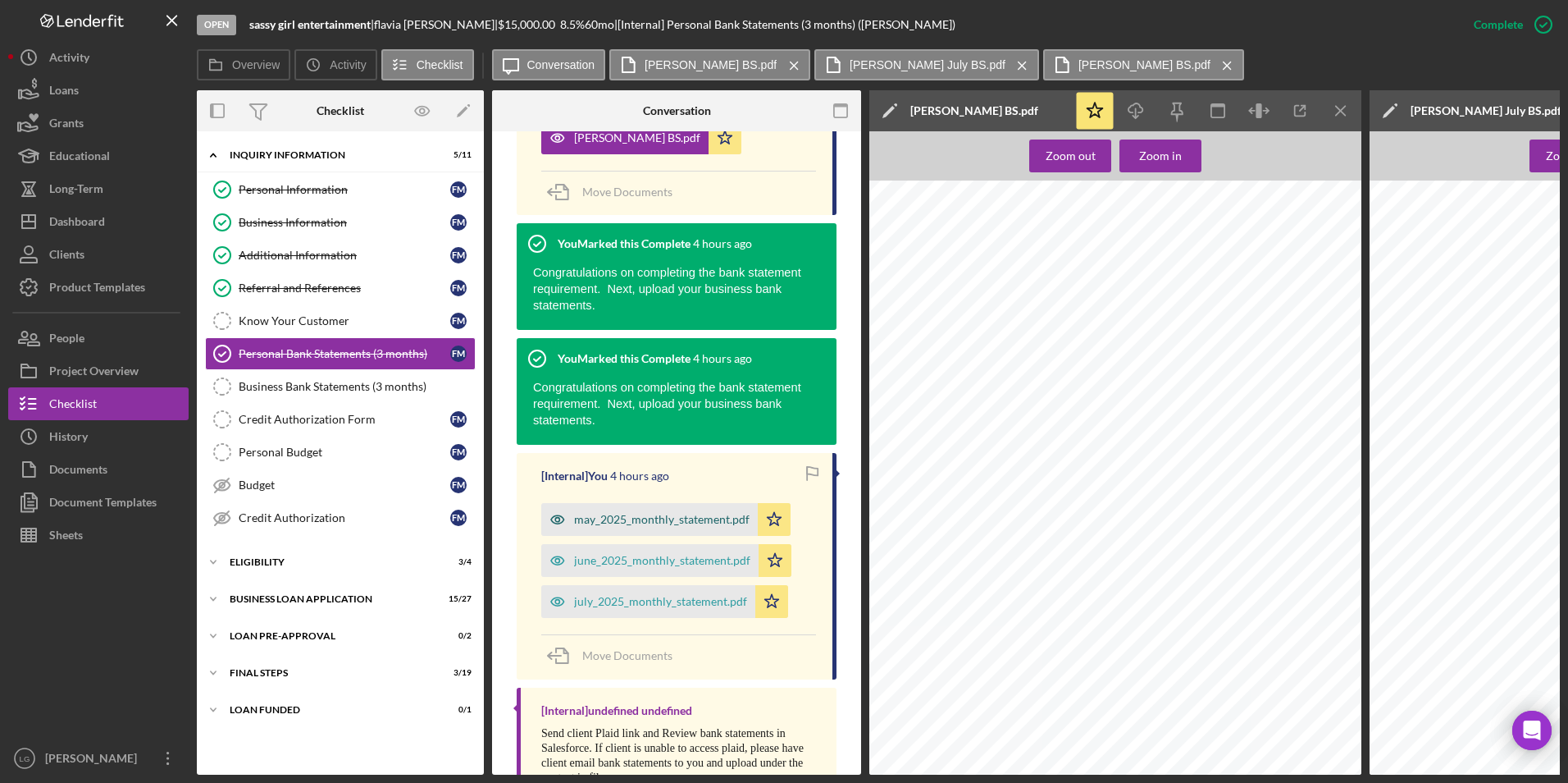
click at [678, 527] on div "may_2025_monthly_statement.pdf" at bounding box center [649, 519] width 216 height 33
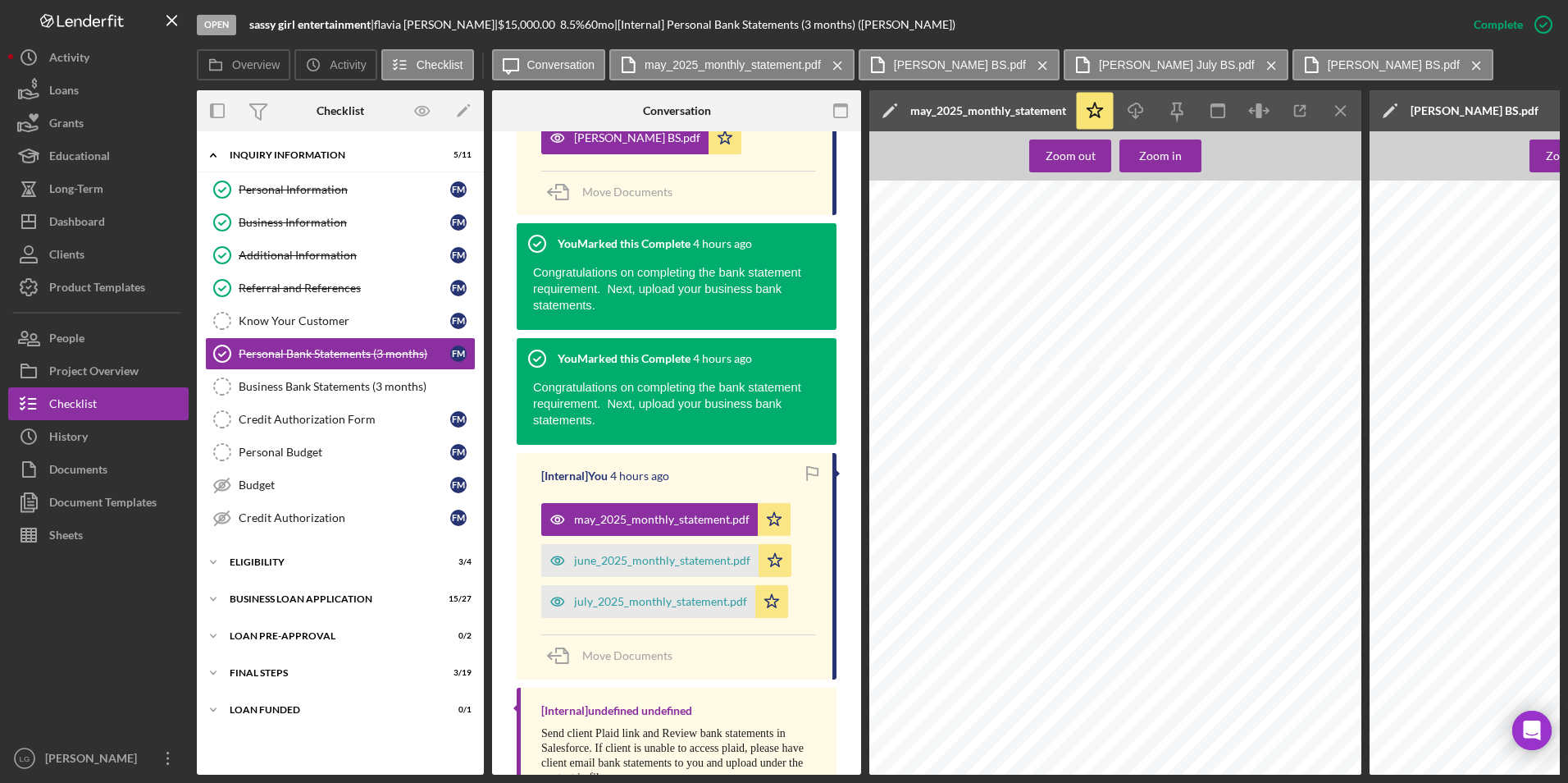
scroll to position [739, 0]
click at [351, 347] on div "Personal Bank Statements (3 months)" at bounding box center [344, 353] width 211 height 13
click at [283, 514] on div "Credit Authorization" at bounding box center [344, 518] width 211 height 13
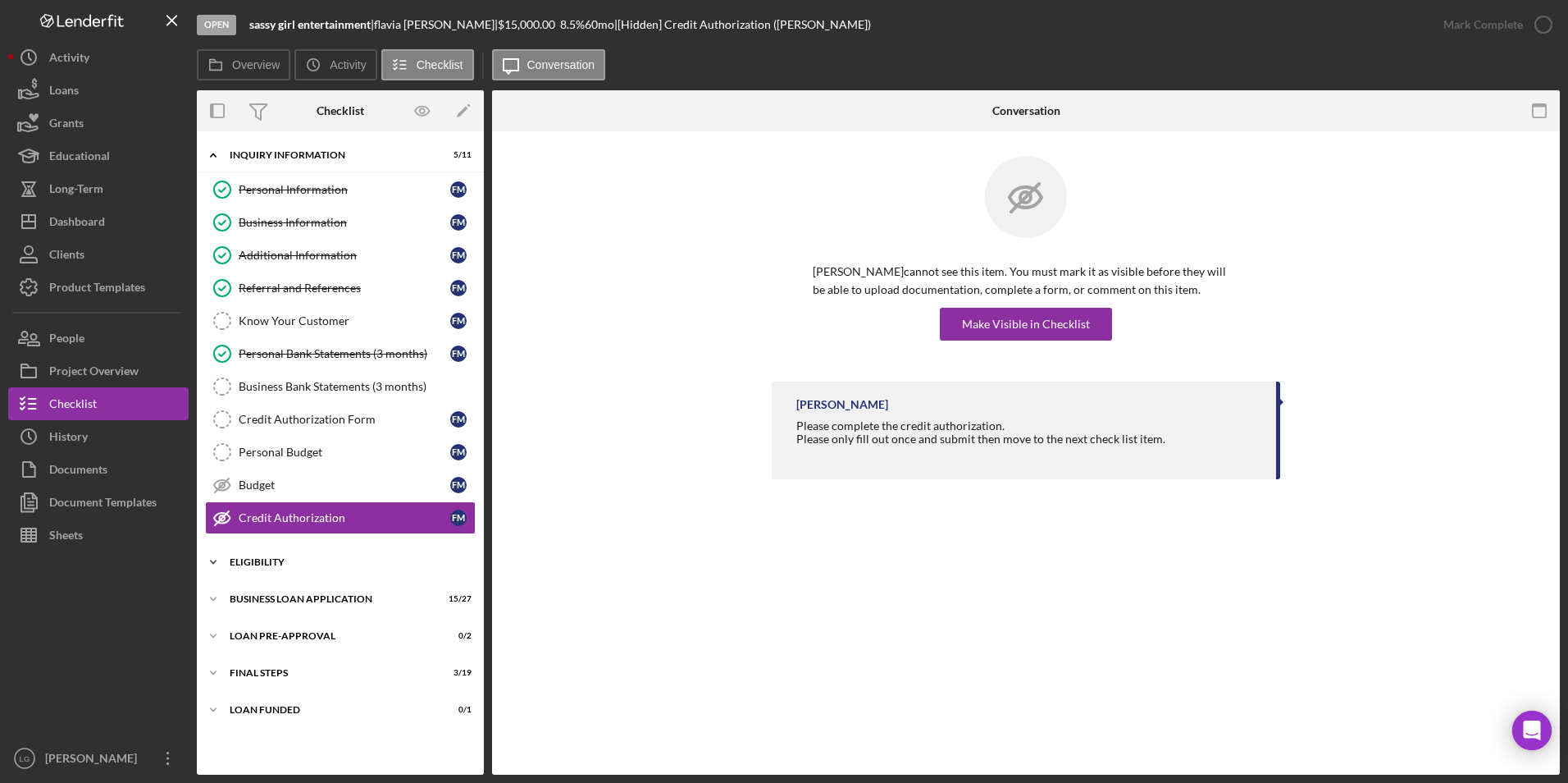
click at [268, 560] on div "ELIGIBILITY" at bounding box center [346, 562] width 234 height 10
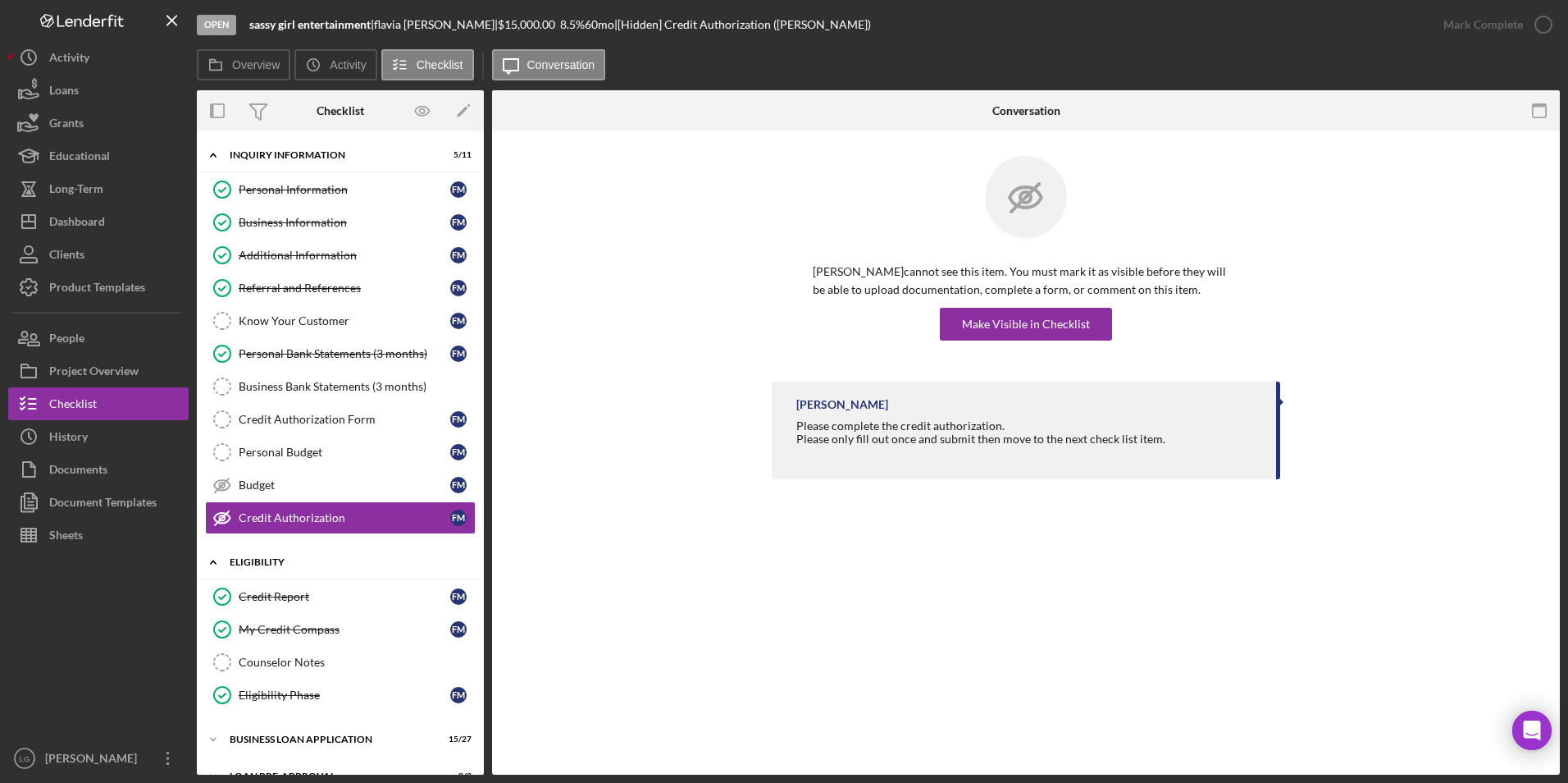
scroll to position [101, 0]
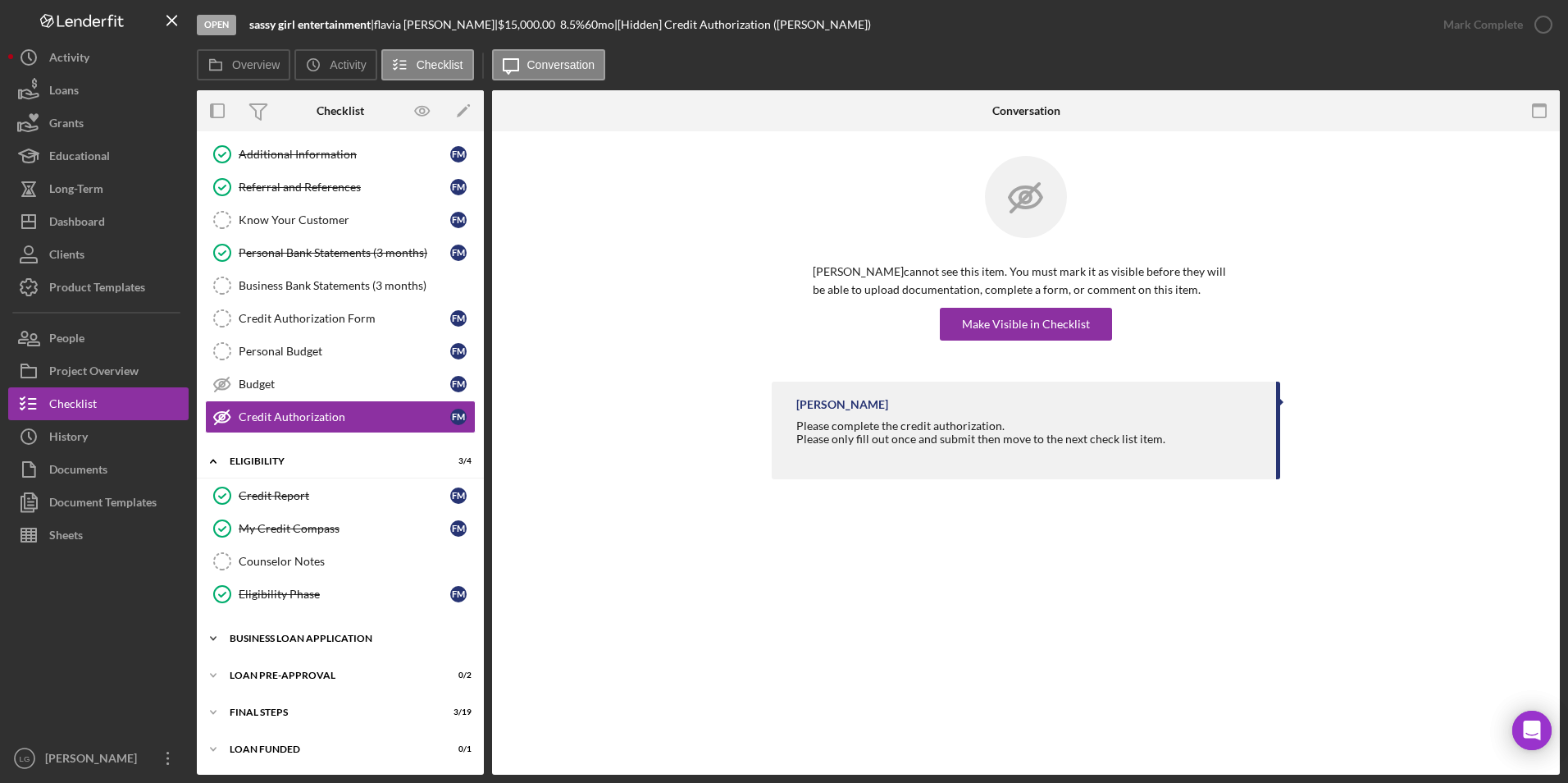
click at [277, 650] on div "Icon/Expander BUSINESS LOAN APPLICATION 15 / 27" at bounding box center [341, 638] width 287 height 33
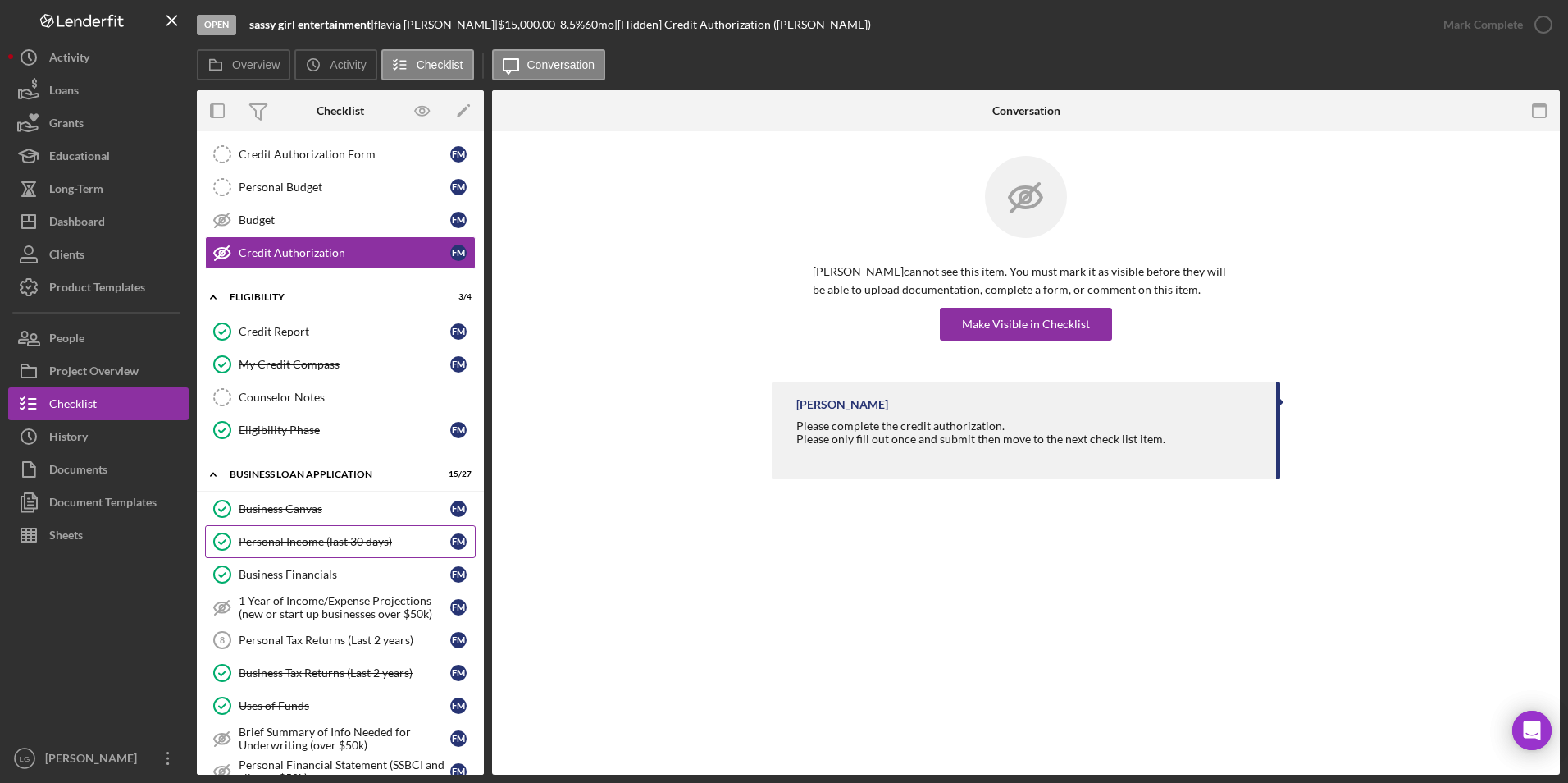
click at [327, 540] on div "Personal Income (last 30 days)" at bounding box center [344, 541] width 211 height 13
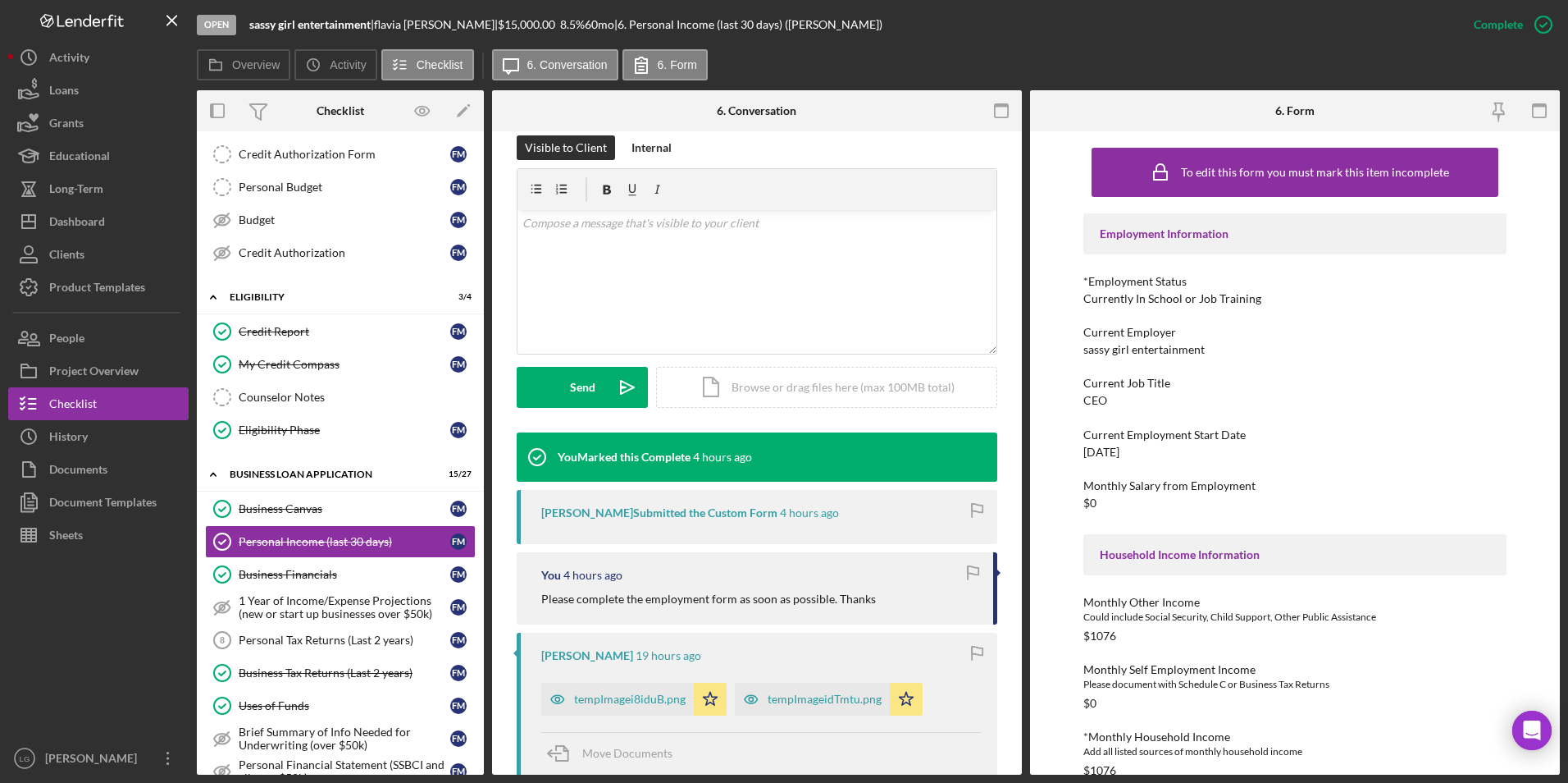
scroll to position [410, 0]
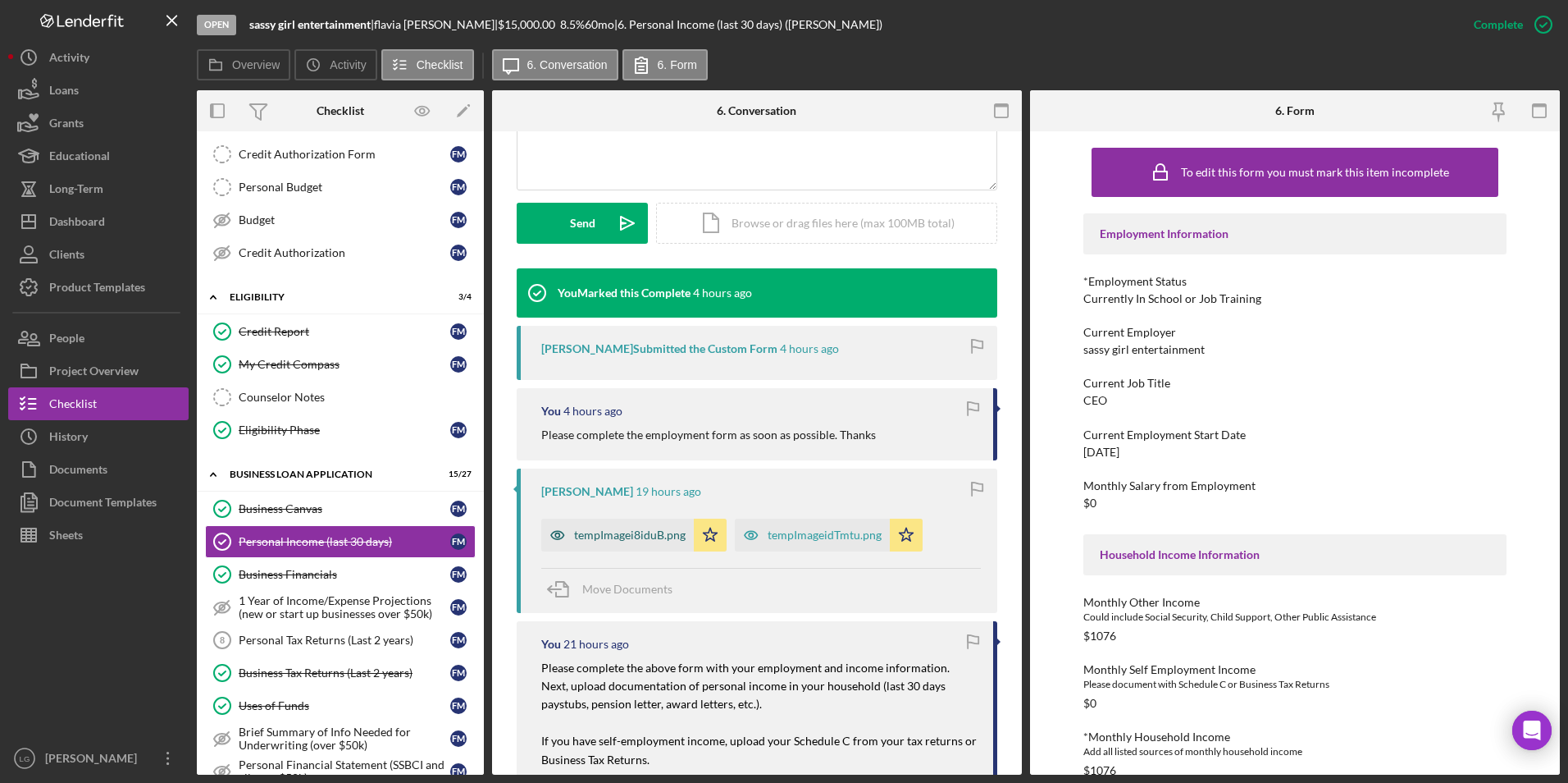
click at [616, 545] on div "tempImagei8iduB.png" at bounding box center [617, 535] width 153 height 33
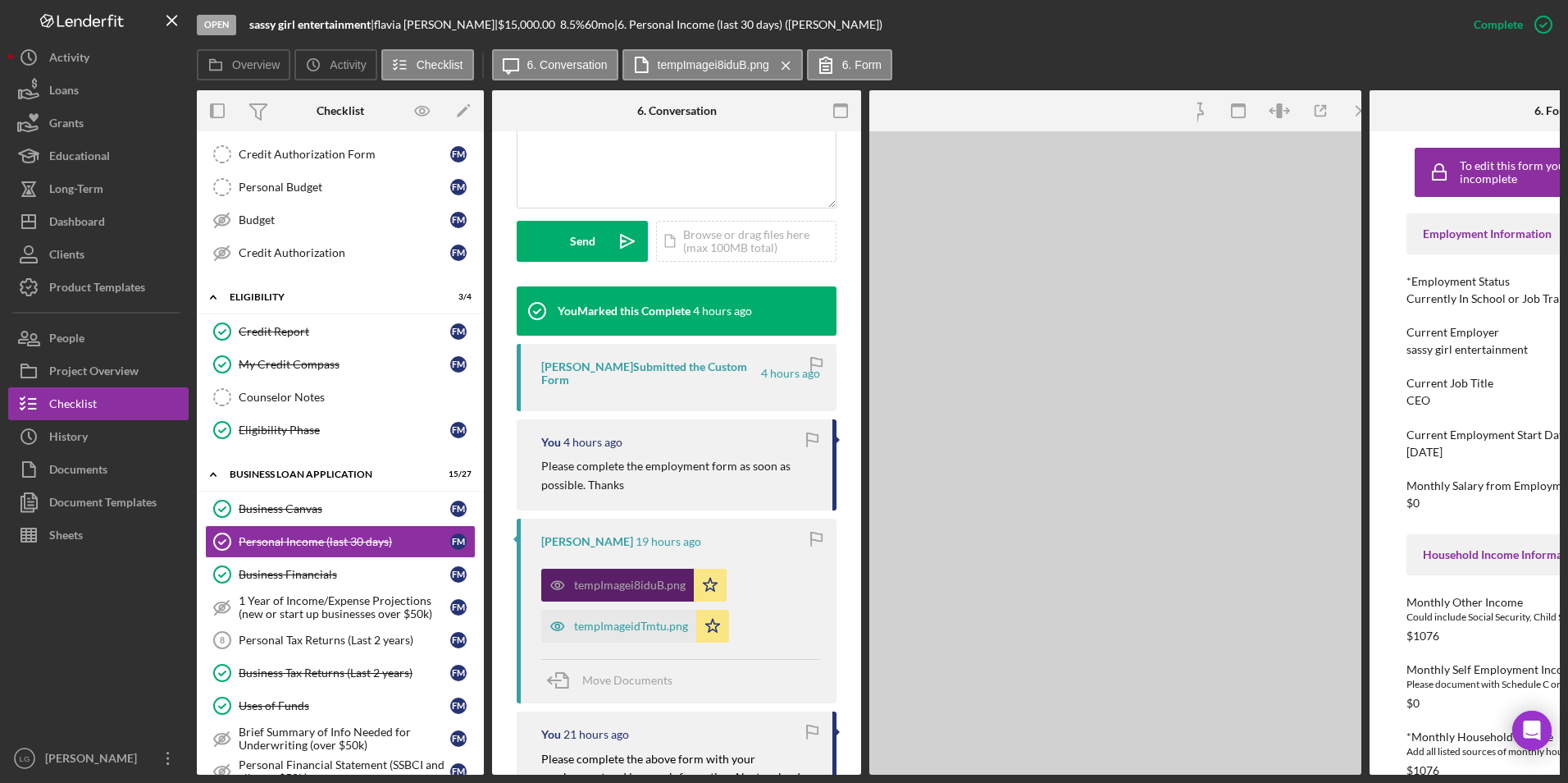
scroll to position [428, 0]
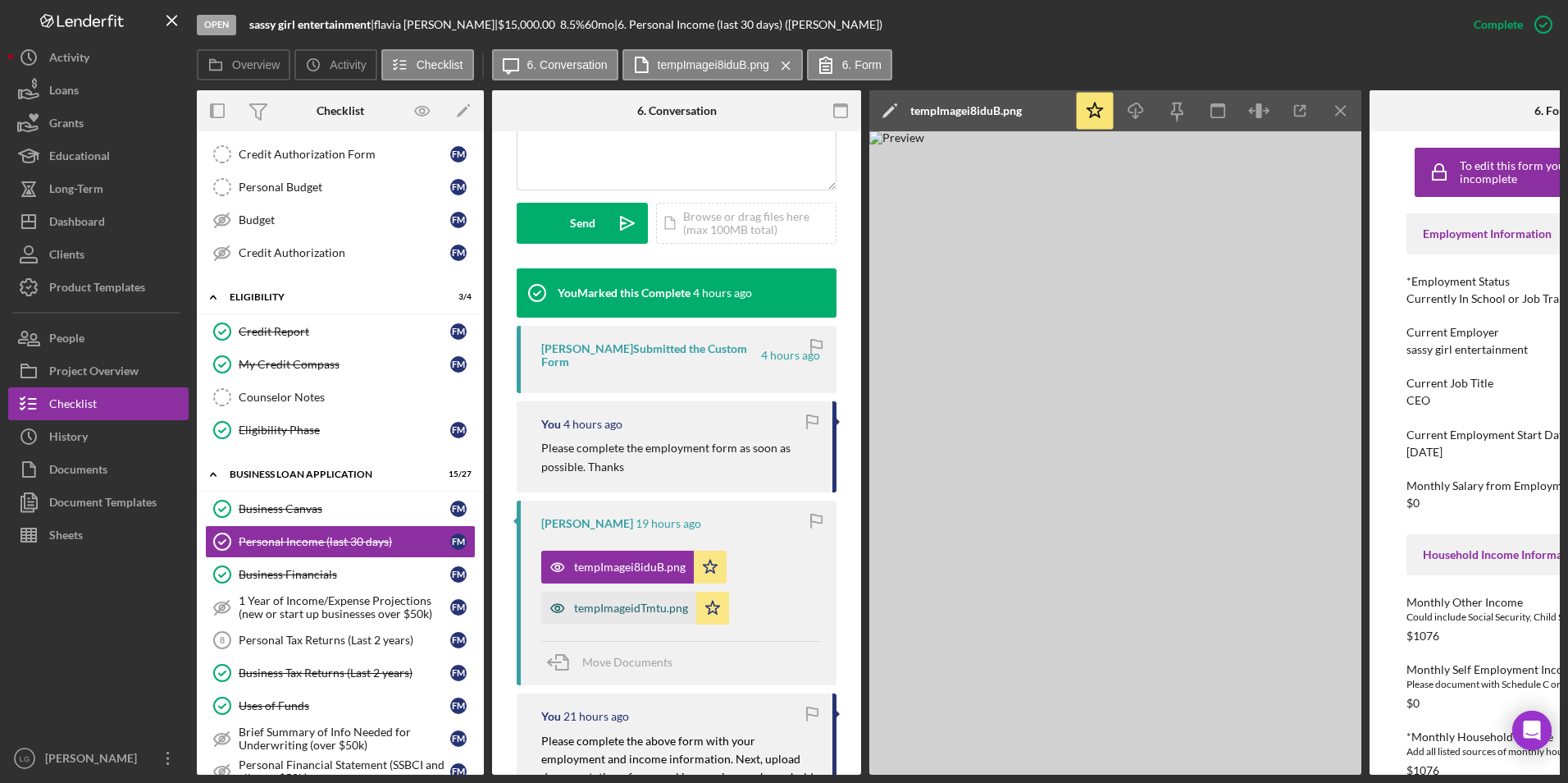
click at [602, 602] on div "tempImageidTmtu.png" at bounding box center [631, 608] width 114 height 13
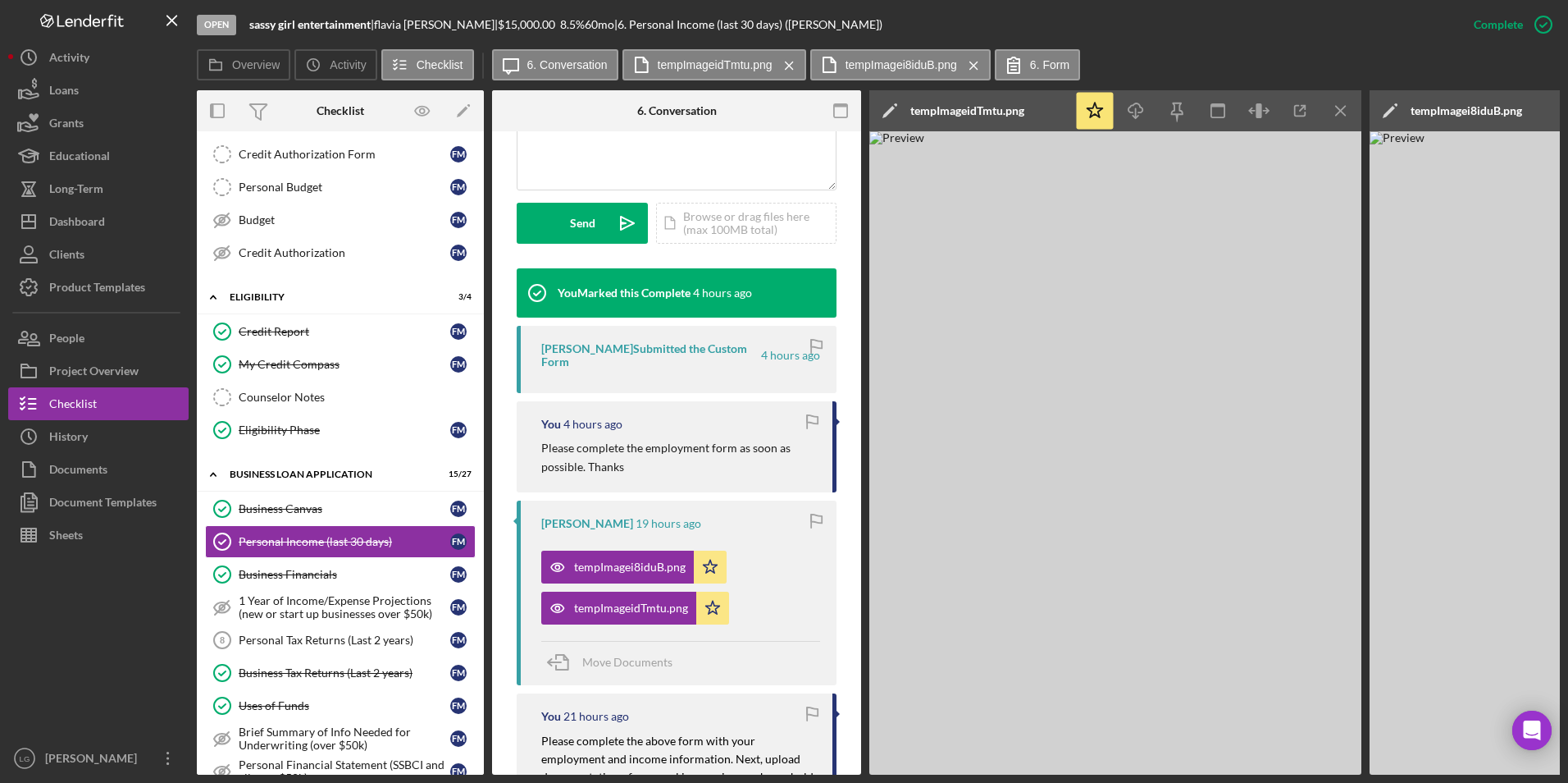
scroll to position [18, 0]
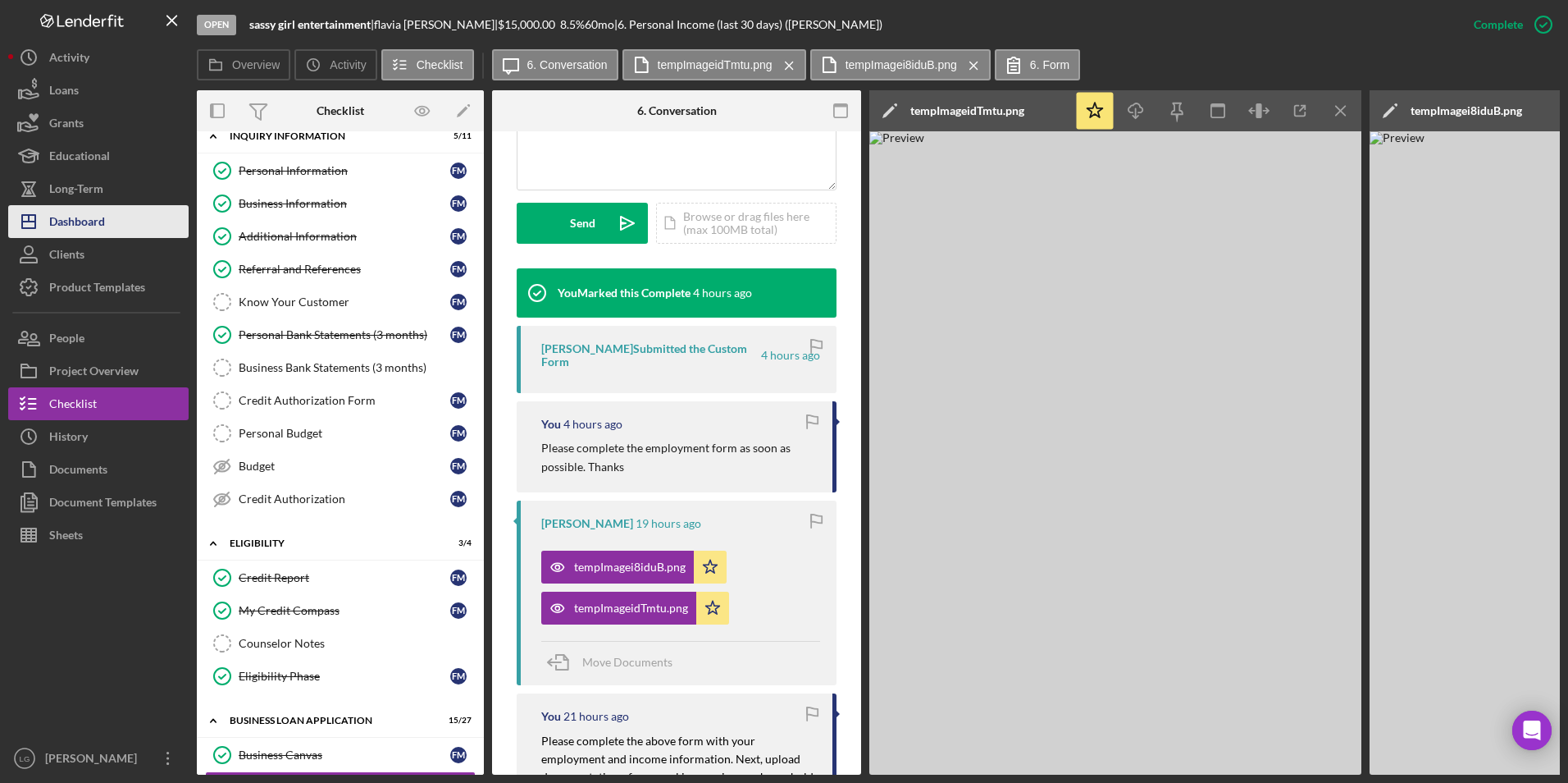
click at [61, 213] on div "Dashboard" at bounding box center [77, 223] width 55 height 37
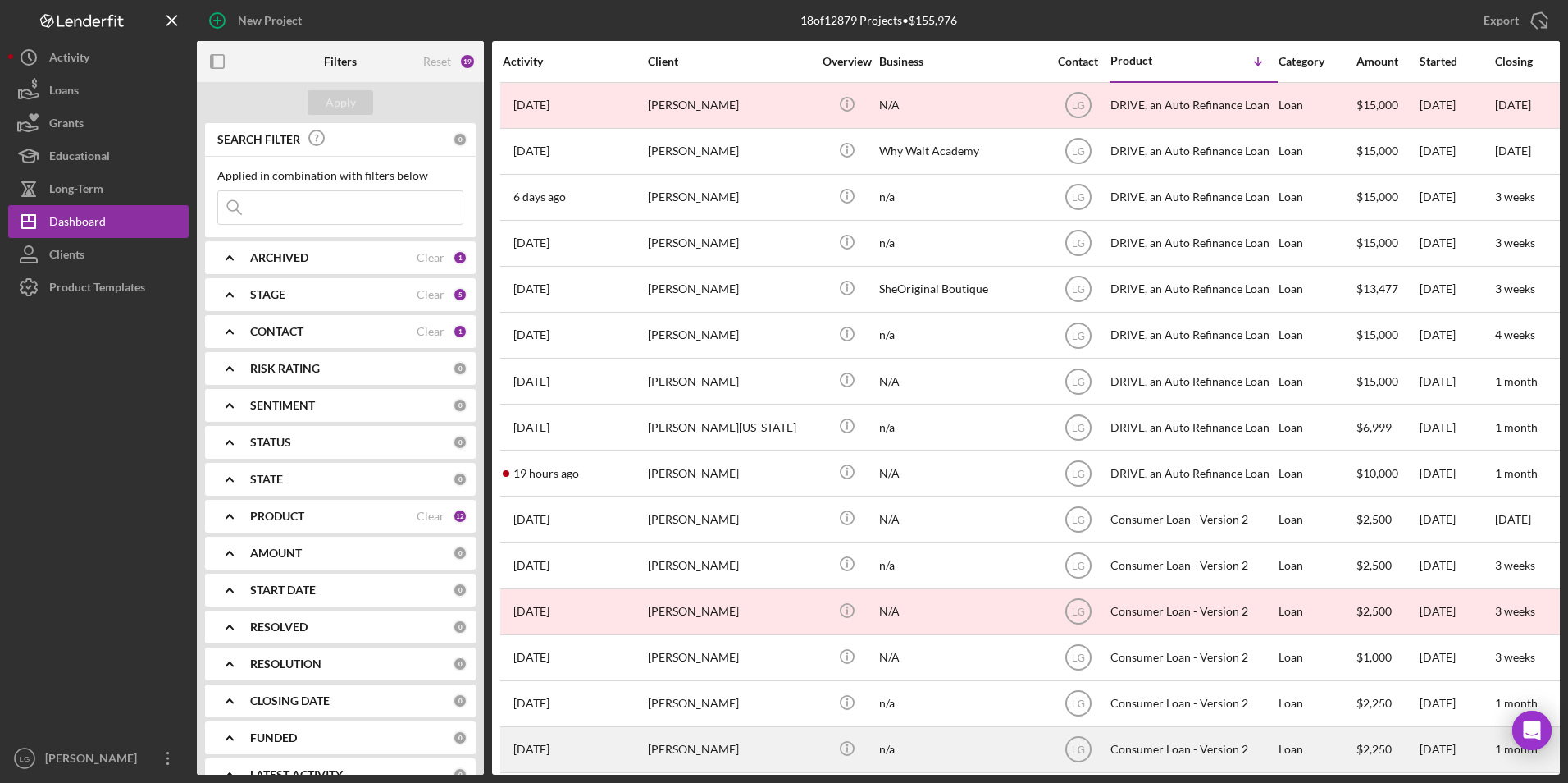
scroll to position [157, 0]
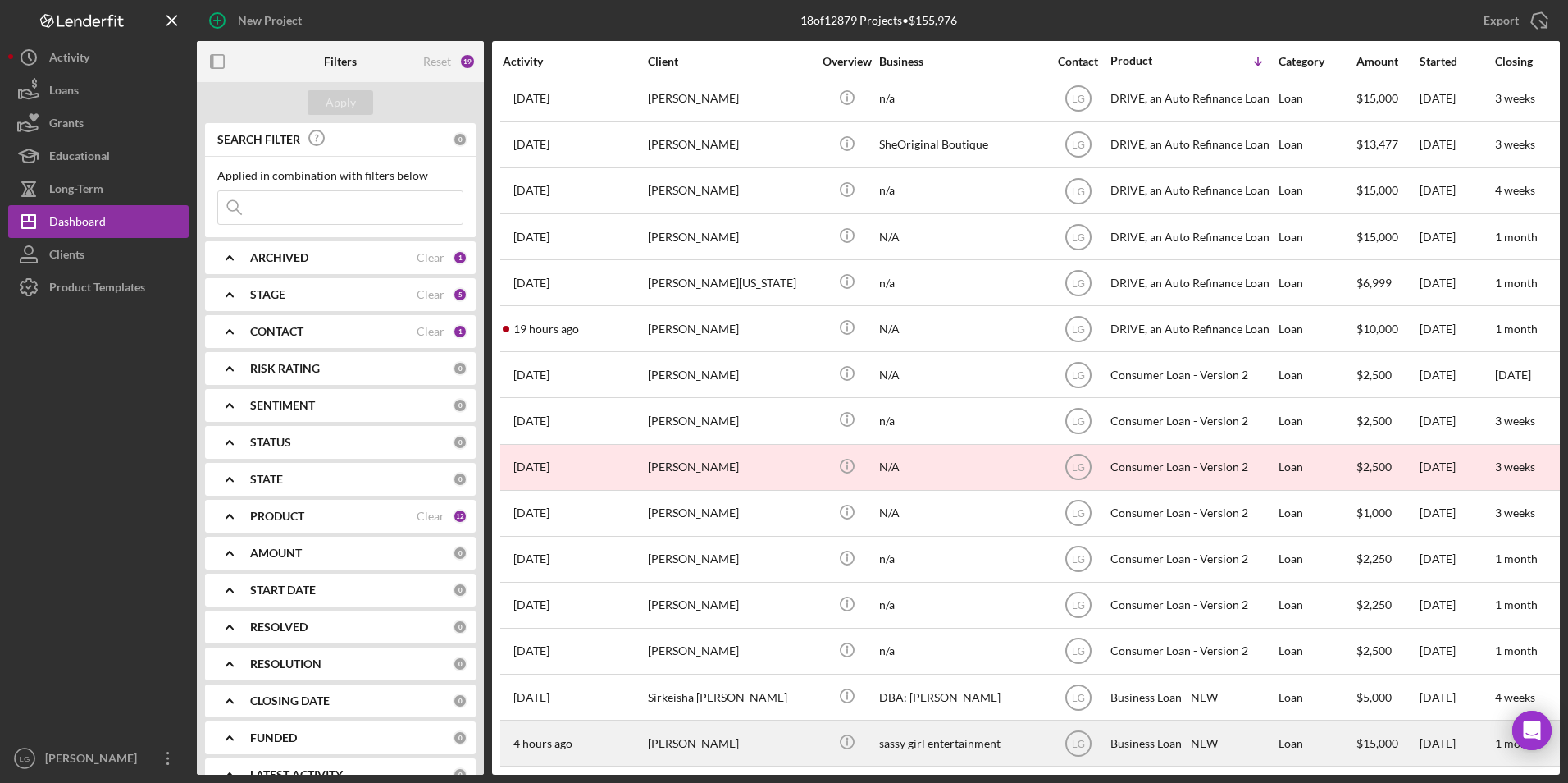
click at [668, 726] on div "[PERSON_NAME]" at bounding box center [730, 743] width 164 height 44
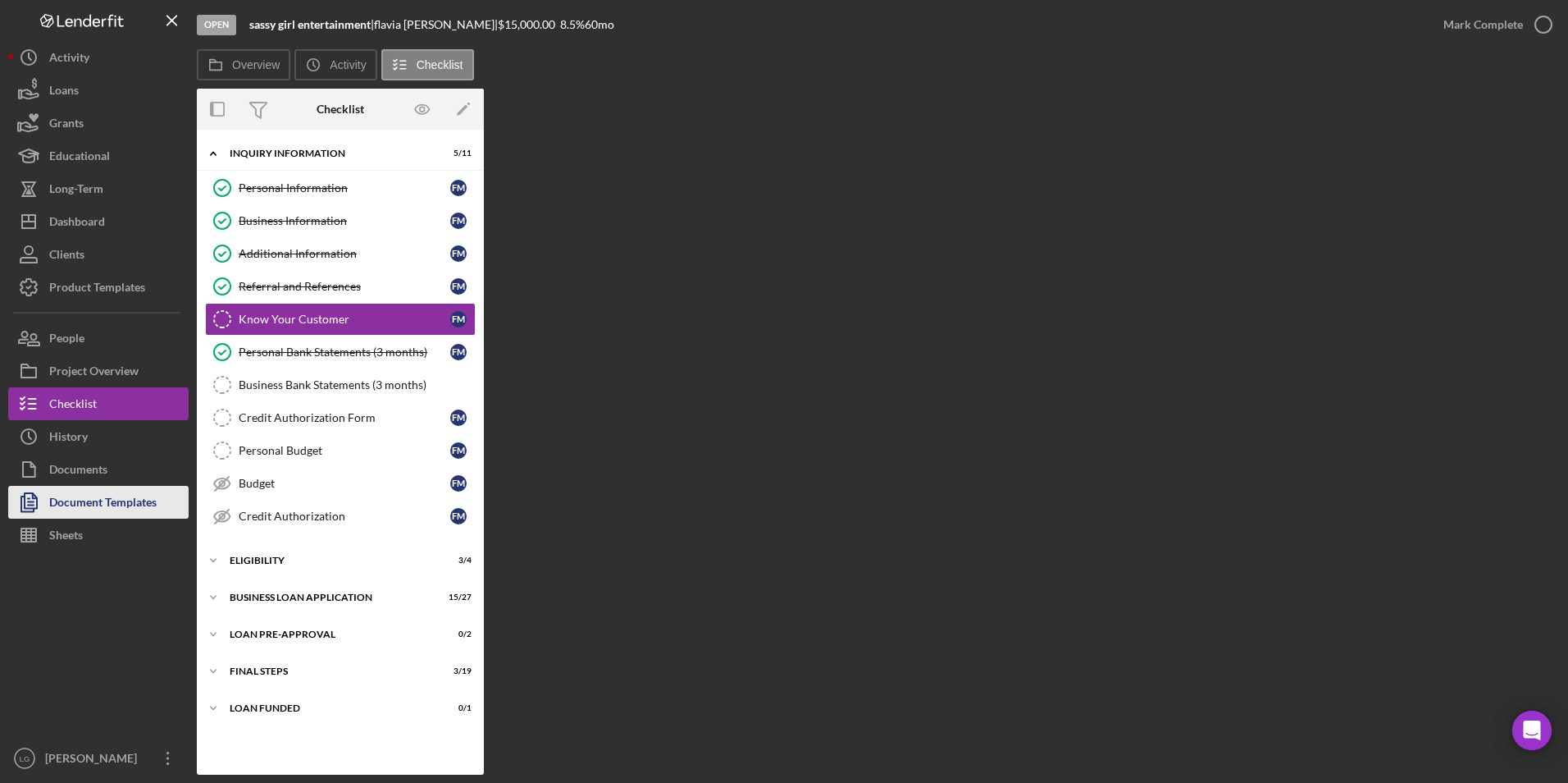
click at [97, 502] on div "Document Templates" at bounding box center [103, 504] width 107 height 37
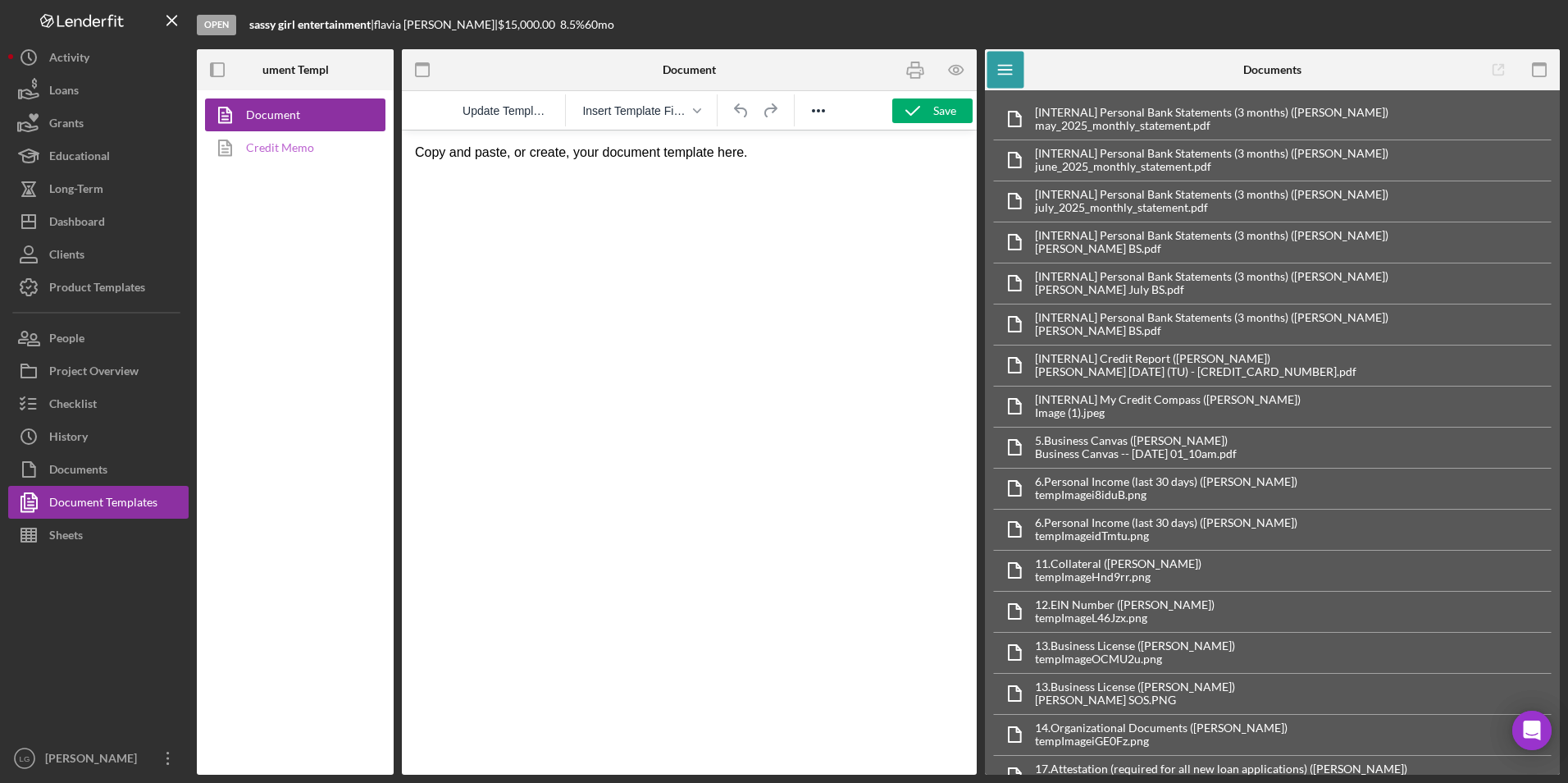
click at [283, 140] on link "Credit Memo" at bounding box center [290, 147] width 172 height 33
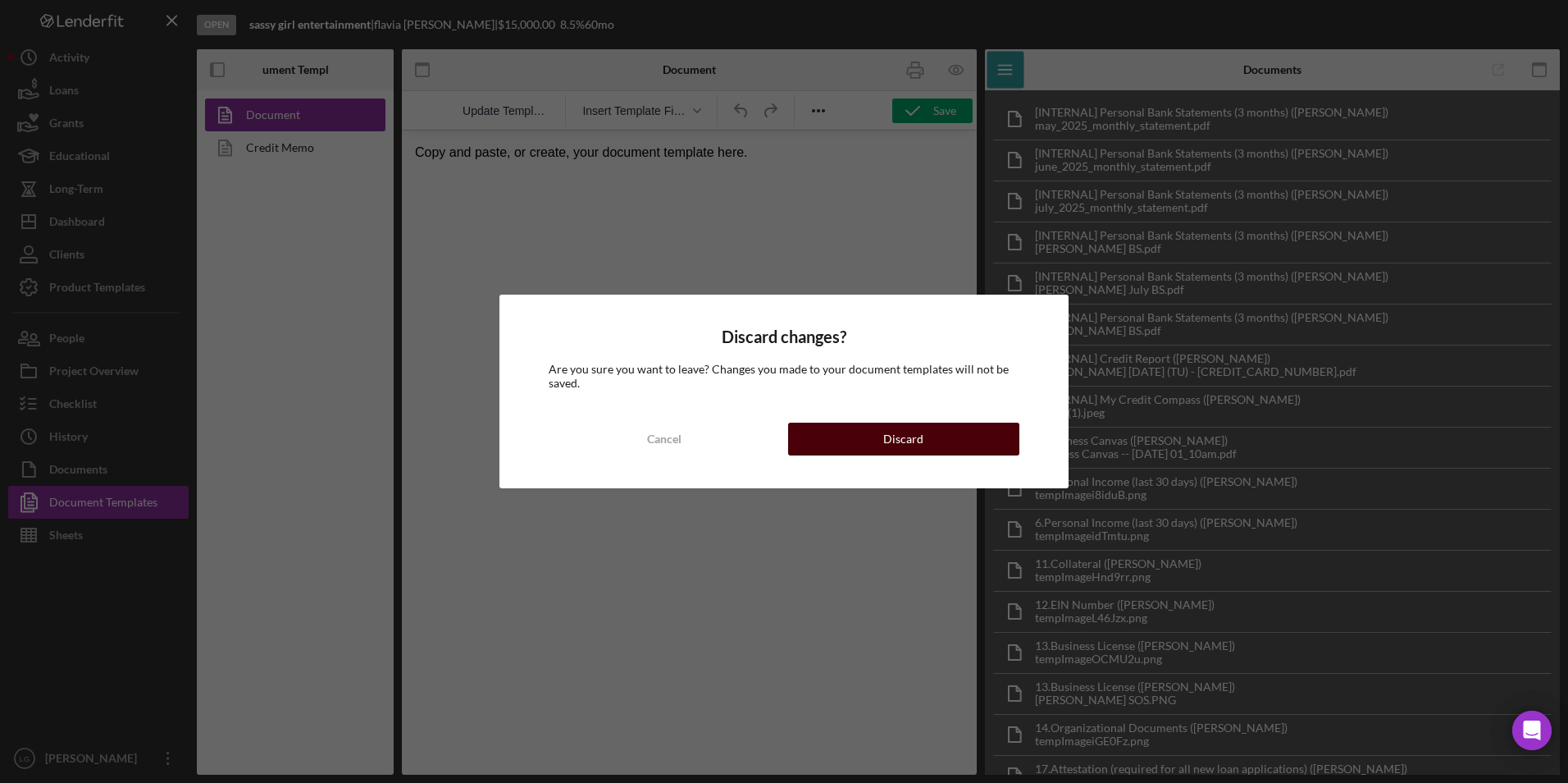
click at [933, 452] on button "Discard" at bounding box center [904, 438] width 232 height 33
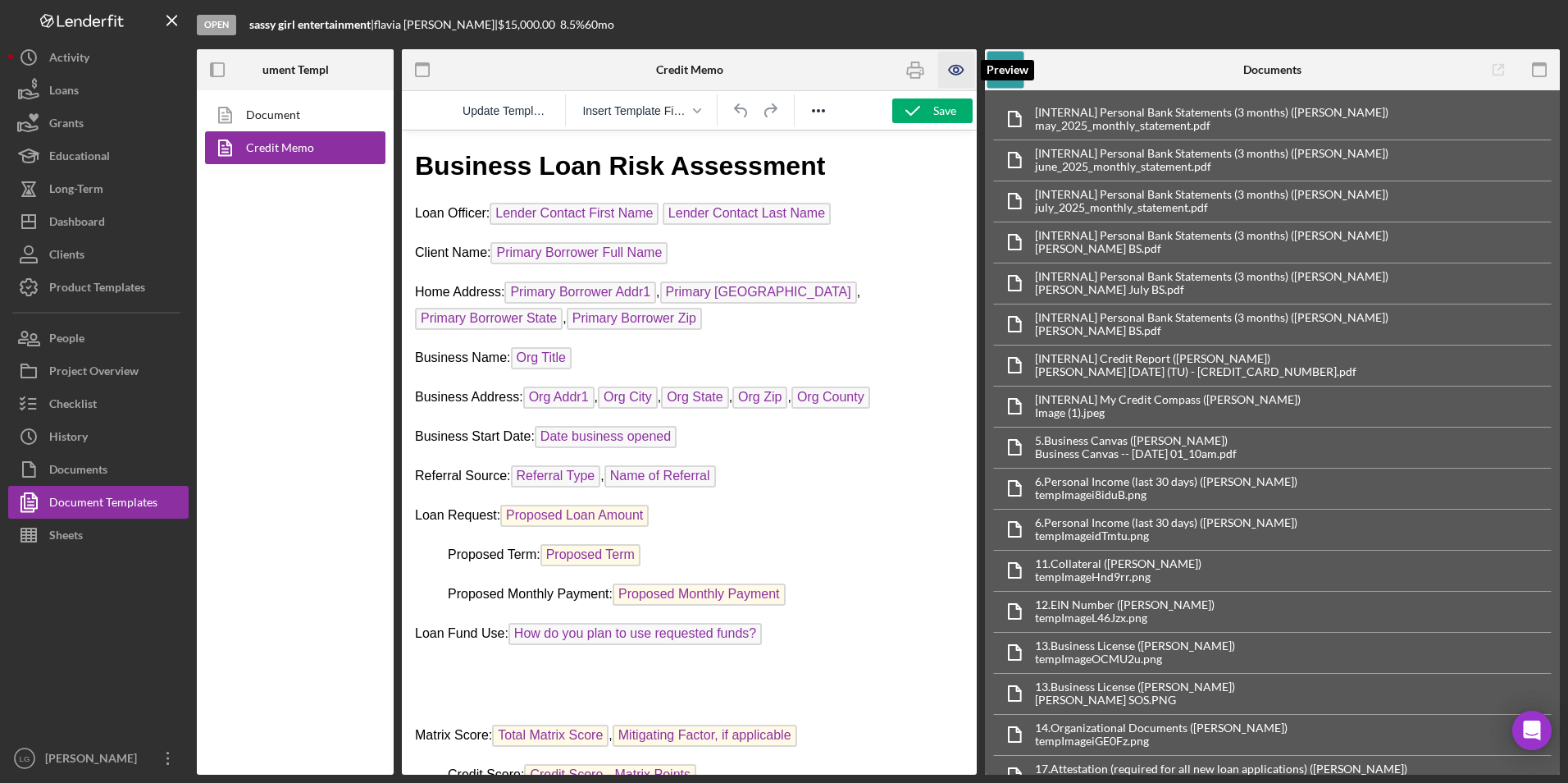
click at [941, 65] on icon "button" at bounding box center [956, 70] width 37 height 37
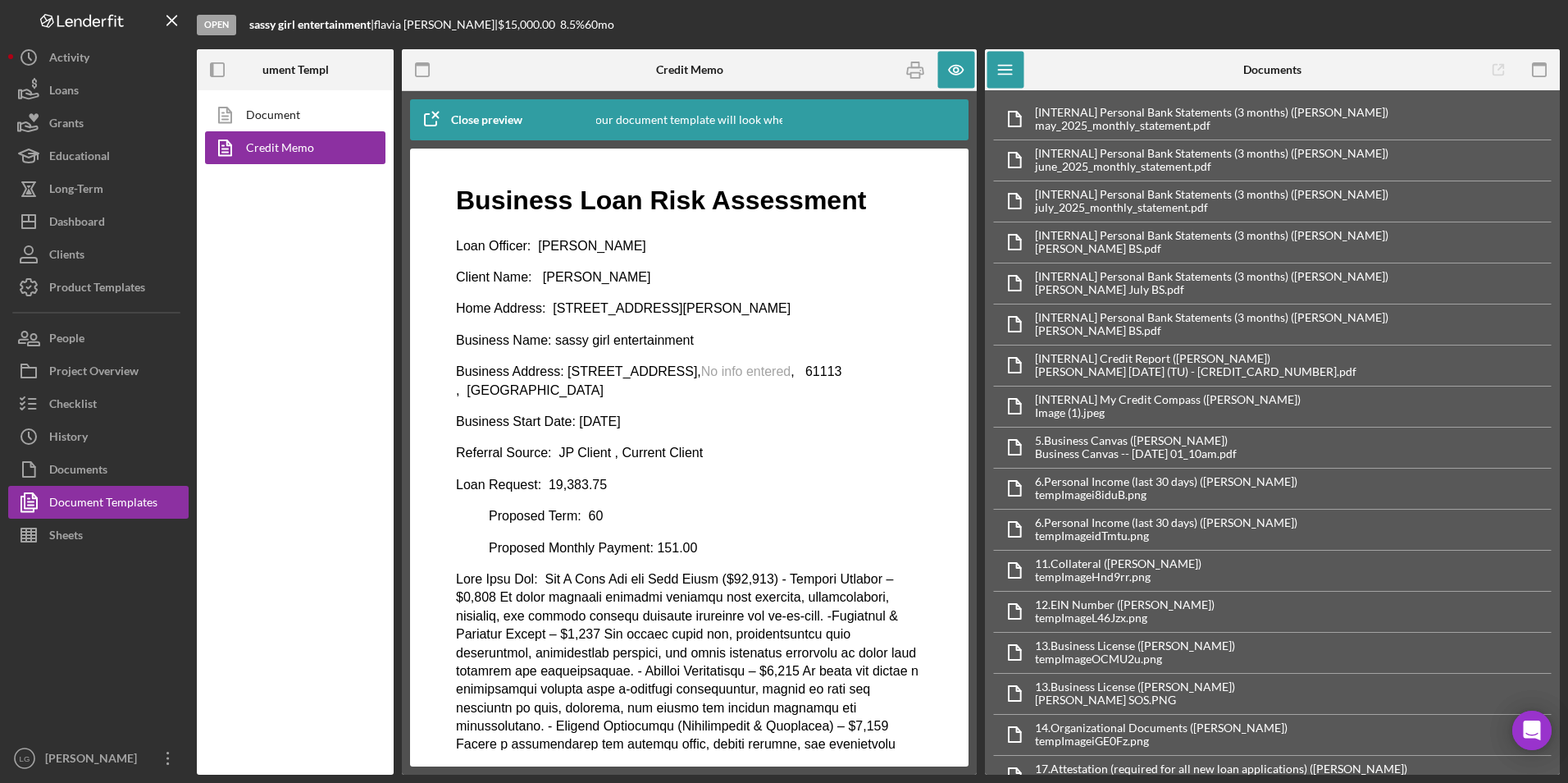
scroll to position [164, 0]
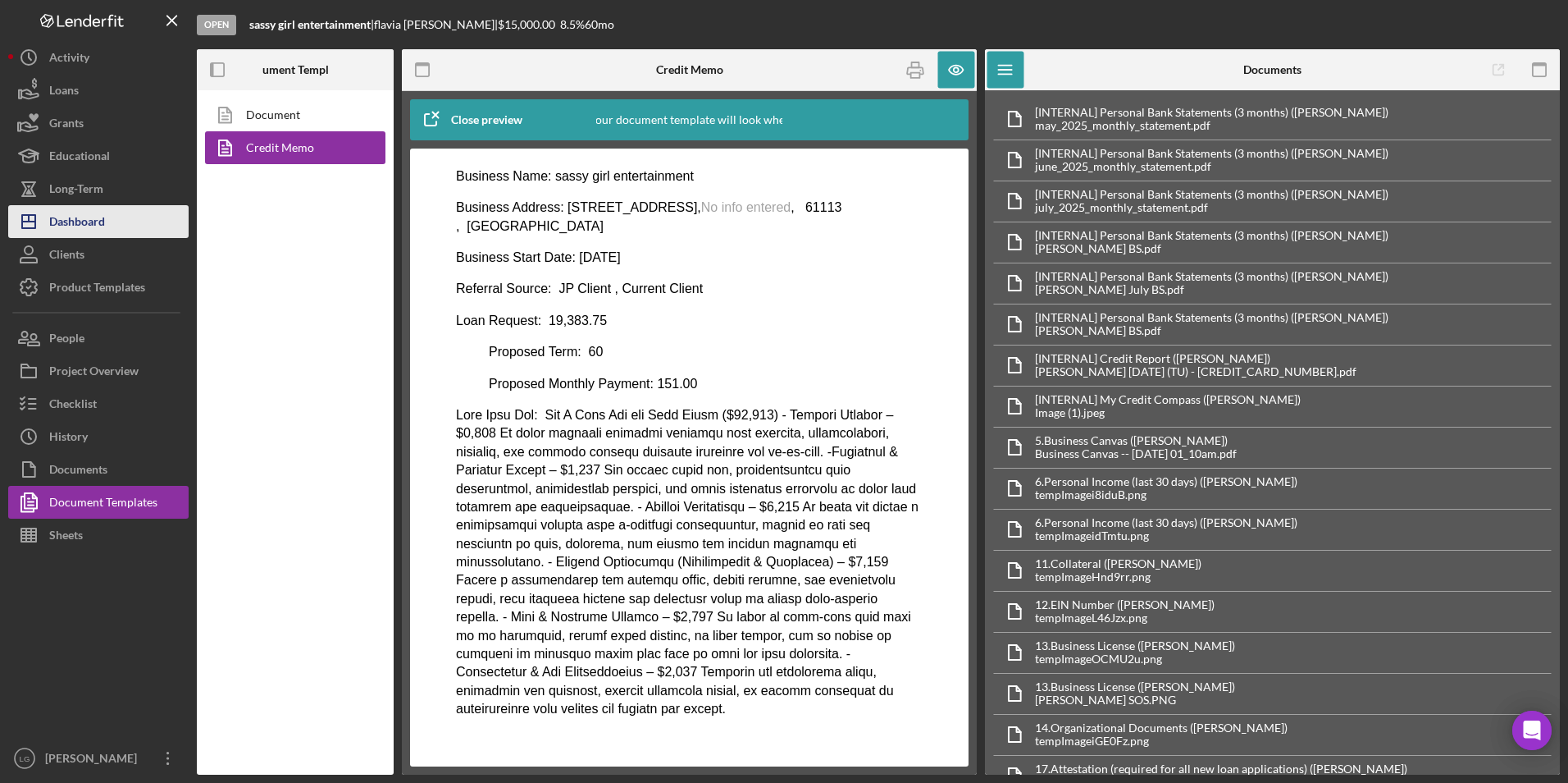
click at [107, 229] on button "Icon/Dashboard Dashboard" at bounding box center [98, 221] width 180 height 33
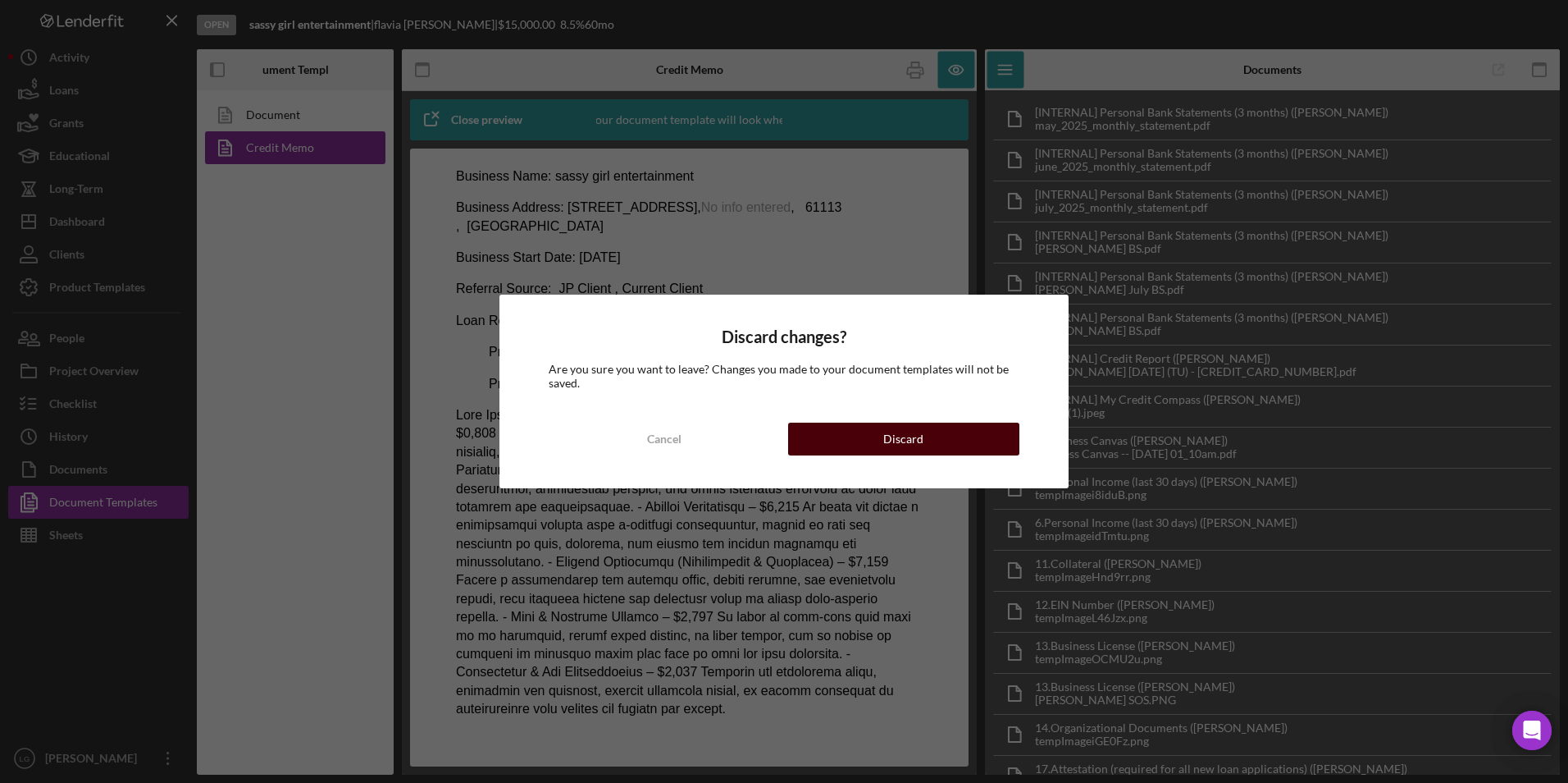
click at [930, 444] on button "Discard" at bounding box center [904, 438] width 232 height 33
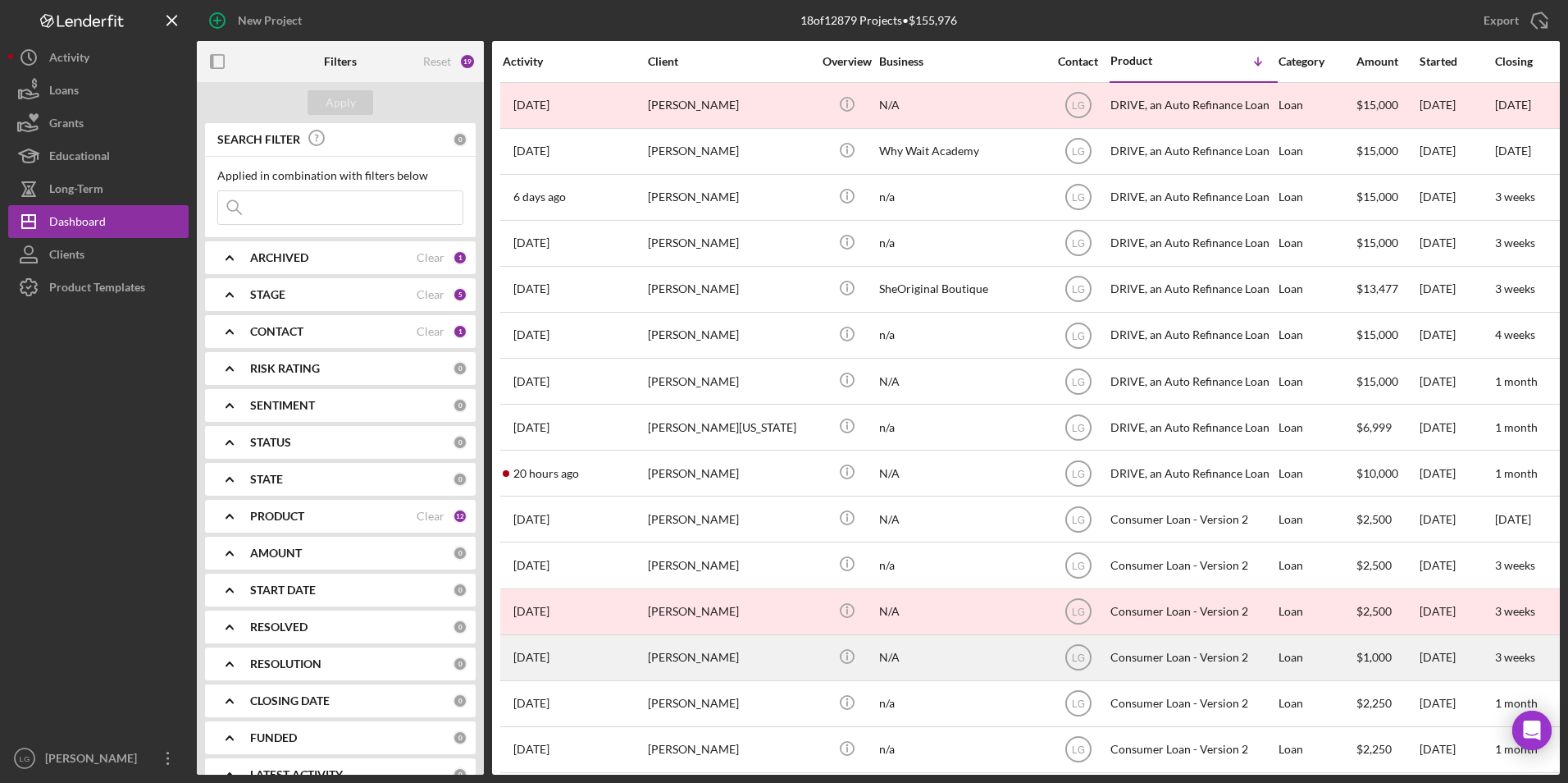
scroll to position [157, 0]
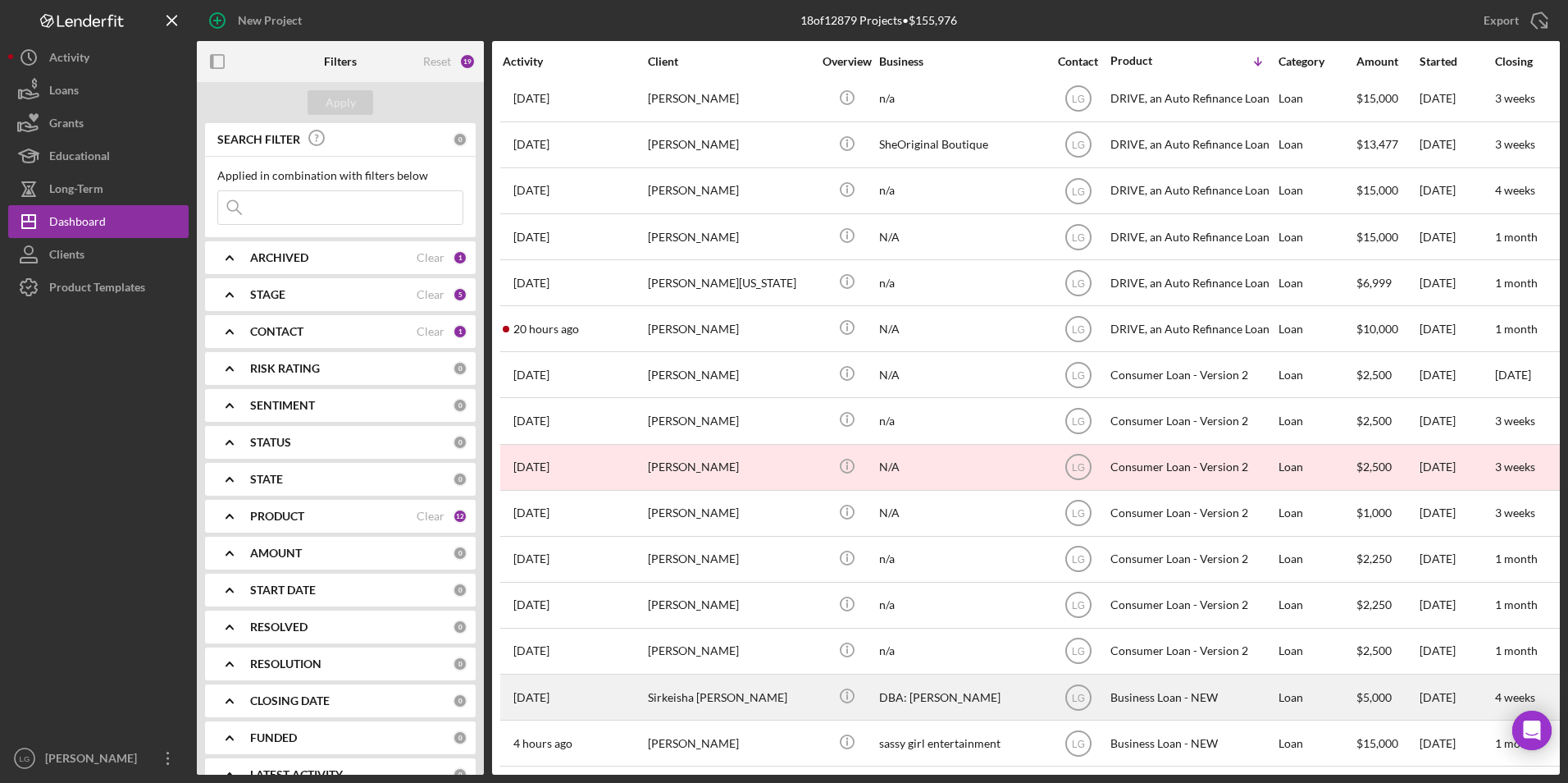
click at [701, 697] on div "Sirkeisha [PERSON_NAME]" at bounding box center [730, 697] width 164 height 44
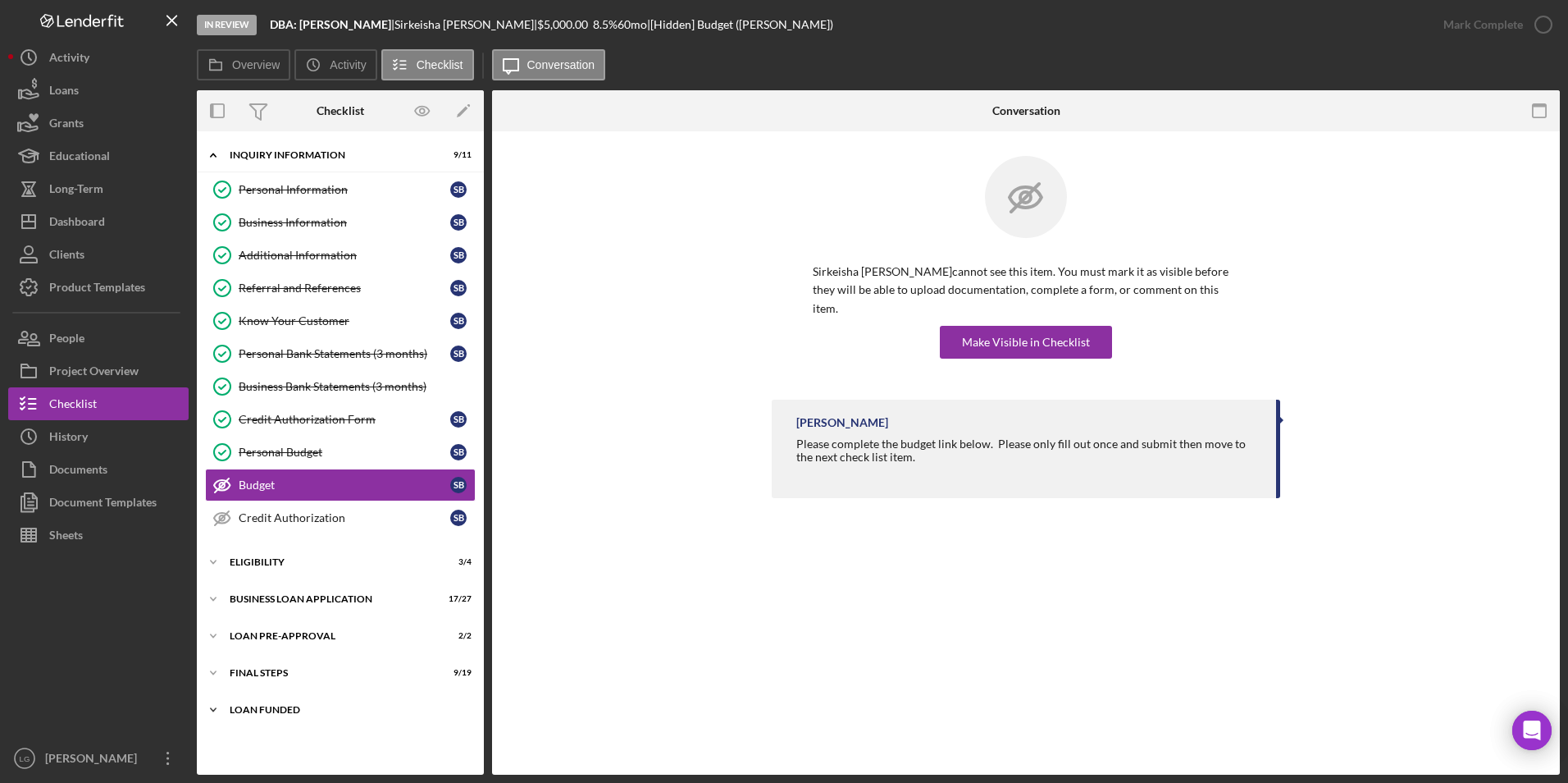
click at [277, 710] on div "LOAN FUNDED" at bounding box center [346, 710] width 234 height 10
drag, startPoint x: 276, startPoint y: 683, endPoint x: 270, endPoint y: 645, distance: 38.5
click at [276, 679] on div "Icon/Expander FINAL STEPS 9 / 19" at bounding box center [341, 672] width 287 height 33
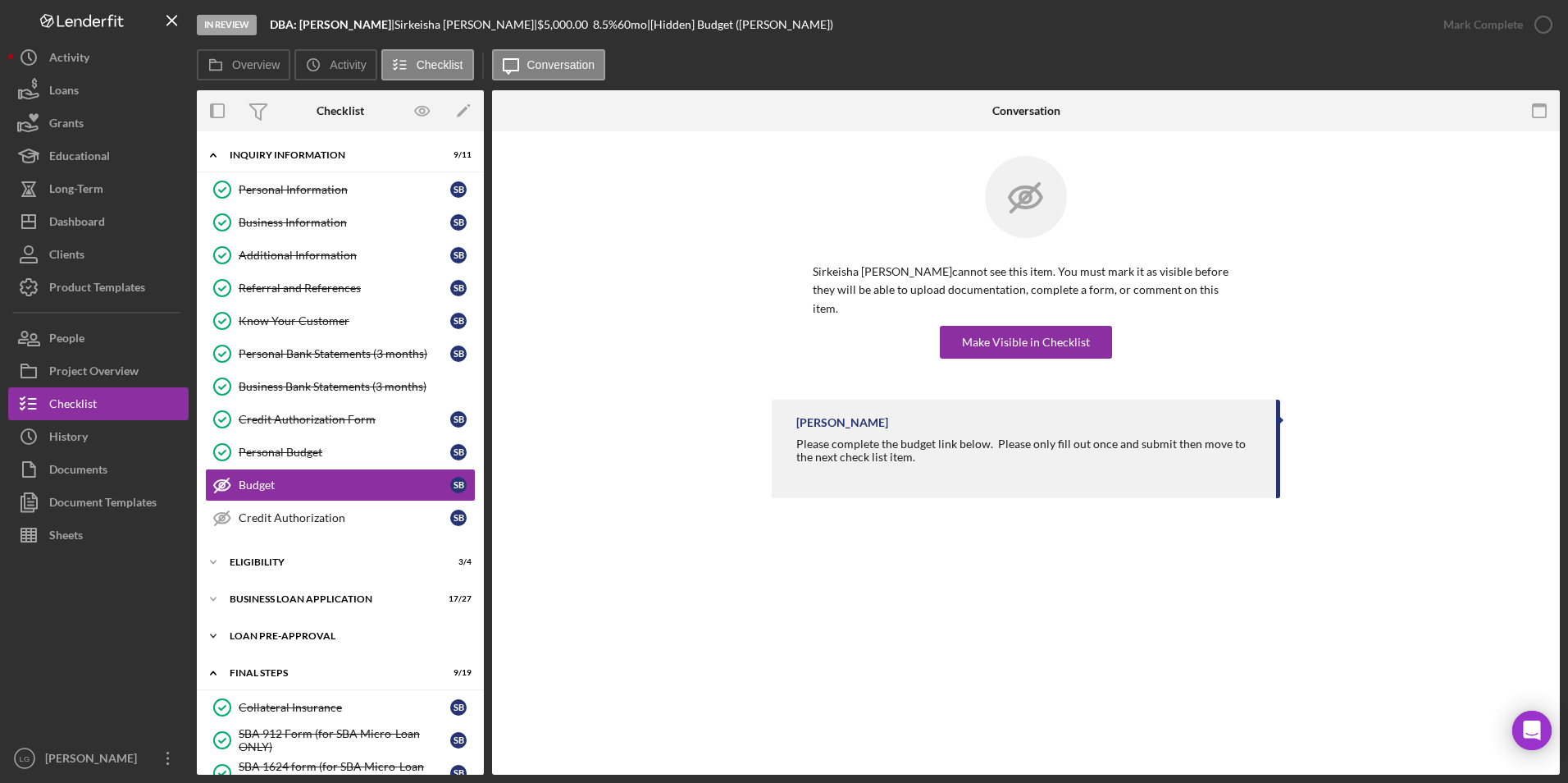
click at [268, 638] on div "LOAN PRE-APPROVAL" at bounding box center [346, 636] width 234 height 10
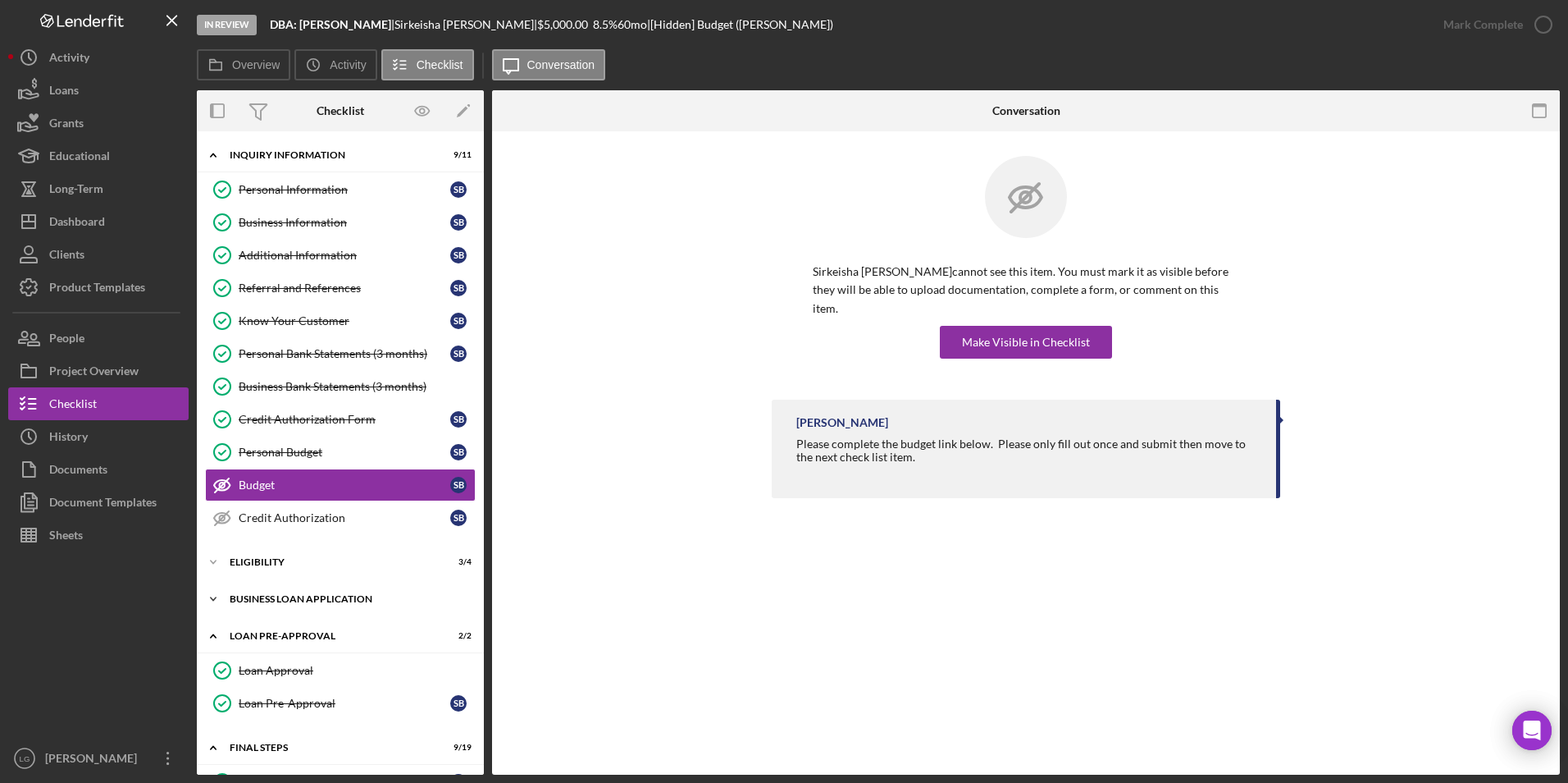
click at [268, 603] on div "Icon/Expander BUSINESS LOAN APPLICATION 17 / 27" at bounding box center [341, 598] width 287 height 33
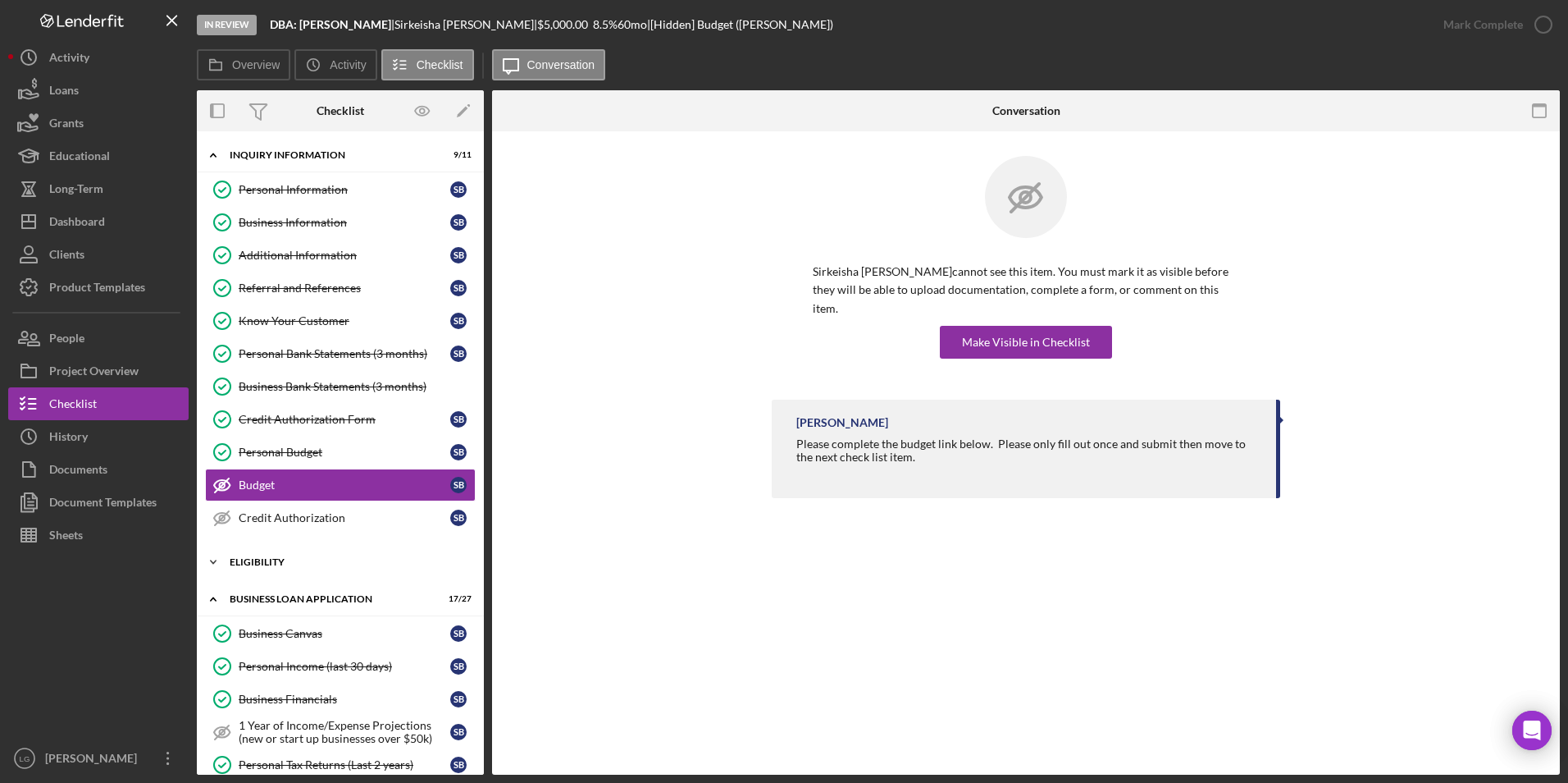
click at [259, 551] on div "Icon/Expander ELIGIBILITY 3 / 4" at bounding box center [341, 561] width 287 height 33
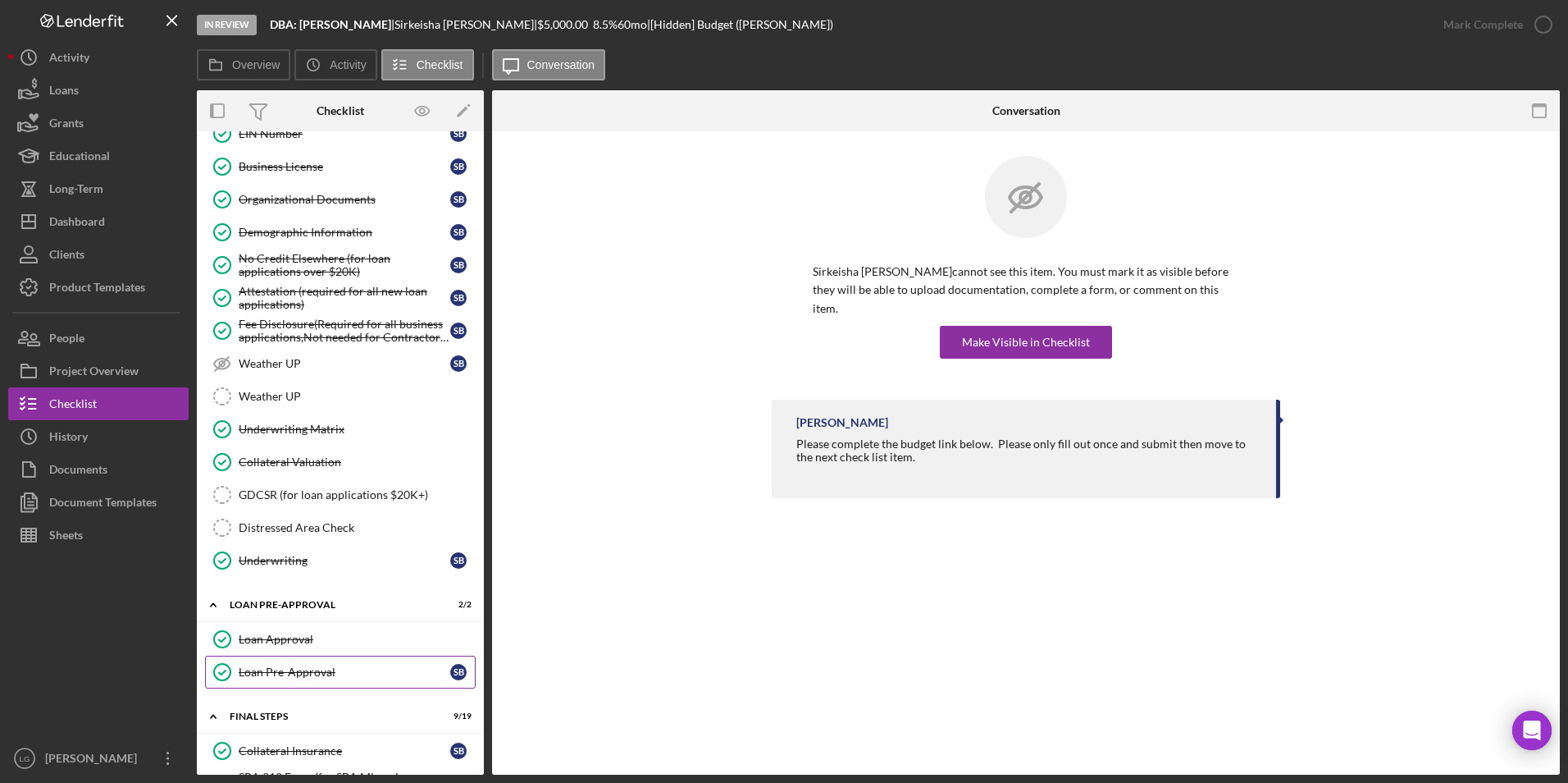
scroll to position [1230, 0]
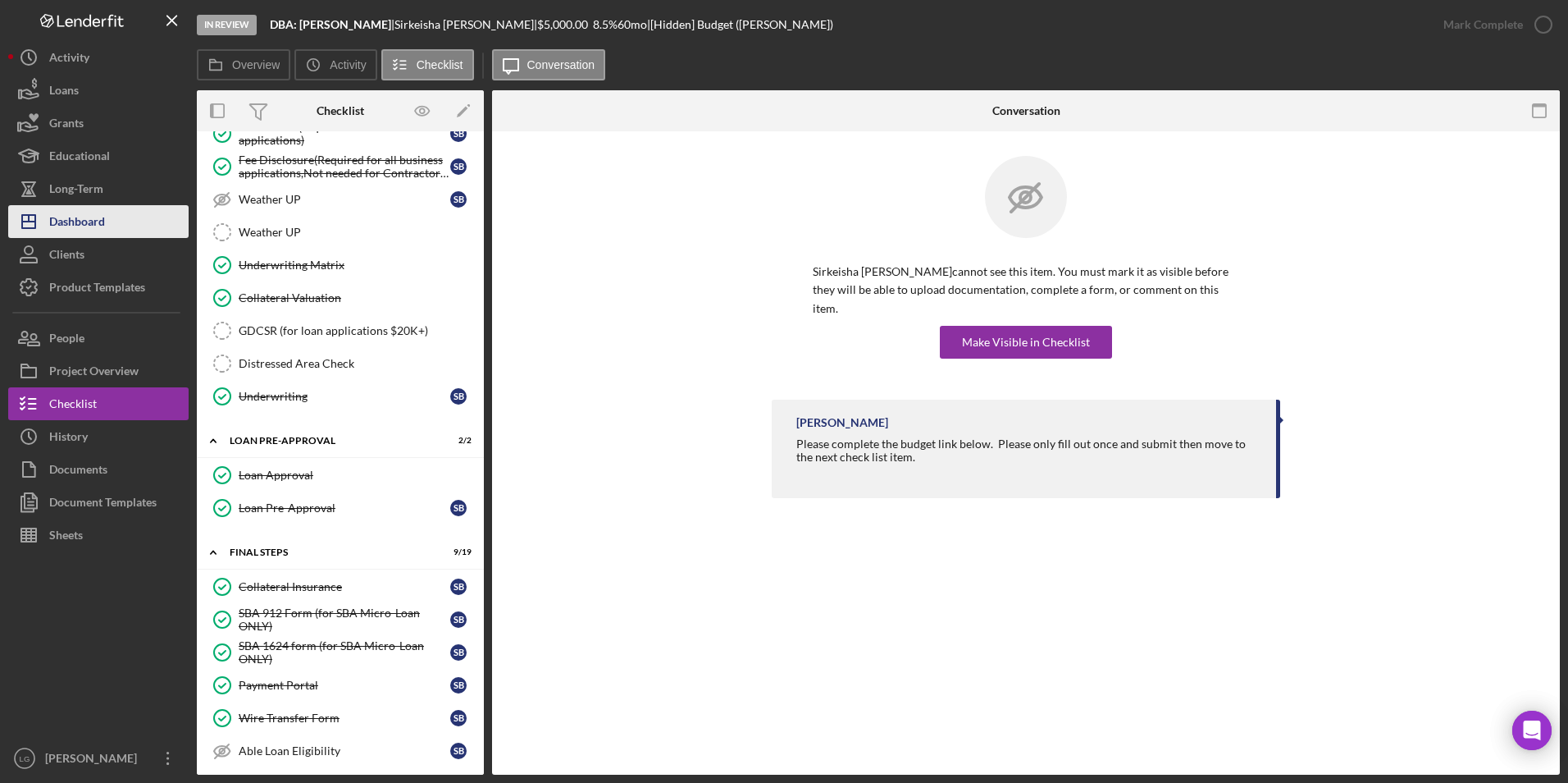
click at [55, 223] on div "Dashboard" at bounding box center [77, 223] width 55 height 37
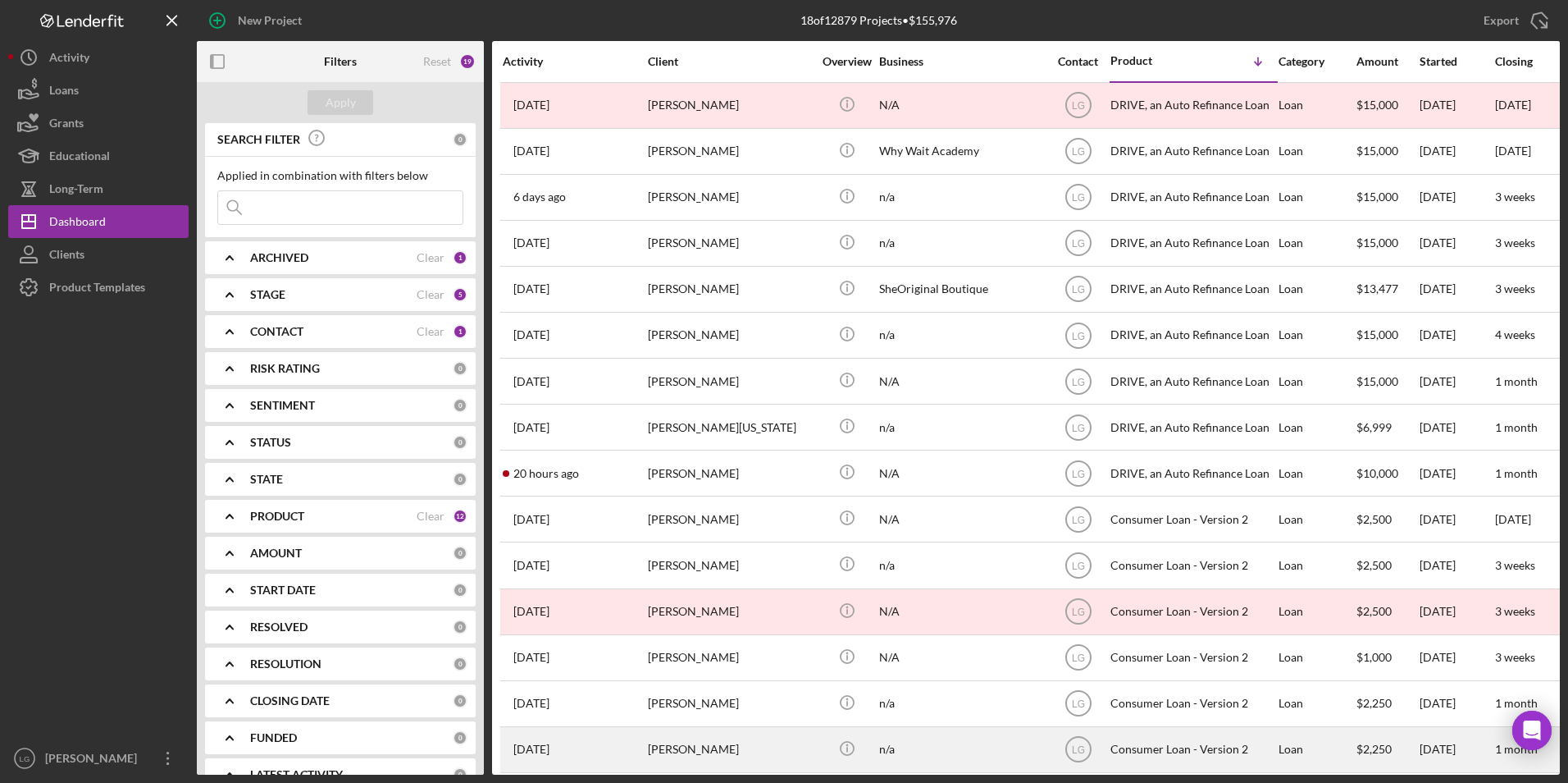
scroll to position [157, 0]
